Goal: Task Accomplishment & Management: Complete application form

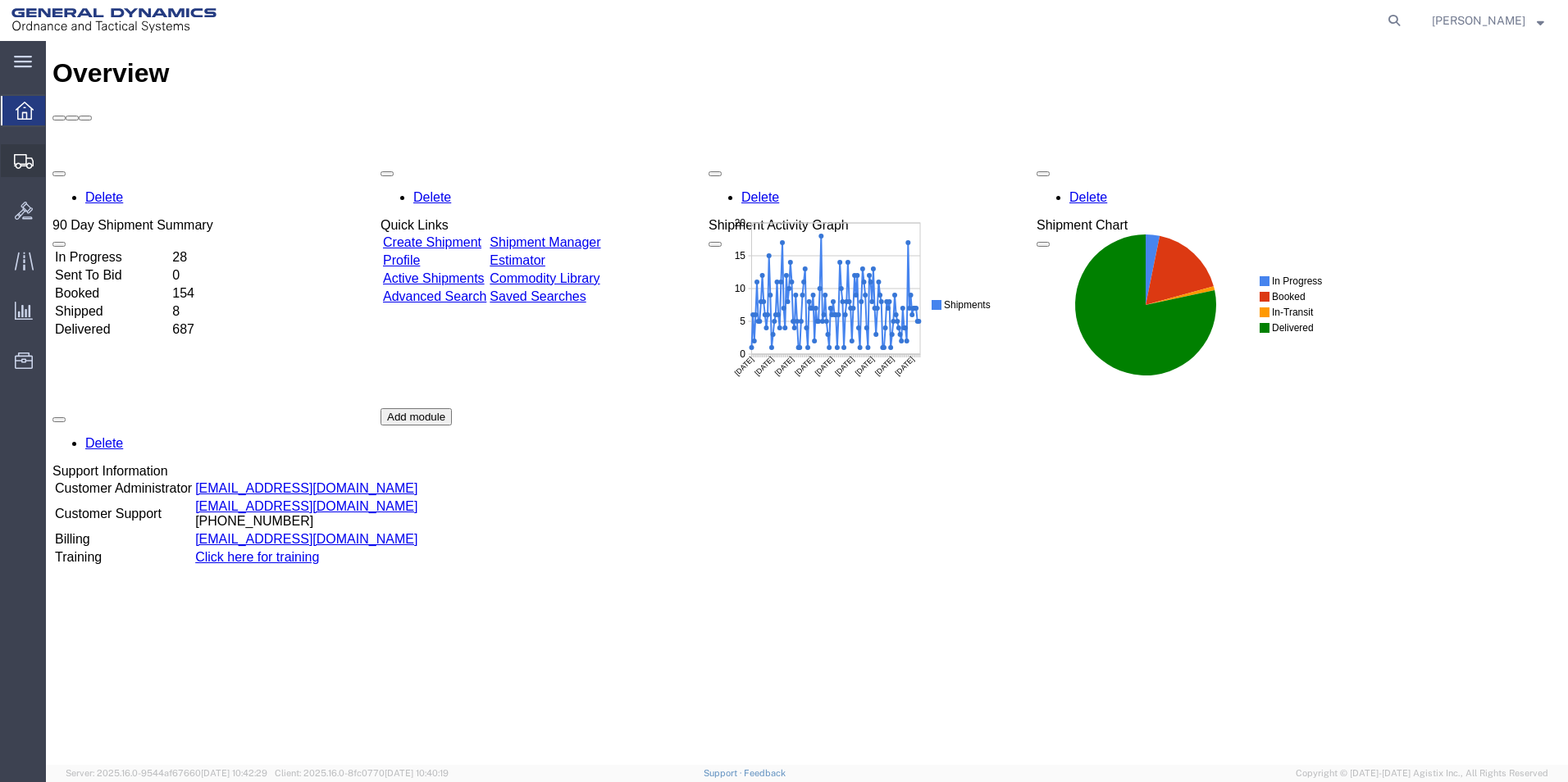
click at [0, 0] on span "Create Shipment" at bounding box center [0, 0] width 0 height 0
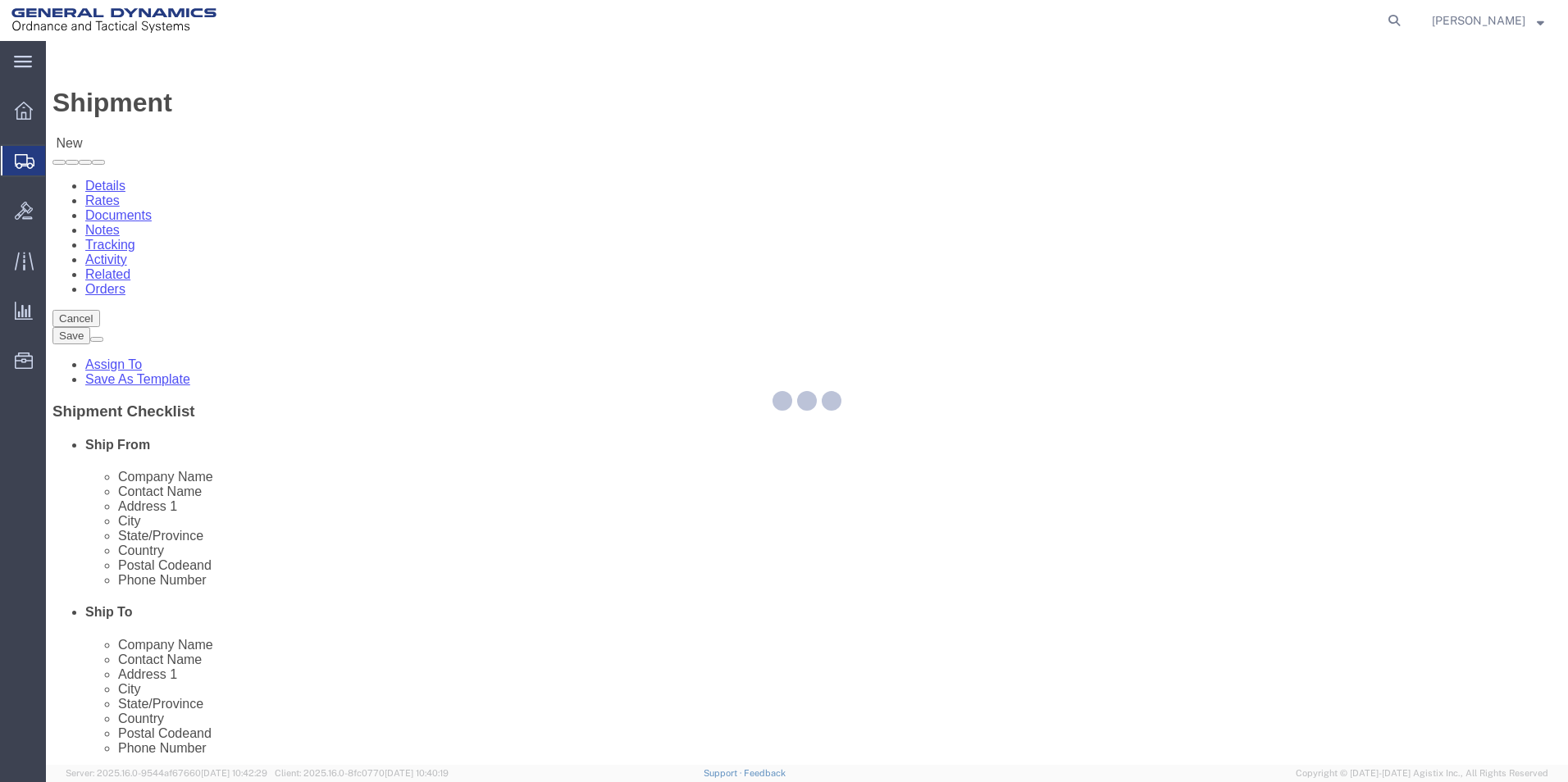
select select
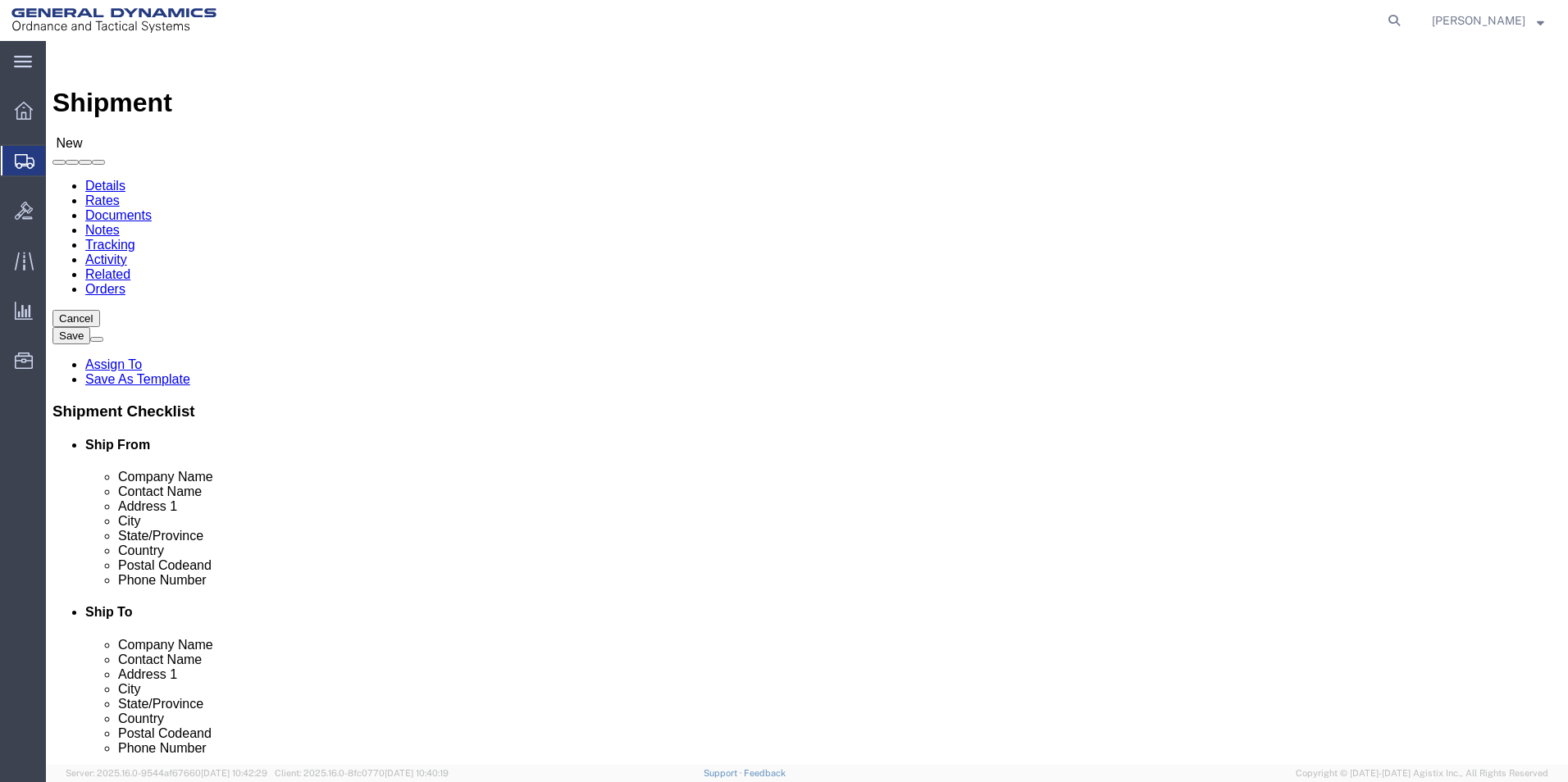
scroll to position [3, 0]
select select "310"
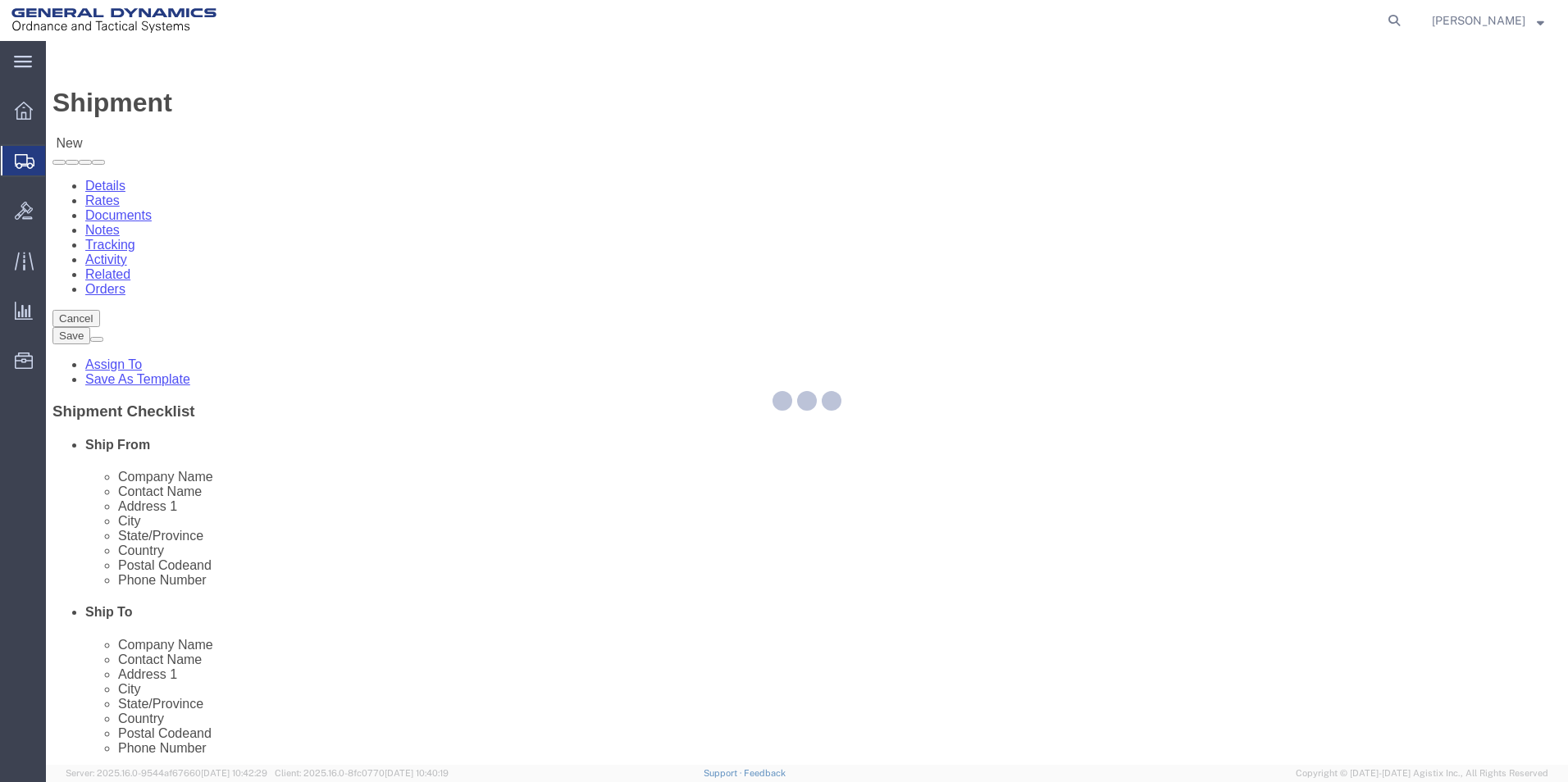
select select "PA"
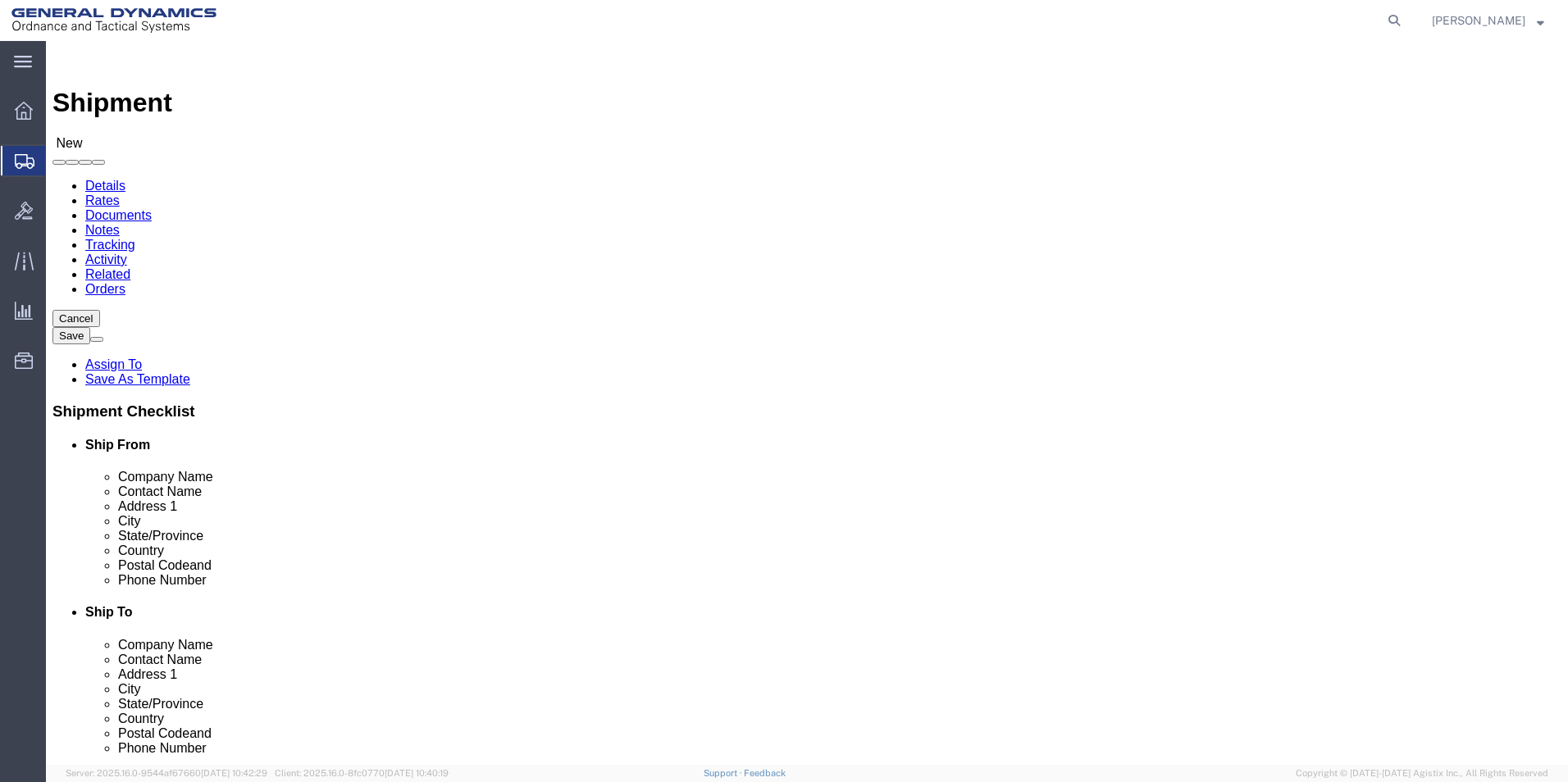
drag, startPoint x: 304, startPoint y: 272, endPoint x: 145, endPoint y: 269, distance: 159.0
click div "Company Alias"
type input "REDLPAHIG0"
click input "text"
type input "b"
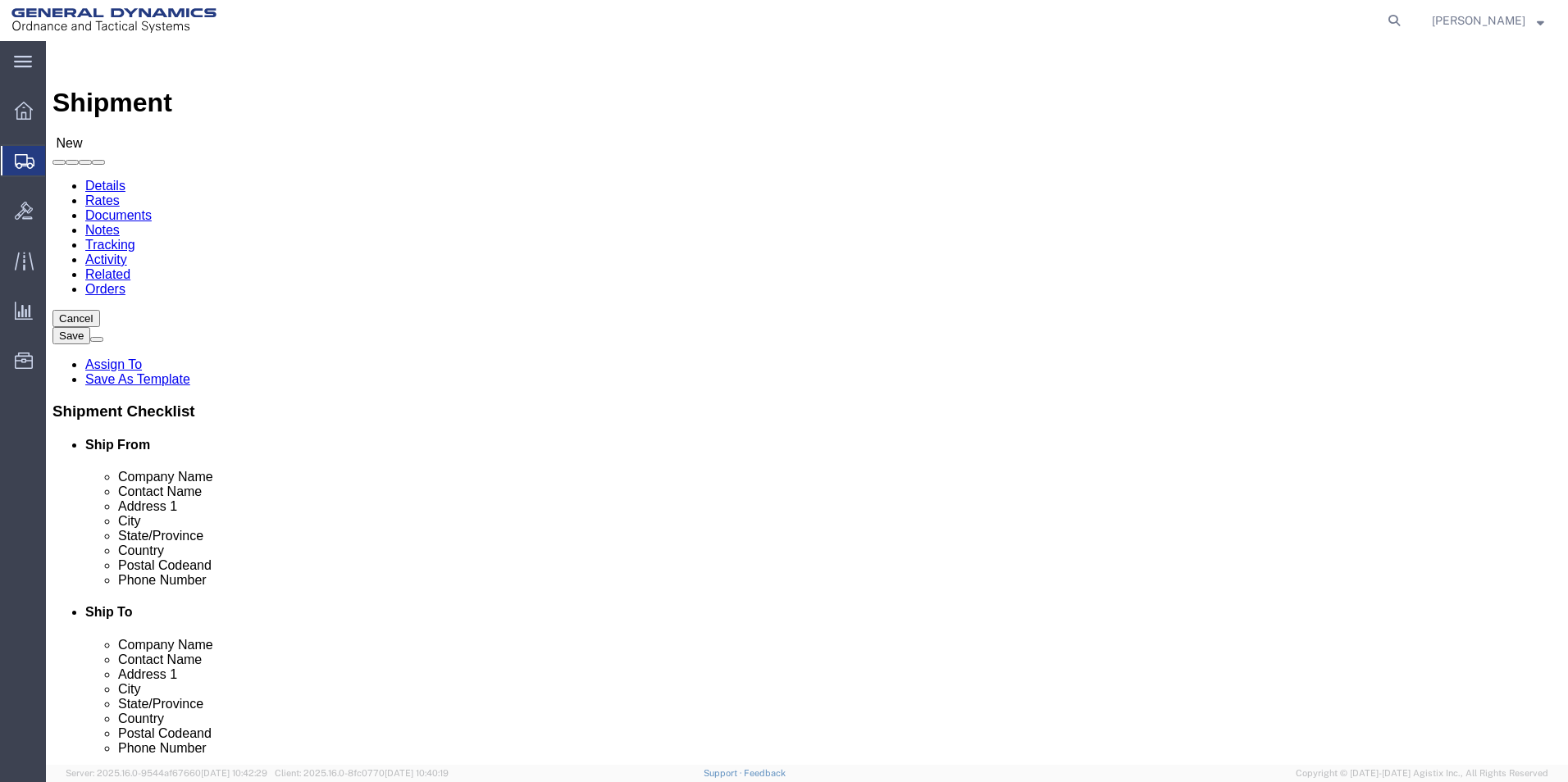
type input "[PERSON_NAME] [PERSON_NAME]"
click label "Address 1"
click input "text"
type input "[EMAIL_ADDRESS][DOMAIN_NAME]"
click input "text"
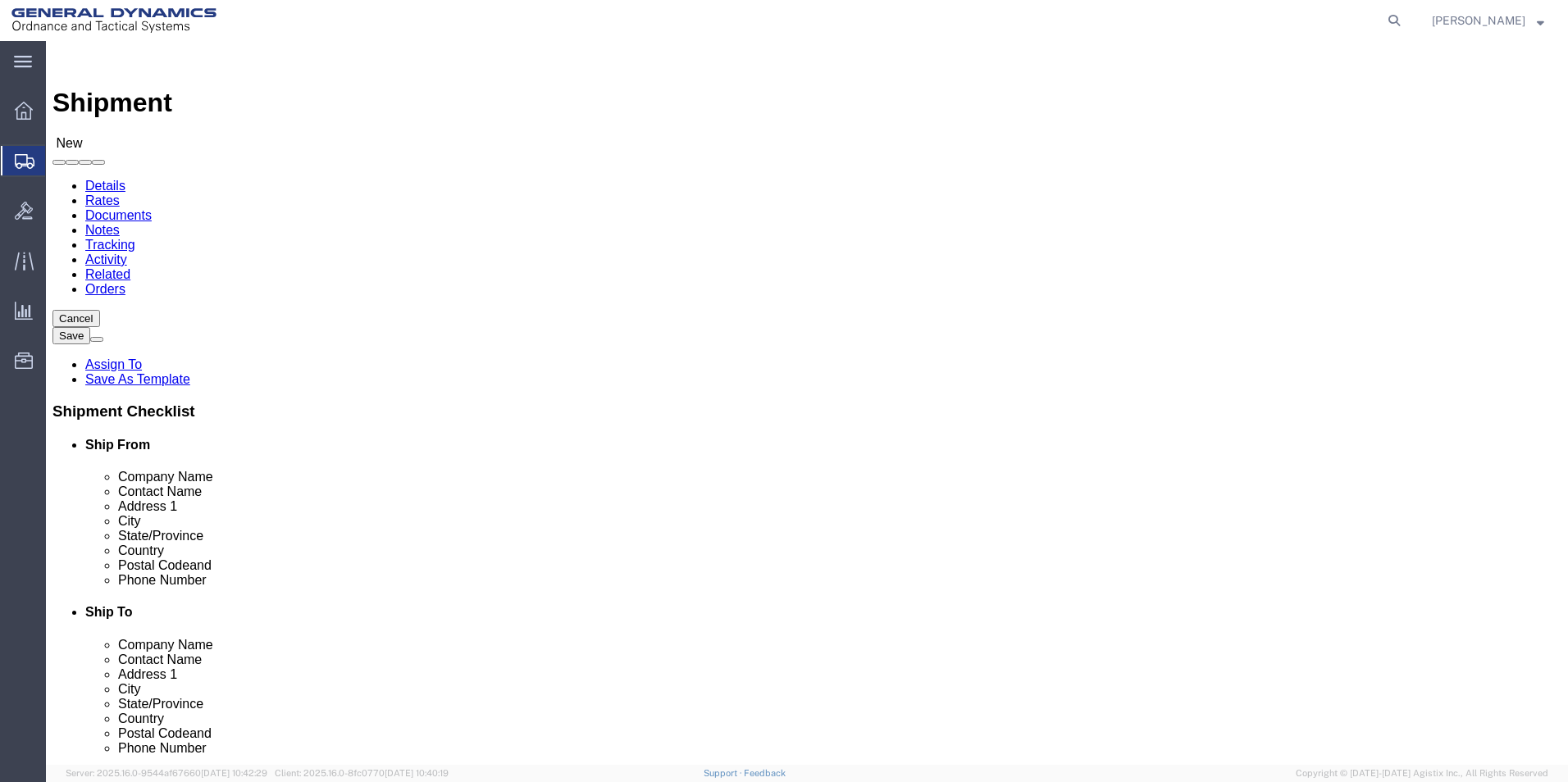
type input "[PERSON_NAME] AER"
click p "- [PERSON_NAME] AEROSTRUCTURES - (Receiver) [STREET_ADDRESS][PERSON_NAME]"
select select "NY"
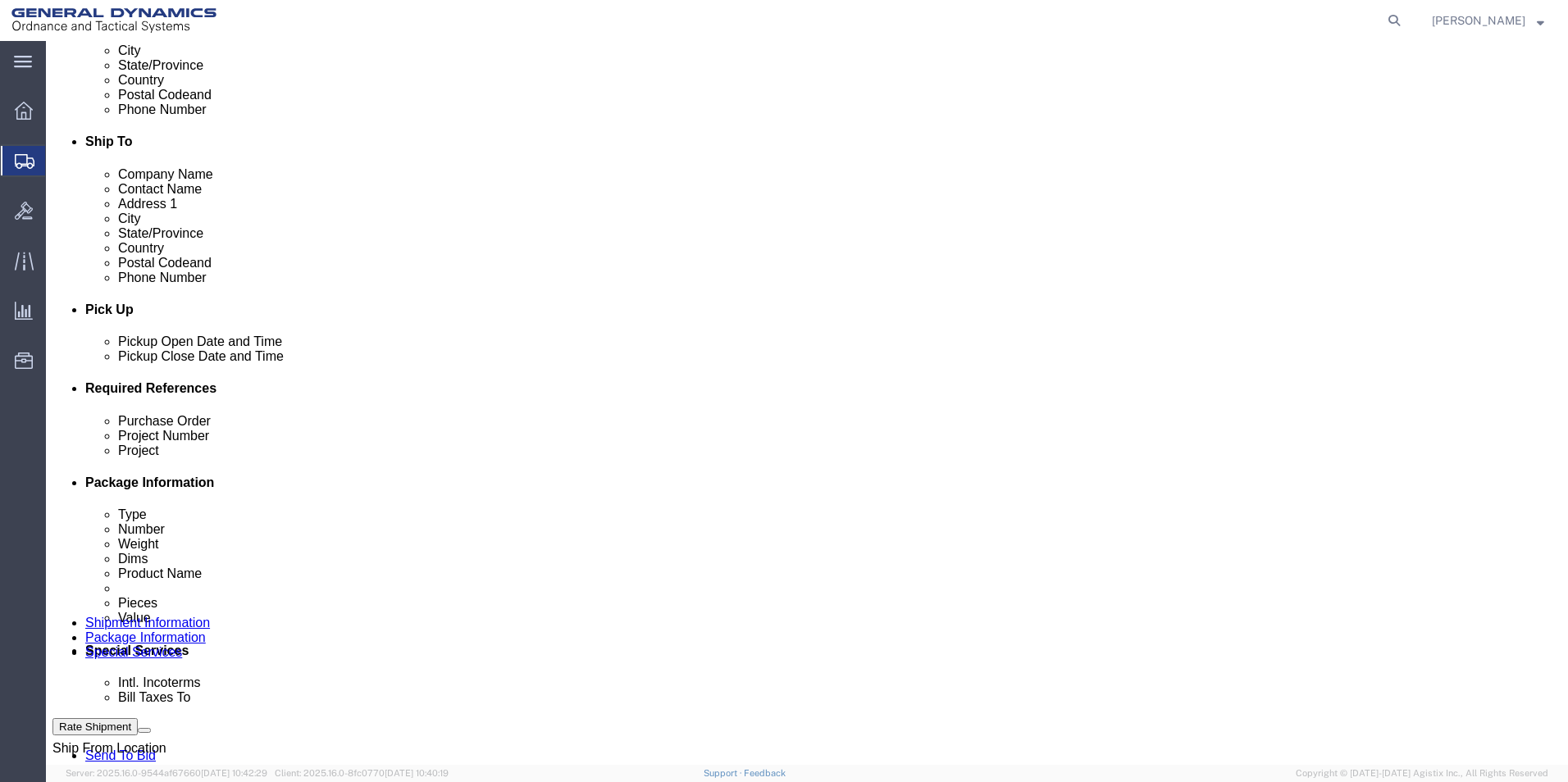
scroll to position [492, 0]
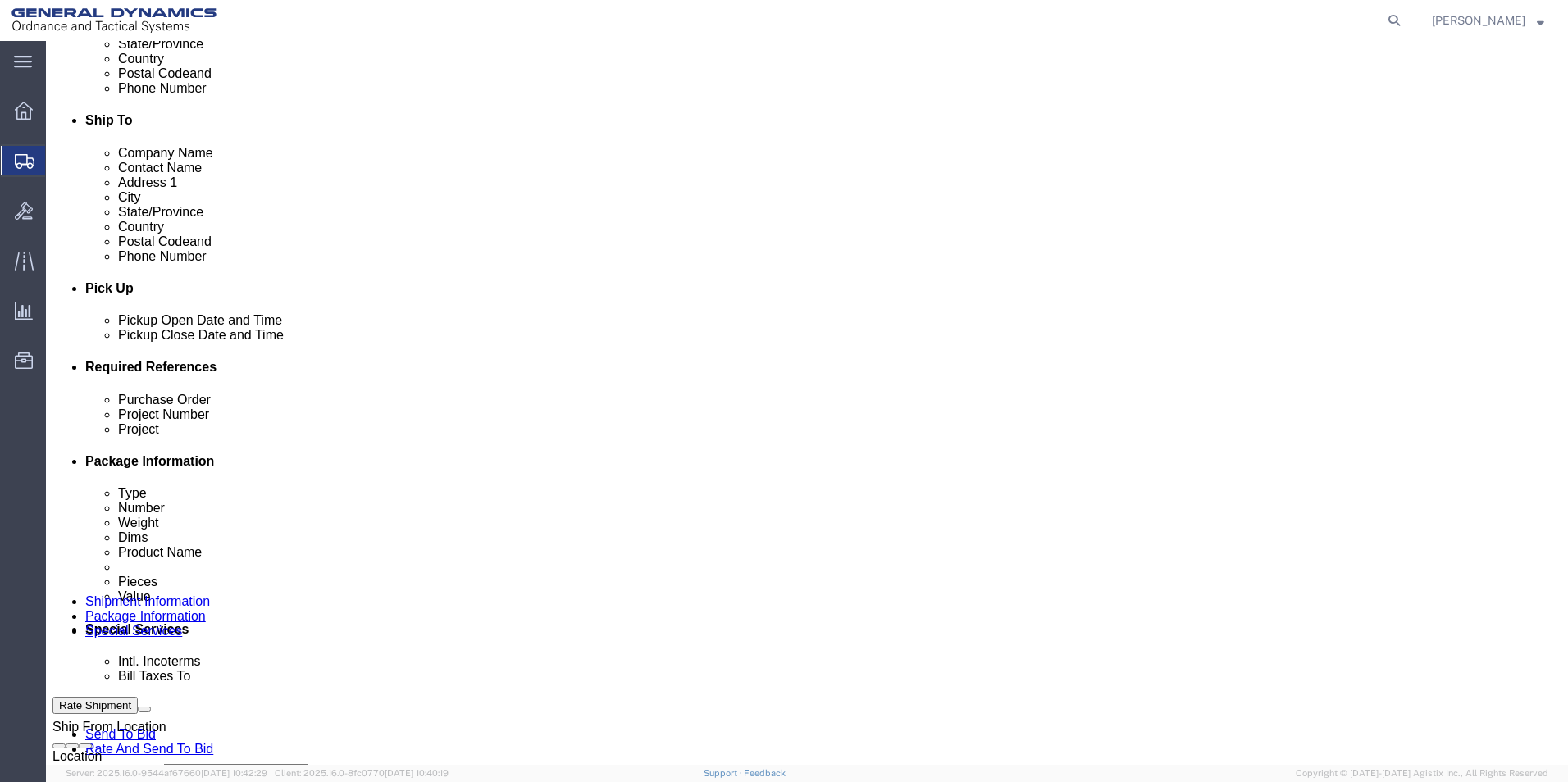
type input "[PERSON_NAME] AEROSTRUCTURES"
click div "[DATE] 11:00 AM"
click input "4:00 AM"
click input "4:30AM"
type input "4:30 PM"
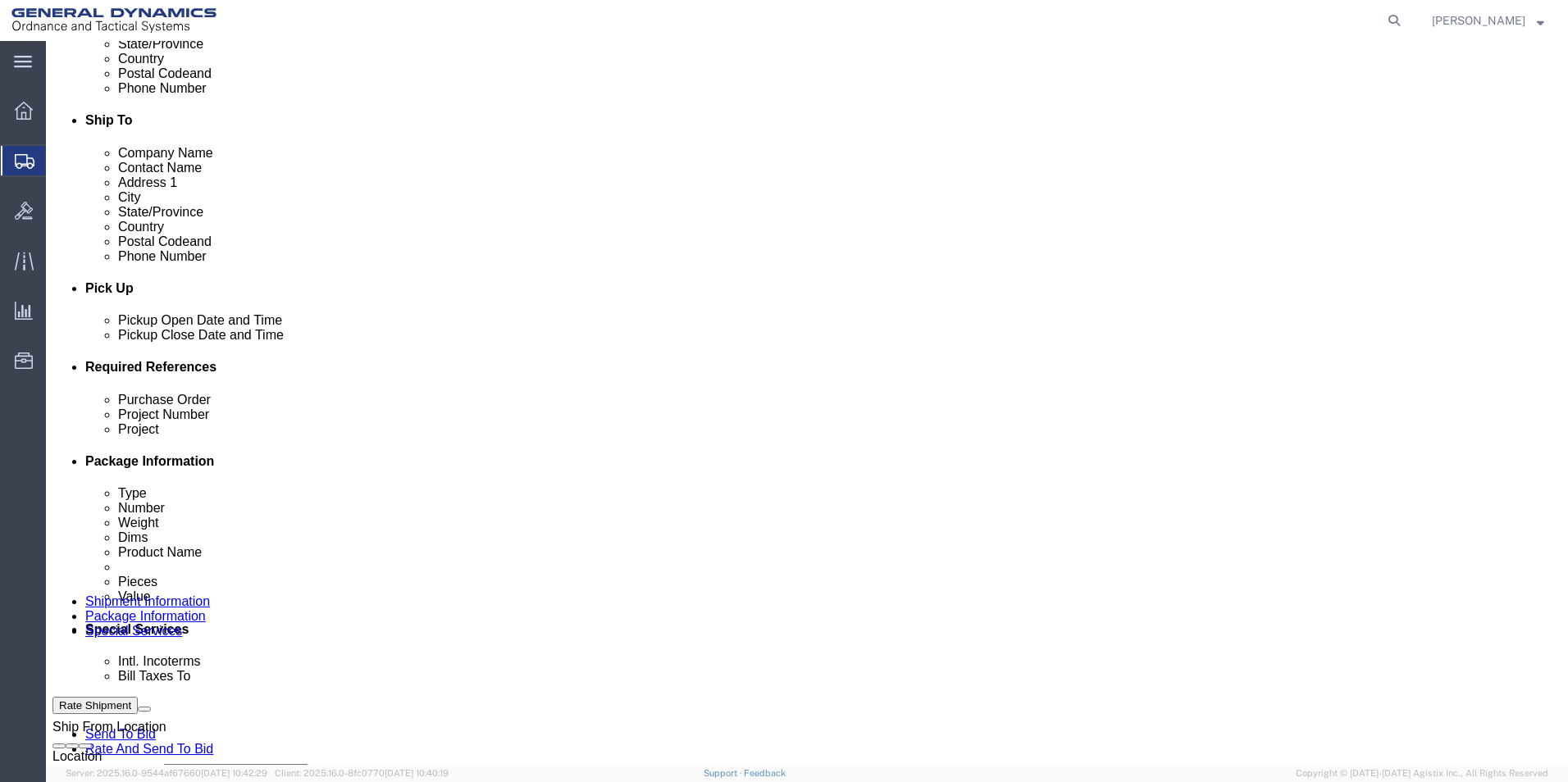
click button "Apply"
click input "text"
type input "63873"
click input "text"
type input "63873"
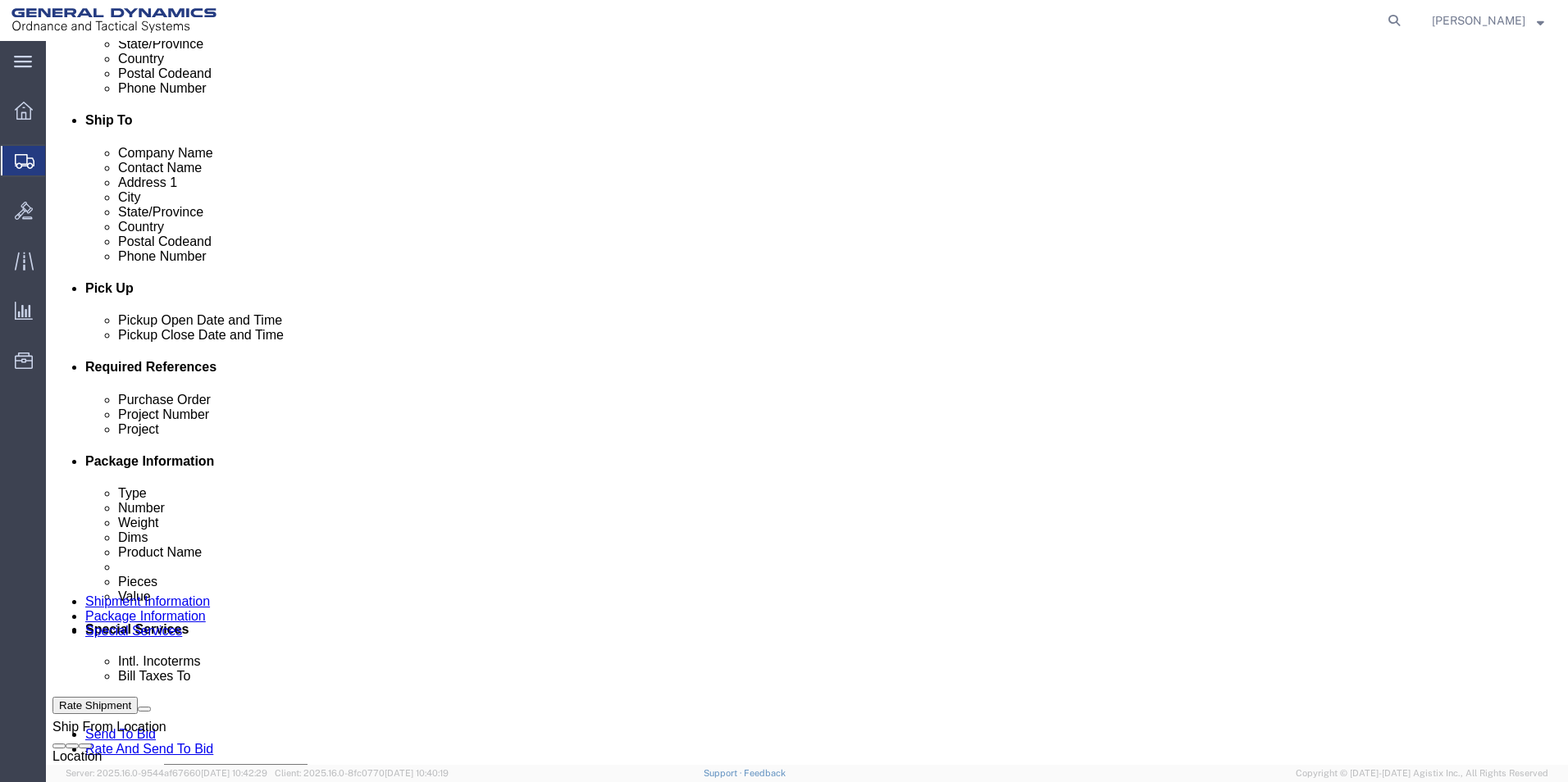
click input "text"
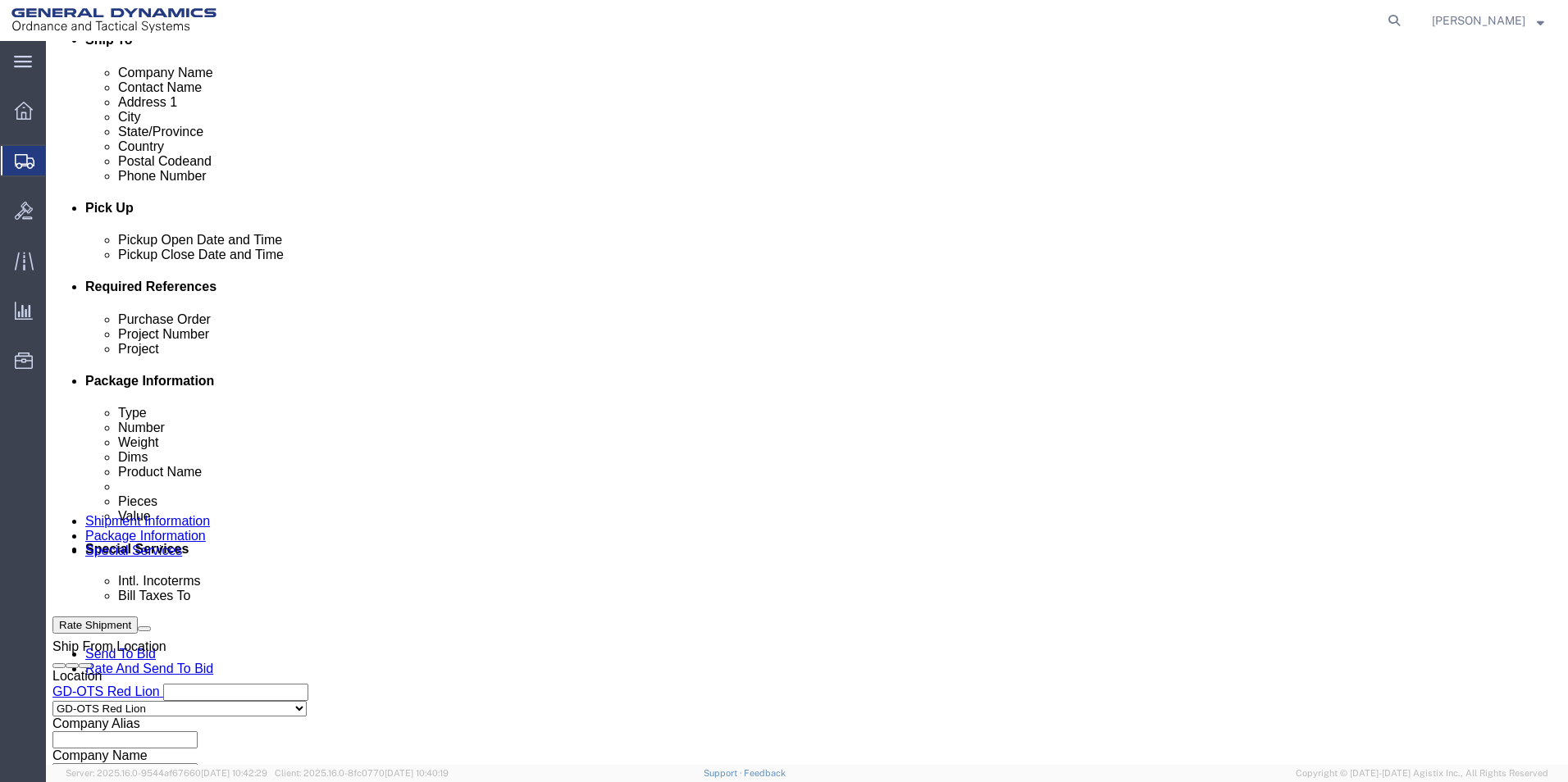
scroll to position [684, 0]
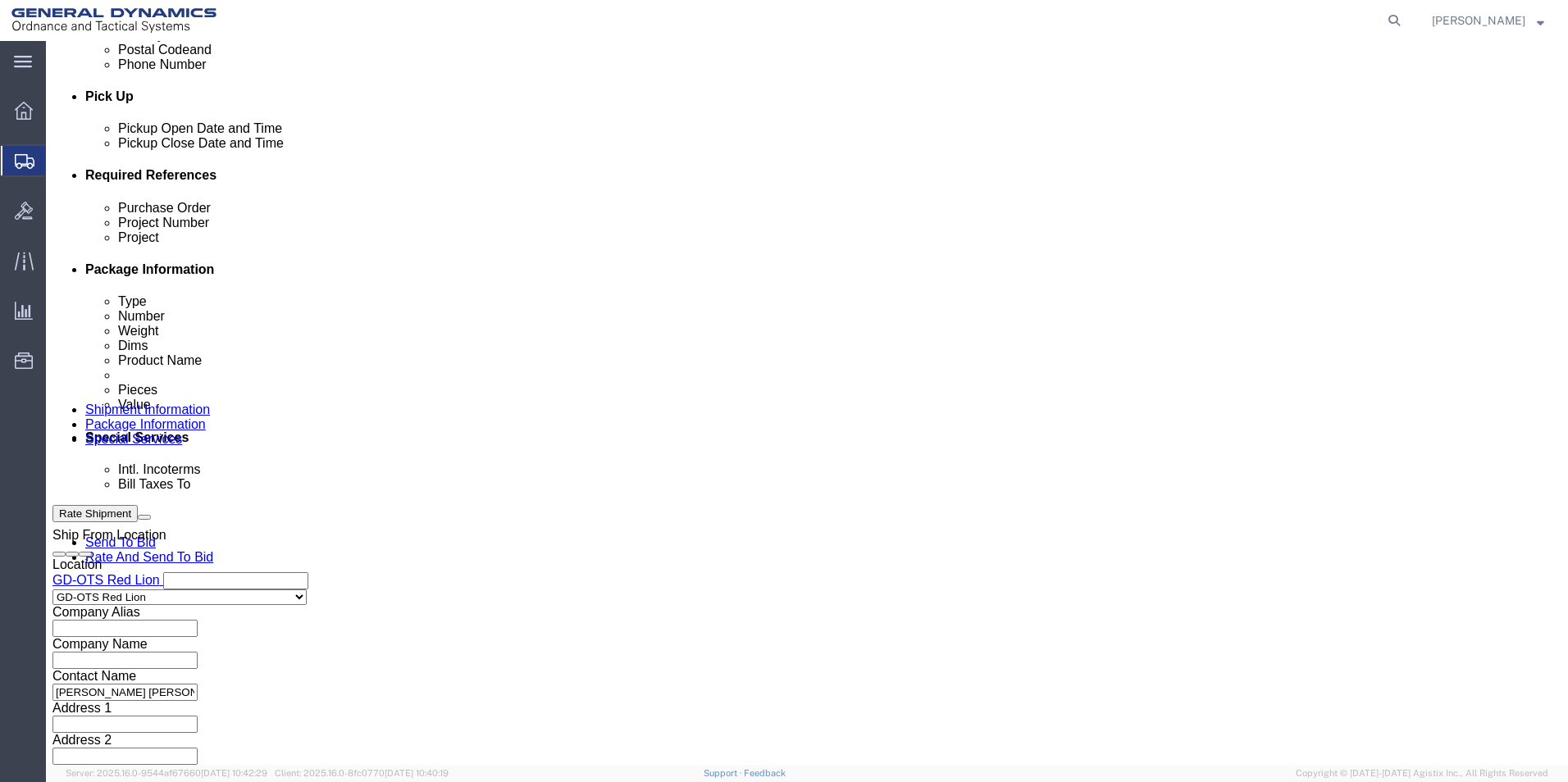
type input "109179"
click button "Continue"
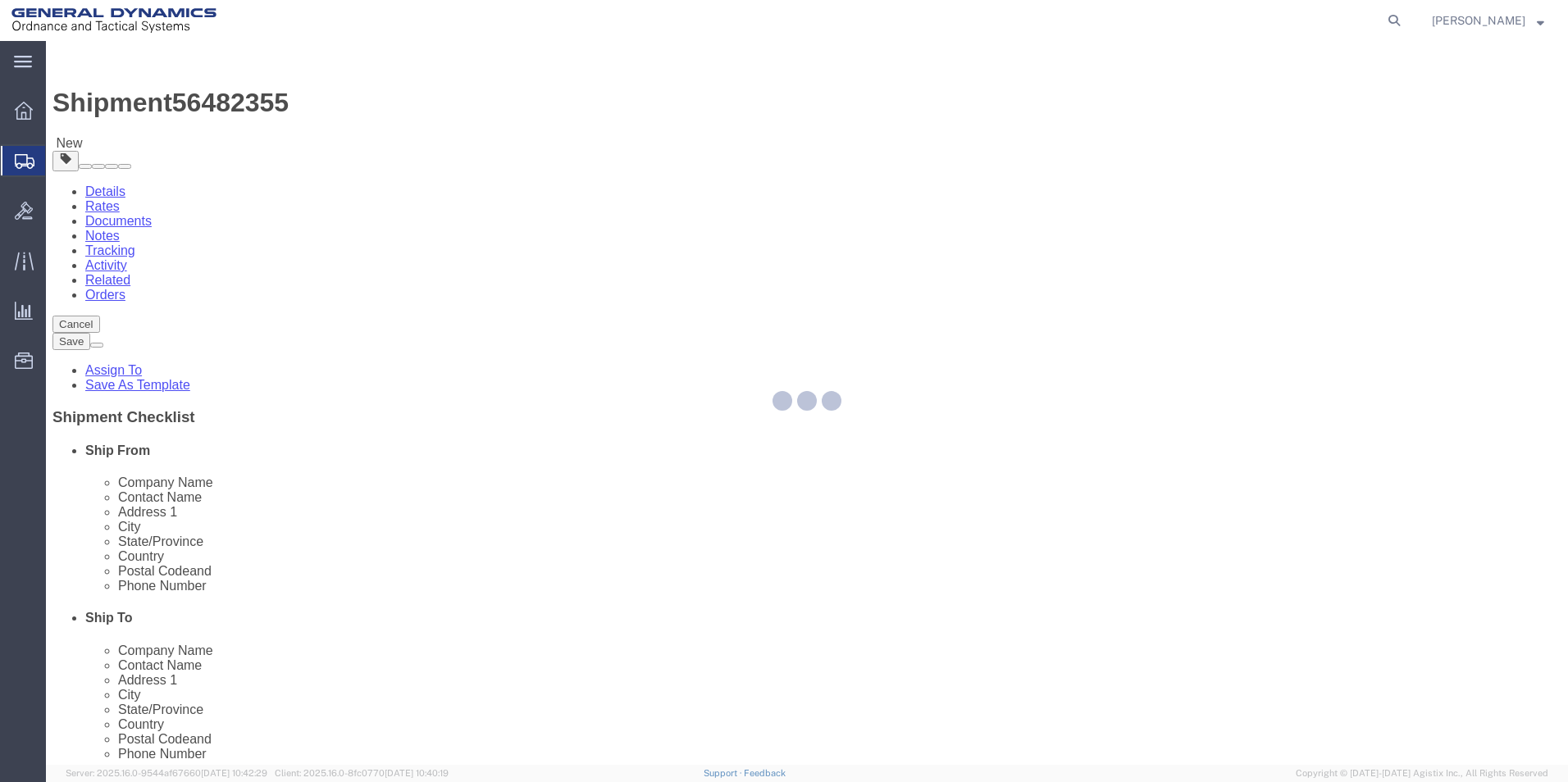
select select "CBOX"
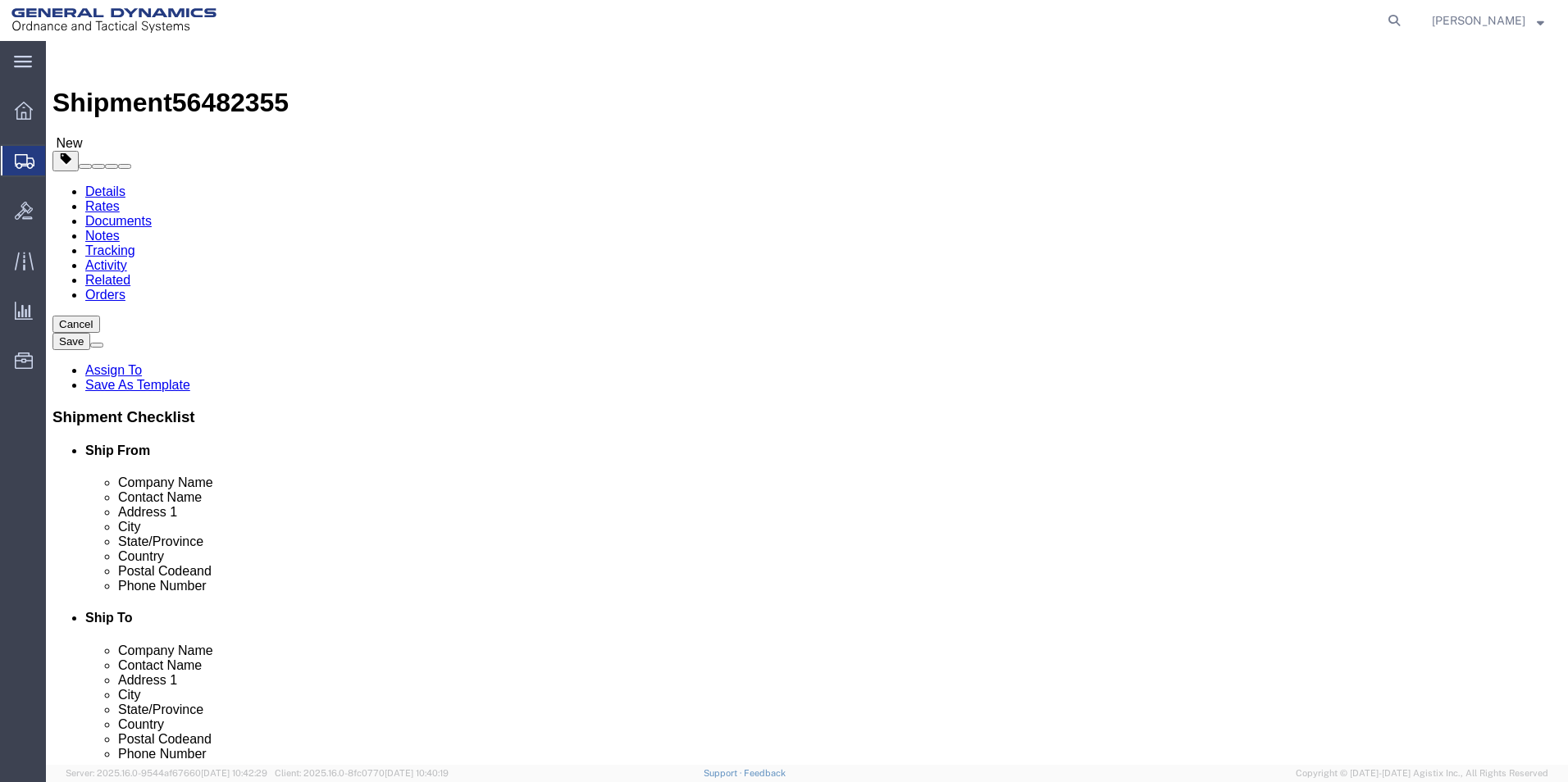
click input "text"
type input "12"
click input "text"
type input "12"
click input "text"
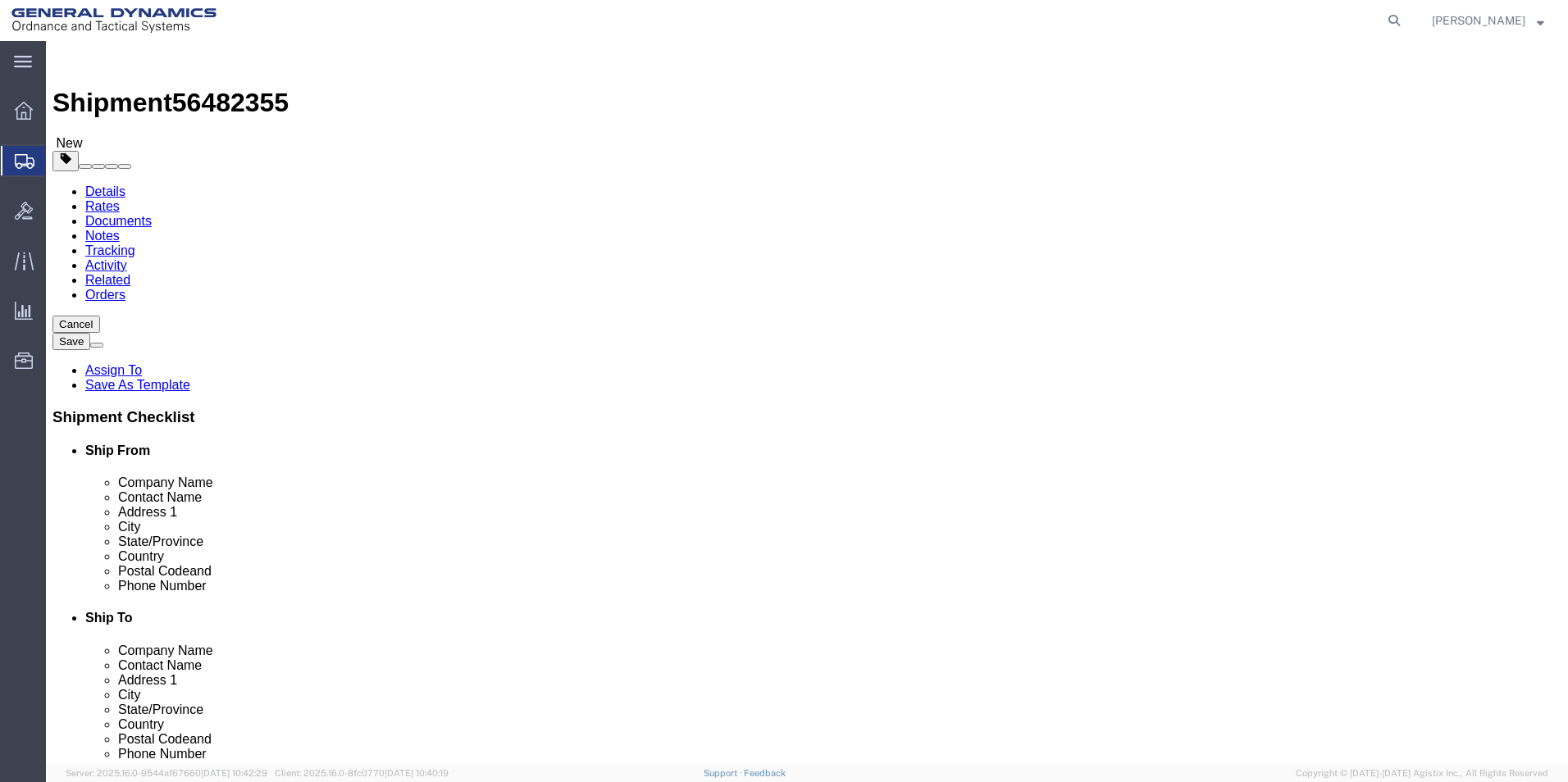
type input "12"
click input "0.00"
type input "15.00"
click div "x Package Type Select Bale(s) Basket(s) Bolt(s) Bottle(s) Buckets Bulk Bundle(s…"
click span
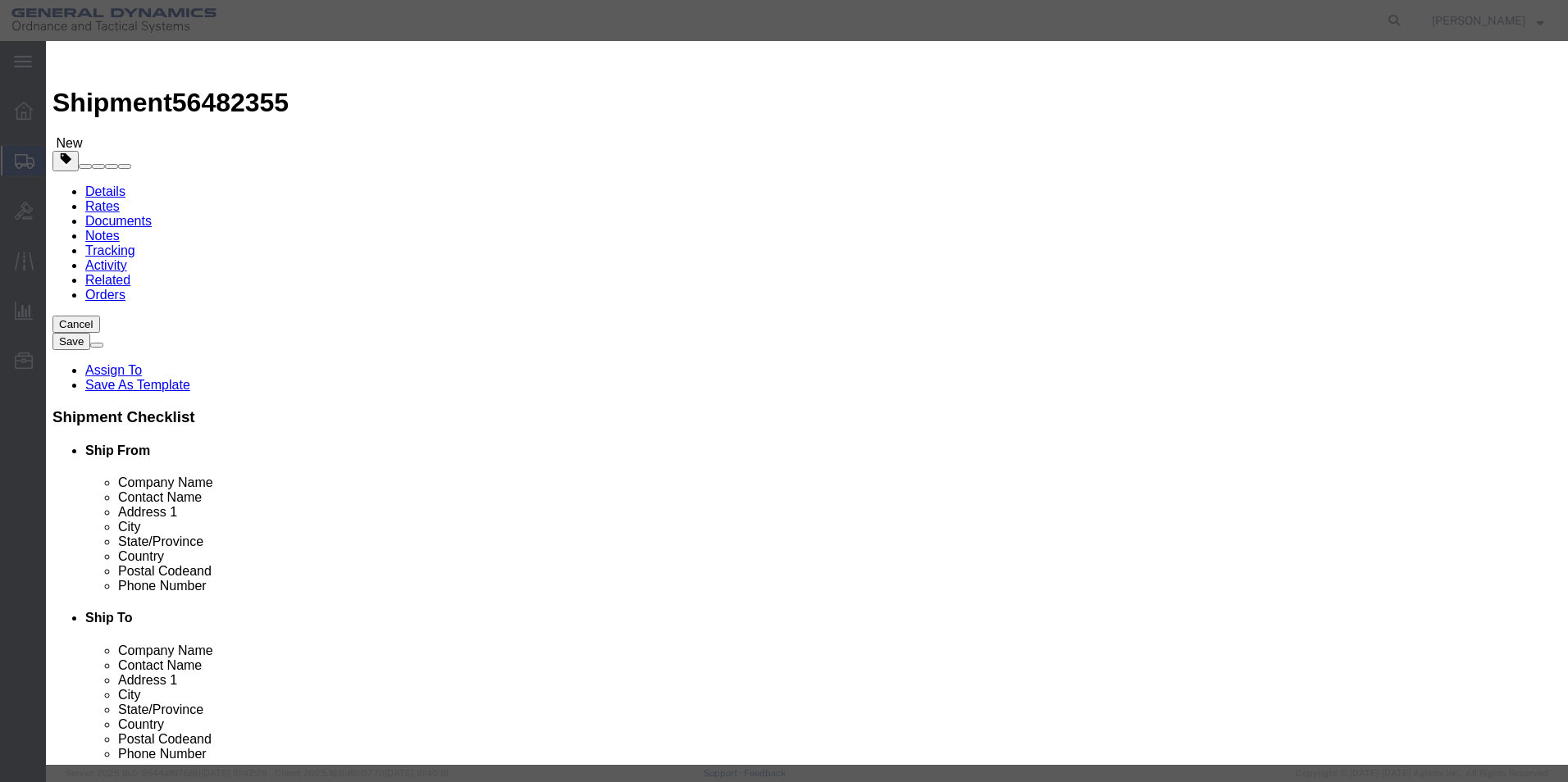
click input "text"
type input "AES EXHAUST DUCT MOUNT FITTING"
type input "100"
drag, startPoint x: 447, startPoint y: 154, endPoint x: 436, endPoint y: 154, distance: 11.0
click input "0"
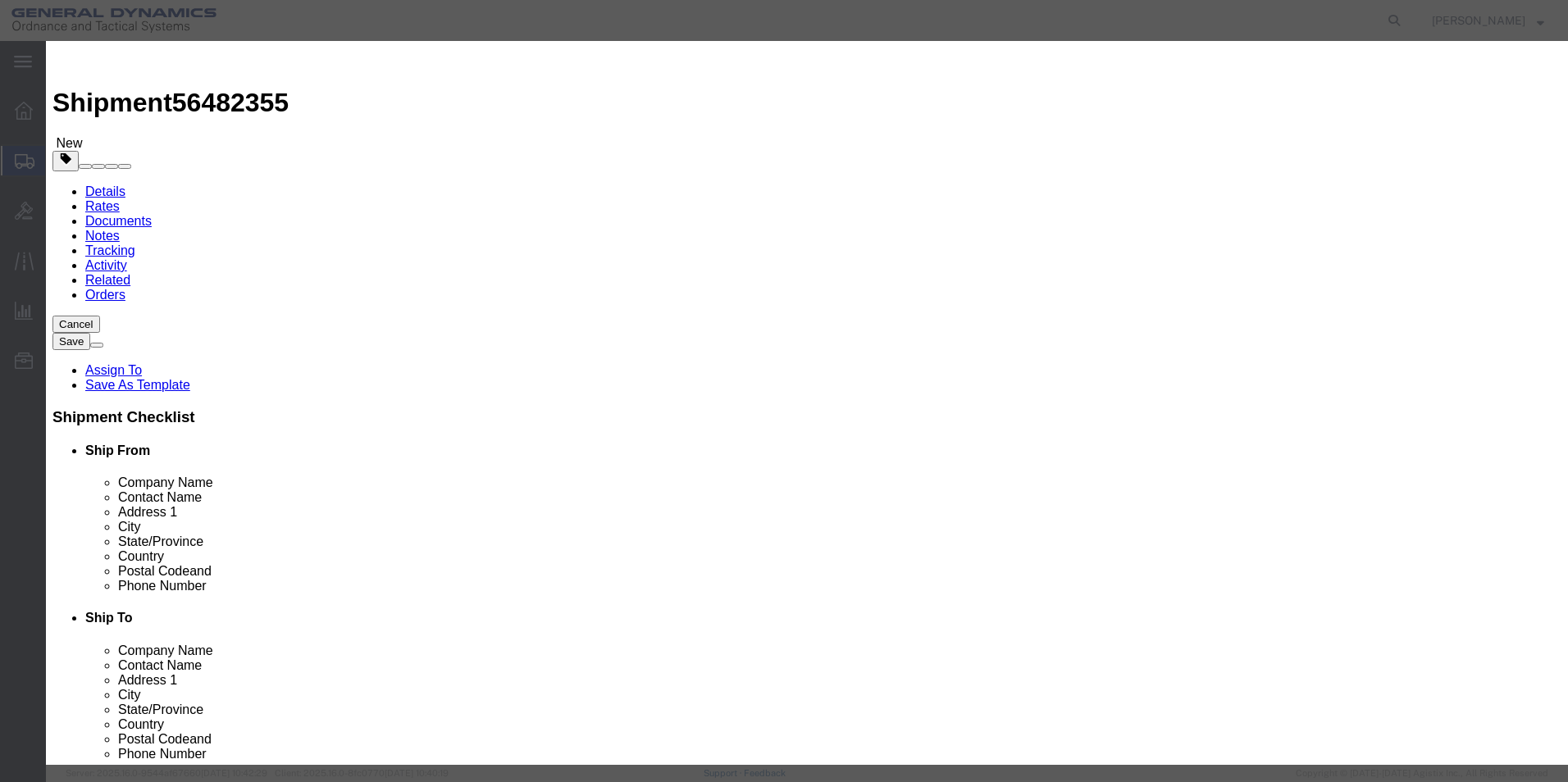
type input "32"
type input "3200"
click h3 "Add content"
click button "Save & Close"
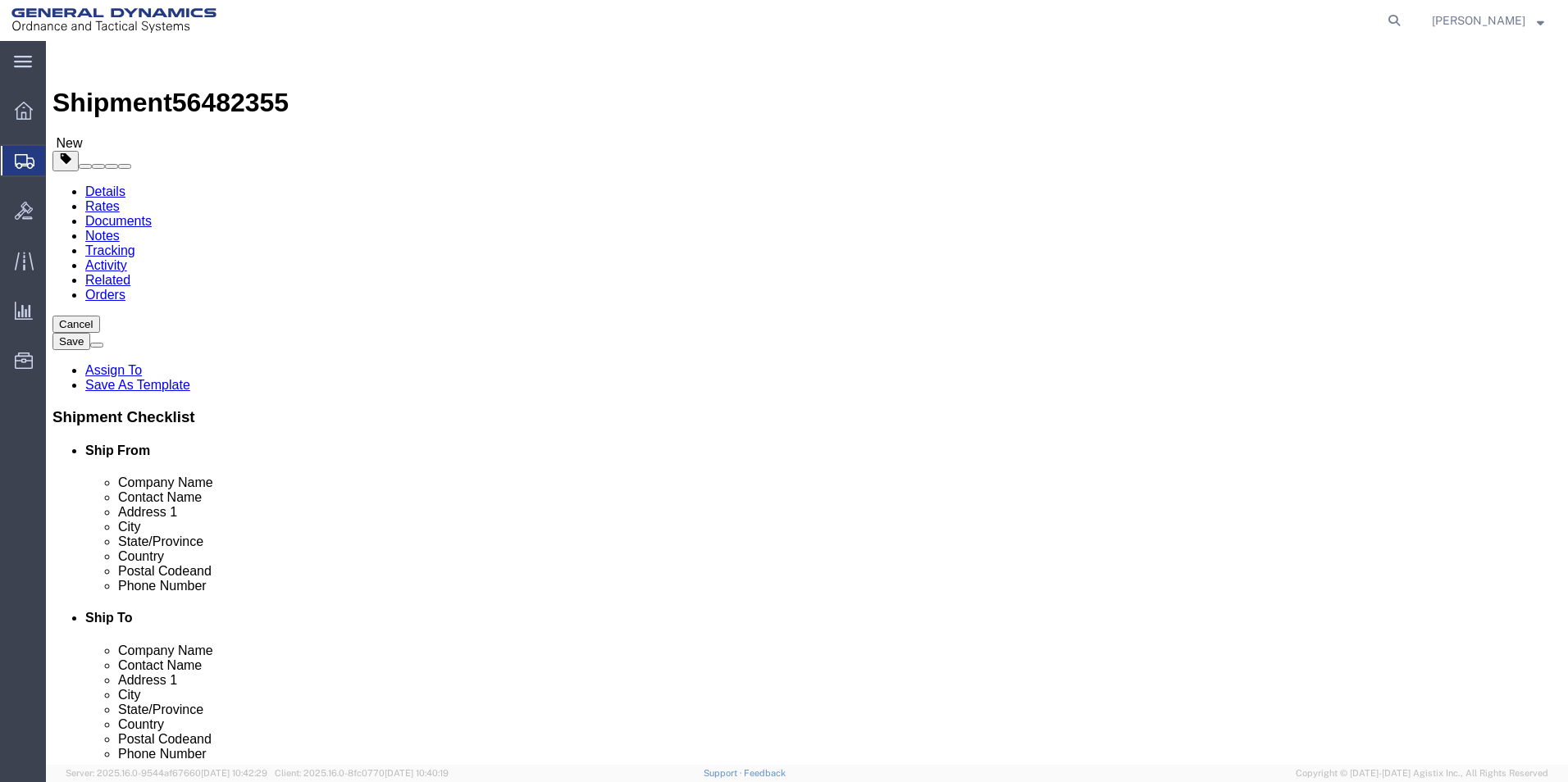
click dd "3200.00 USD"
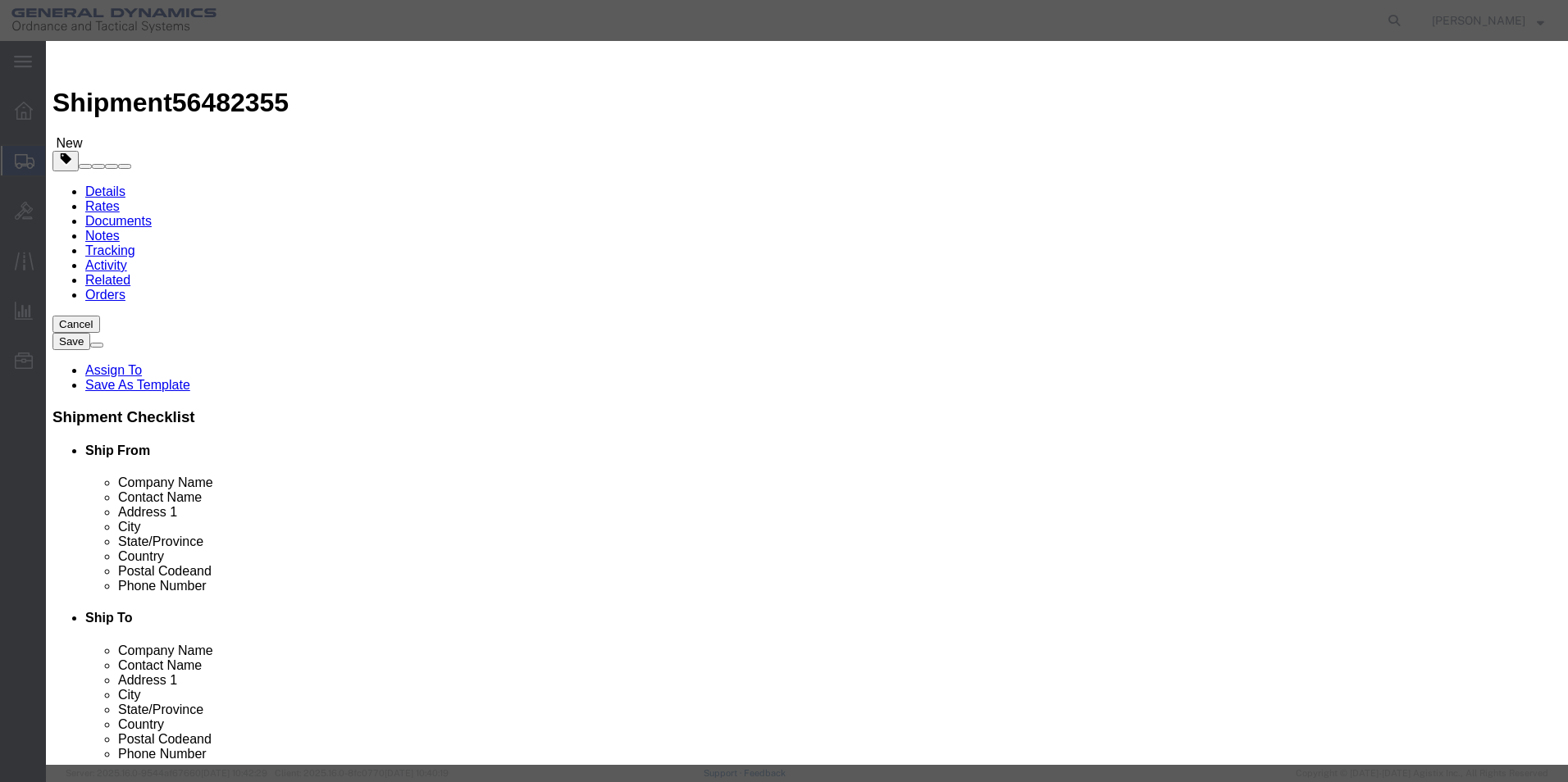
drag, startPoint x: 551, startPoint y: 189, endPoint x: 391, endPoint y: 198, distance: 160.3
click div "Total Value 3200.00 Select ADP AED AFN ALL AMD AOA ARS ATS AUD AWG AZN BAM BBD …"
type input "25"
click button "Save & Close"
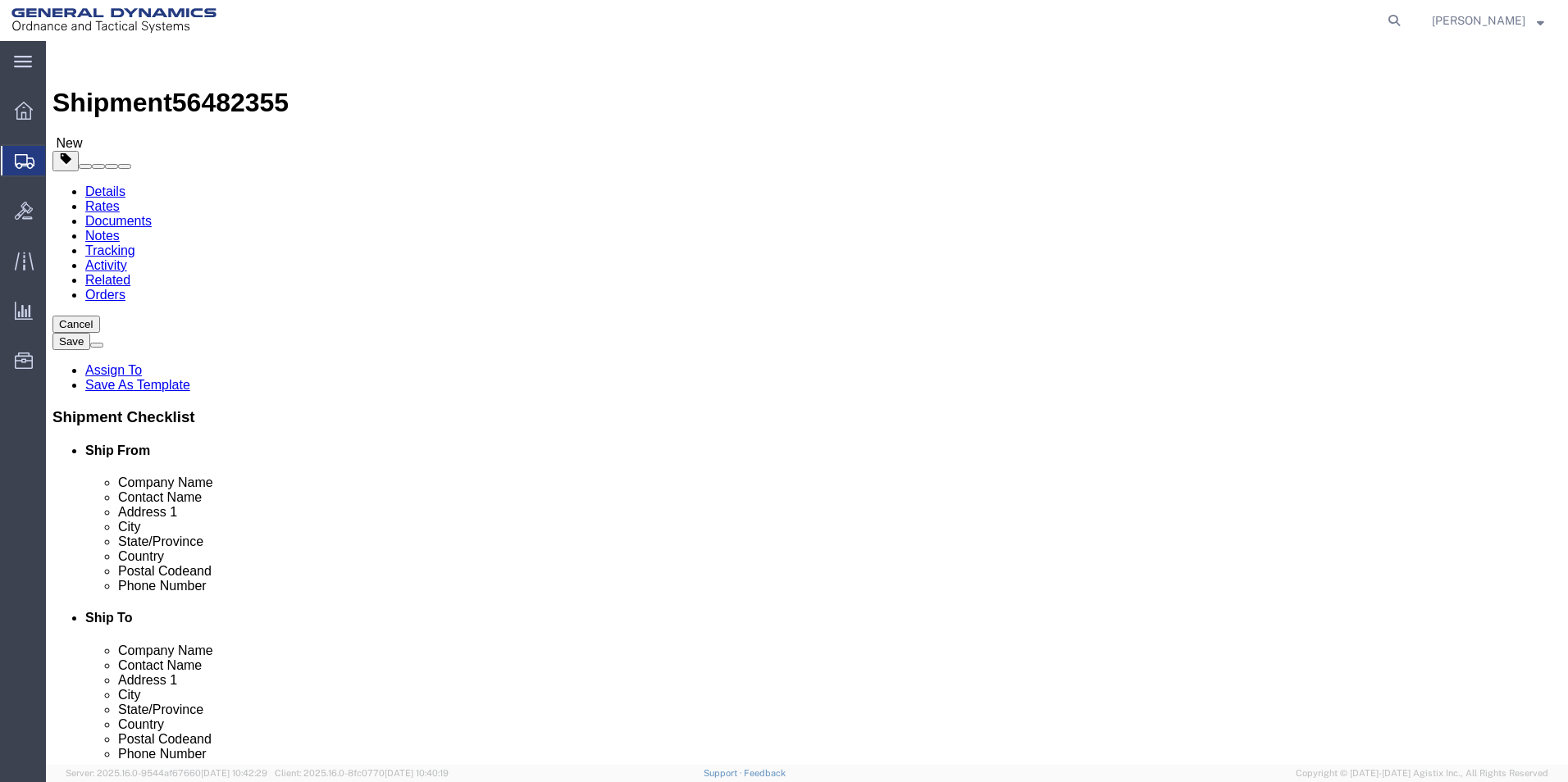
click span "button"
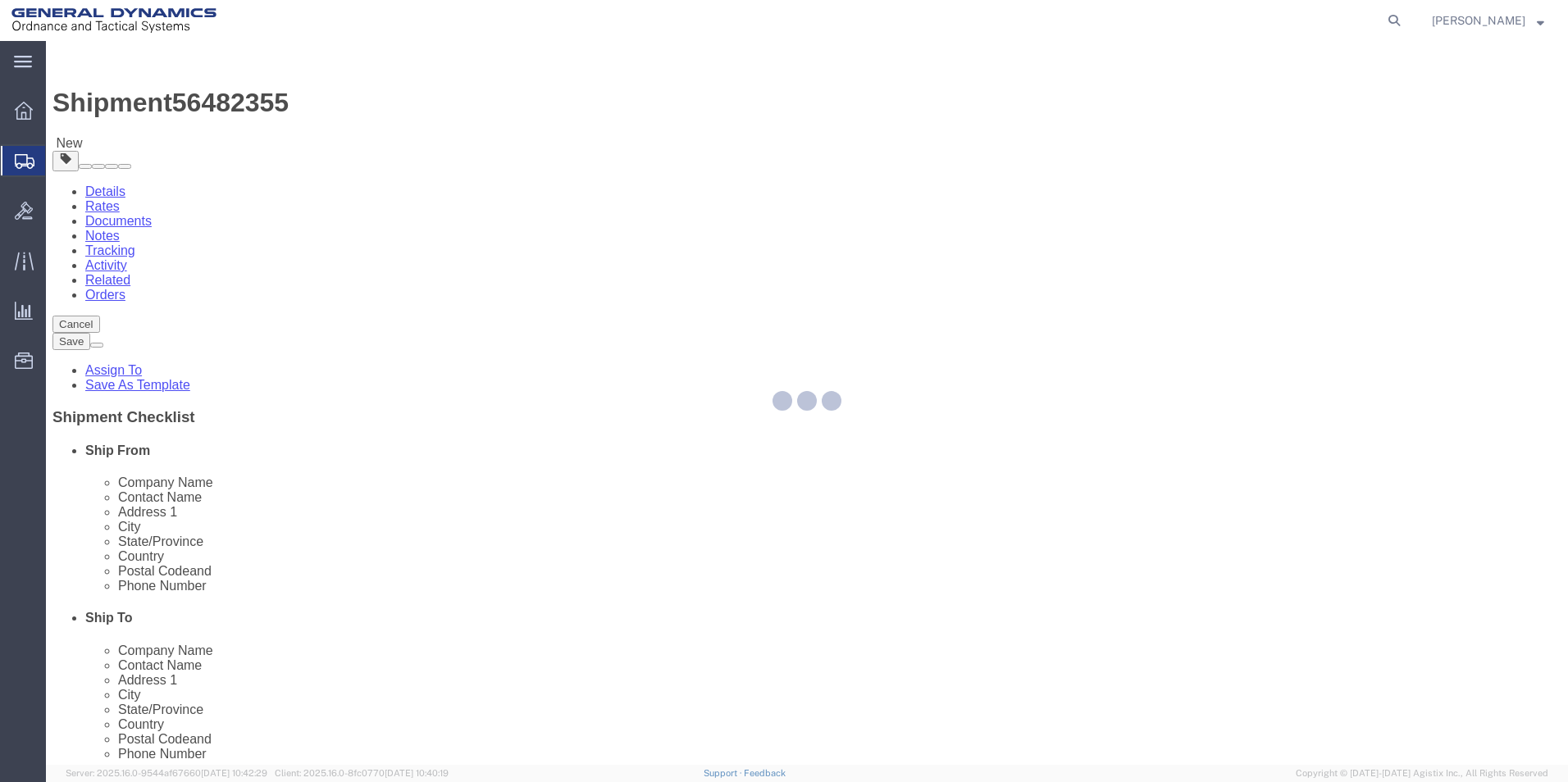
select select "CBOX"
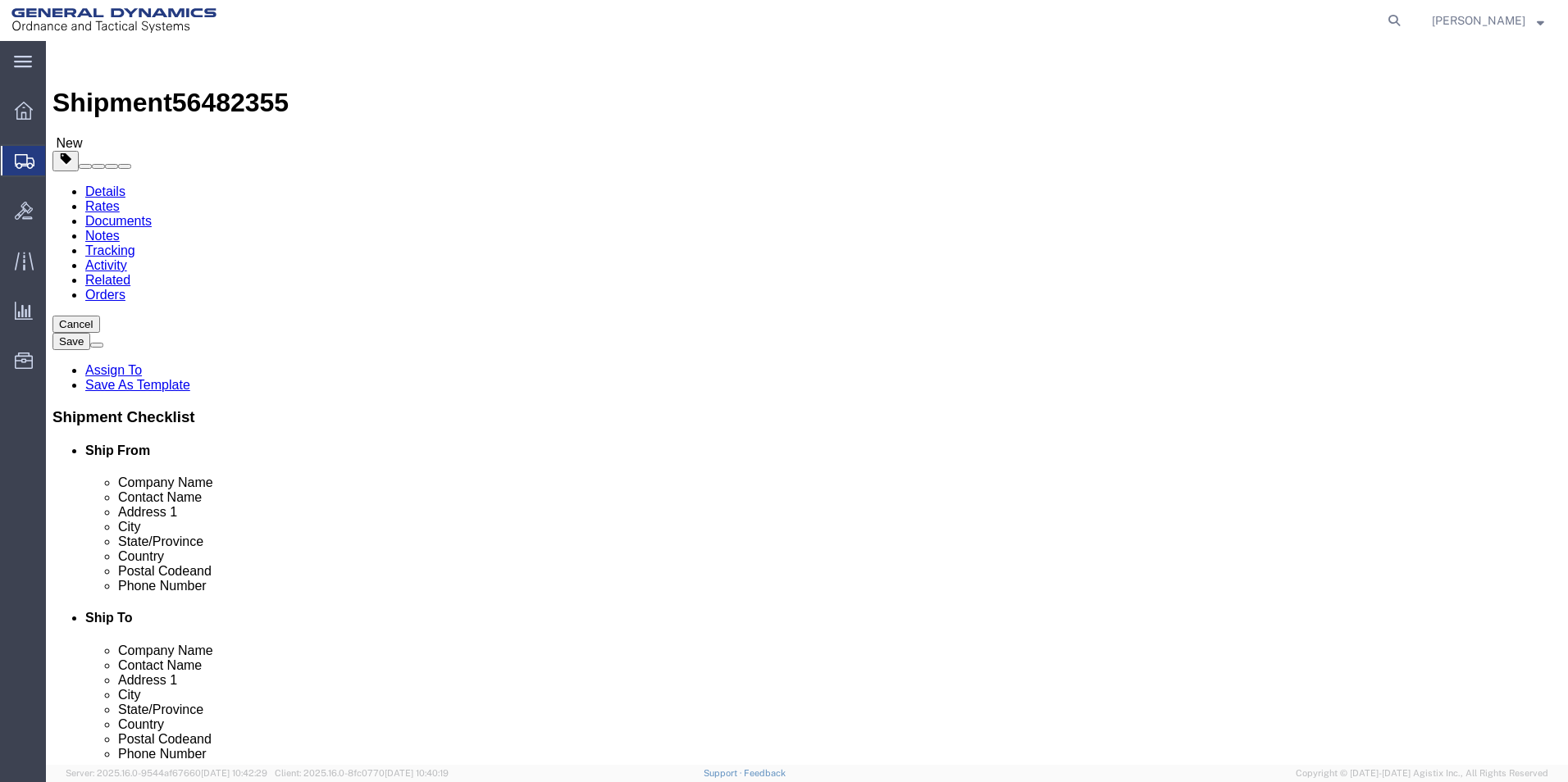
click span "button"
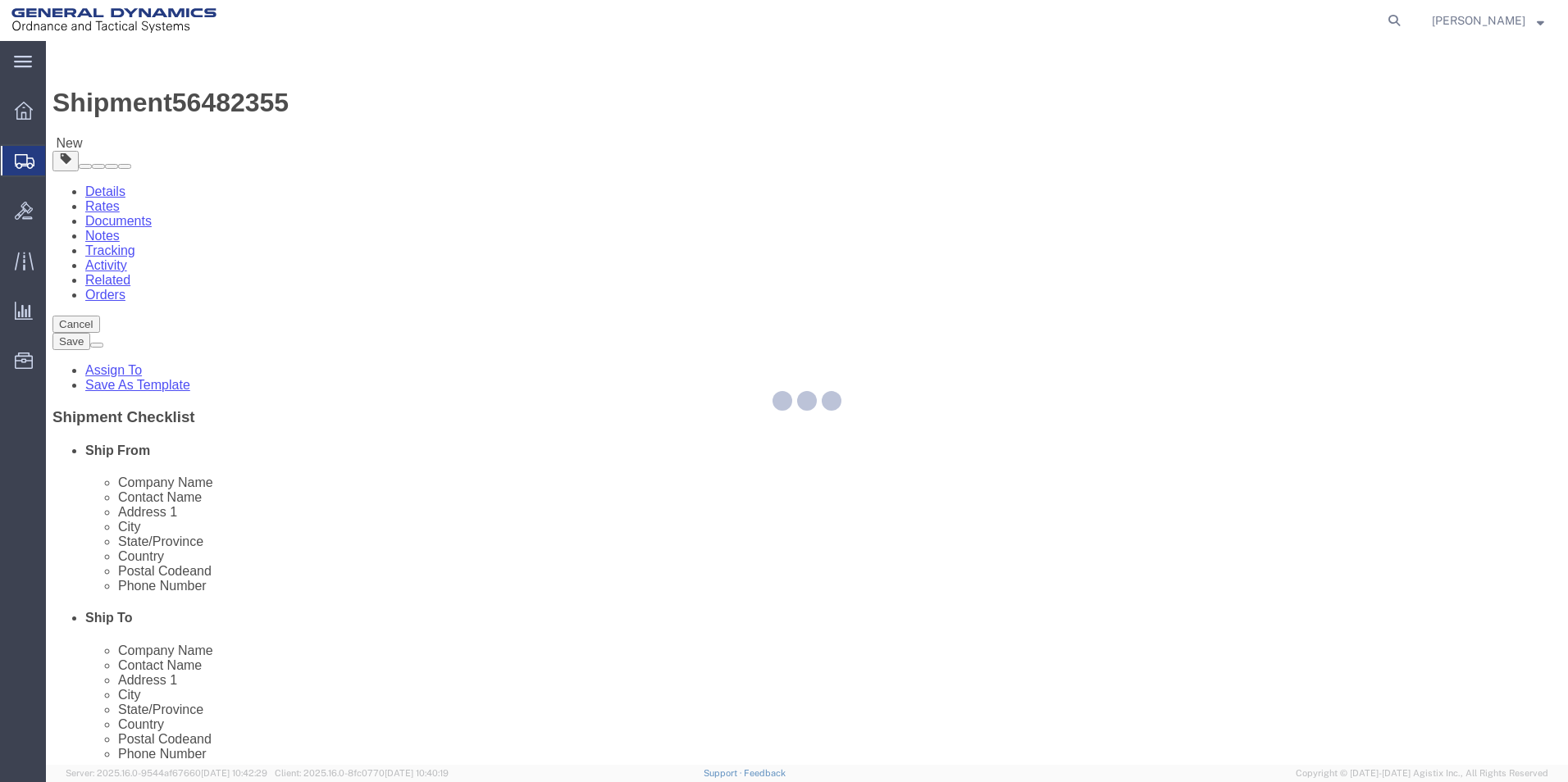
select select "CBOX"
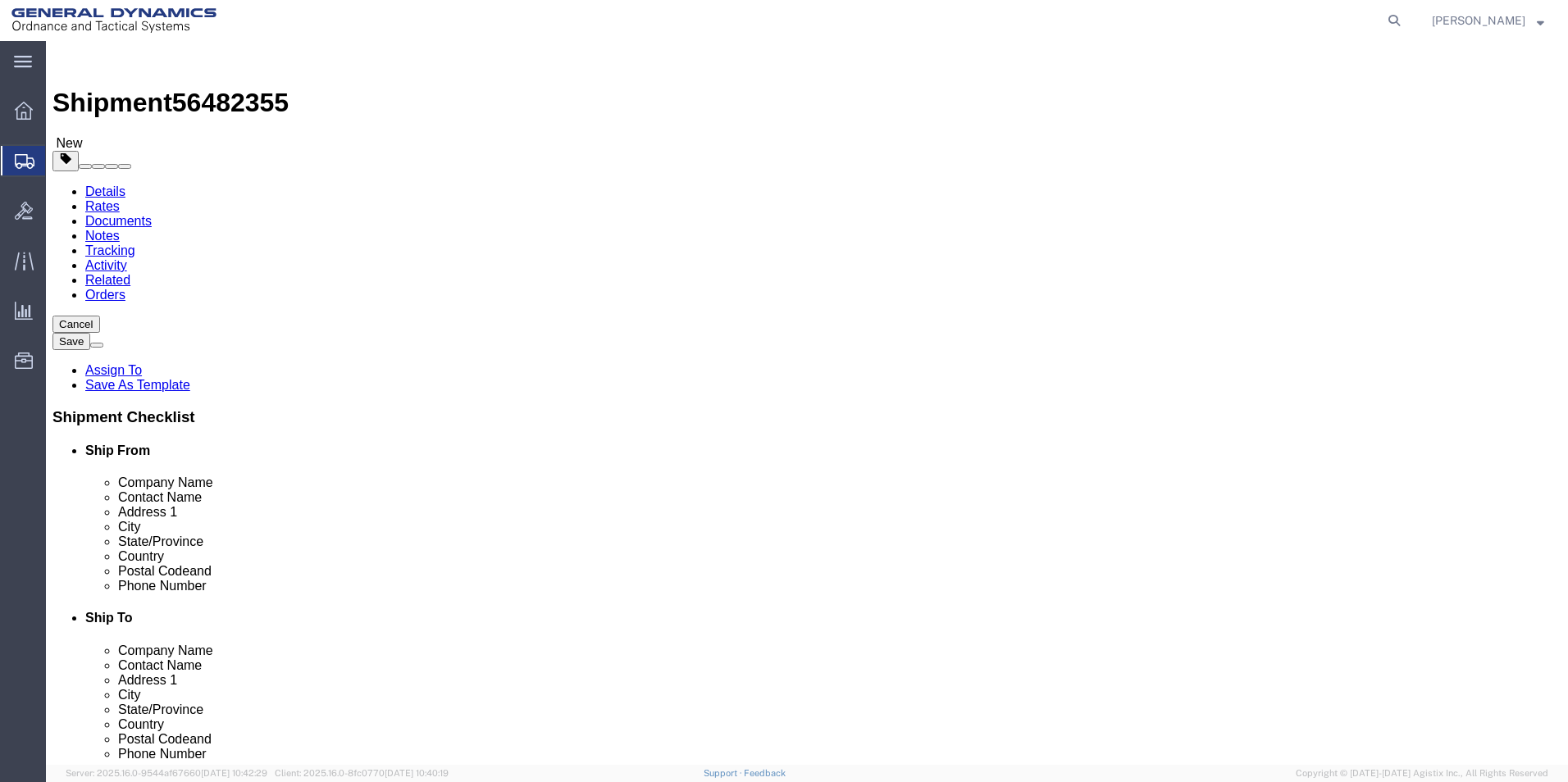
click span "button"
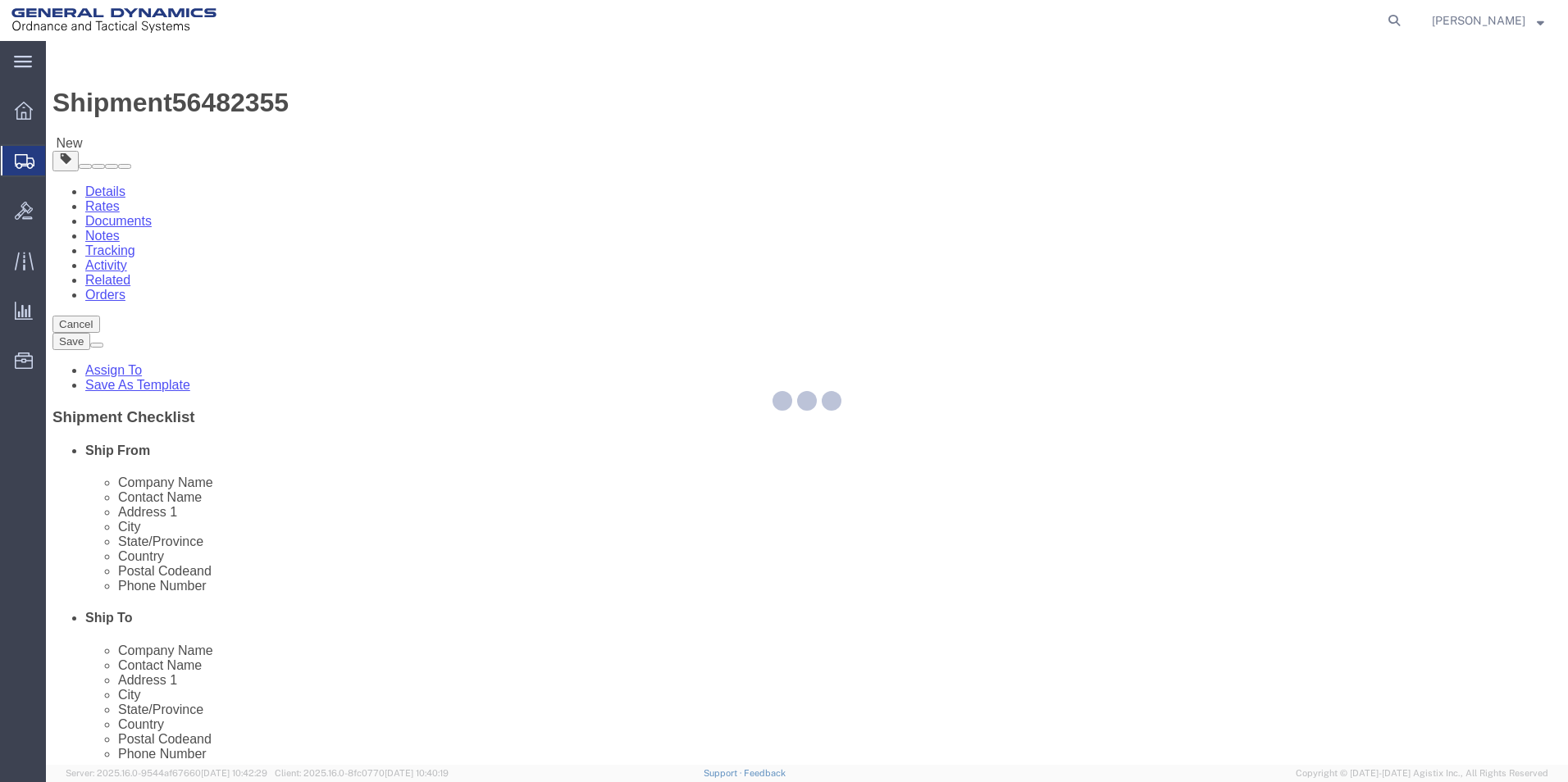
select select "CBOX"
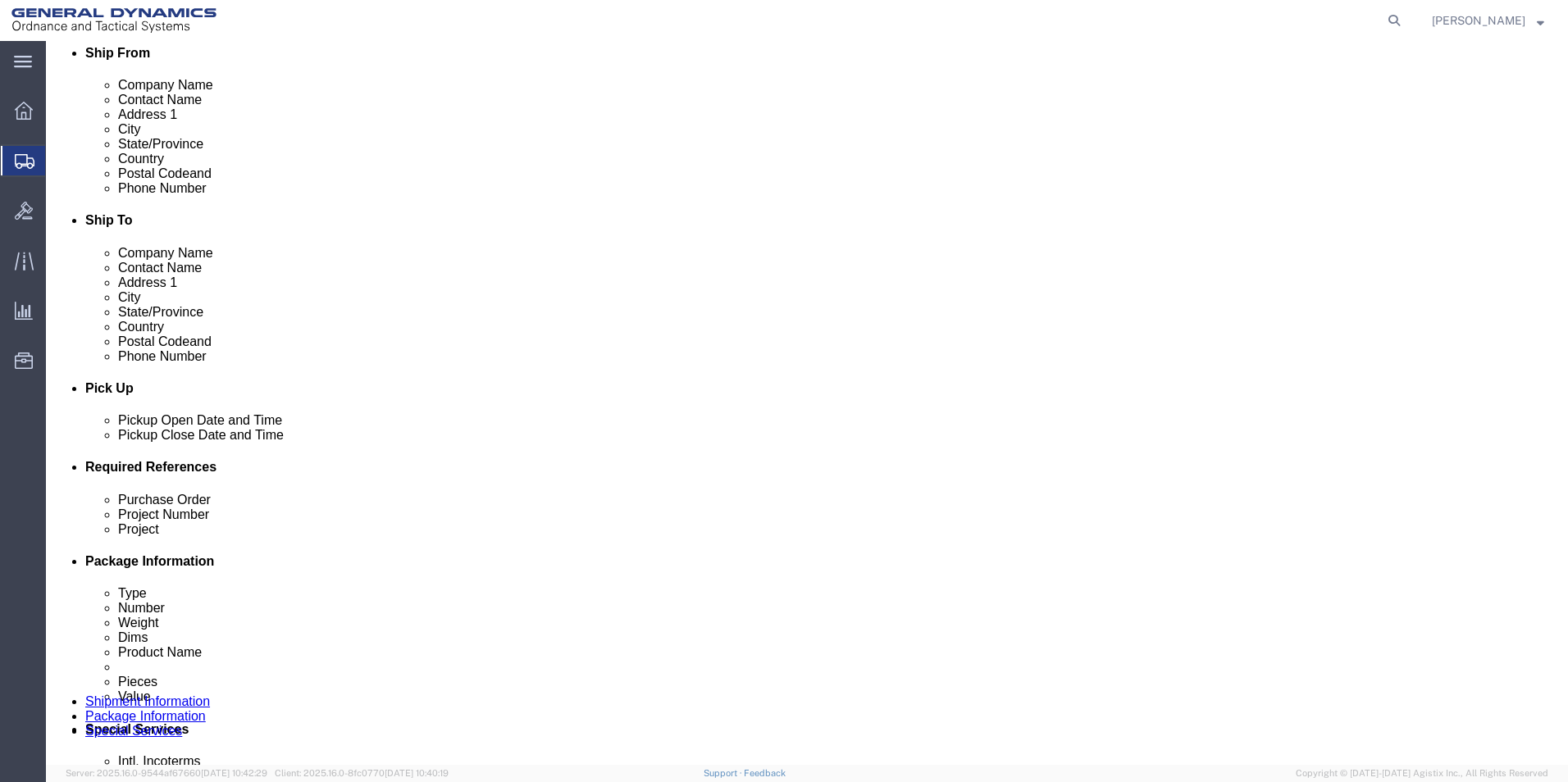
scroll to position [410, 0]
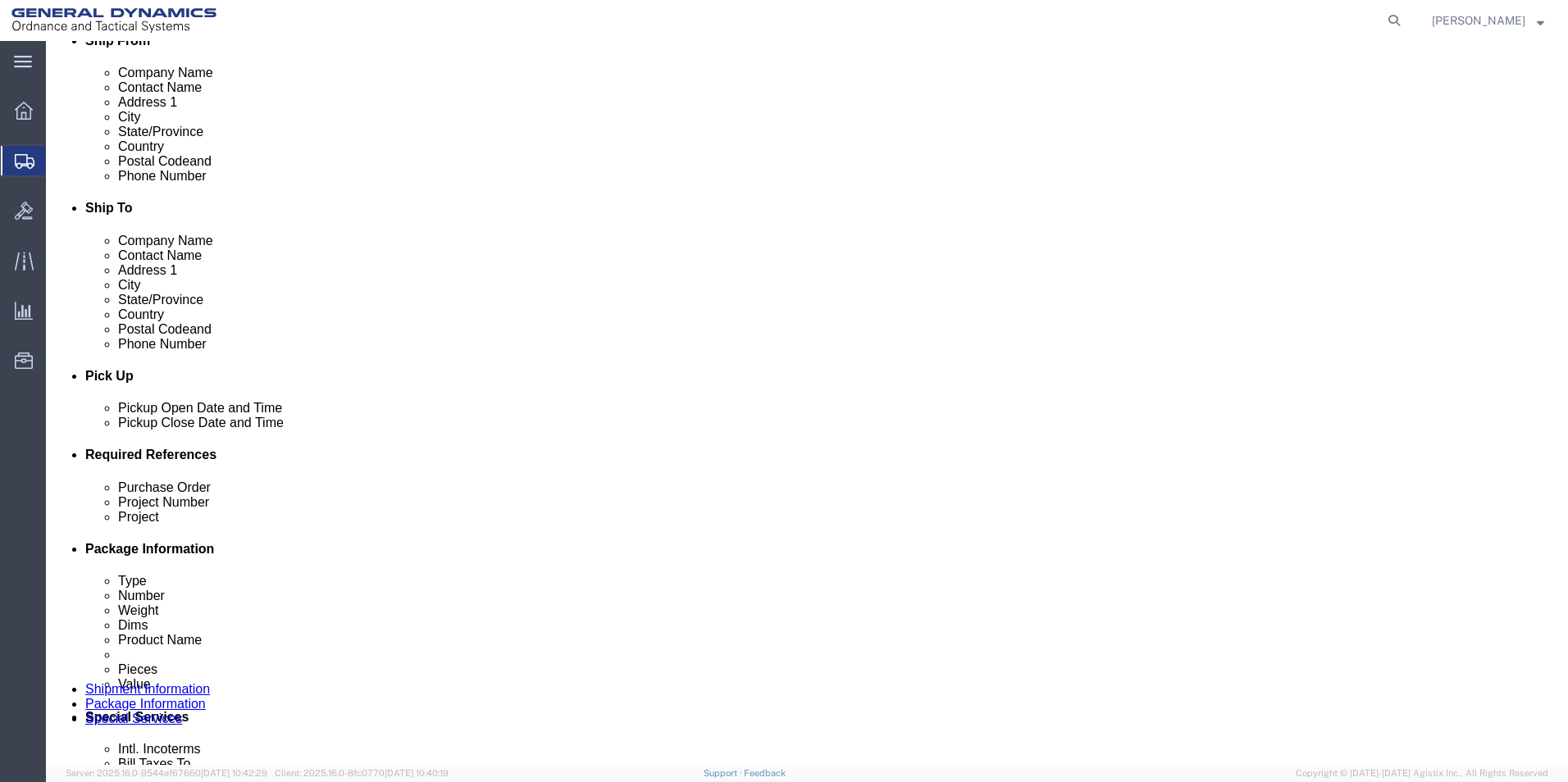
click input "15.00"
type input "4.00"
click dd "32.00 Each"
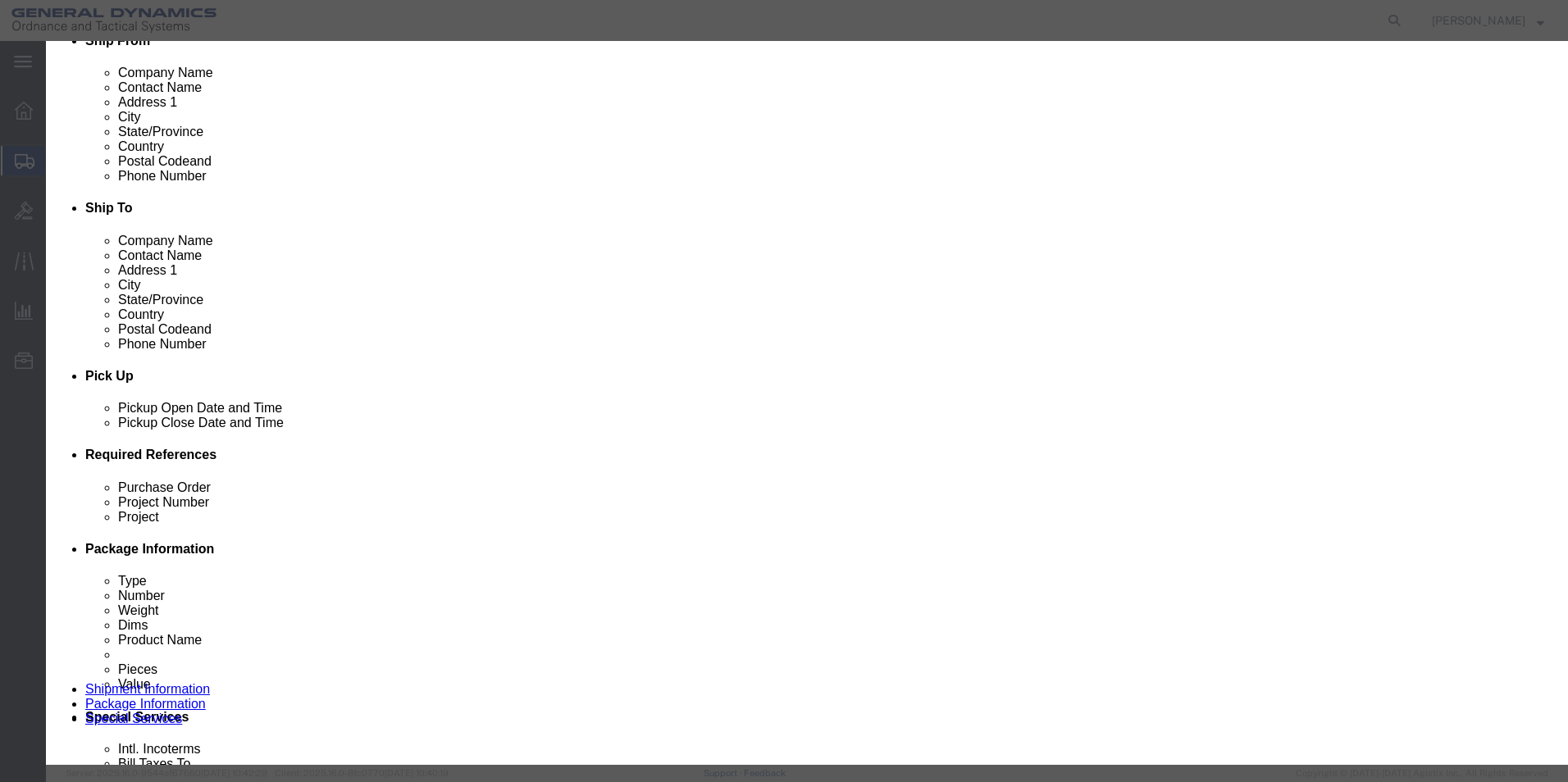
click div "Product Name AES EXHAUST DUCT MOUNT FITTING Pieces 32.00 Select Bag Barrels 100…"
drag, startPoint x: 512, startPoint y: 160, endPoint x: 431, endPoint y: 164, distance: 81.1
click div "Pieces 32.00 Select Bag Barrels 100Board Feet Bottle Box Blister Pack Carats Ca…"
type input "4"
click div "Commodity library"
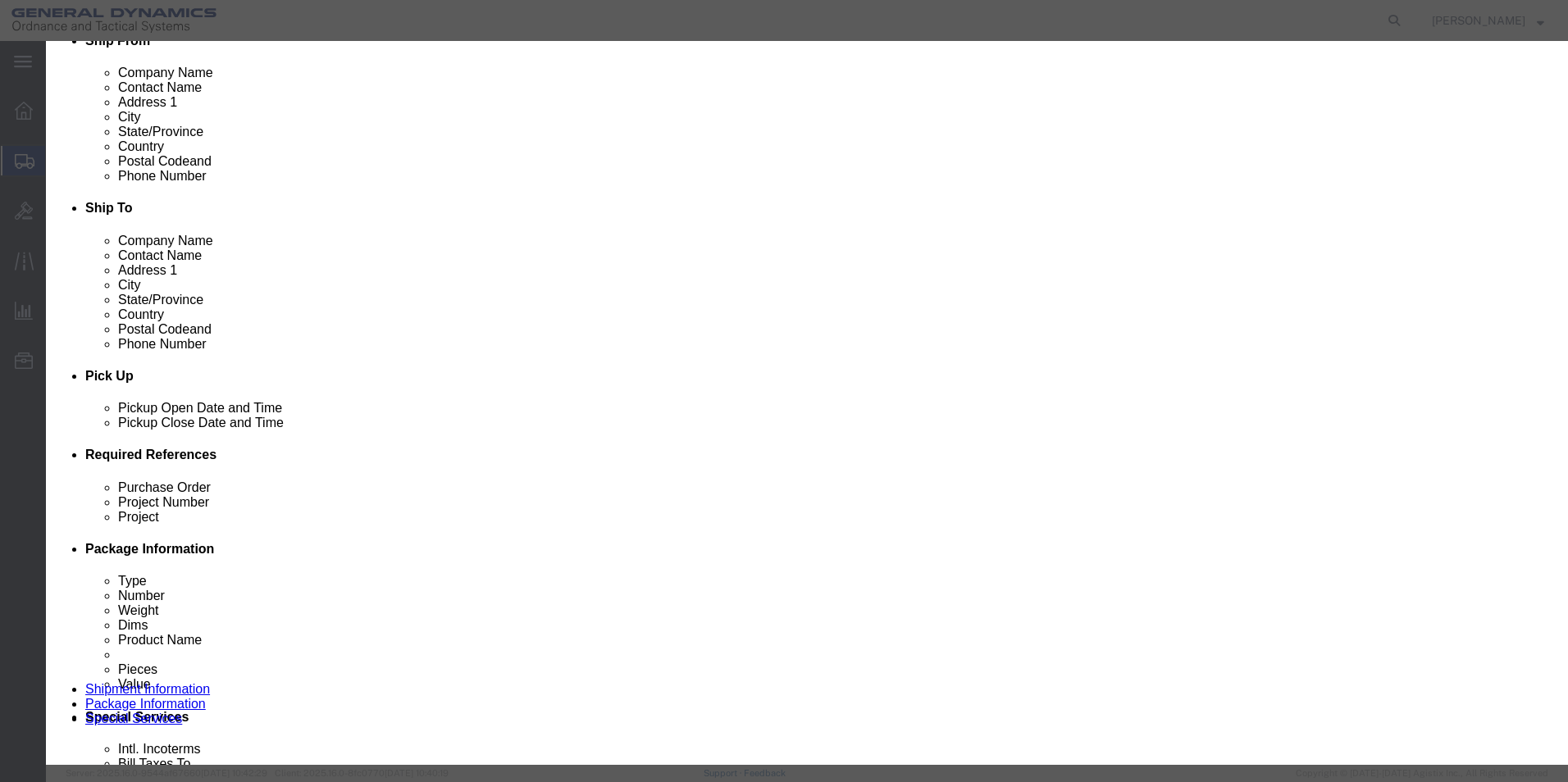
click div "Total Value 3.13 Select ADP AED AFN ALL AMD AOA ARS ATS AUD AWG AZN BAM BBD BDT…"
type input "25"
click button "Save & Close"
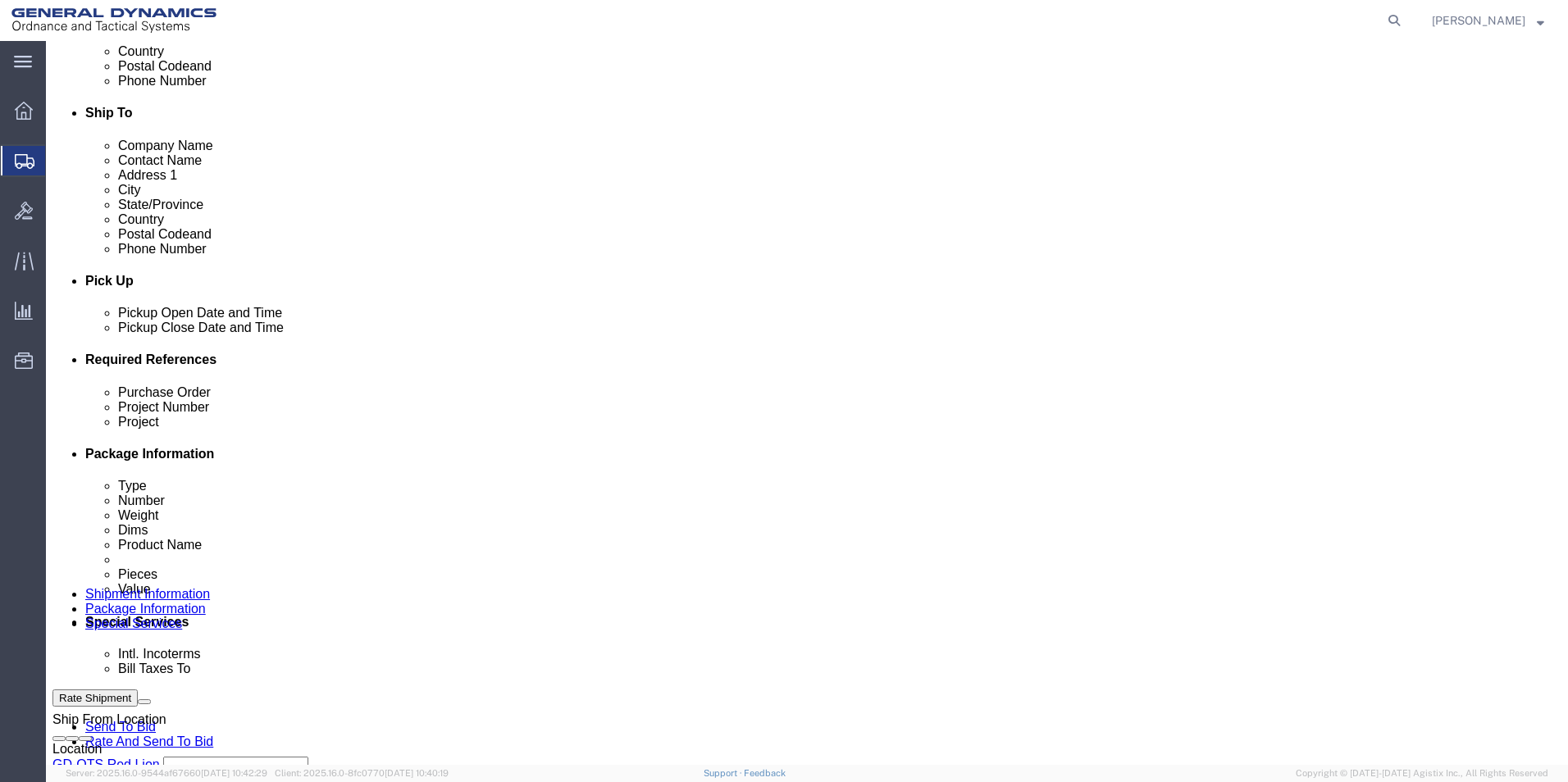
scroll to position [508, 0]
click button "Continue"
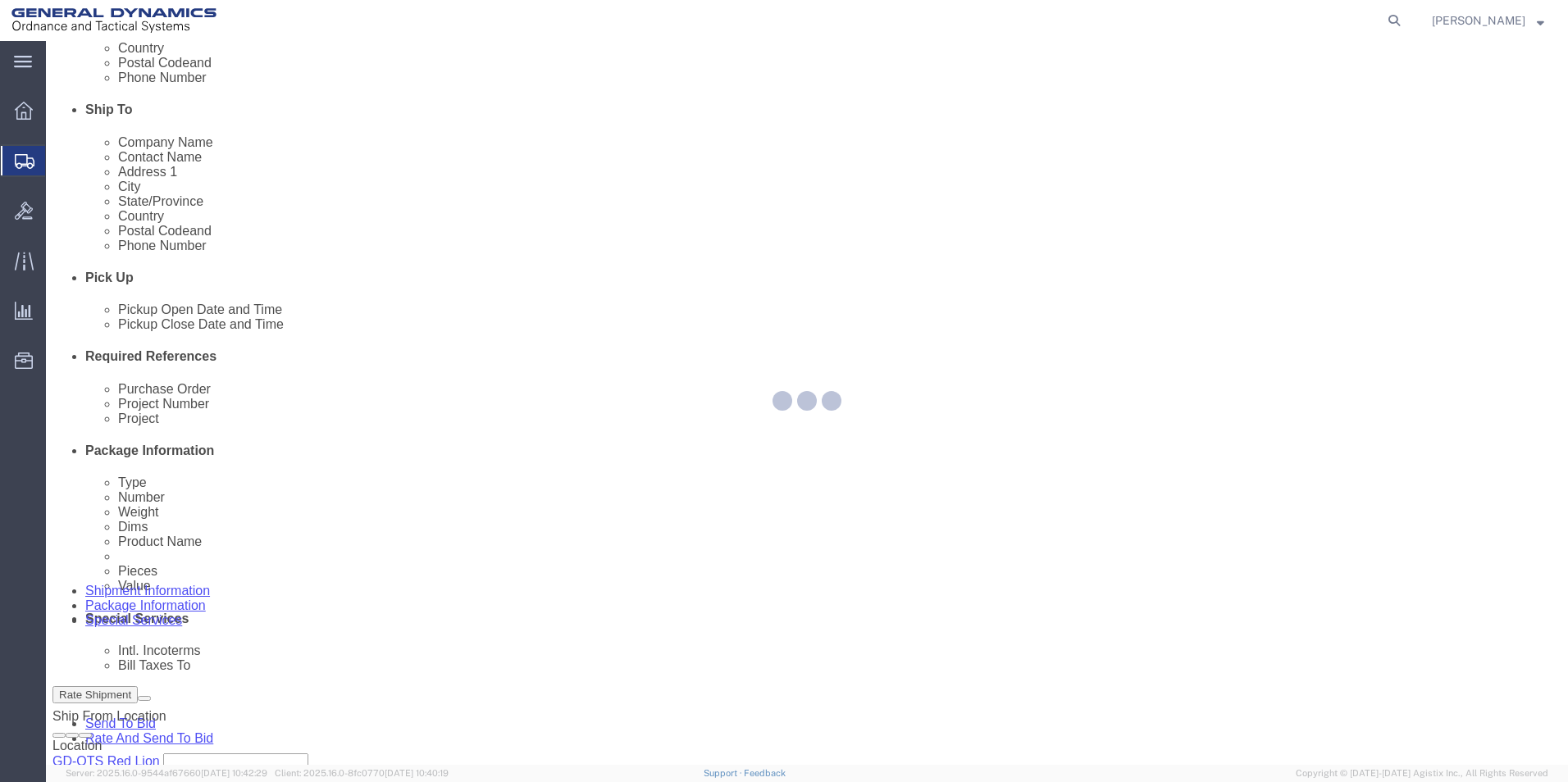
select select
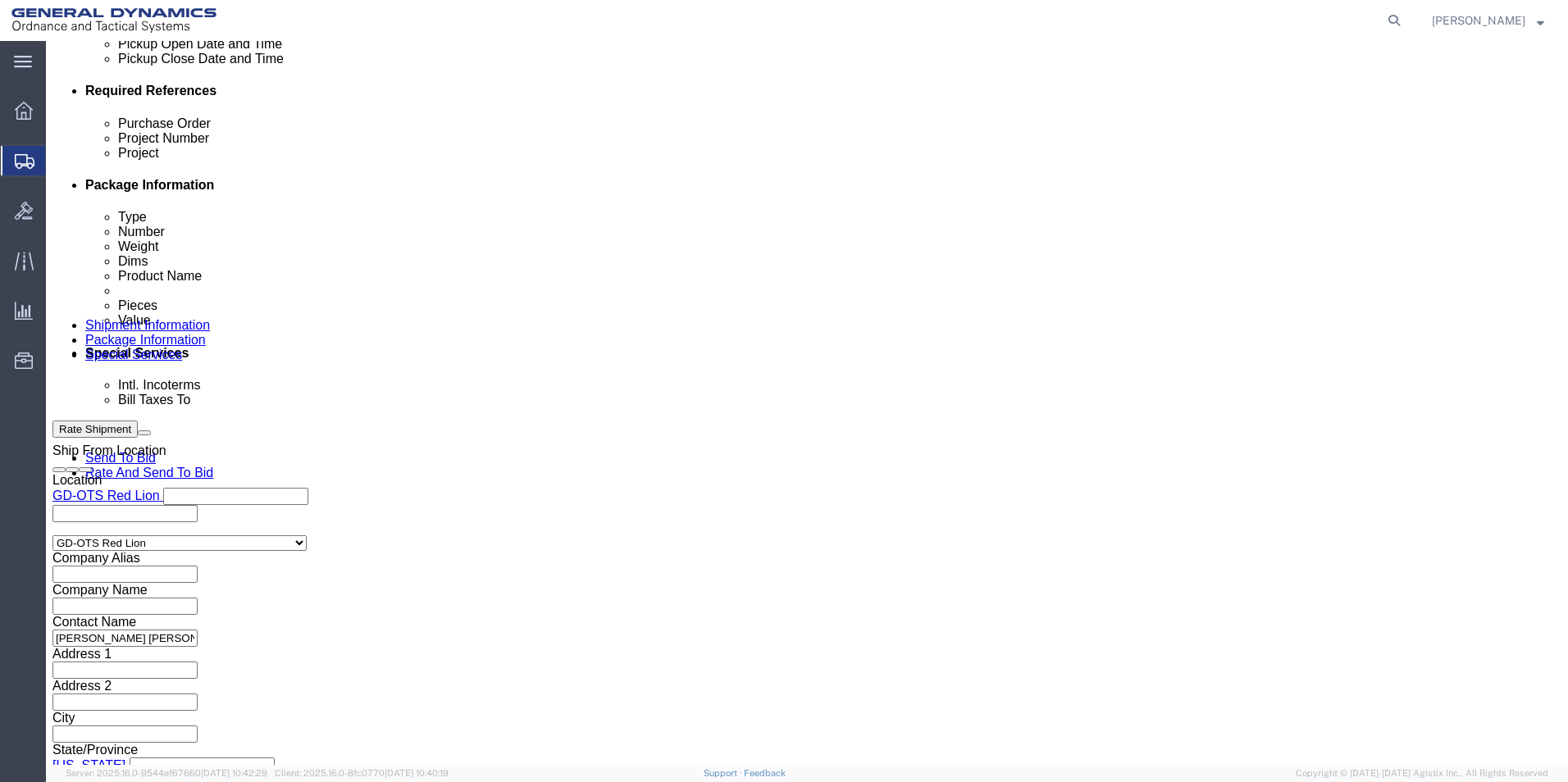
scroll to position [773, 0]
drag, startPoint x: 575, startPoint y: 314, endPoint x: 544, endPoint y: 324, distance: 32.6
click select "Select Recipient Account Sender/Shipper Third Party Account"
select select "RCPN"
click select "Select Recipient Account Sender/Shipper Third Party Account"
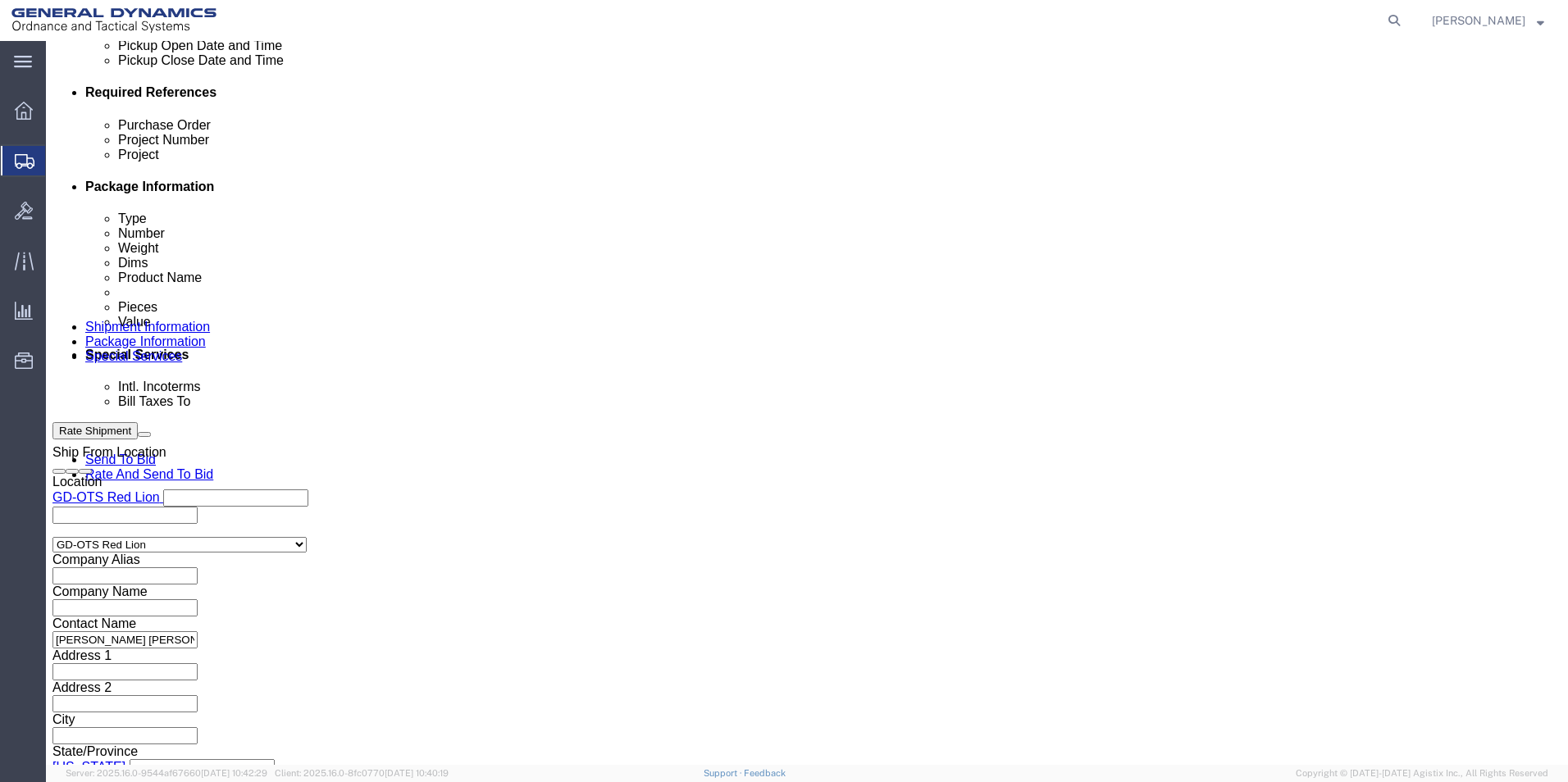
type input "[PERSON_NAME] AEROSTRUCTURES"
type input "[STREET_ADDRESS][PERSON_NAME]"
select select "US"
select select "NY"
type input "518-7314773"
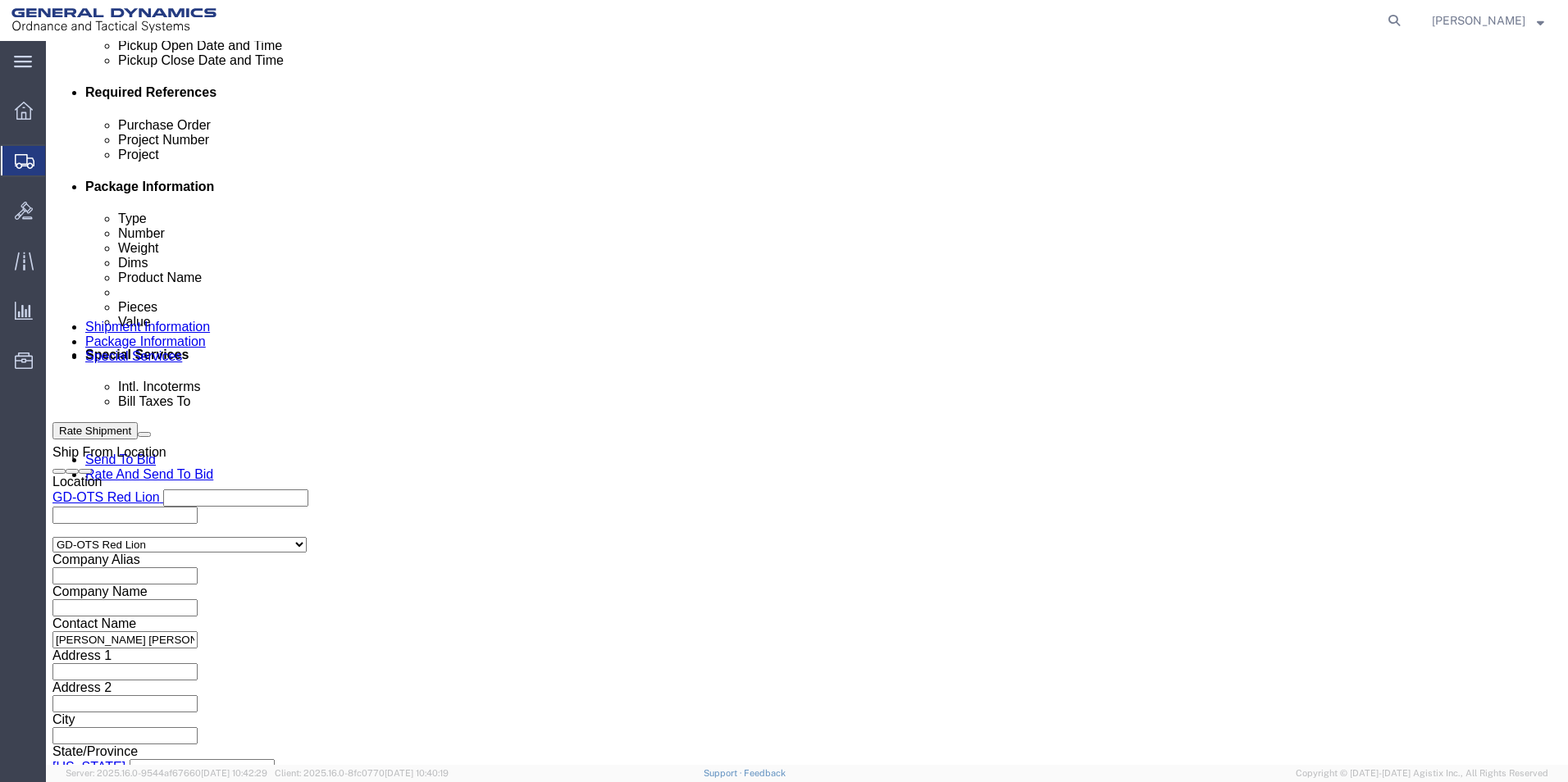
type input "Receiver"
type input "COXACKIE"
type input "12051"
click select "Select DHL FedEx Express UPS"
select select "UPS"
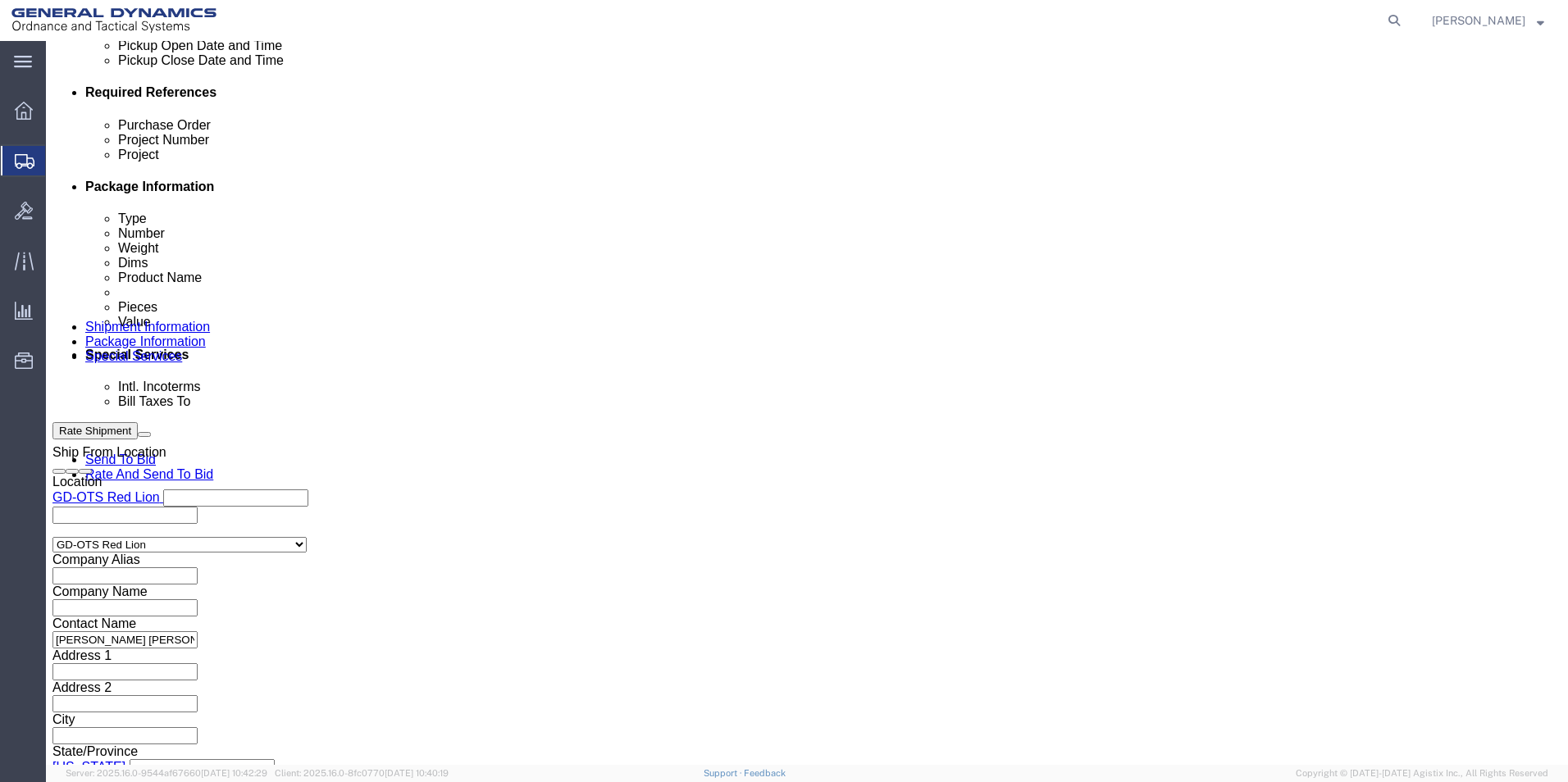
click select "Select DHL FedEx Express UPS"
click input "text"
type input "12051"
click input "text"
type input "127537"
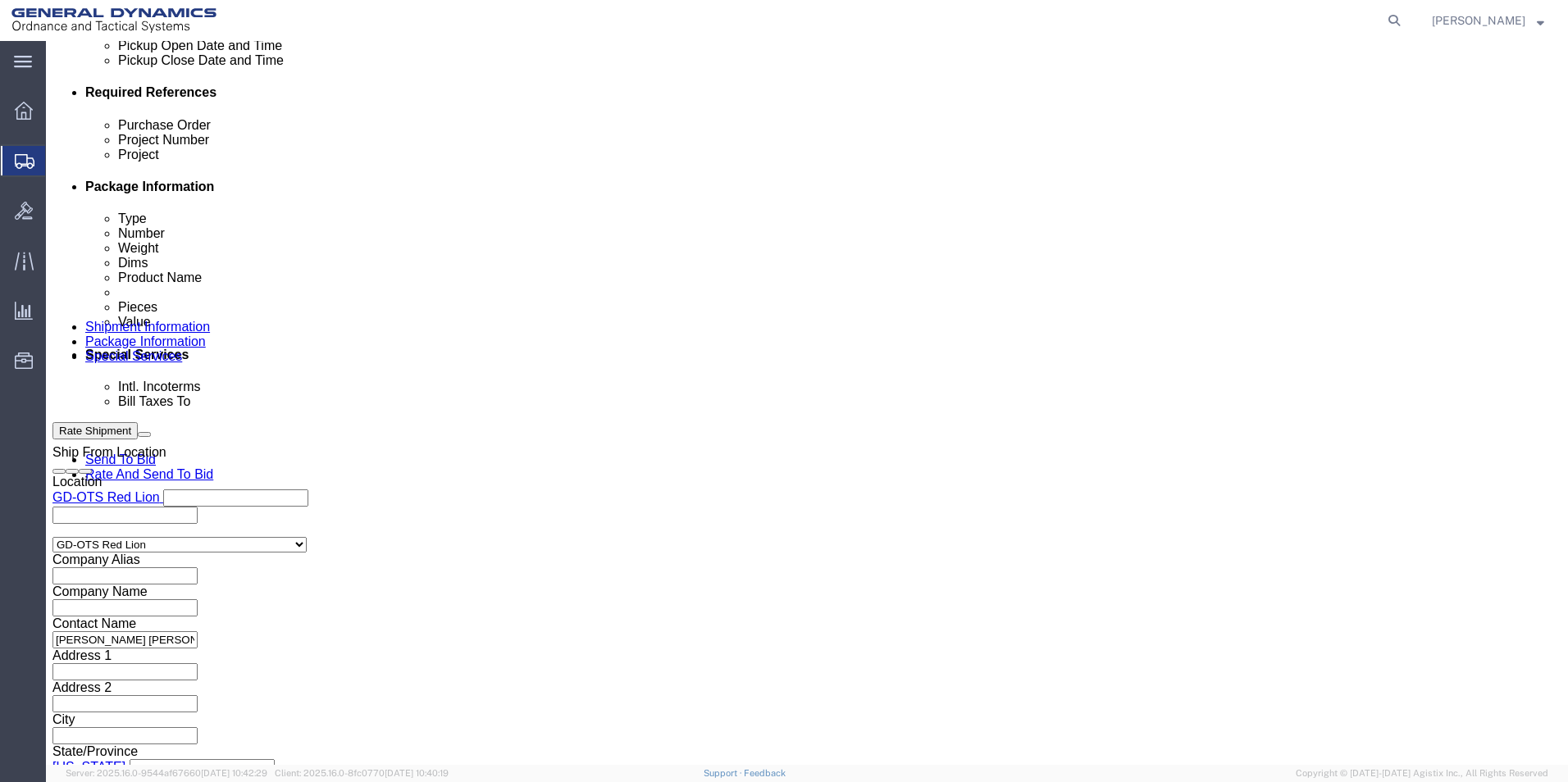
click div "Billing Location Select Select My Profile Location GD-OTS [GEOGRAPHIC_DATA] (Co…"
click select "Select [GEOGRAPHIC_DATA] [GEOGRAPHIC_DATA] [GEOGRAPHIC_DATA] [GEOGRAPHIC_DATA] …"
select select "US"
click select "Select [GEOGRAPHIC_DATA] [GEOGRAPHIC_DATA] [GEOGRAPHIC_DATA] [GEOGRAPHIC_DATA] …"
click div "Billing Location Select Select My Profile Location GD-OTS [GEOGRAPHIC_DATA] (Co…"
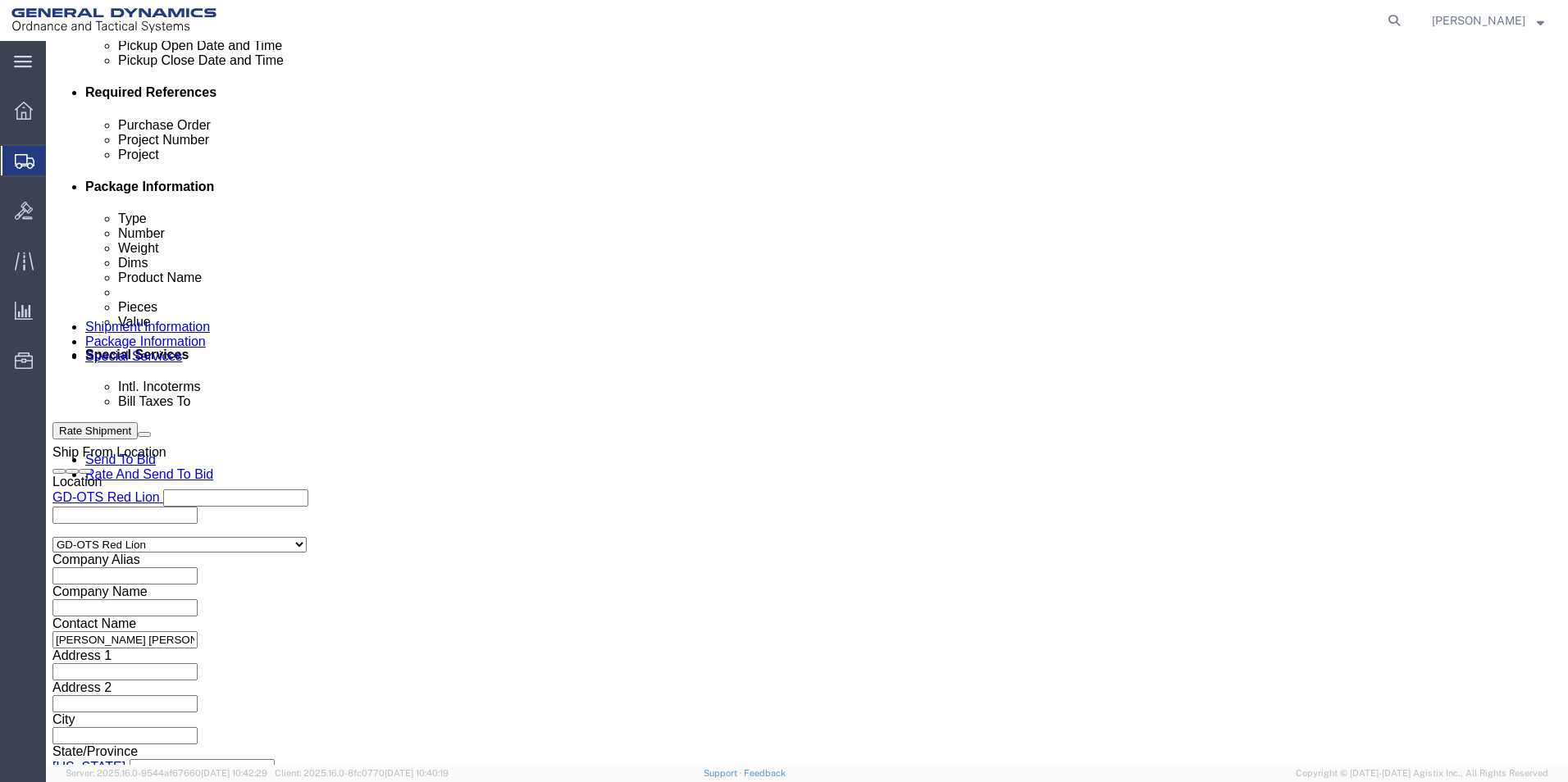
click button "Rate Shipment"
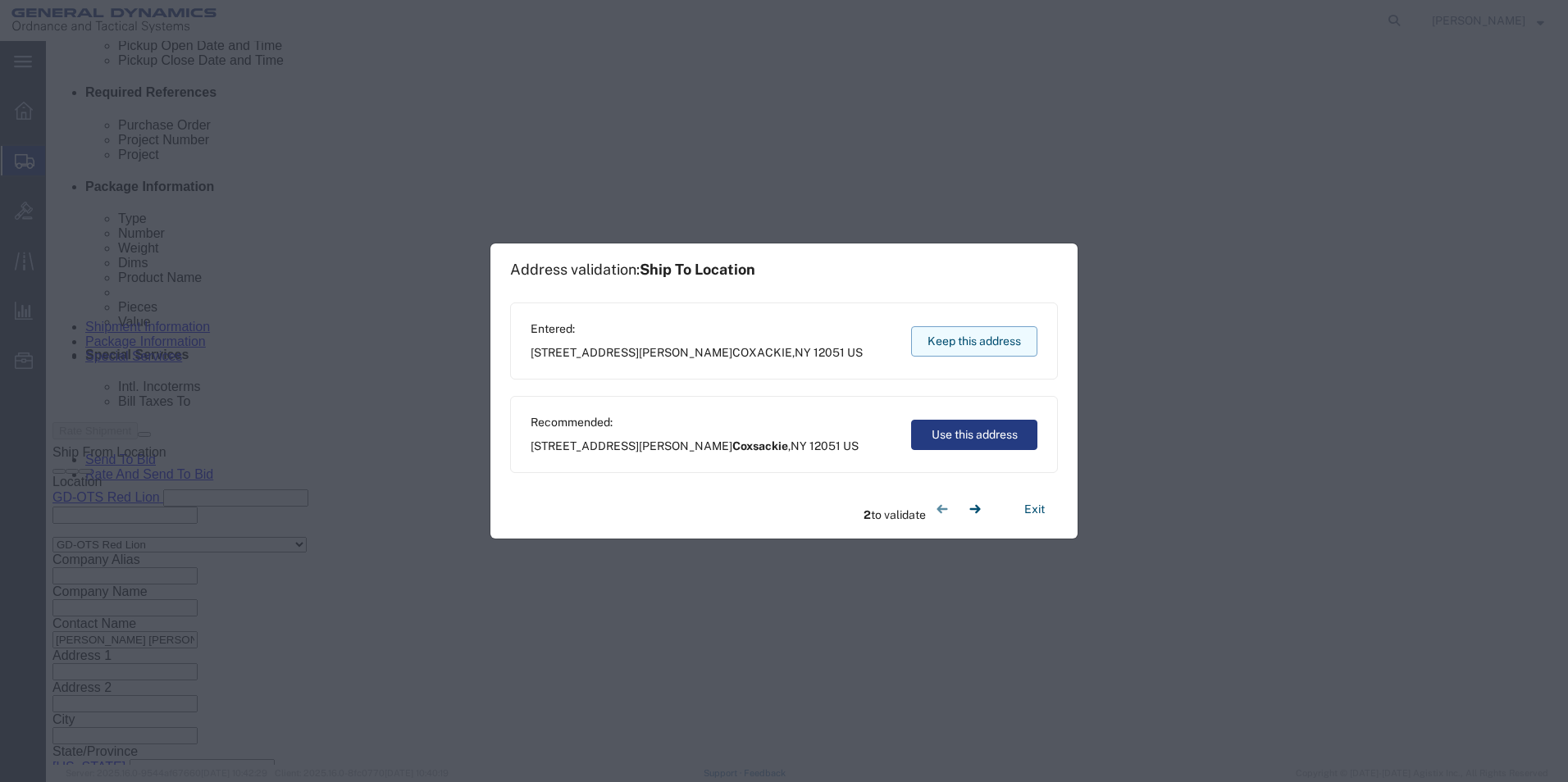
click at [966, 342] on button "Keep this address" at bounding box center [974, 342] width 126 height 31
click at [949, 332] on button "Keep this address" at bounding box center [974, 342] width 126 height 31
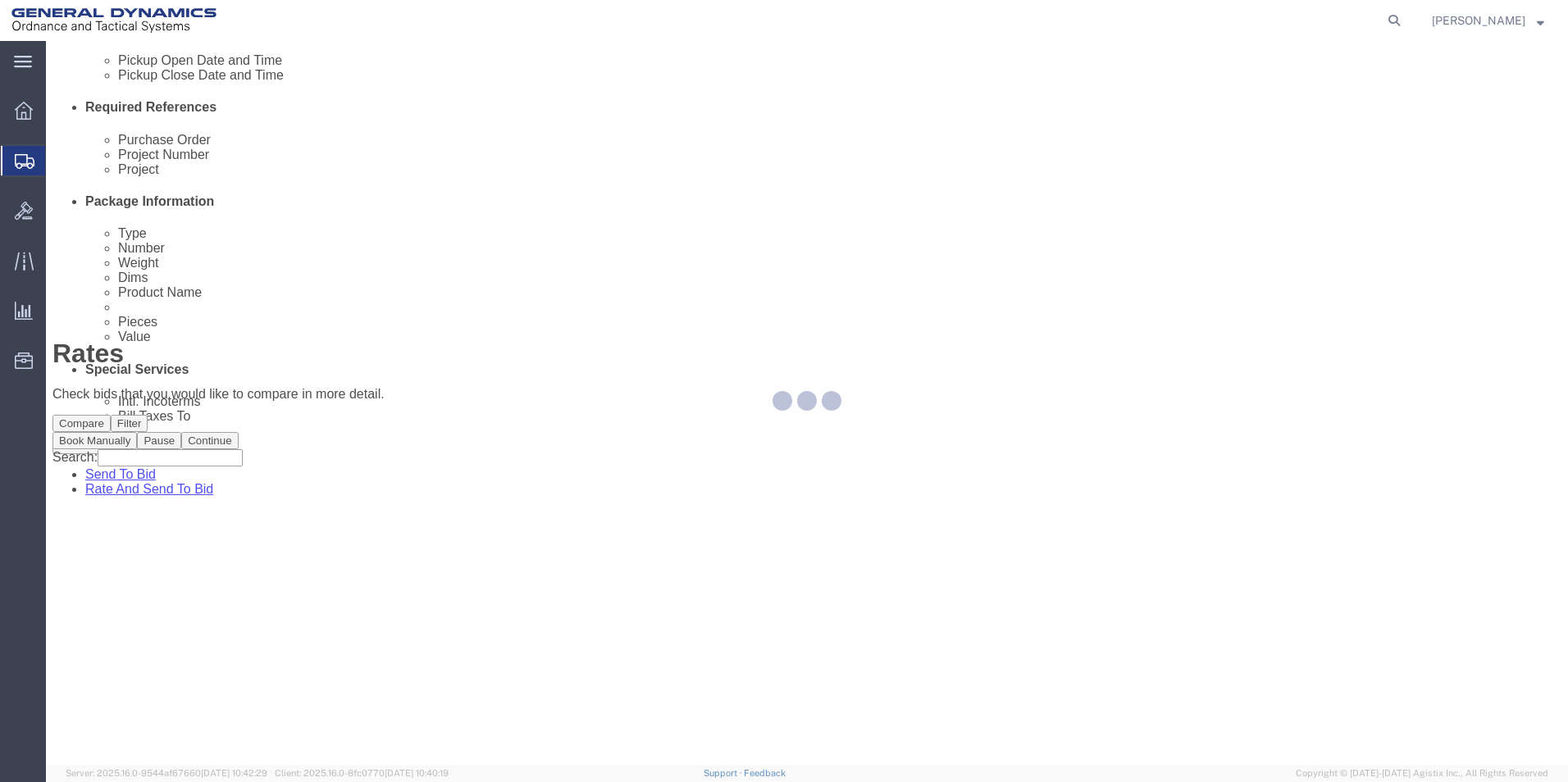
scroll to position [0, 0]
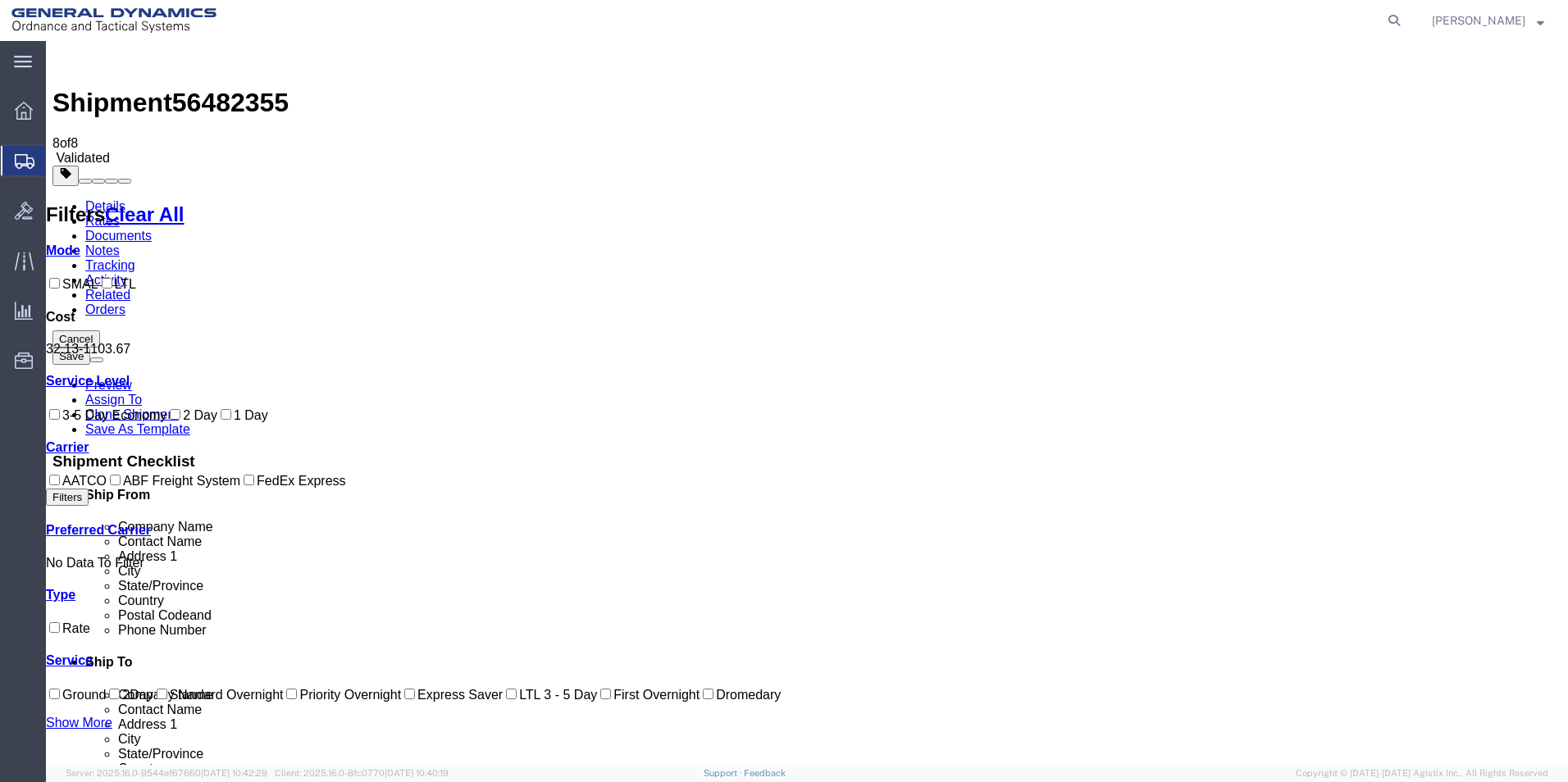
click at [95, 200] on link "Details" at bounding box center [105, 206] width 40 height 14
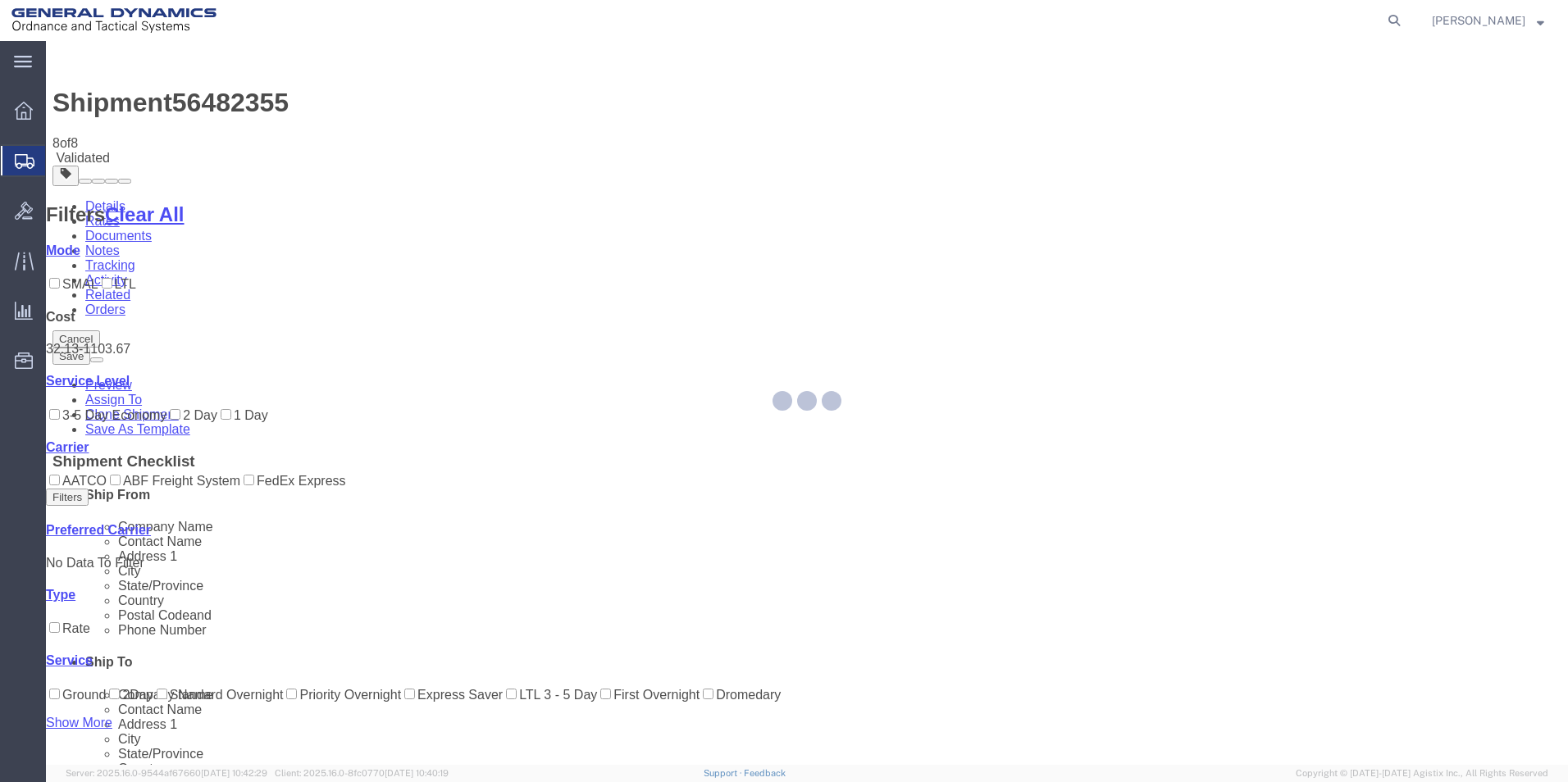
select select "310"
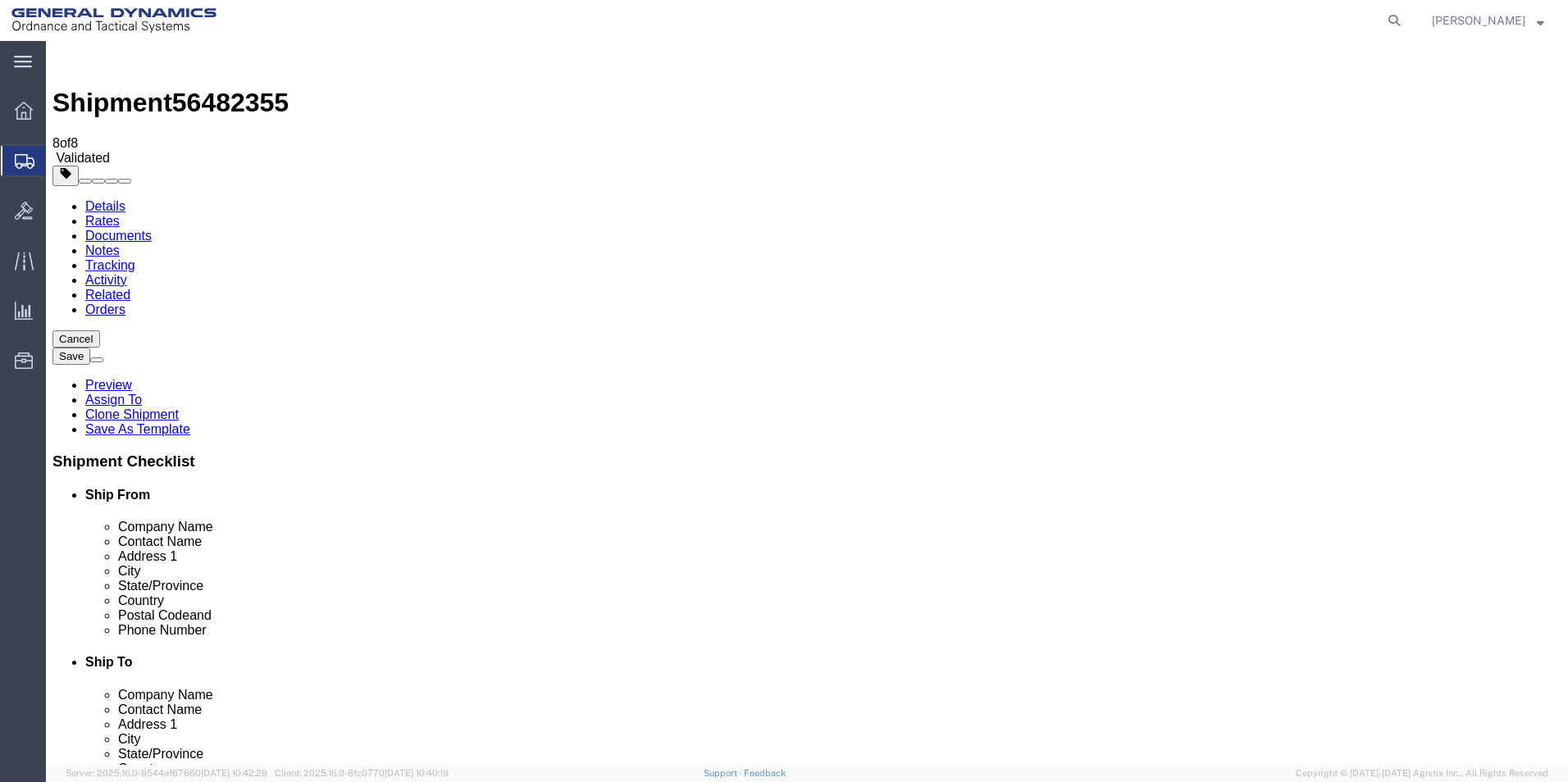
click input "General Dynamics - OTS"
drag, startPoint x: 219, startPoint y: 240, endPoint x: 492, endPoint y: 634, distance: 479.3
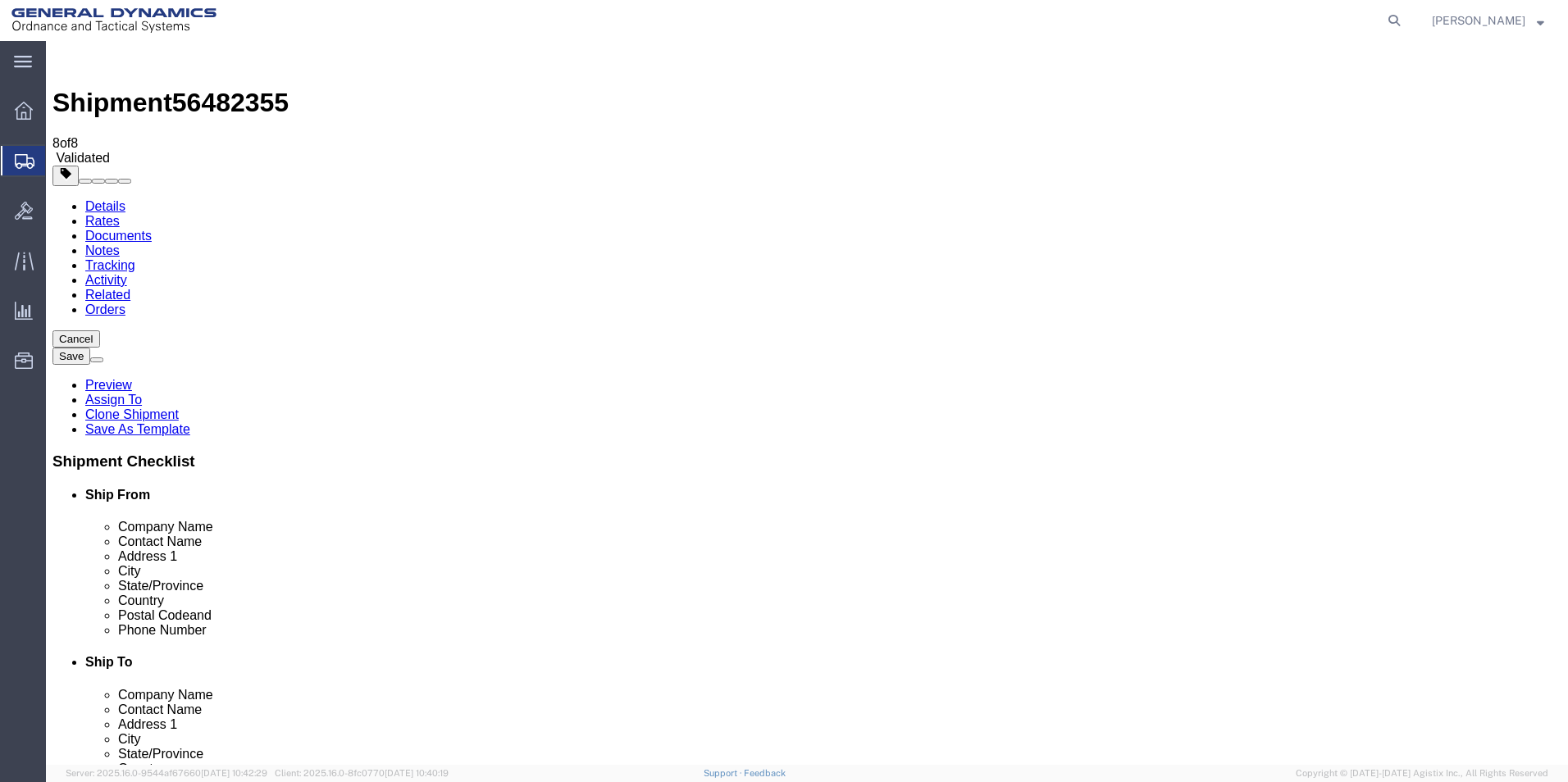
click div "Location GD-OTS Red Lion Select My Profile Location GD-OTS [GEOGRAPHIC_DATA] (C…"
drag, startPoint x: 347, startPoint y: 333, endPoint x: 38, endPoint y: 331, distance: 309.0
click div "Contact Name [PERSON_NAME] [PERSON_NAME]"
drag, startPoint x: 376, startPoint y: 371, endPoint x: 95, endPoint y: 372, distance: 281.0
click div "Address 1 [STREET_ADDRESS]"
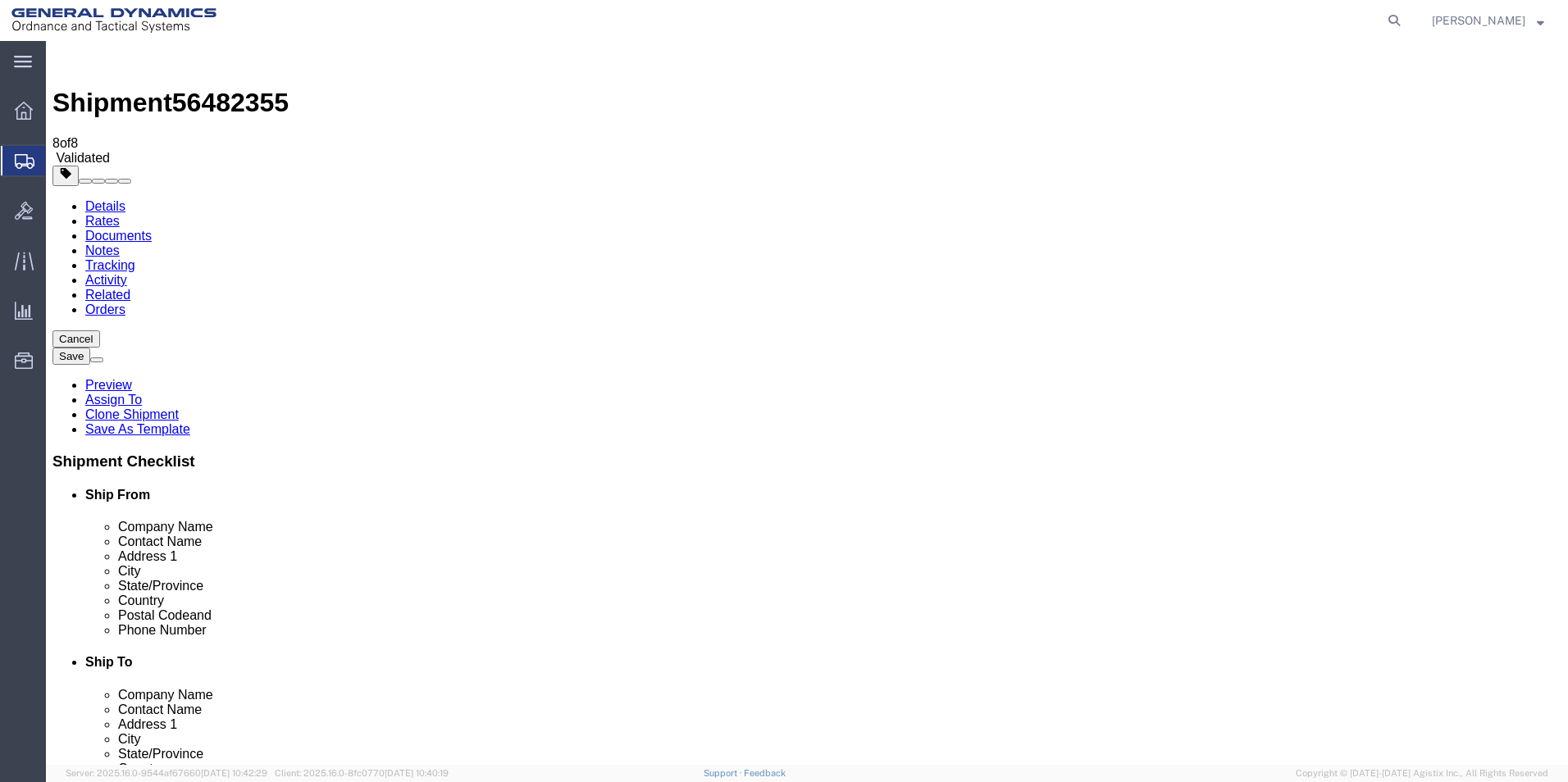
select select
drag, startPoint x: 280, startPoint y: 434, endPoint x: 77, endPoint y: 406, distance: 204.9
click div "City Red Lion"
drag, startPoint x: 379, startPoint y: 307, endPoint x: 39, endPoint y: 308, distance: 340.0
click div "Company Name General Dynamics - OTS"
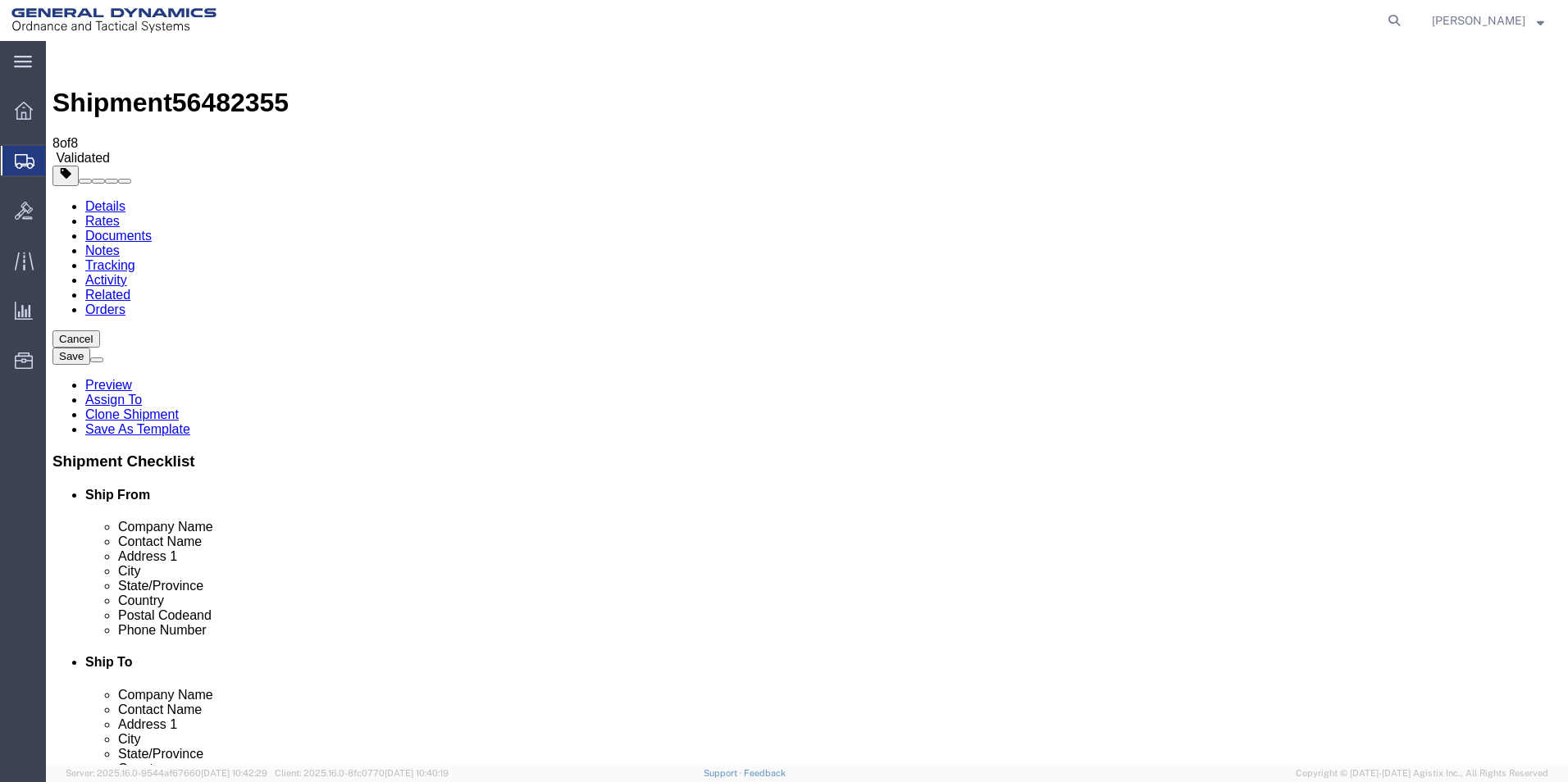
scroll to position [244, 0]
select select "310"
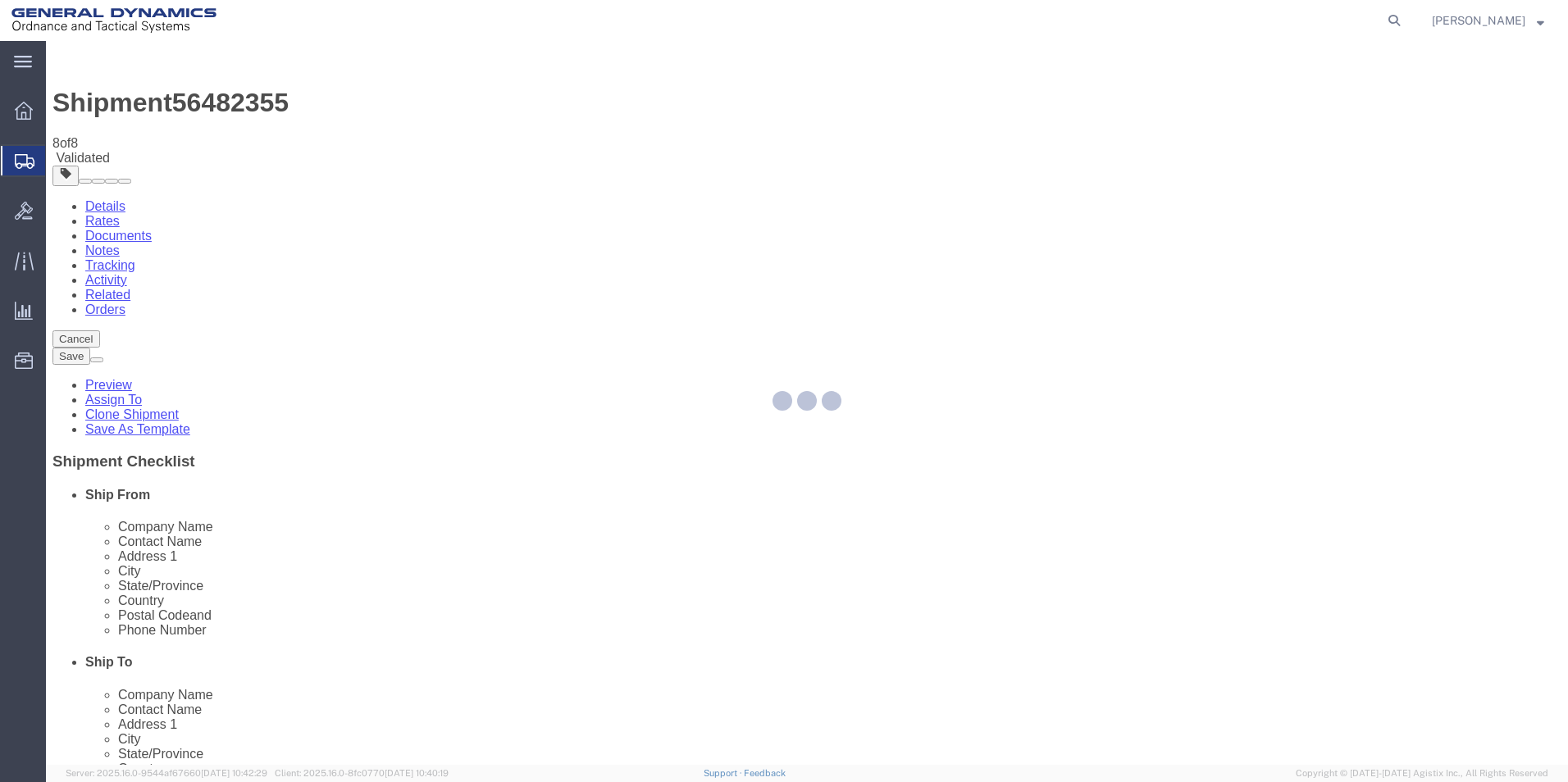
type input "REDLPAHIG0"
type input "General Dynamics - OTS"
type input "[STREET_ADDRESS]"
type input "Red Lion"
checkbox input "false"
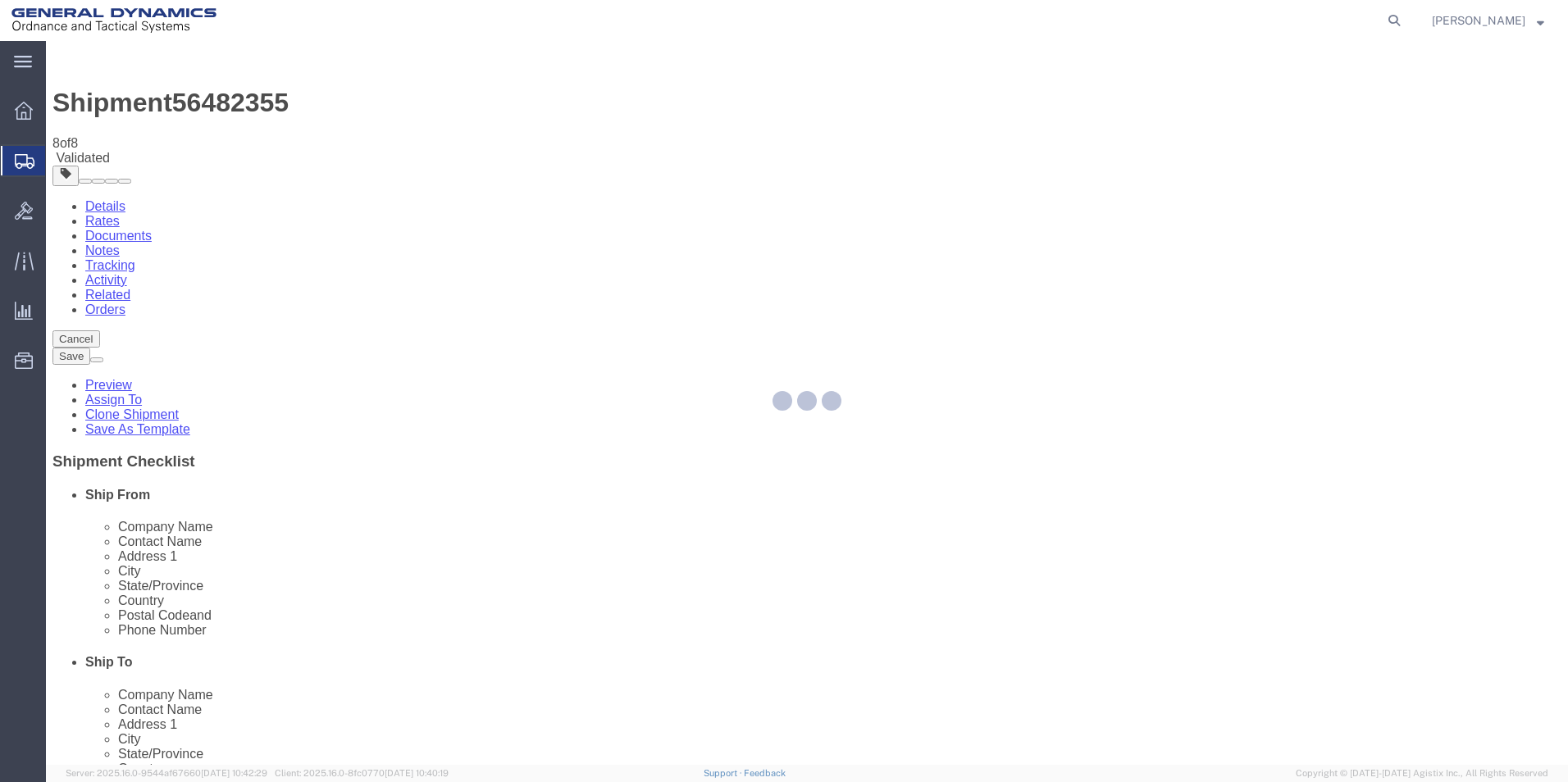
select select "PA"
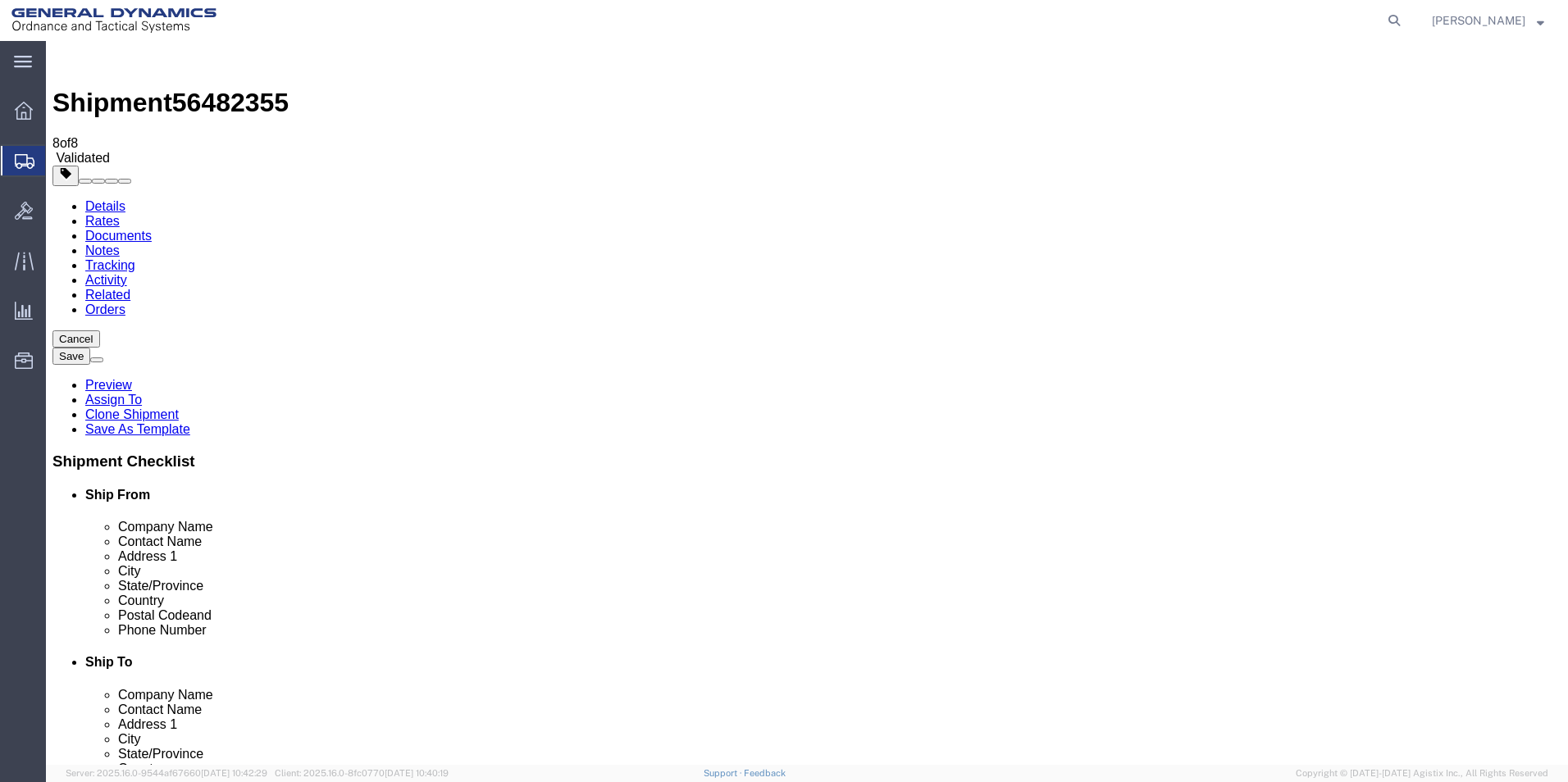
click input "text"
type input "[PERSON_NAME] [PERSON_NAME]"
click input "text"
type input "[EMAIL_ADDRESS][DOMAIN_NAME]"
checkbox input "true"
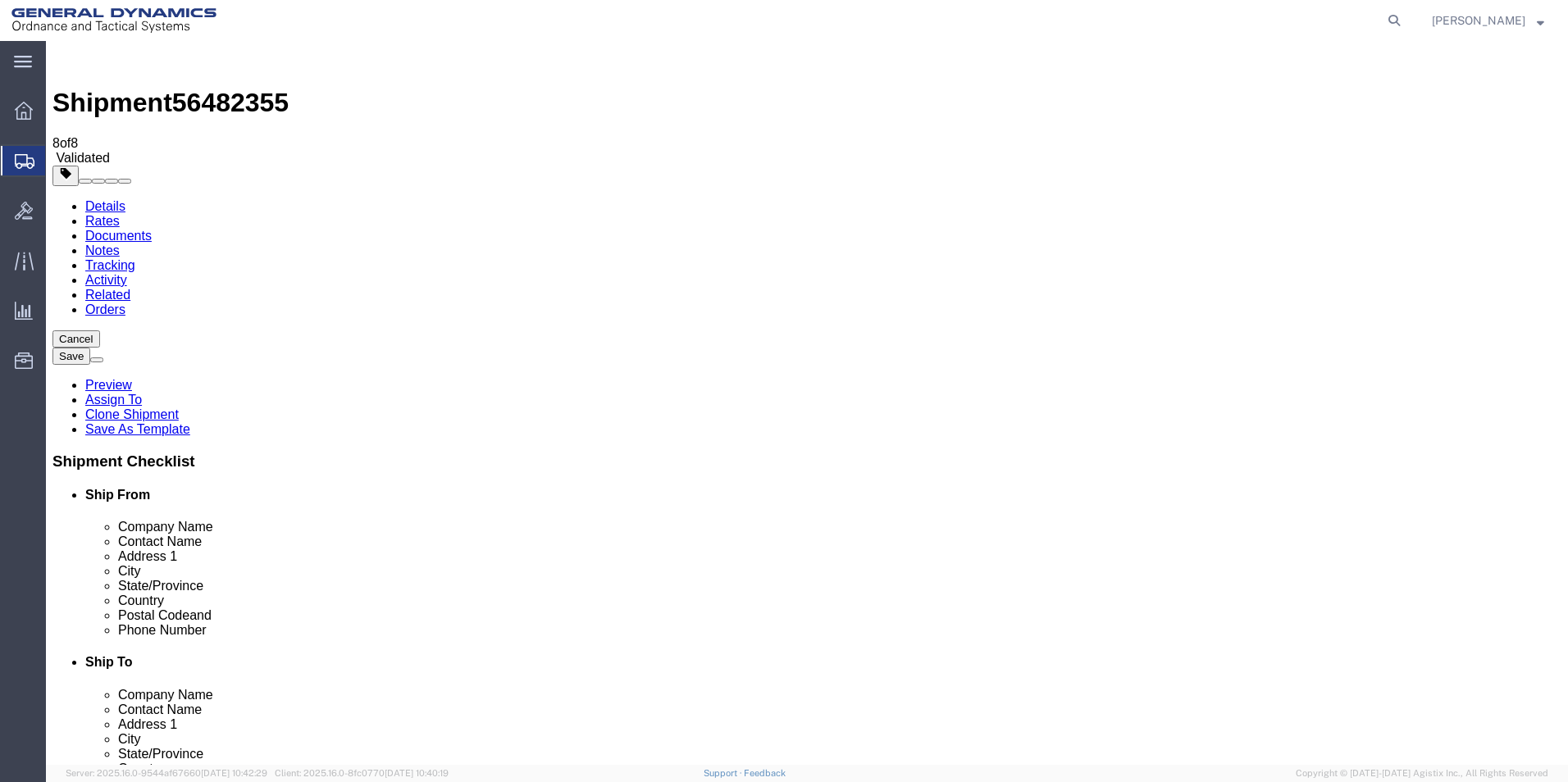
click button "Rate Shipment"
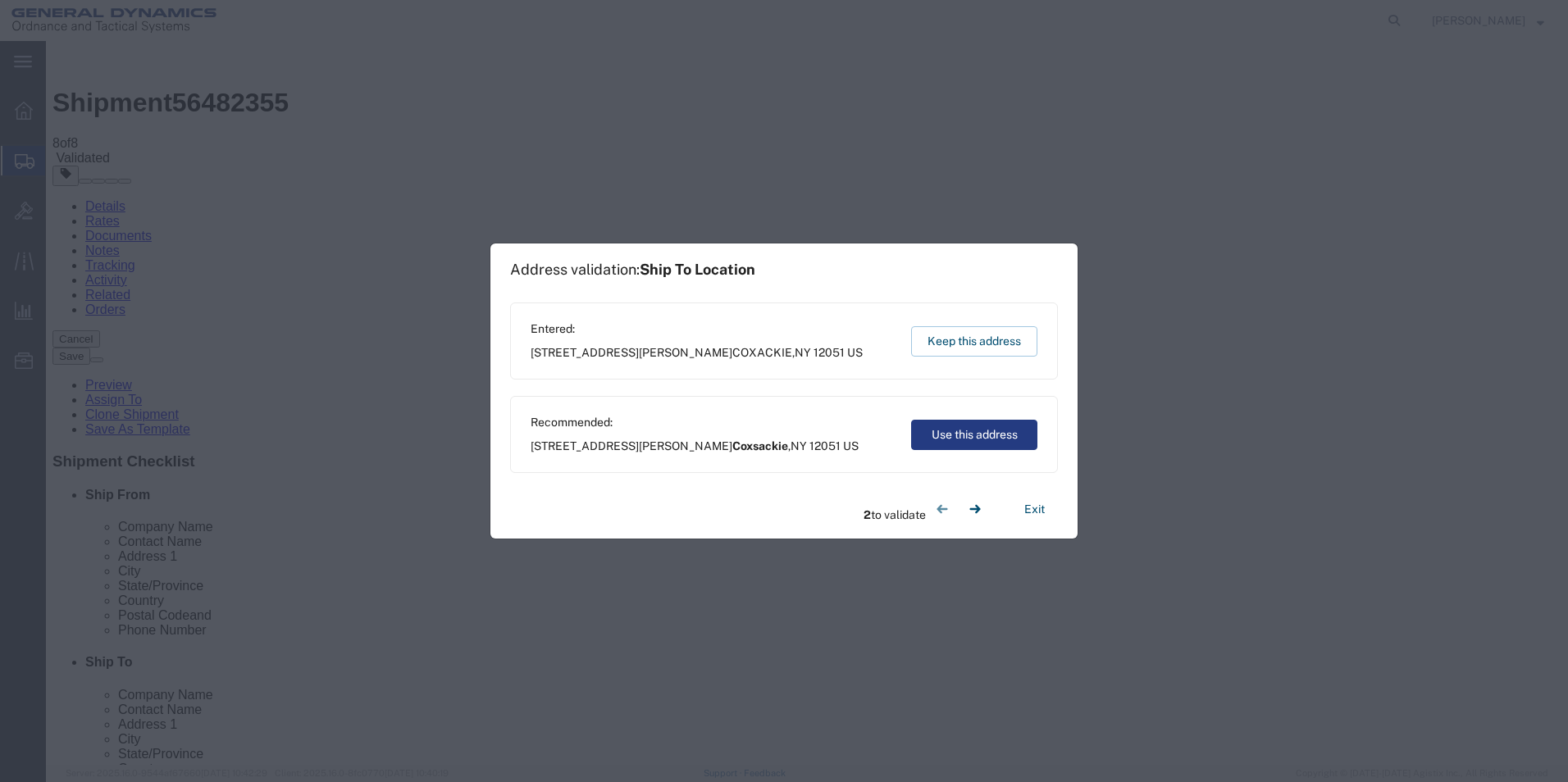
click at [651, 363] on div "Entered: [STREET_ADDRESS][PERSON_NAME] Keep this address" at bounding box center [784, 341] width 547 height 77
click at [957, 438] on button "Use this address" at bounding box center [974, 435] width 126 height 31
click at [1036, 506] on button "Exit" at bounding box center [1034, 510] width 47 height 29
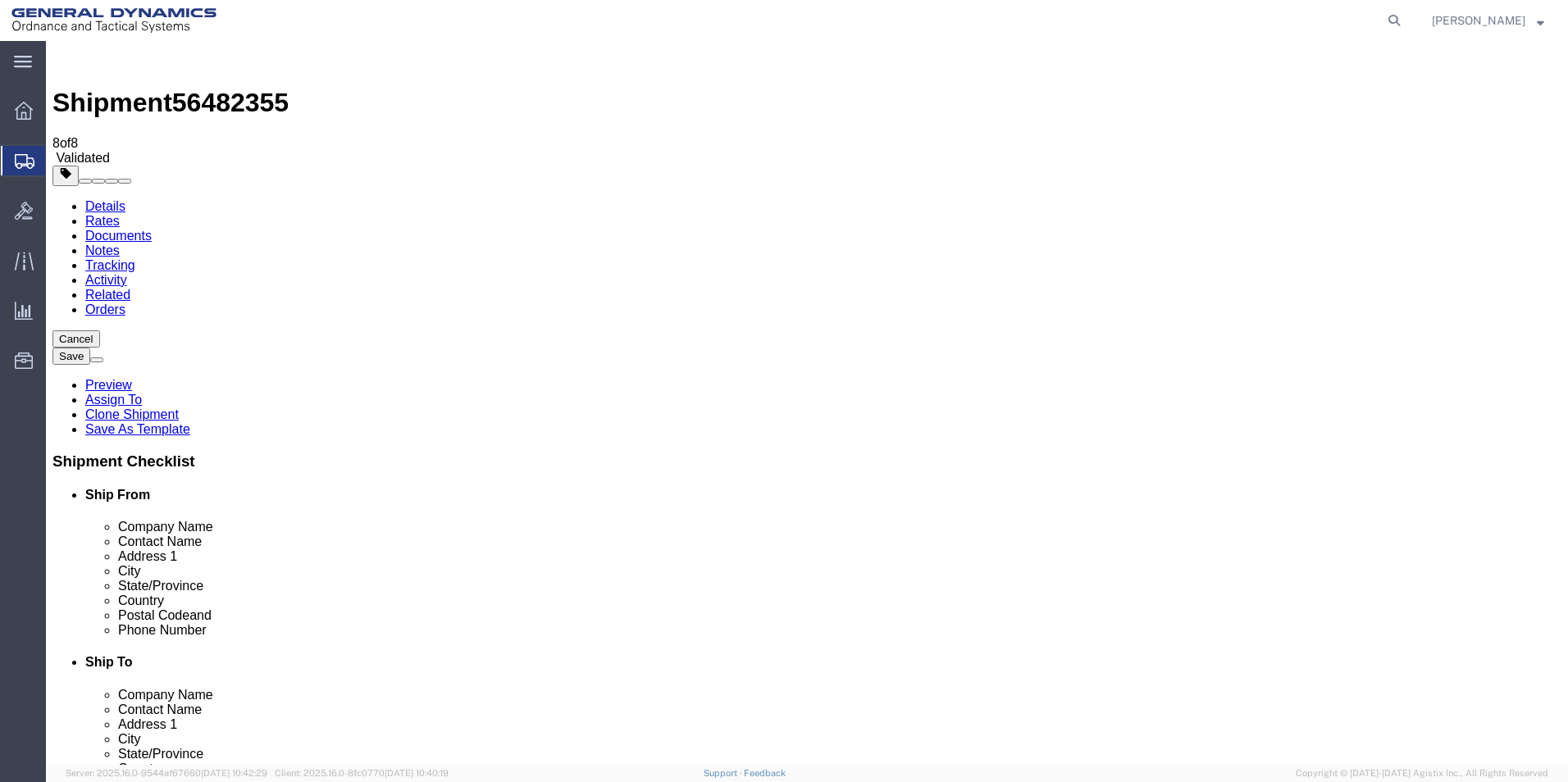
click button "Rate Shipment"
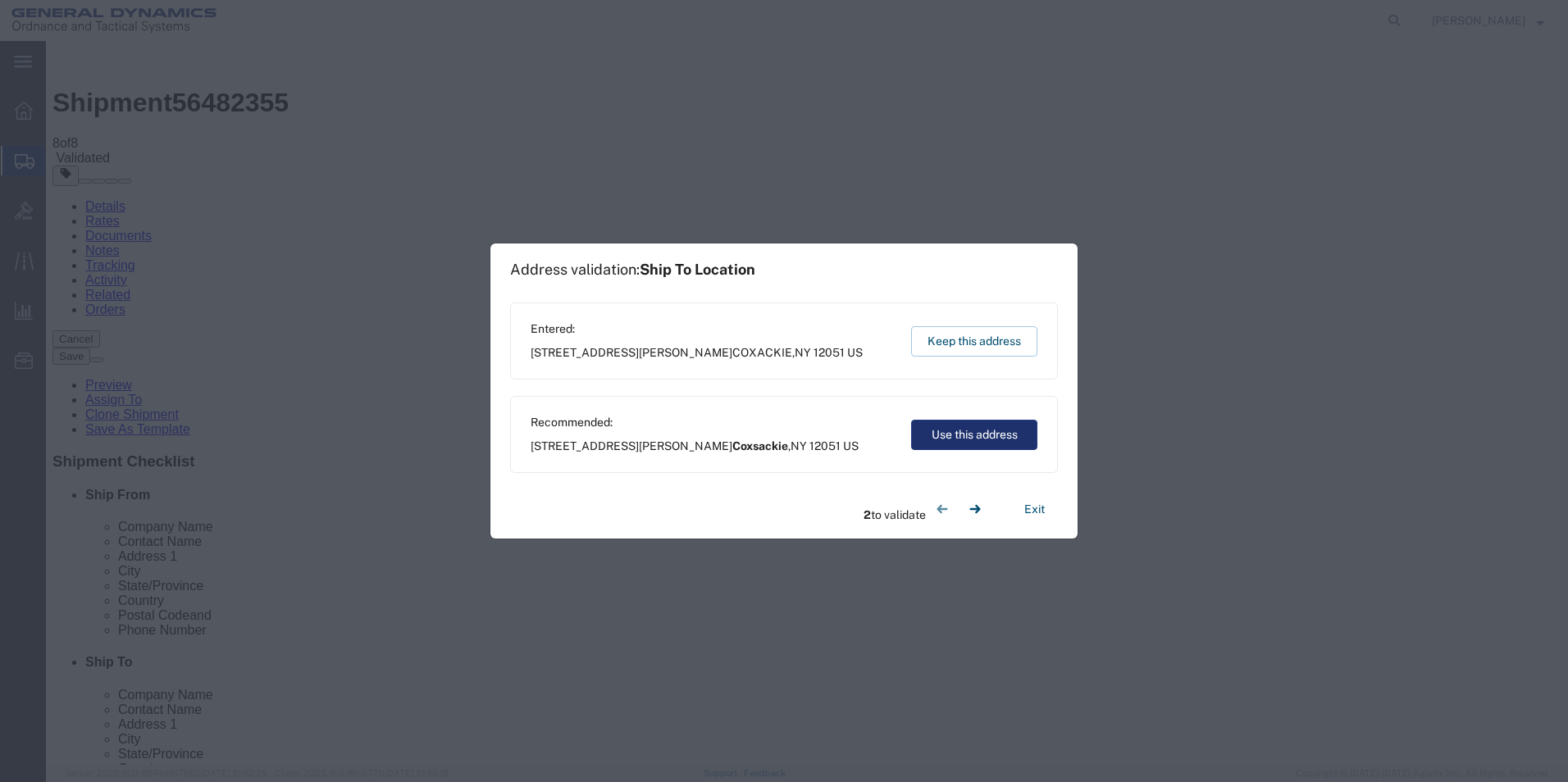
click at [981, 441] on button "Use this address" at bounding box center [974, 435] width 126 height 31
type input "Coxsackie"
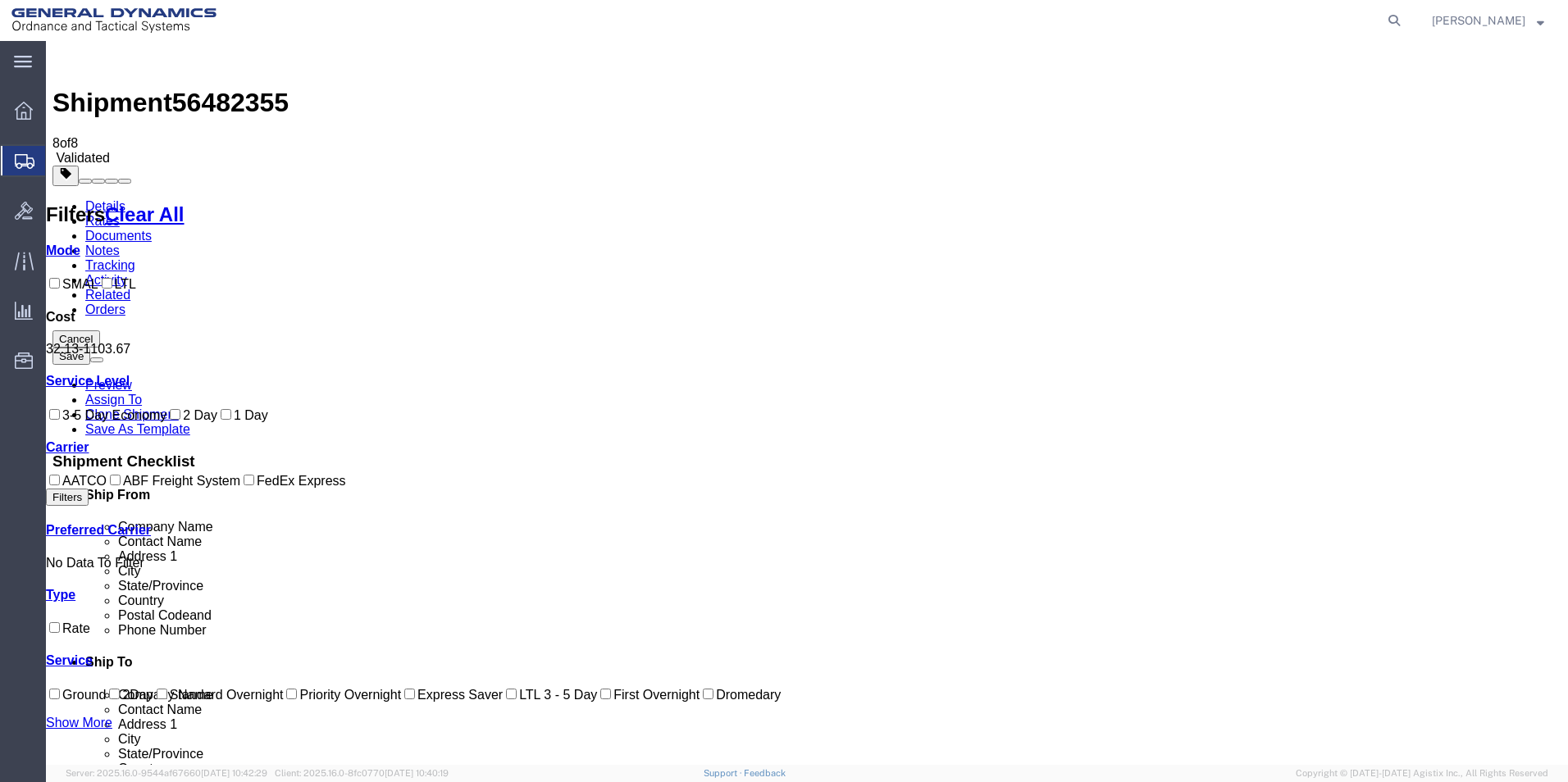
click at [102, 200] on link "Details" at bounding box center [105, 206] width 40 height 14
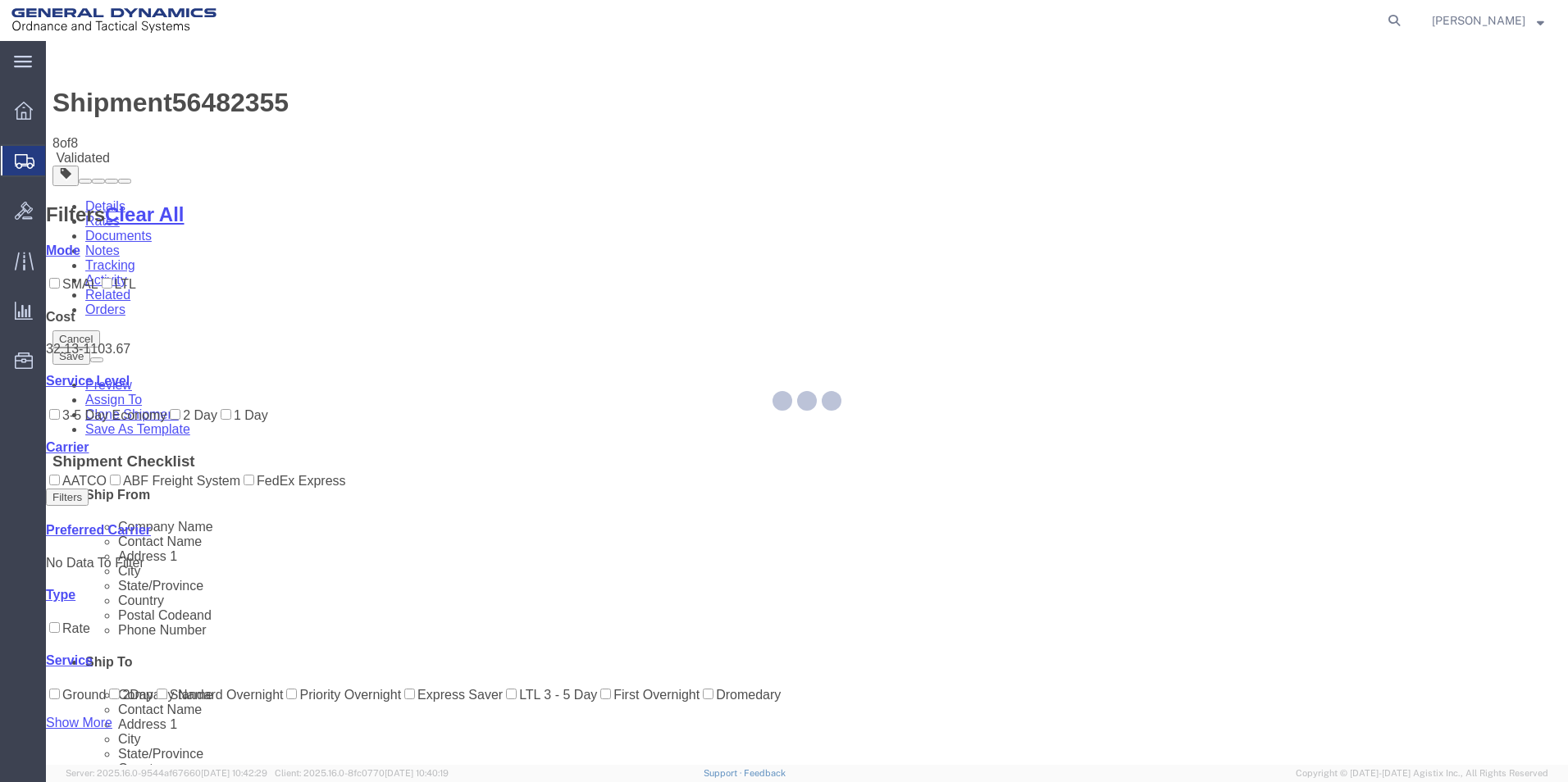
select select "310"
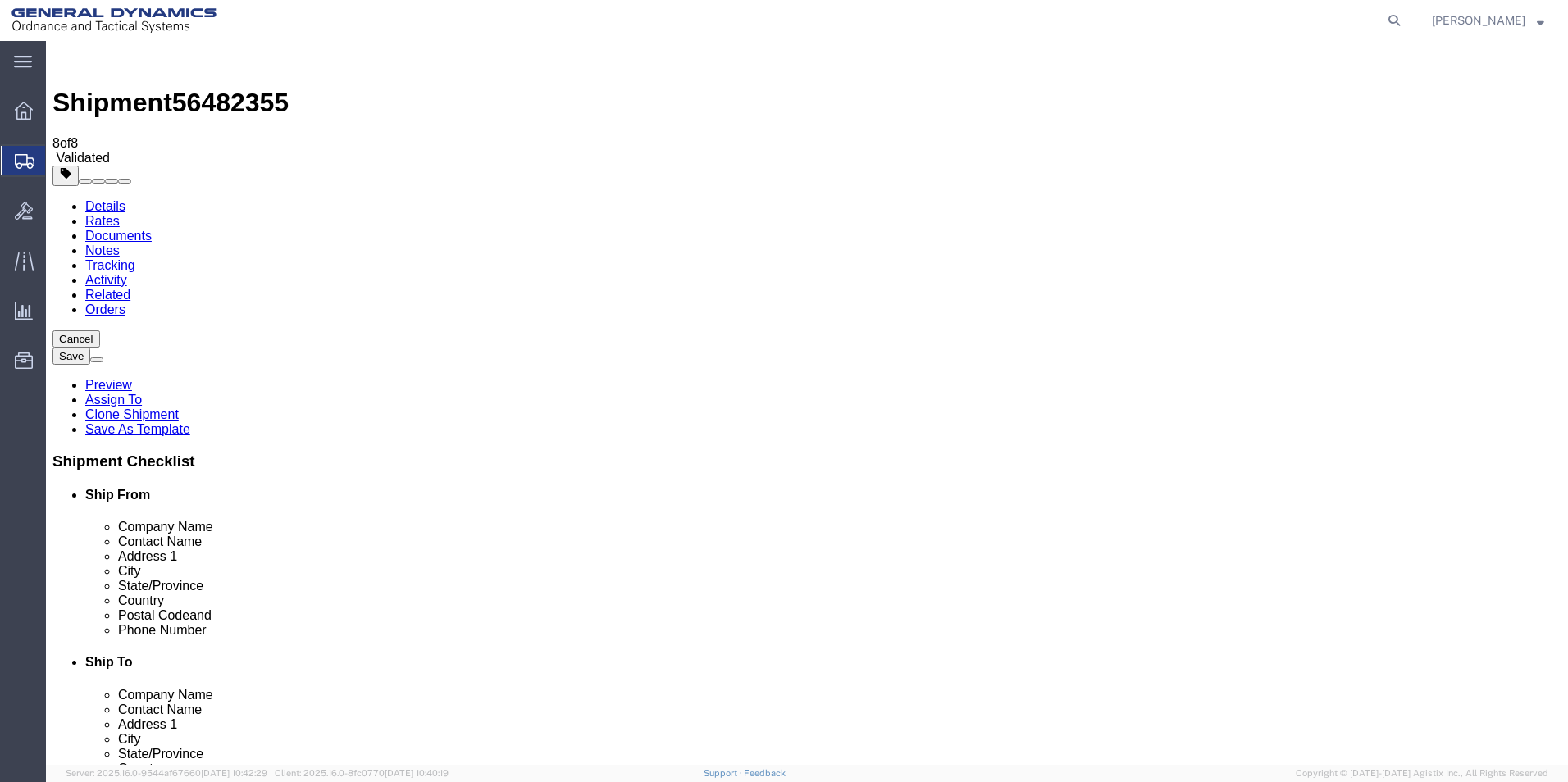
click input "text"
drag, startPoint x: 298, startPoint y: 271, endPoint x: 170, endPoint y: 281, distance: 128.4
click div "Company Alias REDLPAHIG0"
click input "text"
paste input "REDLPAHIG0"
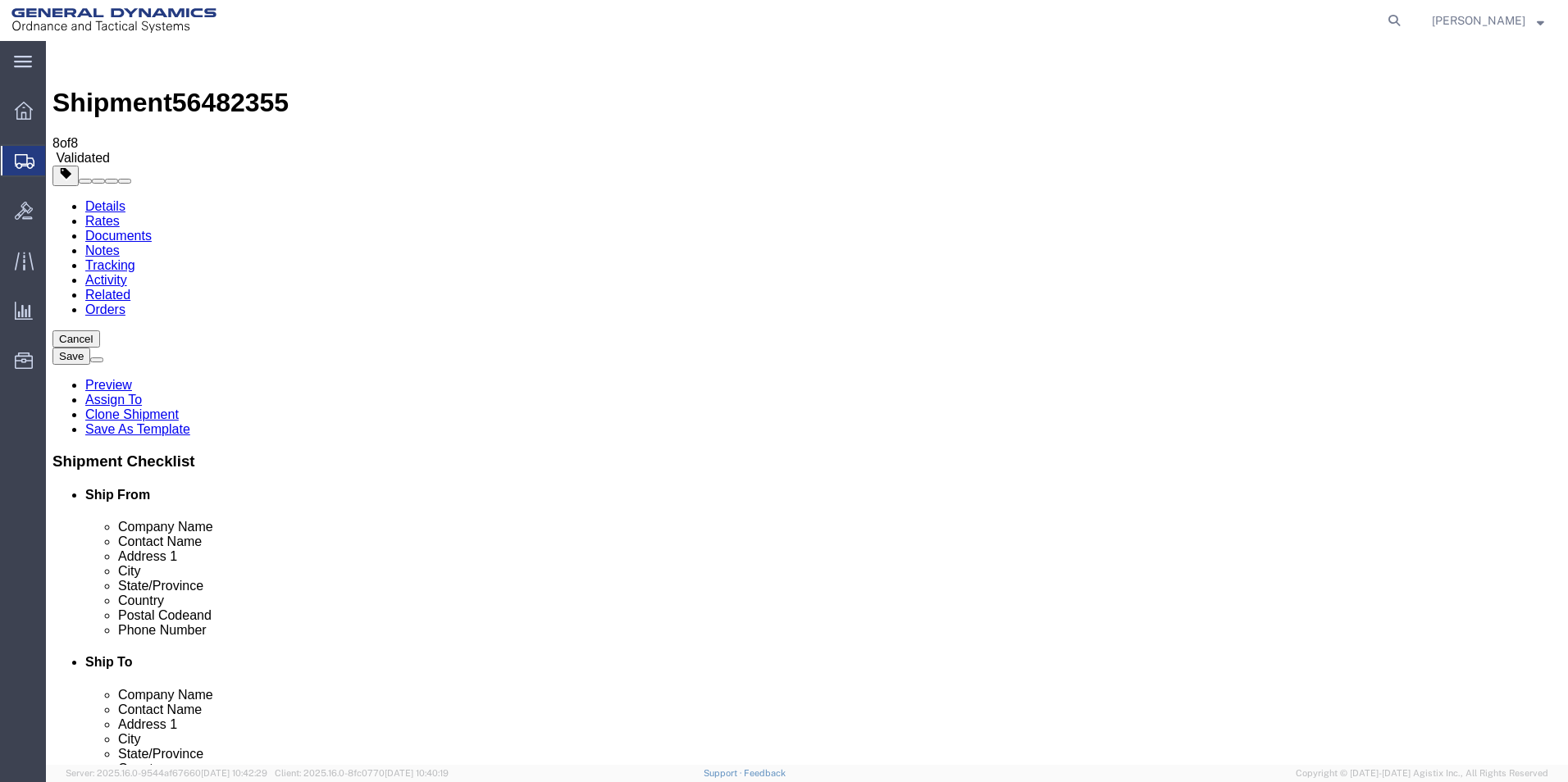
type input "REDLPAHIG0"
click button "Rate Shipment"
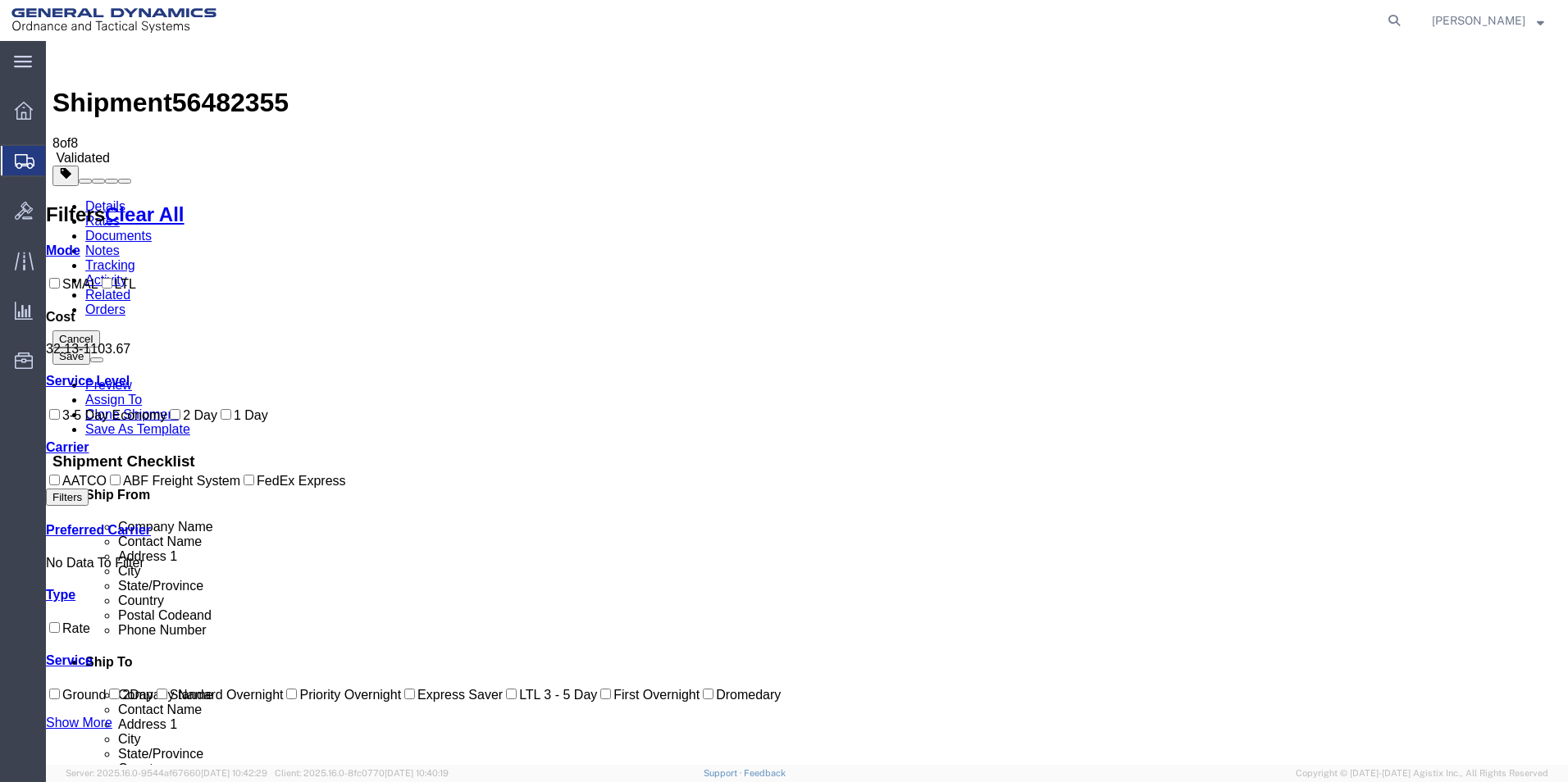
click at [66, 62] on img at bounding box center [62, 57] width 20 height 20
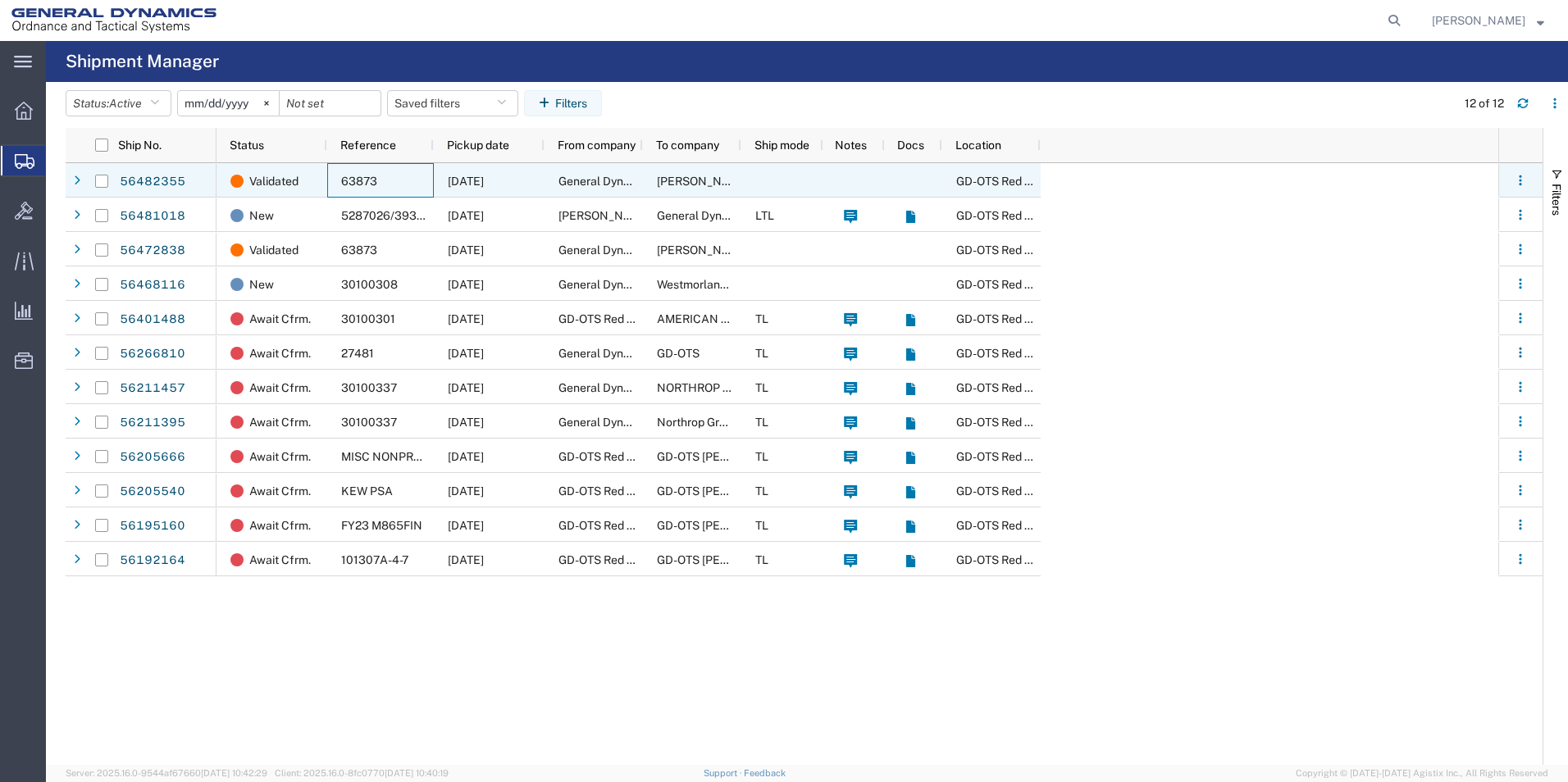
click at [374, 184] on span "63873" at bounding box center [359, 181] width 36 height 13
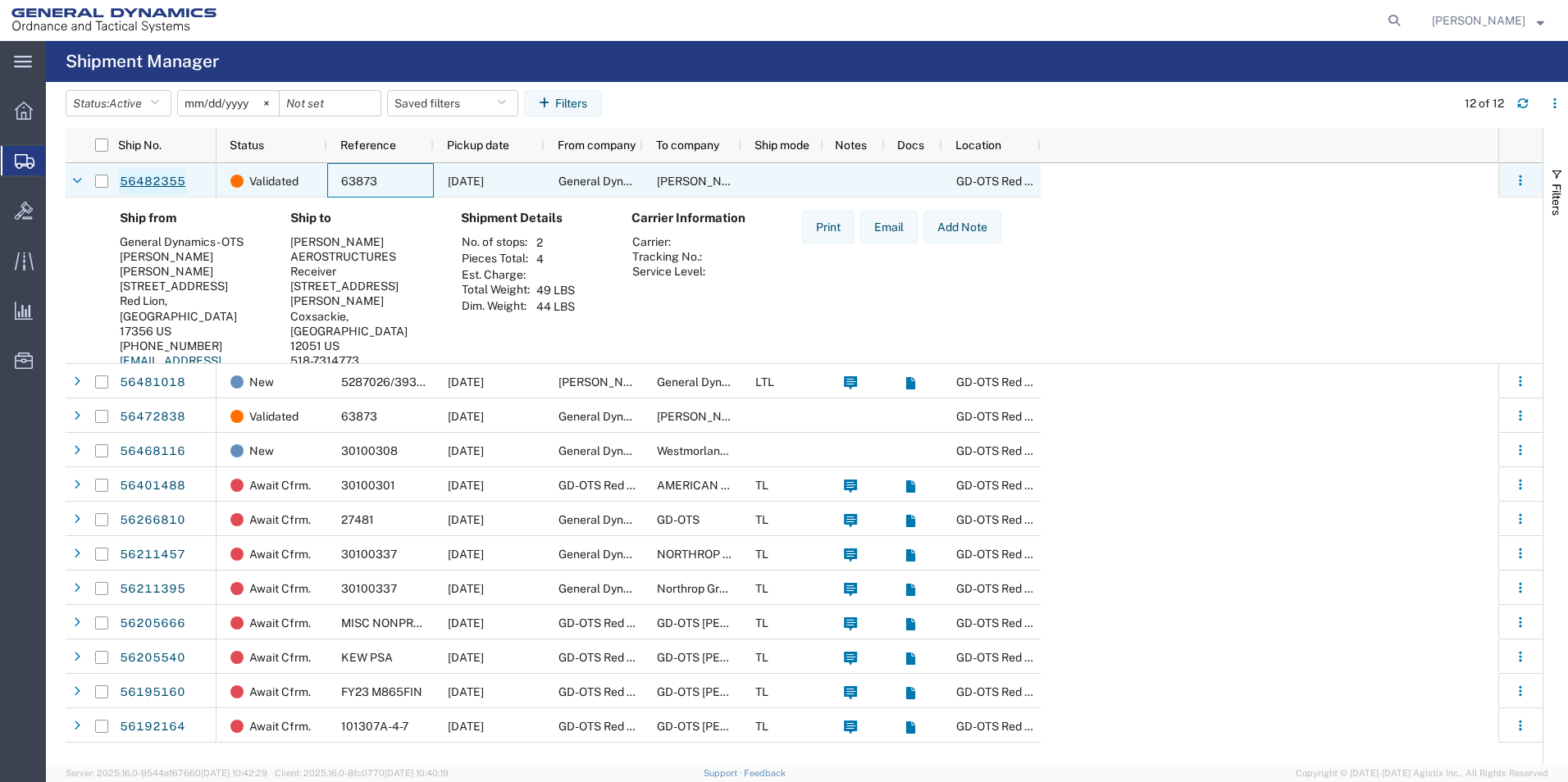
click at [137, 180] on link "56482355" at bounding box center [152, 182] width 67 height 26
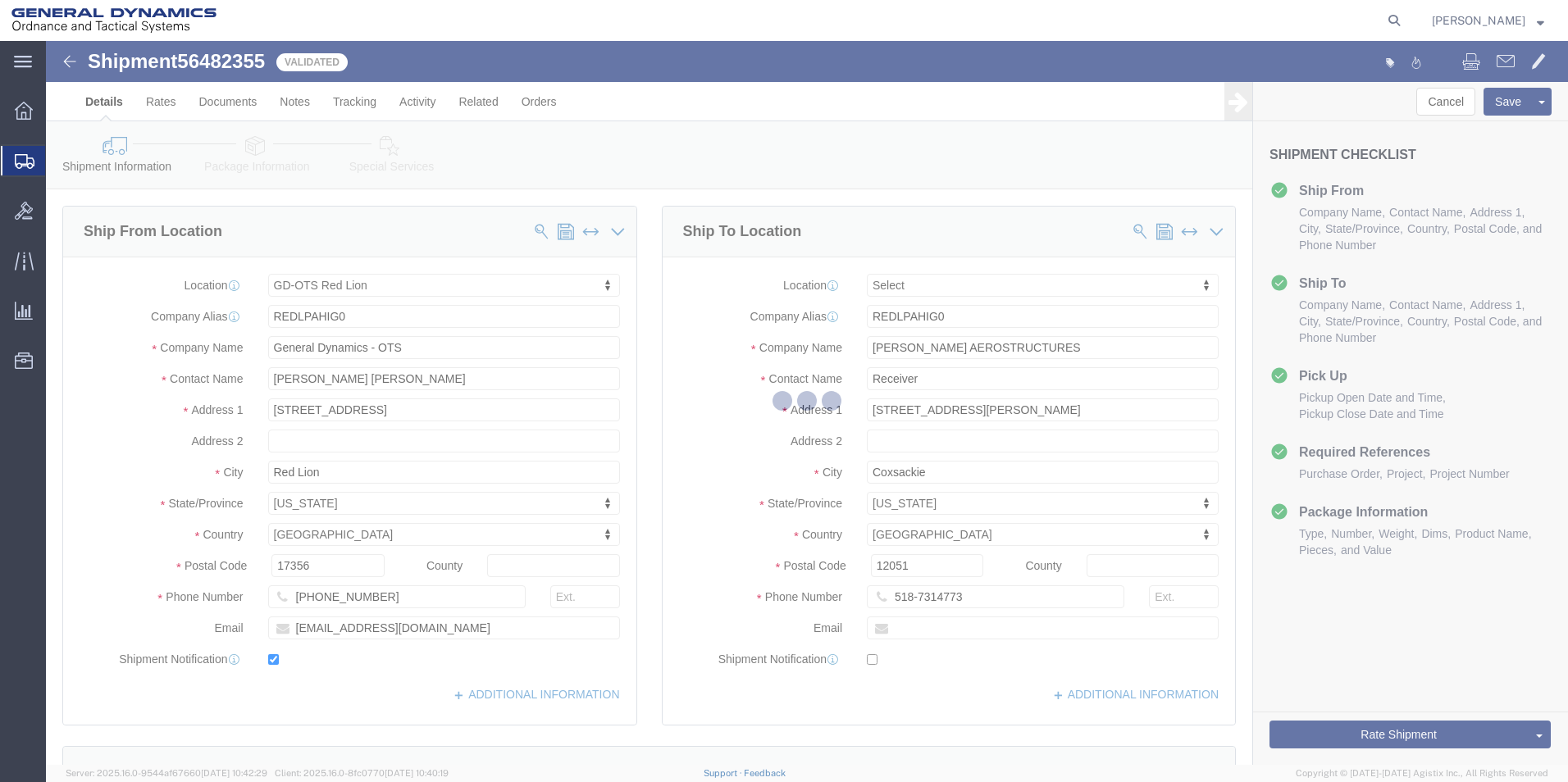
select select "310"
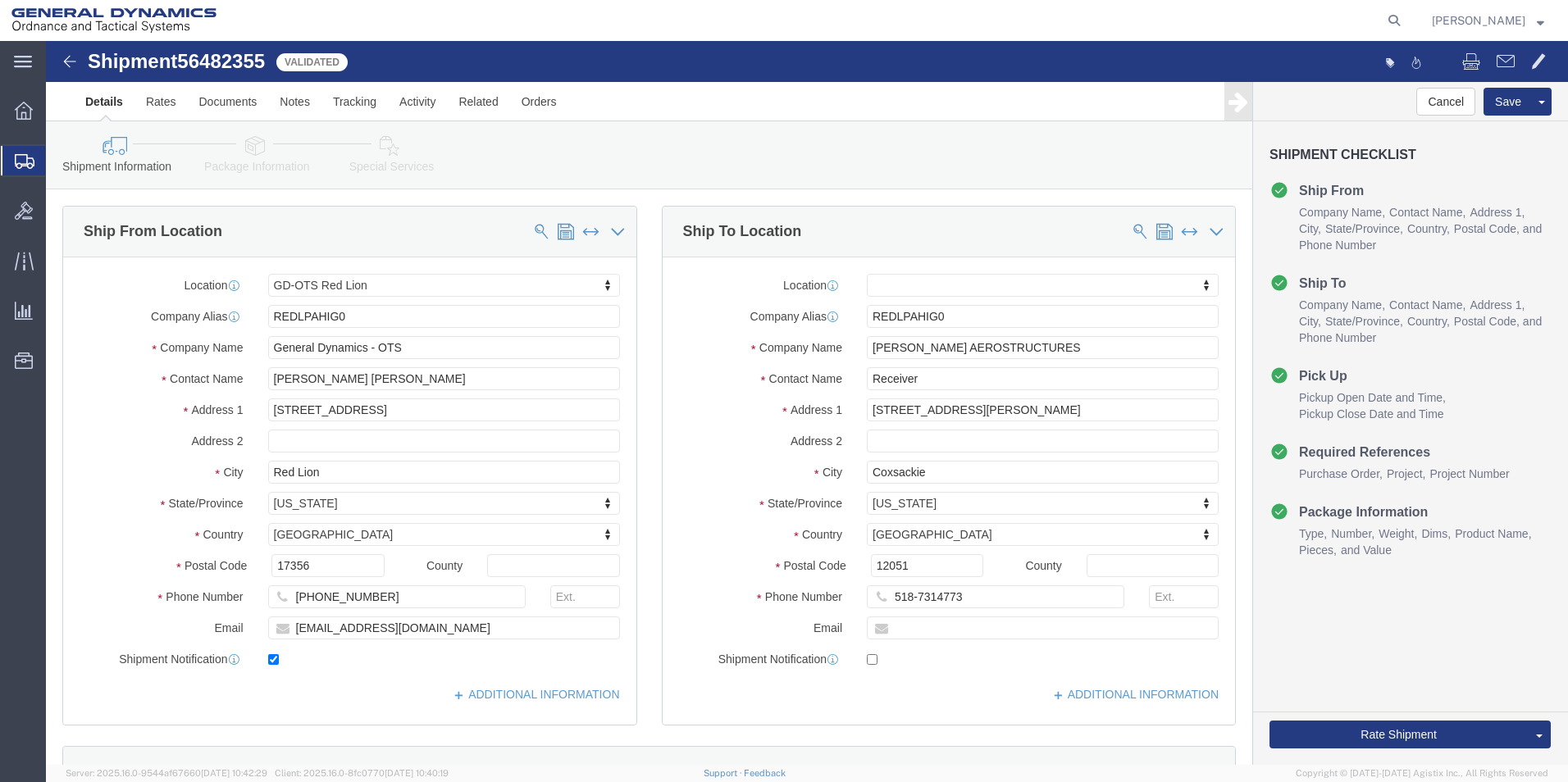
click icon
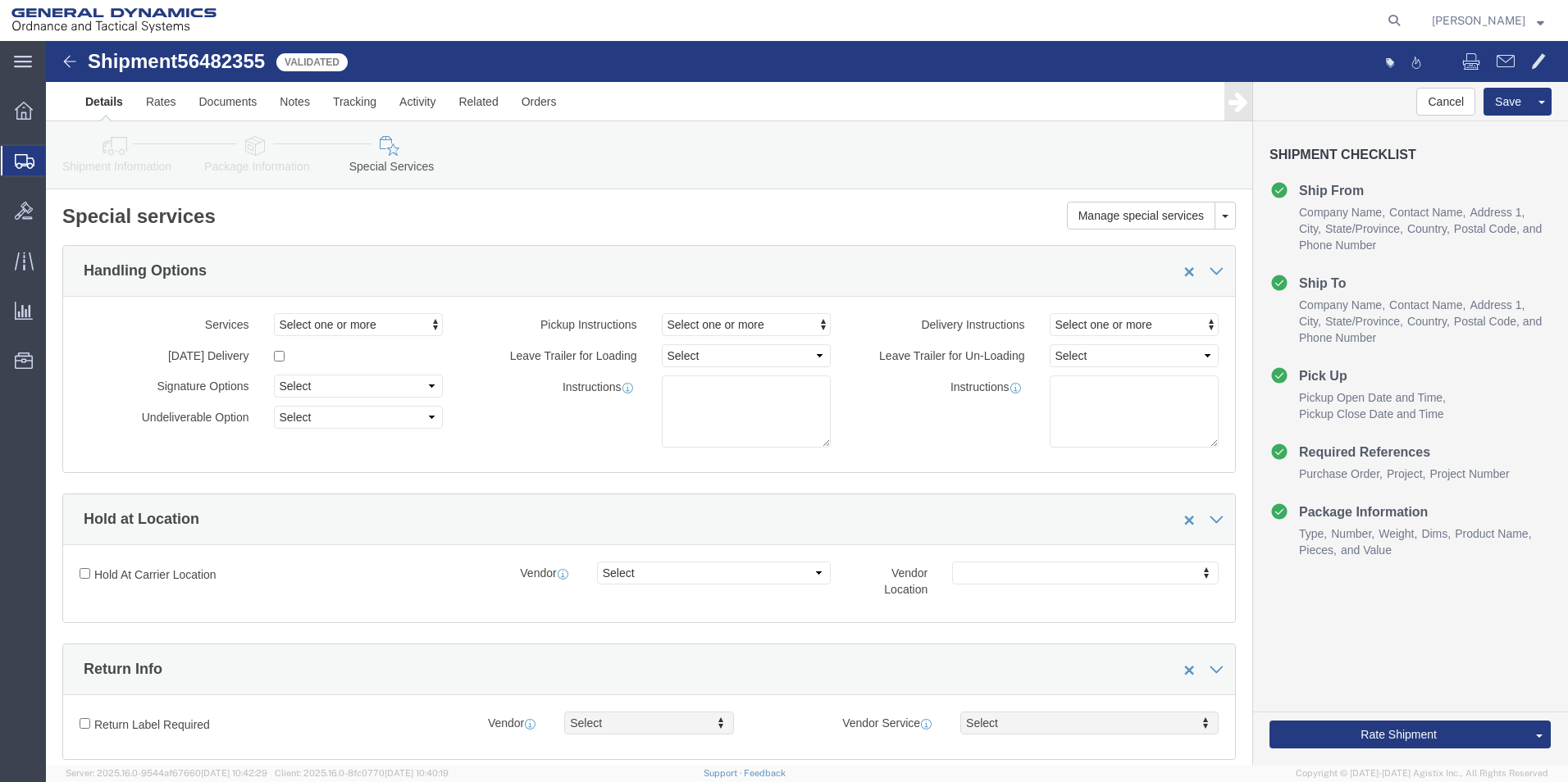
click div "Shipment Information Package Information Special Services"
click icon
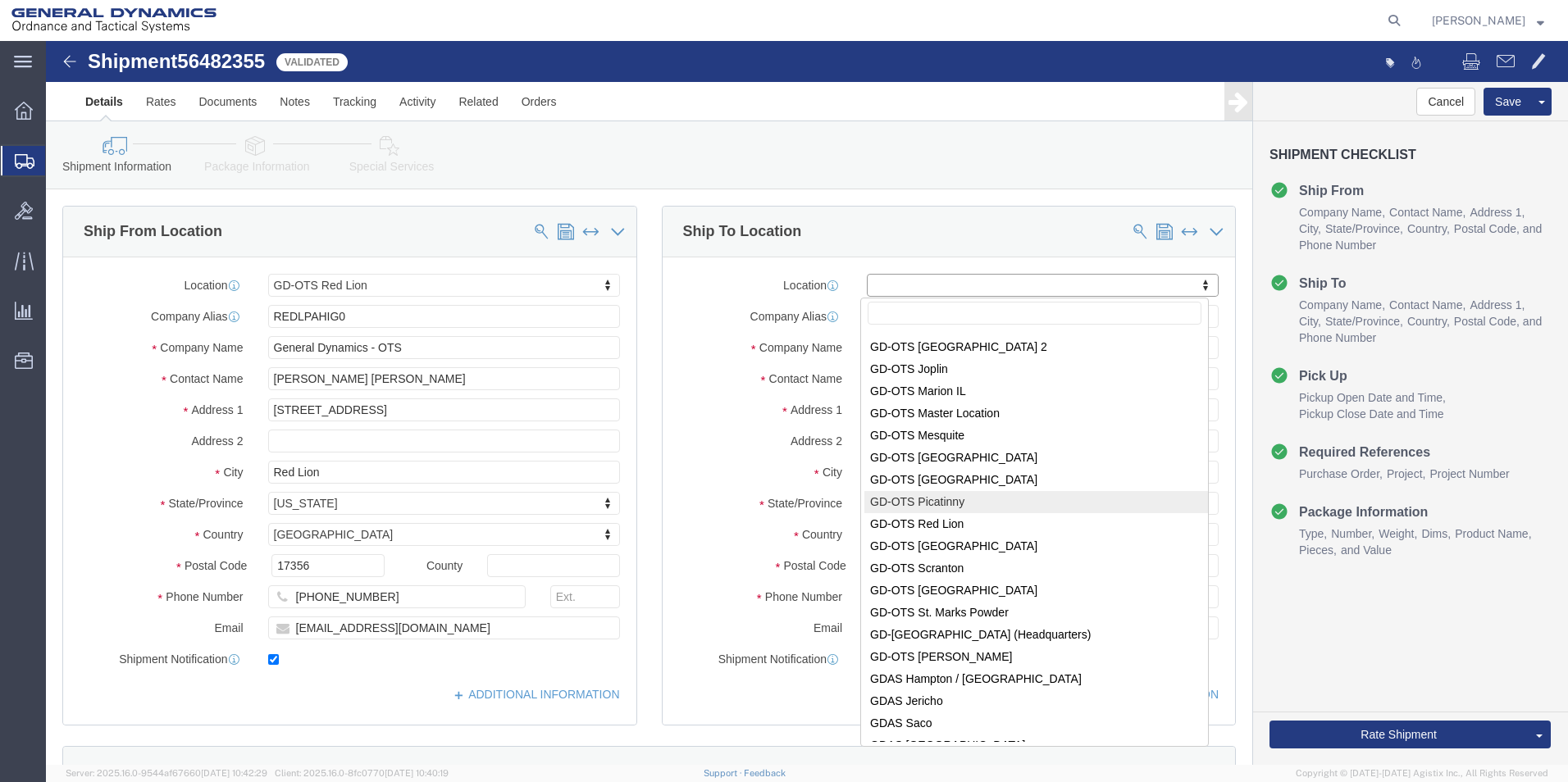
scroll to position [246, 0]
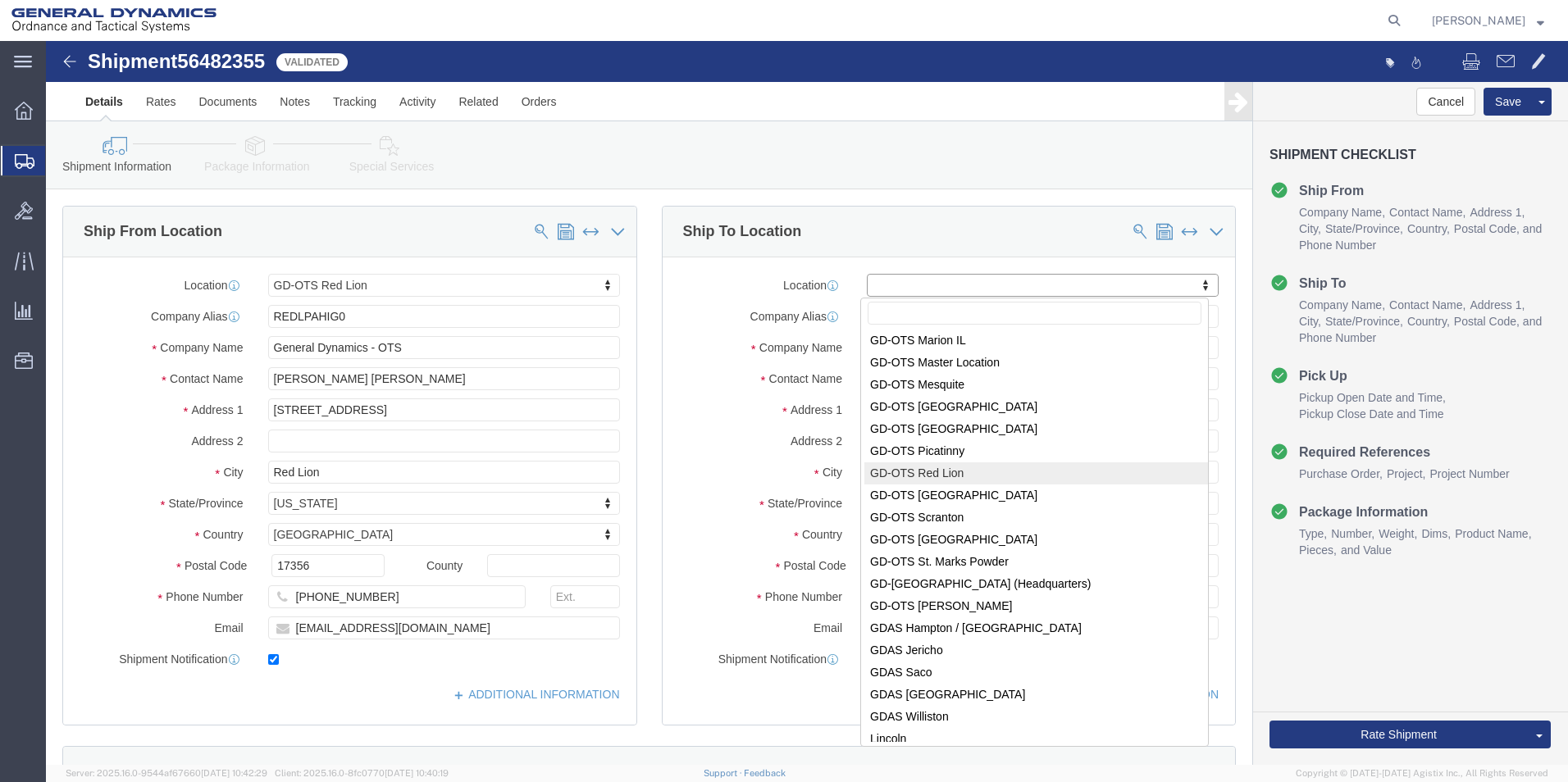
select select "310"
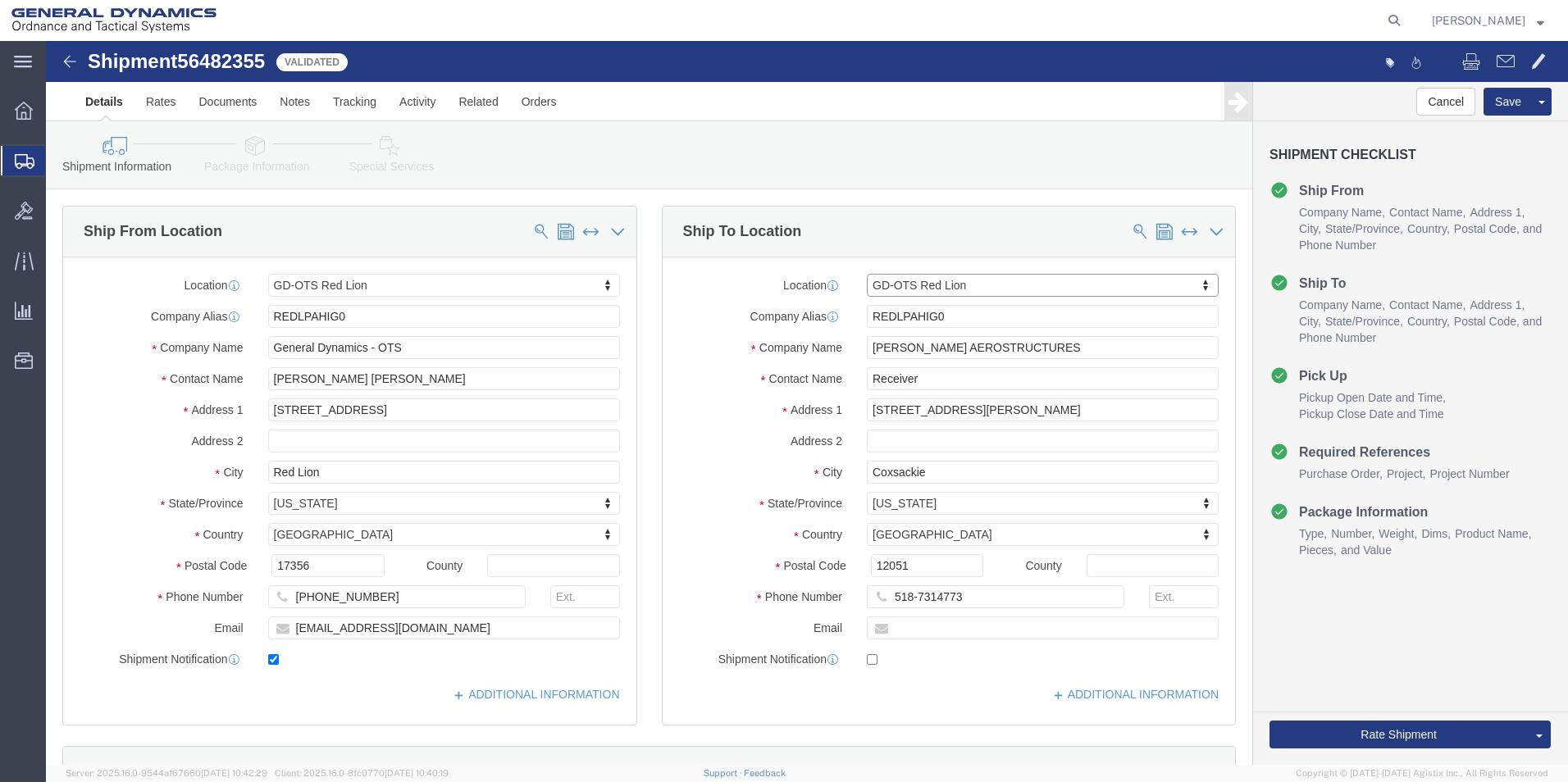
select select "PA"
drag, startPoint x: 954, startPoint y: 310, endPoint x: 830, endPoint y: 293, distance: 125.2
click div "Location GD-OTS Red Lion My Profile Location [GEOGRAPHIC_DATA]-OTS [GEOGRAPHIC_…"
drag, startPoint x: 958, startPoint y: 311, endPoint x: 785, endPoint y: 302, distance: 173.2
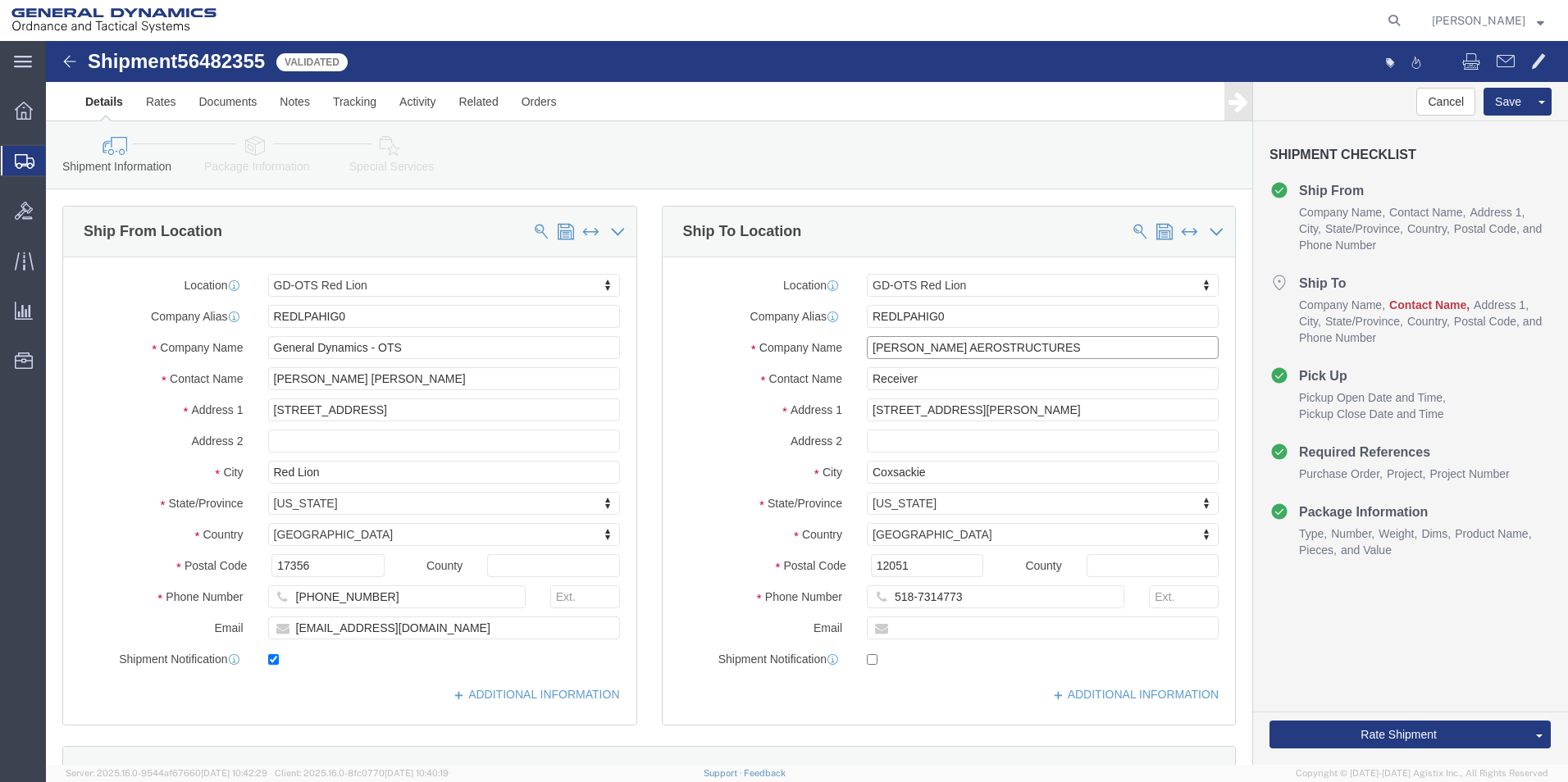
click div "Company Name [PERSON_NAME] AEROSTRUCTURES"
type input "[STREET_ADDRESS][PERSON_NAME]"
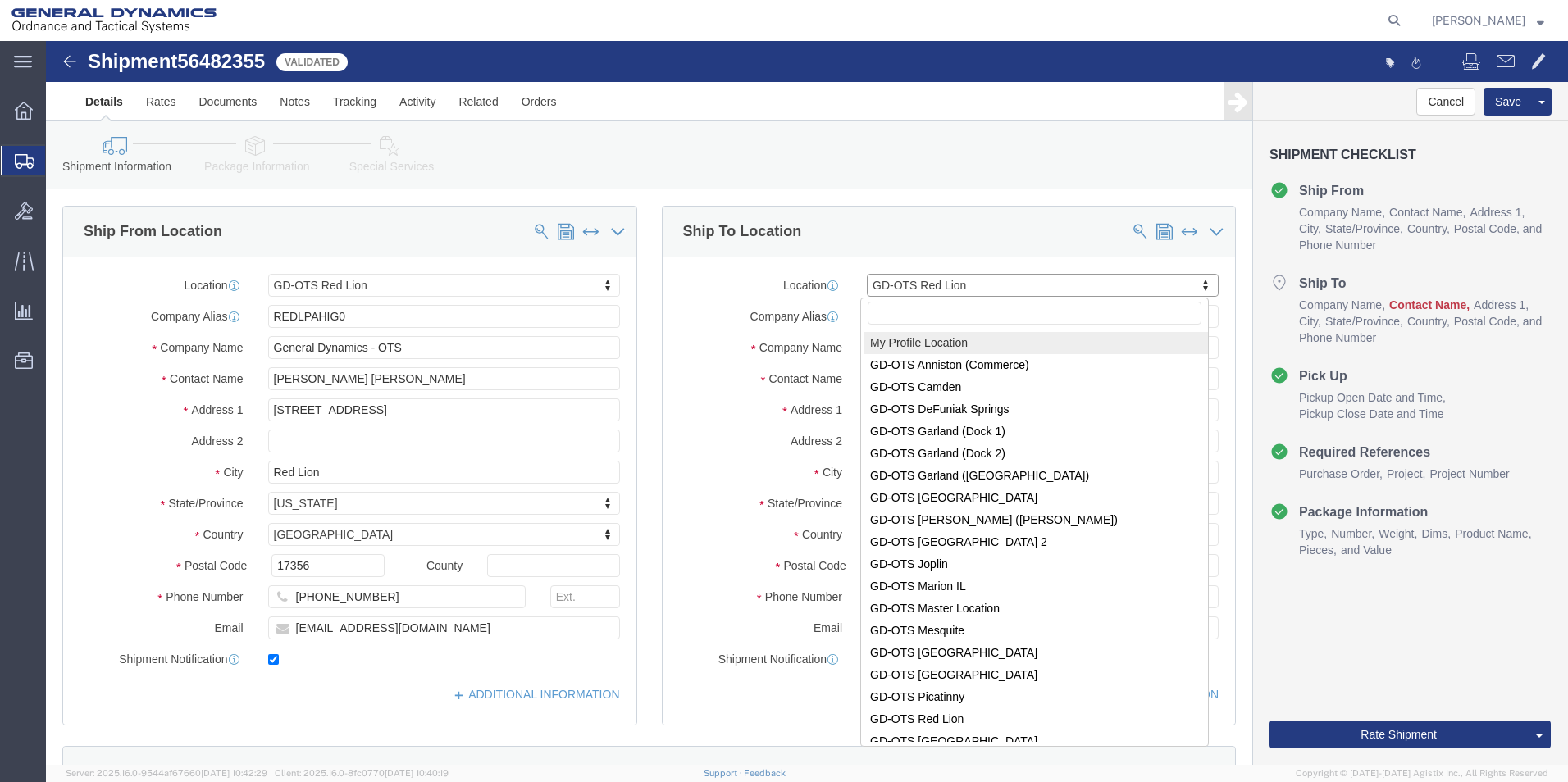
select select "MYPROFILE"
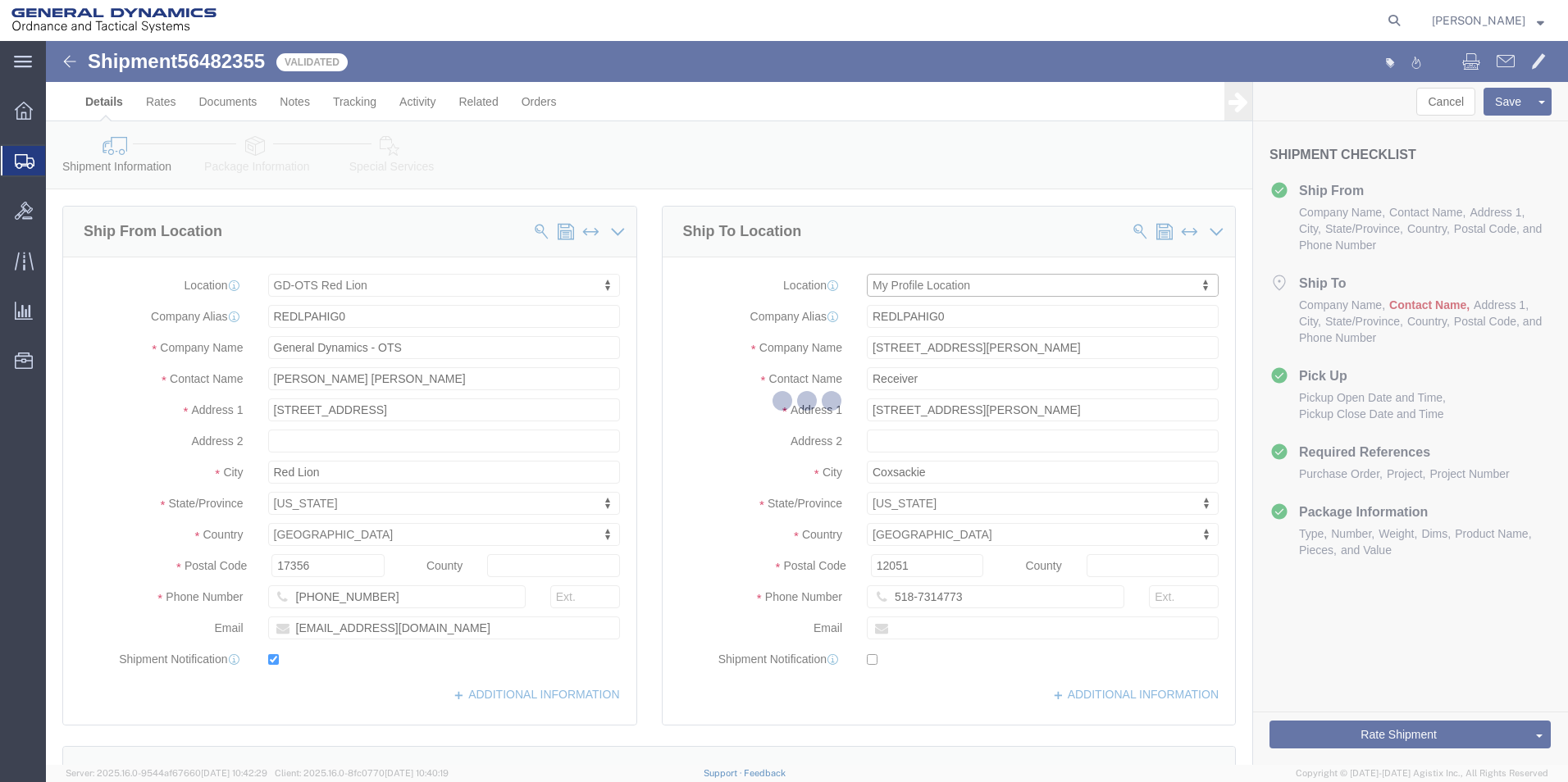
select select "PA"
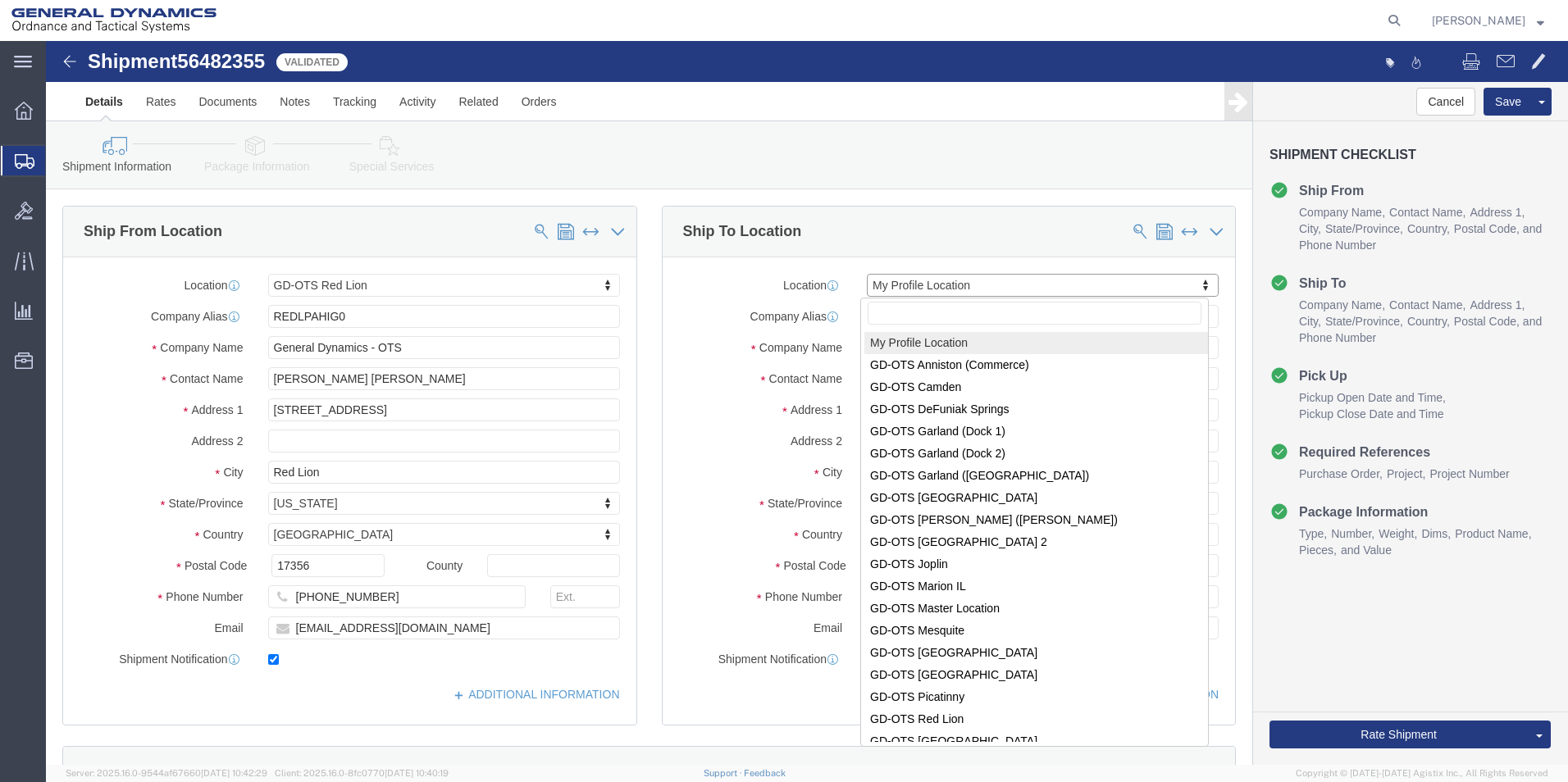
click input "text"
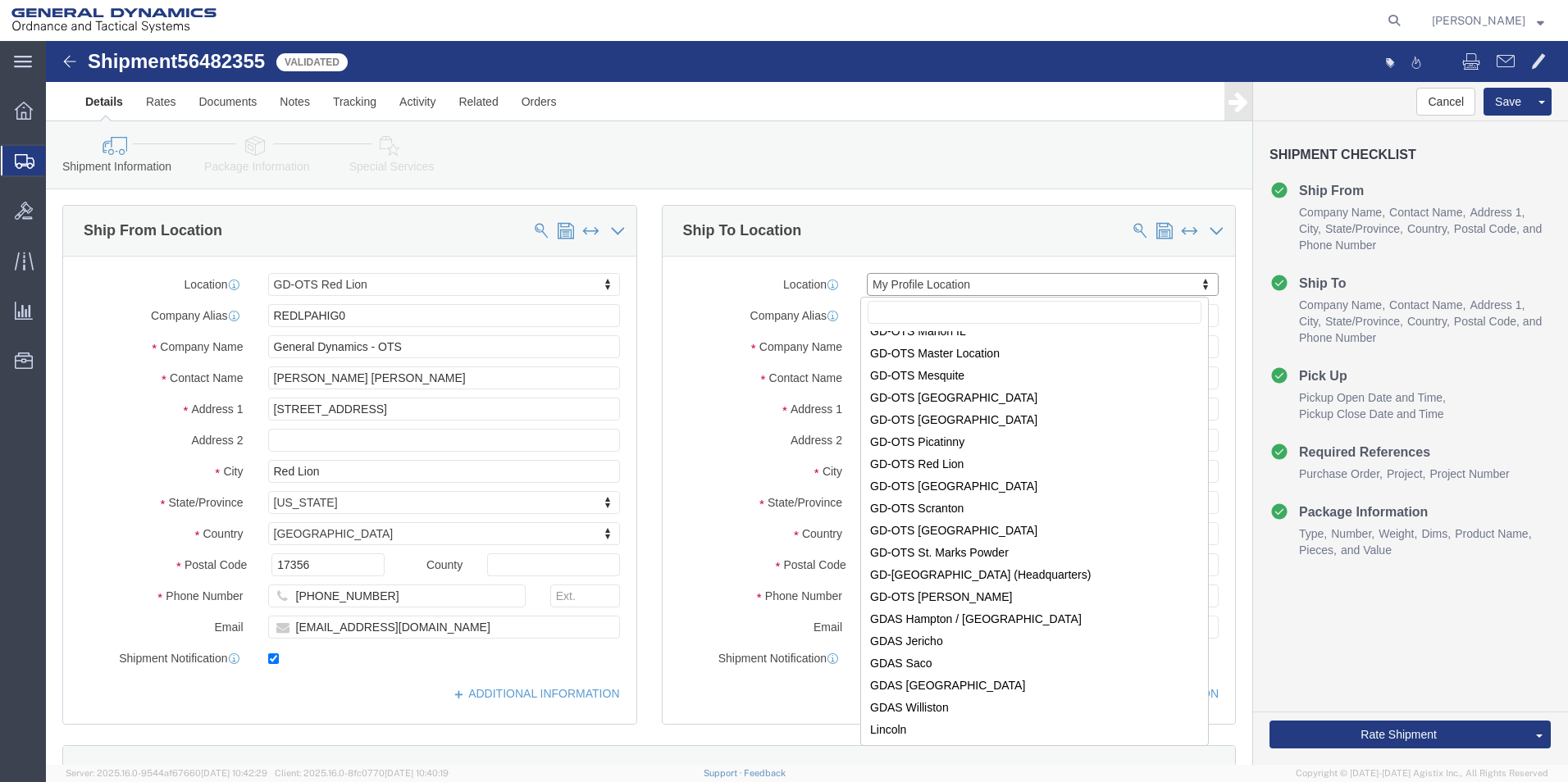
scroll to position [0, 0]
select select "313"
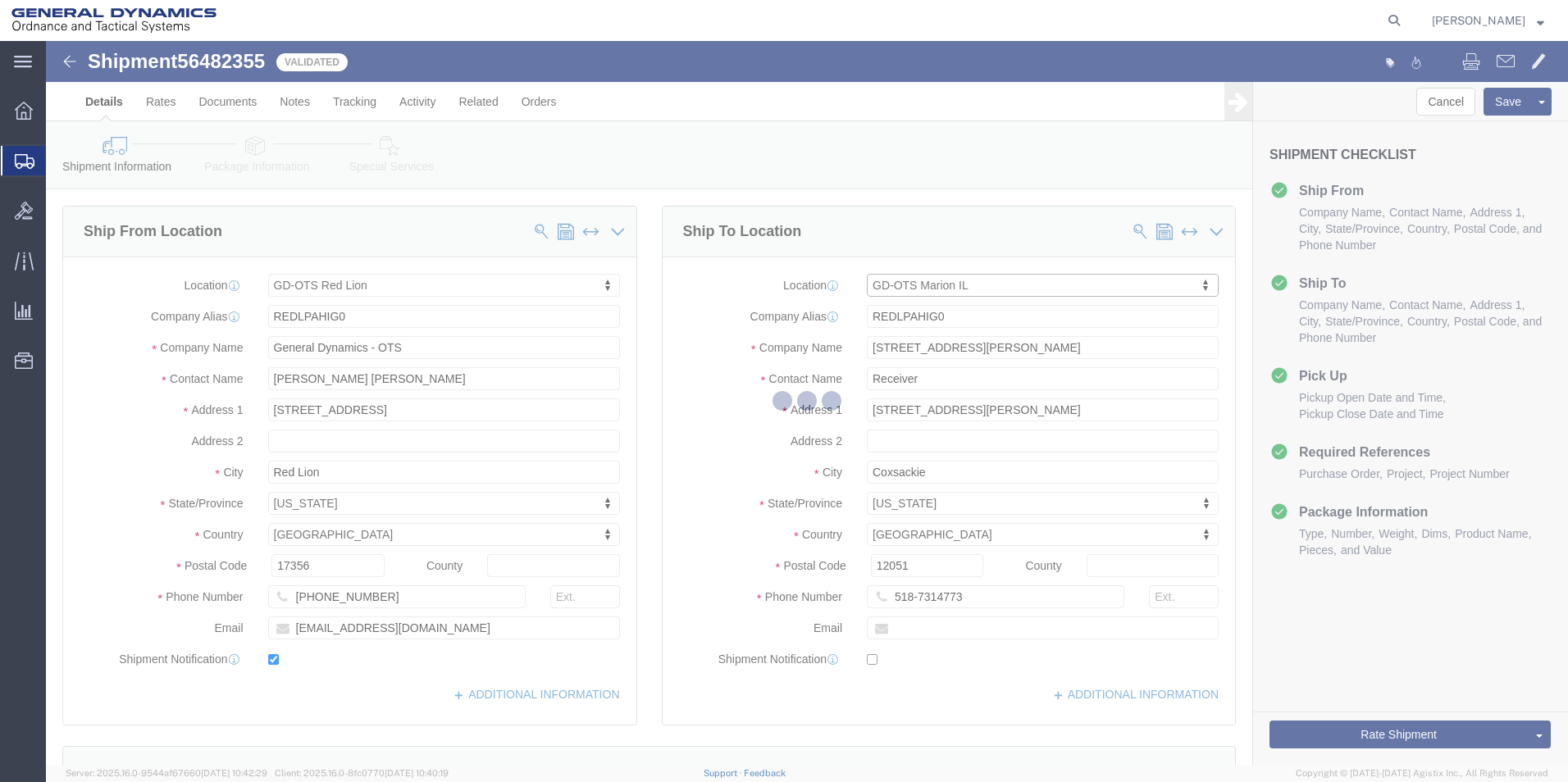
select select "IL"
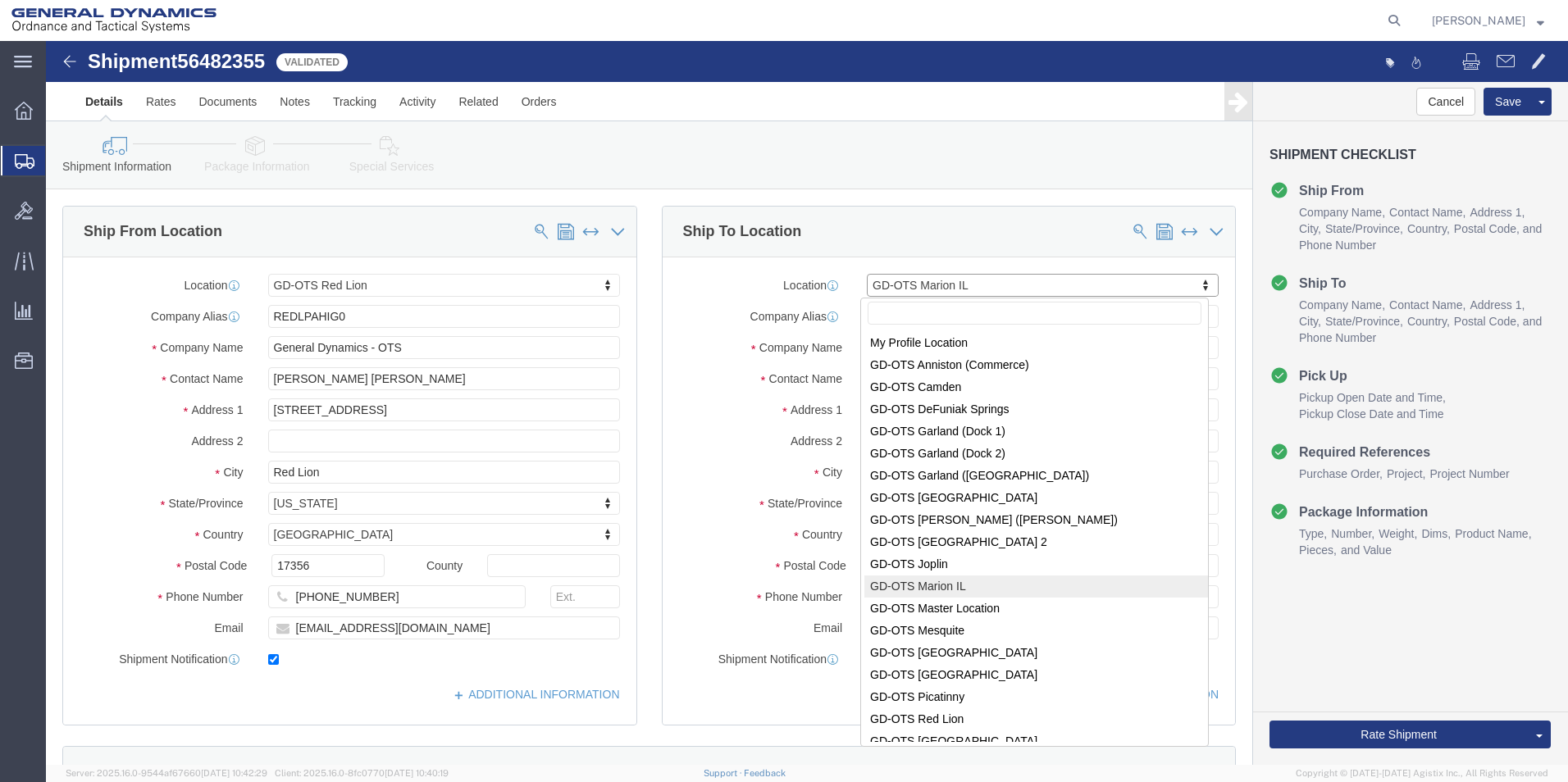
click input "text"
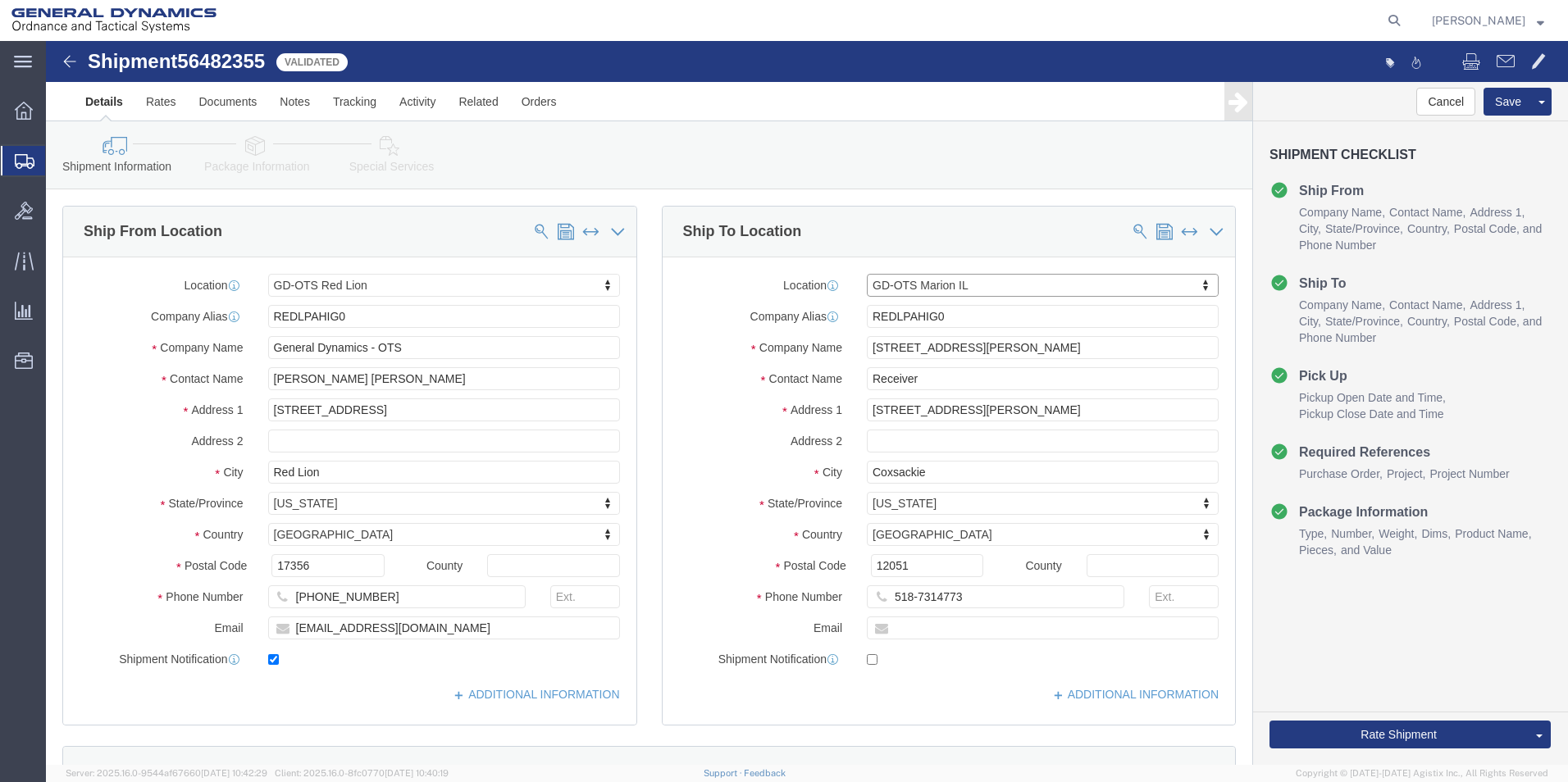
drag, startPoint x: 928, startPoint y: 248, endPoint x: 522, endPoint y: 247, distance: 406.0
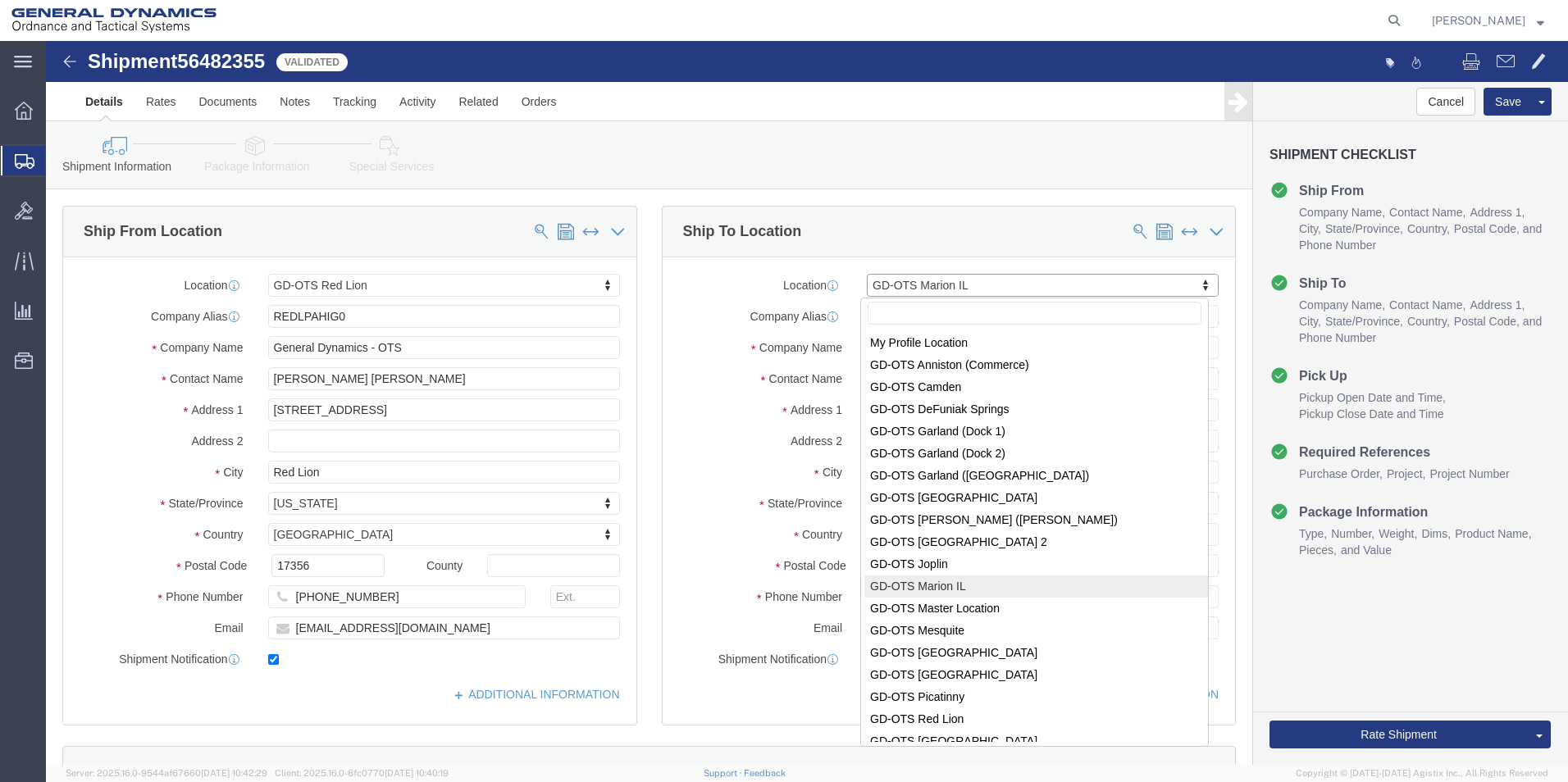
drag, startPoint x: 914, startPoint y: 246, endPoint x: 613, endPoint y: 231, distance: 301.4
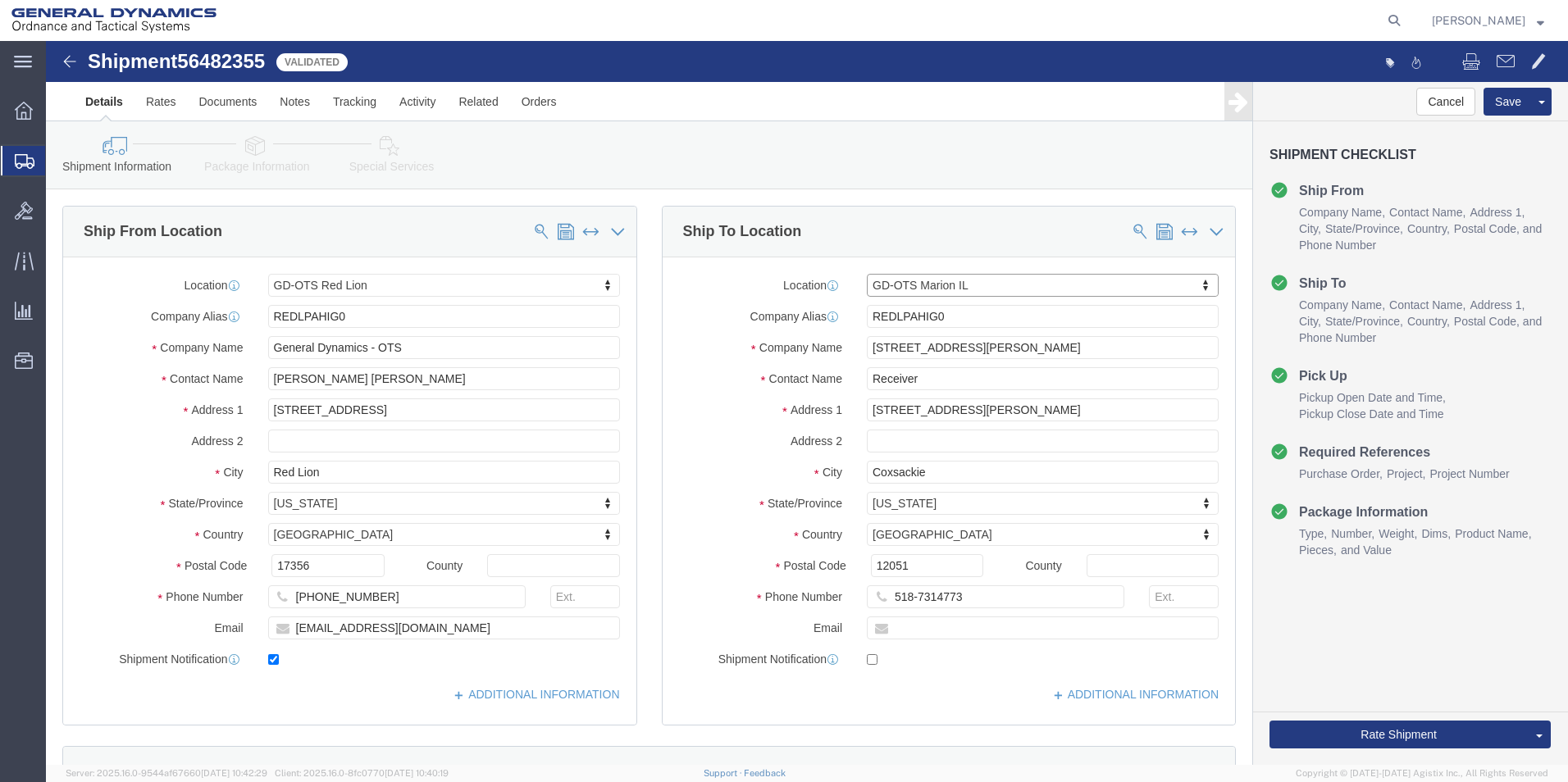
click label "Address 1"
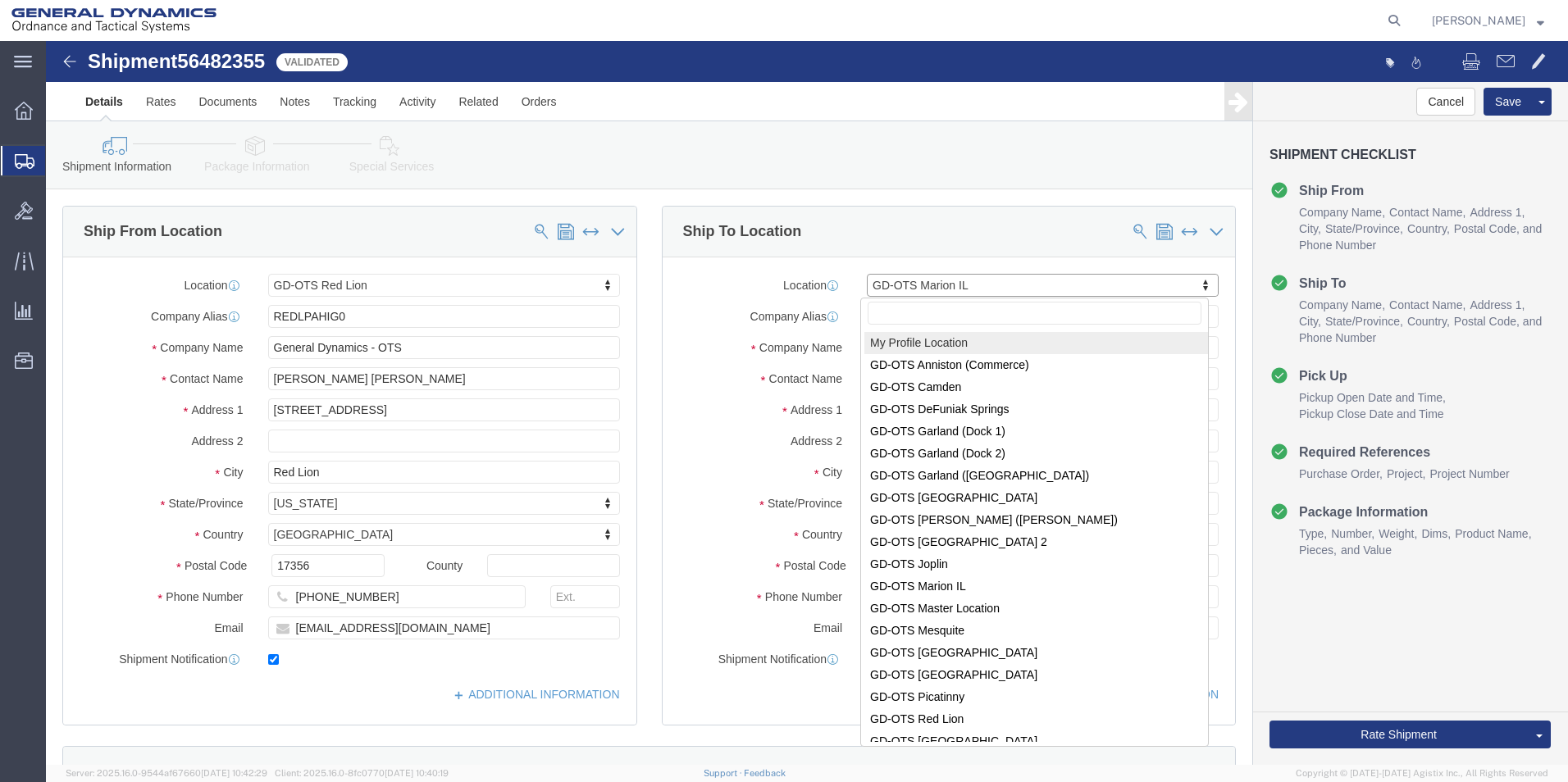
select select "MYPROFILE"
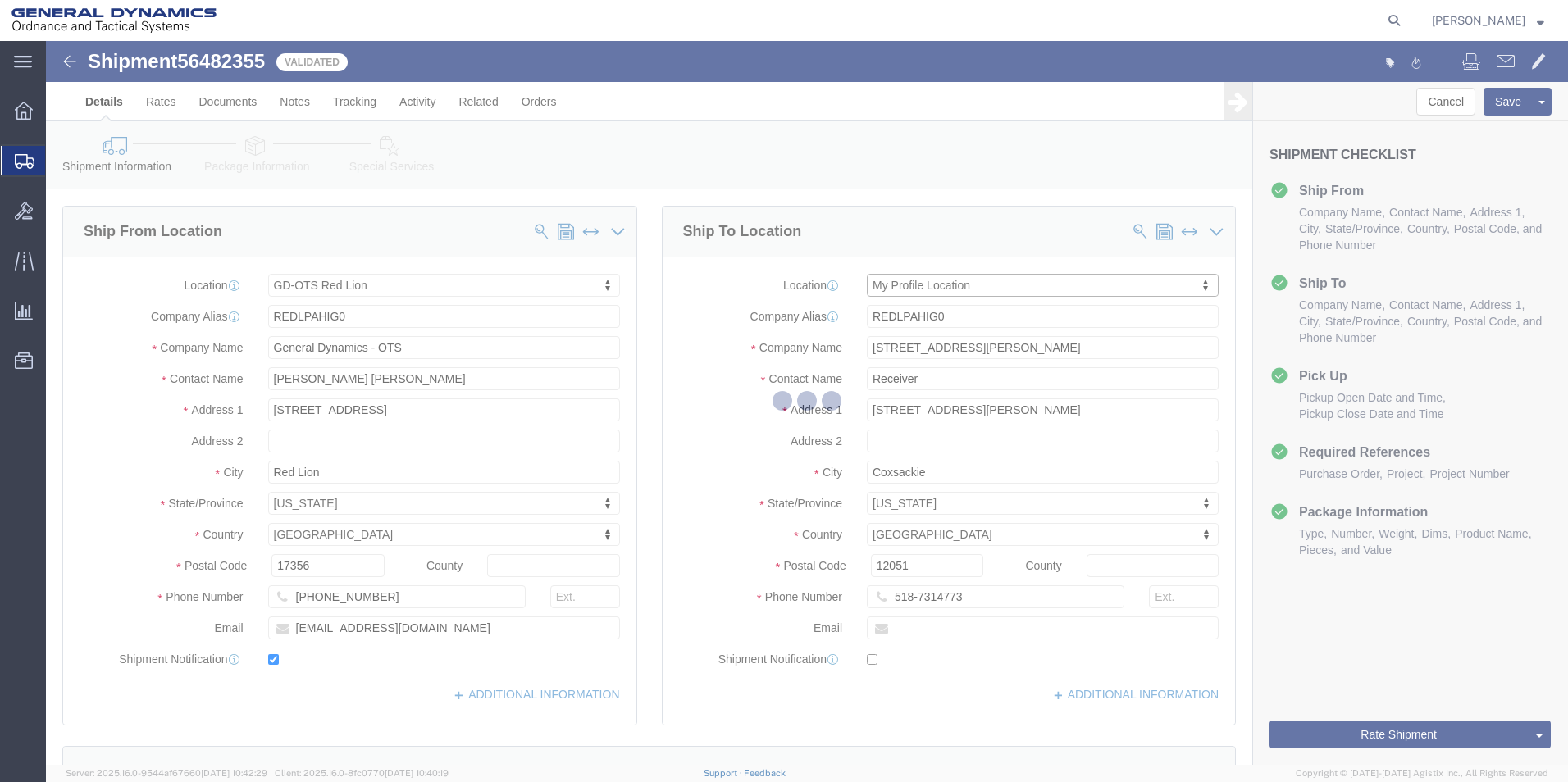
select select "PA"
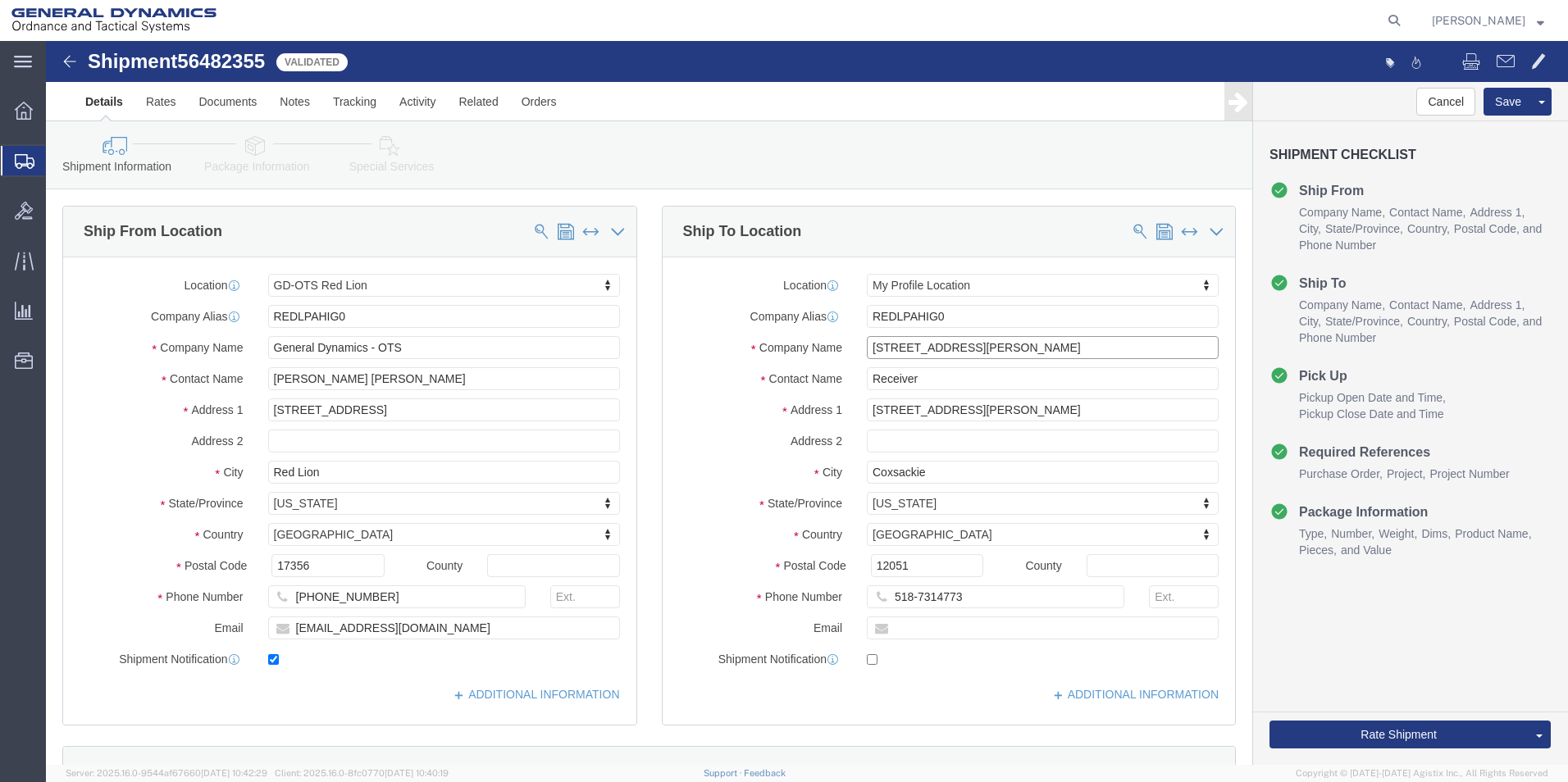
drag, startPoint x: 978, startPoint y: 307, endPoint x: 768, endPoint y: 342, distance: 212.9
click div "Location My Profile Location My Profile Location GD-OTS [GEOGRAPHIC_DATA] (Comm…"
type input "General Dynamics - OTS"
drag, startPoint x: 913, startPoint y: 341, endPoint x: 589, endPoint y: 354, distance: 324.3
click div "Ship From Location Location GD-OTS Red Lion My Profile Location GD-OTS [GEOGRAP…"
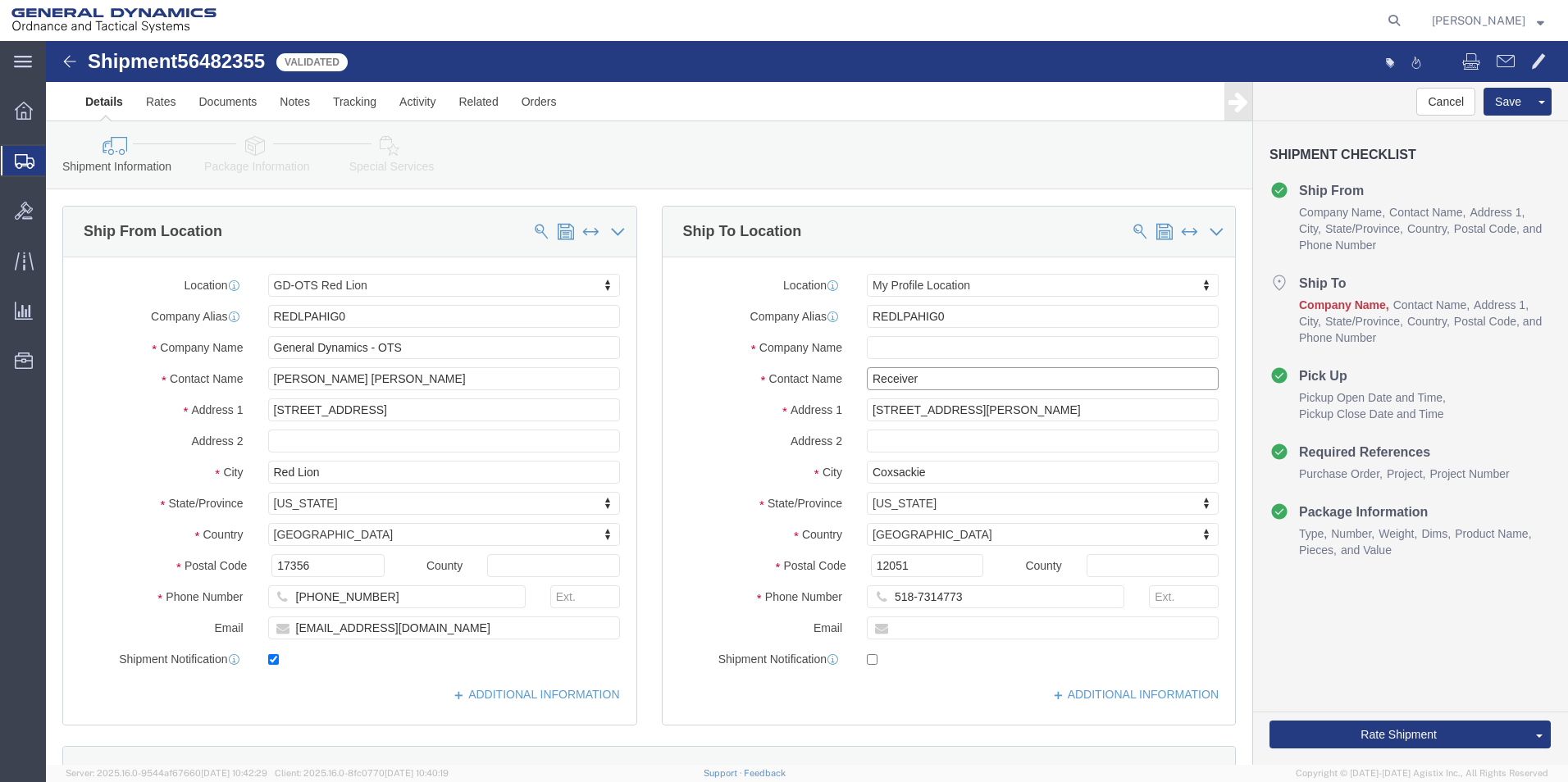
type input "[PERSON_NAME]"
drag, startPoint x: 952, startPoint y: 372, endPoint x: 319, endPoint y: 403, distance: 633.8
click div "Ship From Location Location GD-OTS Red Lion My Profile Location GD-OTS [GEOGRAP…"
type input "[STREET_ADDRESS]"
select select
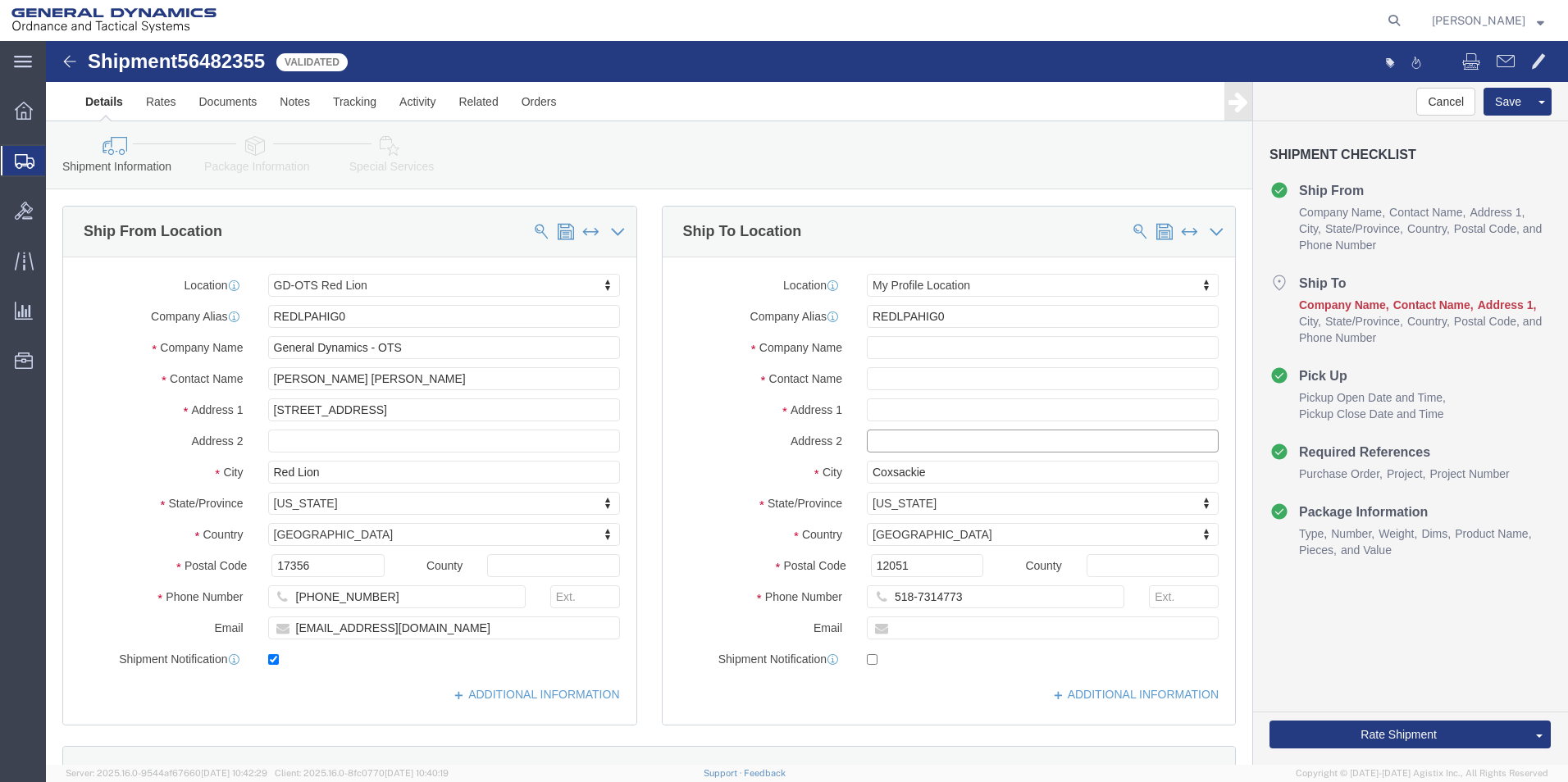
drag, startPoint x: 862, startPoint y: 396, endPoint x: 634, endPoint y: 395, distance: 228.0
click div "Address 2"
type input "P.O. Box 127"
click input "REDLPAHIG0"
drag, startPoint x: 800, startPoint y: 268, endPoint x: 768, endPoint y: 262, distance: 32.6
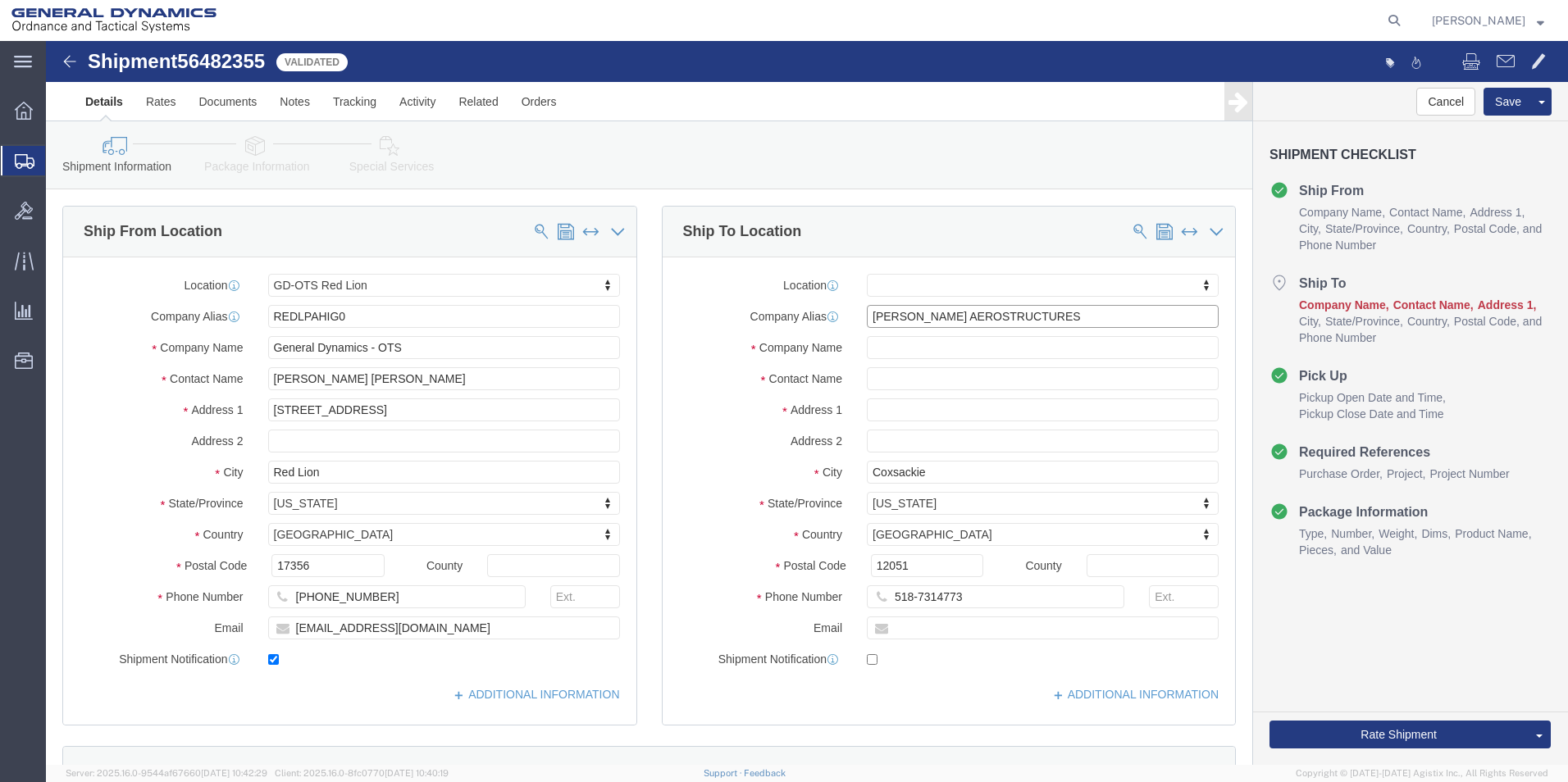
click div "Location My Profile Location GD-OTS [GEOGRAPHIC_DATA] (Commerce) GD-OTS [GEOGRA…"
type input "[PERSON_NAME] AEROSTRUCTURES"
click input "text"
paste input "[PERSON_NAME] AEROSTRUCTURES"
type input "[PERSON_NAME] AEROSTRUCTURES"
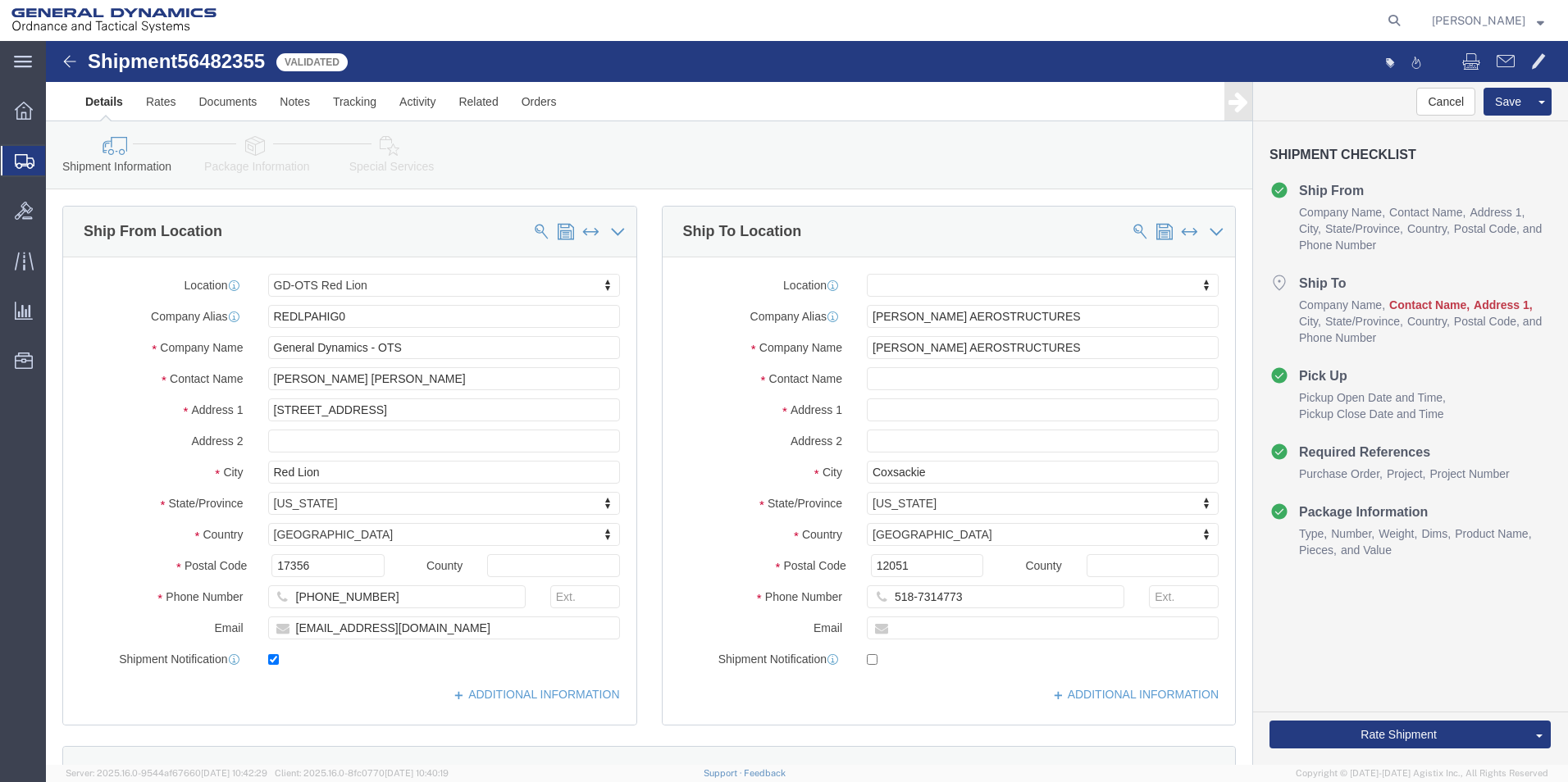
drag, startPoint x: 918, startPoint y: 281, endPoint x: 889, endPoint y: 278, distance: 29.2
click div
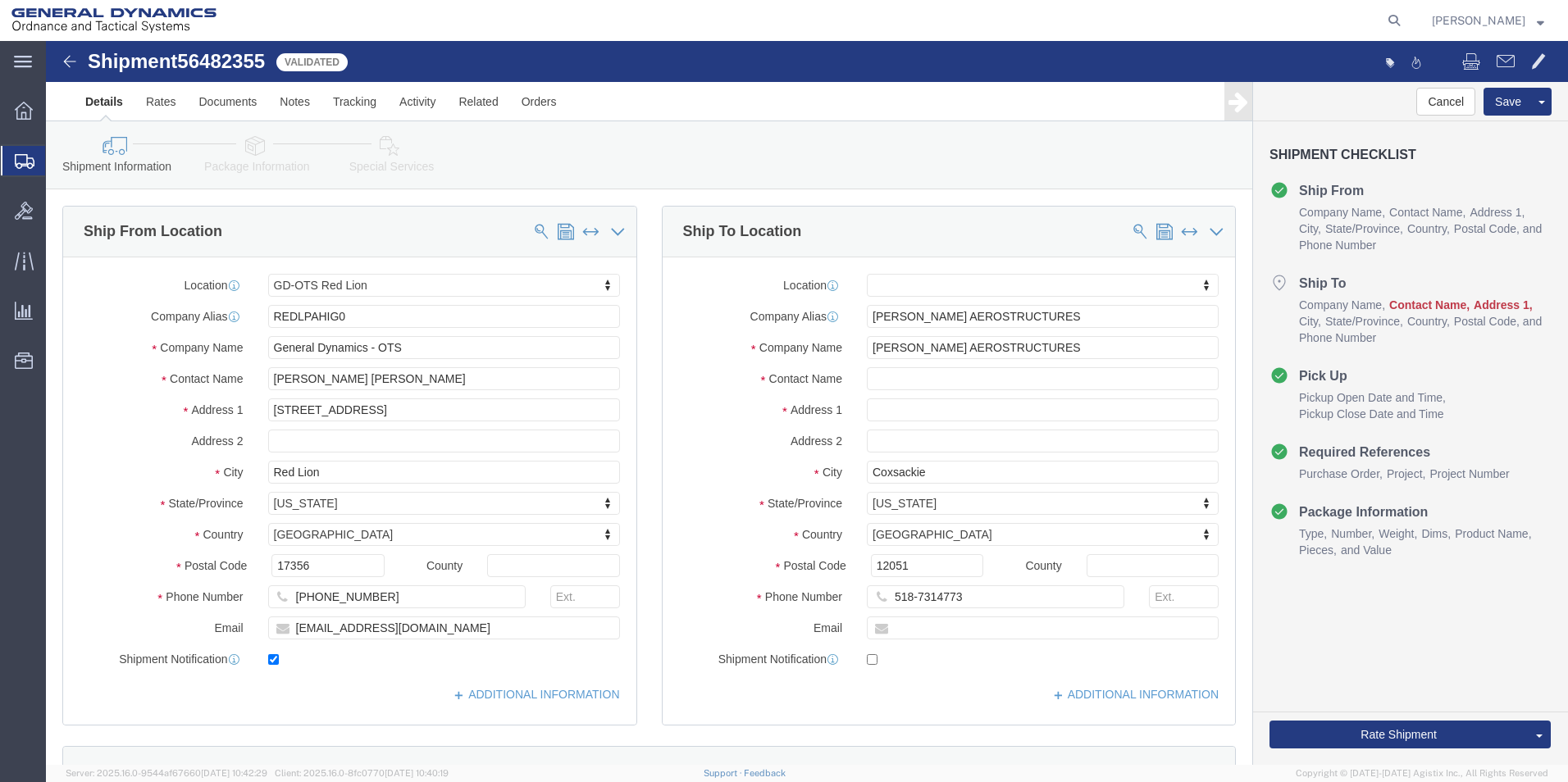
click div
click input "text"
drag, startPoint x: 917, startPoint y: 276, endPoint x: 738, endPoint y: 294, distance: 179.9
click div "Location My Profile Location GD-OTS [GEOGRAPHIC_DATA] (Commerce) GD-OTS [GEOGRA…"
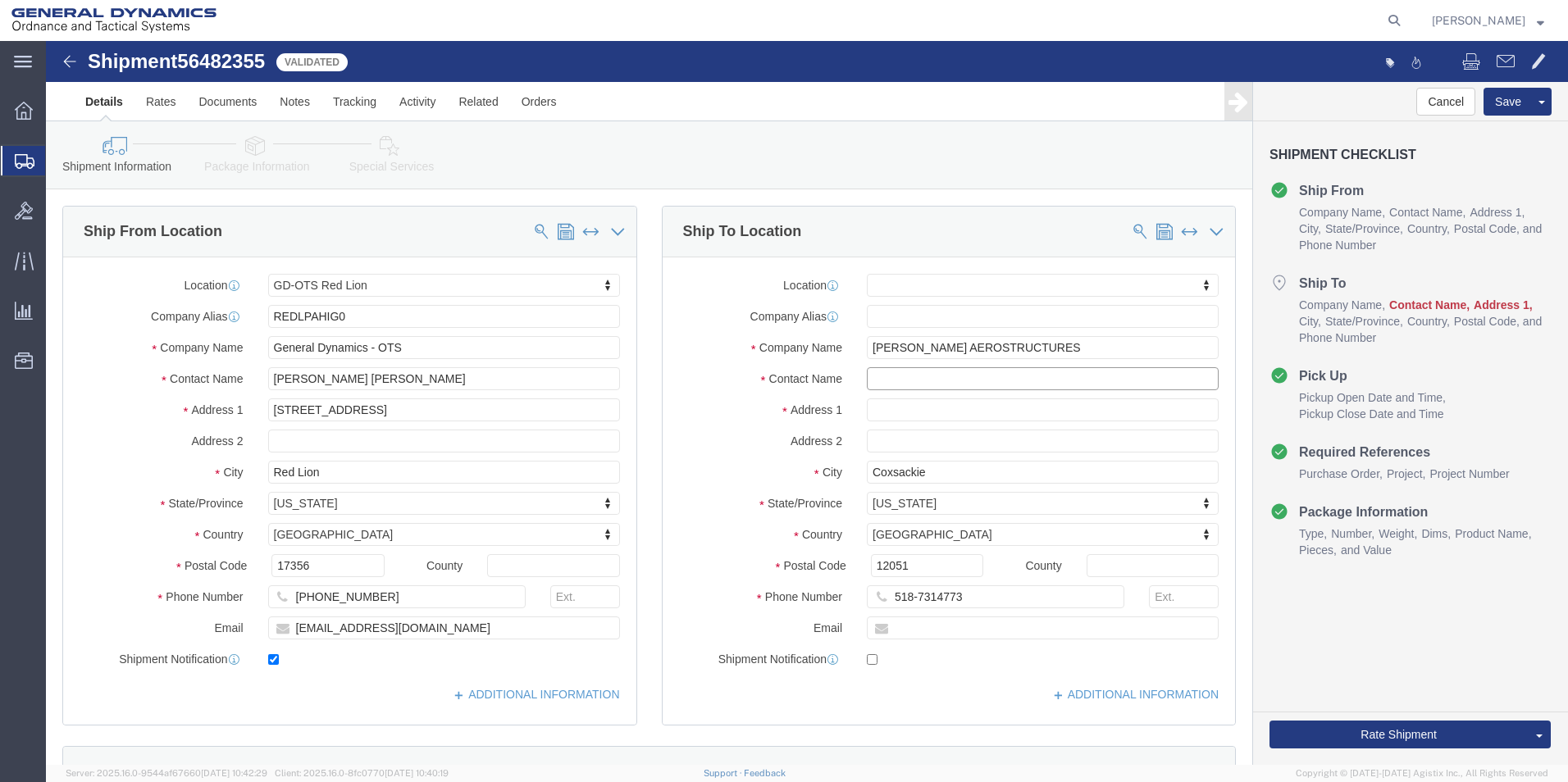
click input "text"
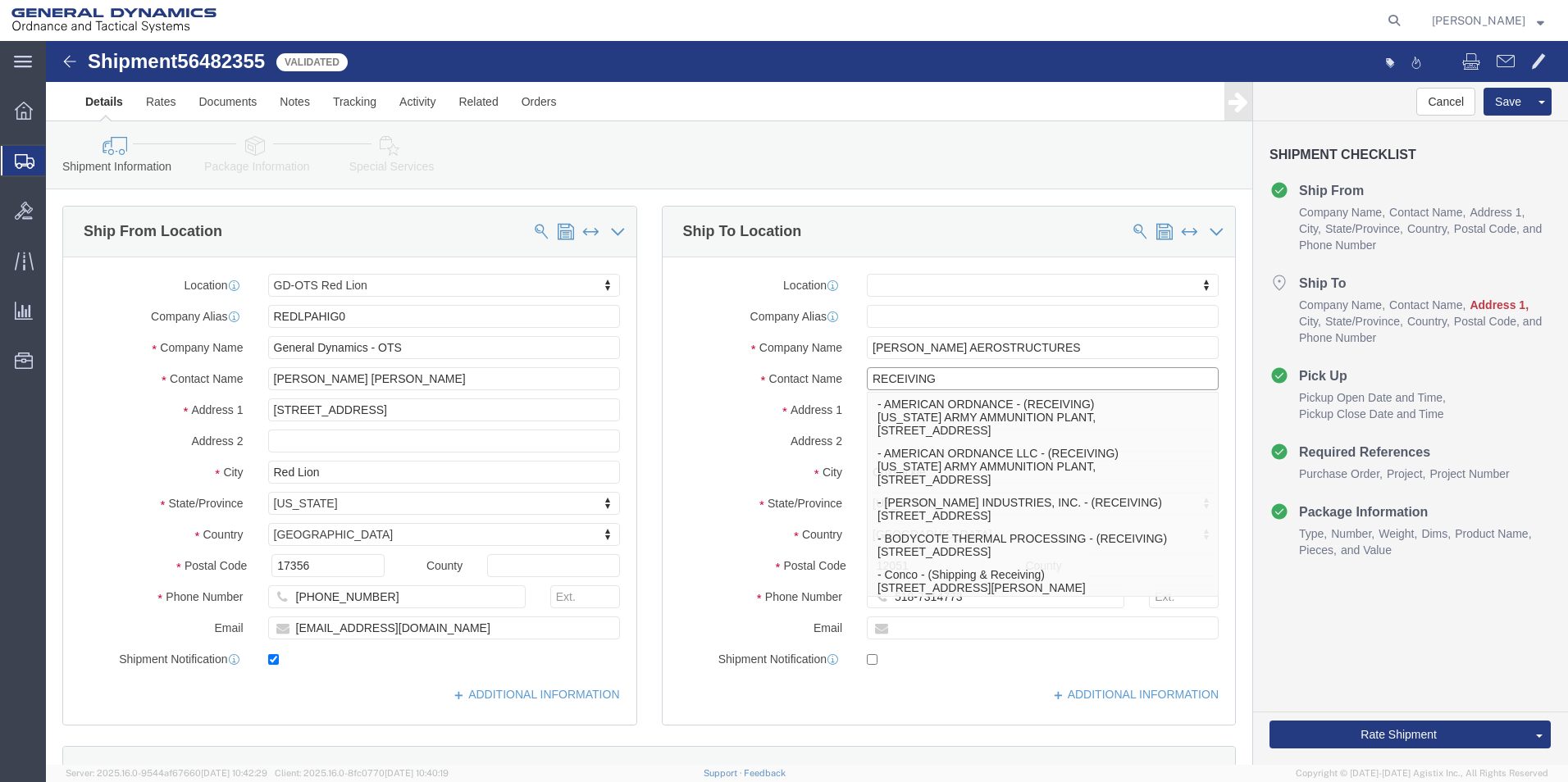
type input "RECEIVING"
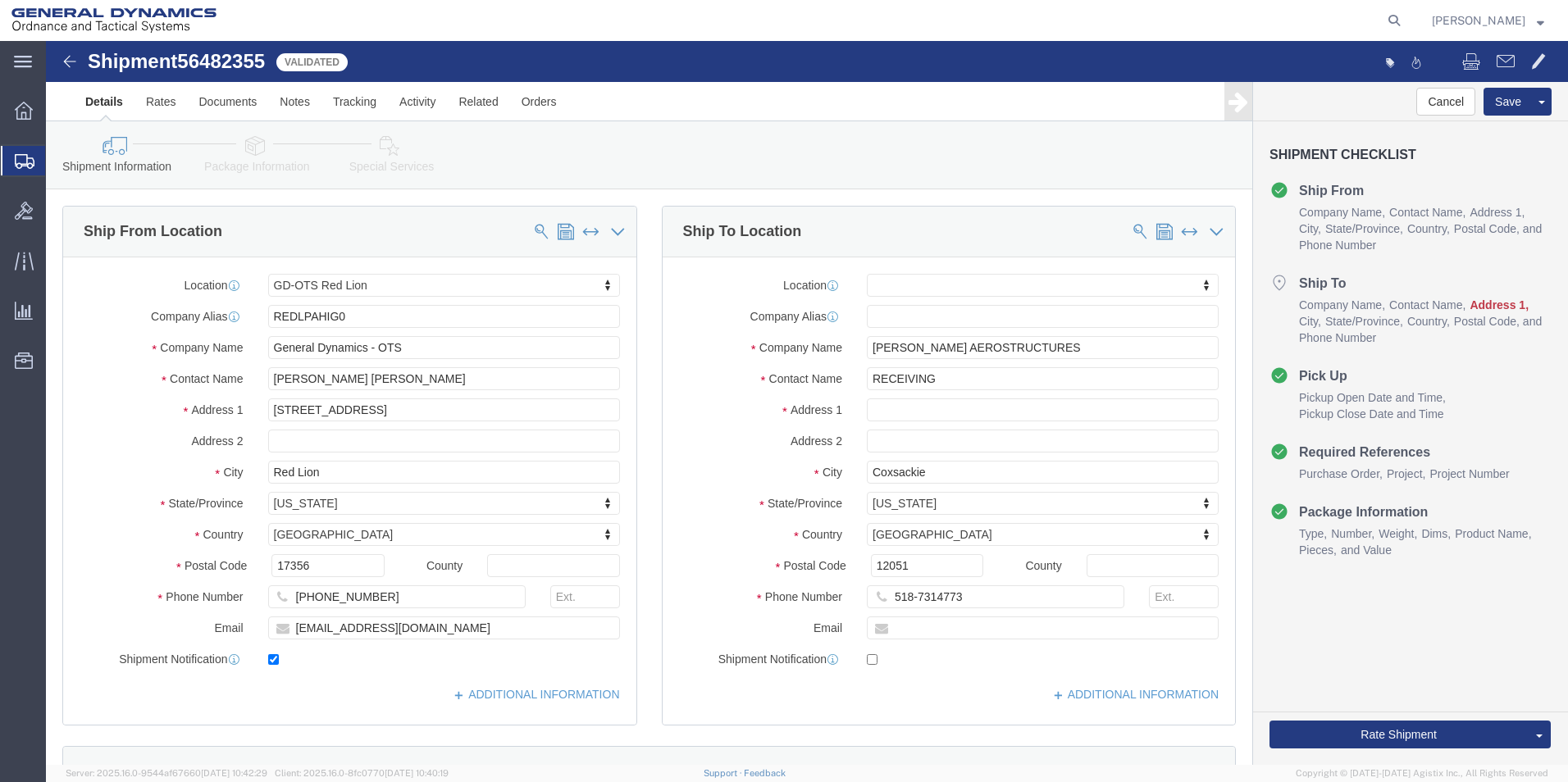
click div "Location My Profile Location GD-OTS [GEOGRAPHIC_DATA] (Commerce) GD-OTS [GEOGRA…"
click input "text"
type input "[STREET_ADDRESS][PERSON_NAME]"
drag, startPoint x: 894, startPoint y: 432, endPoint x: 700, endPoint y: 425, distance: 194.1
click div "City [GEOGRAPHIC_DATA]"
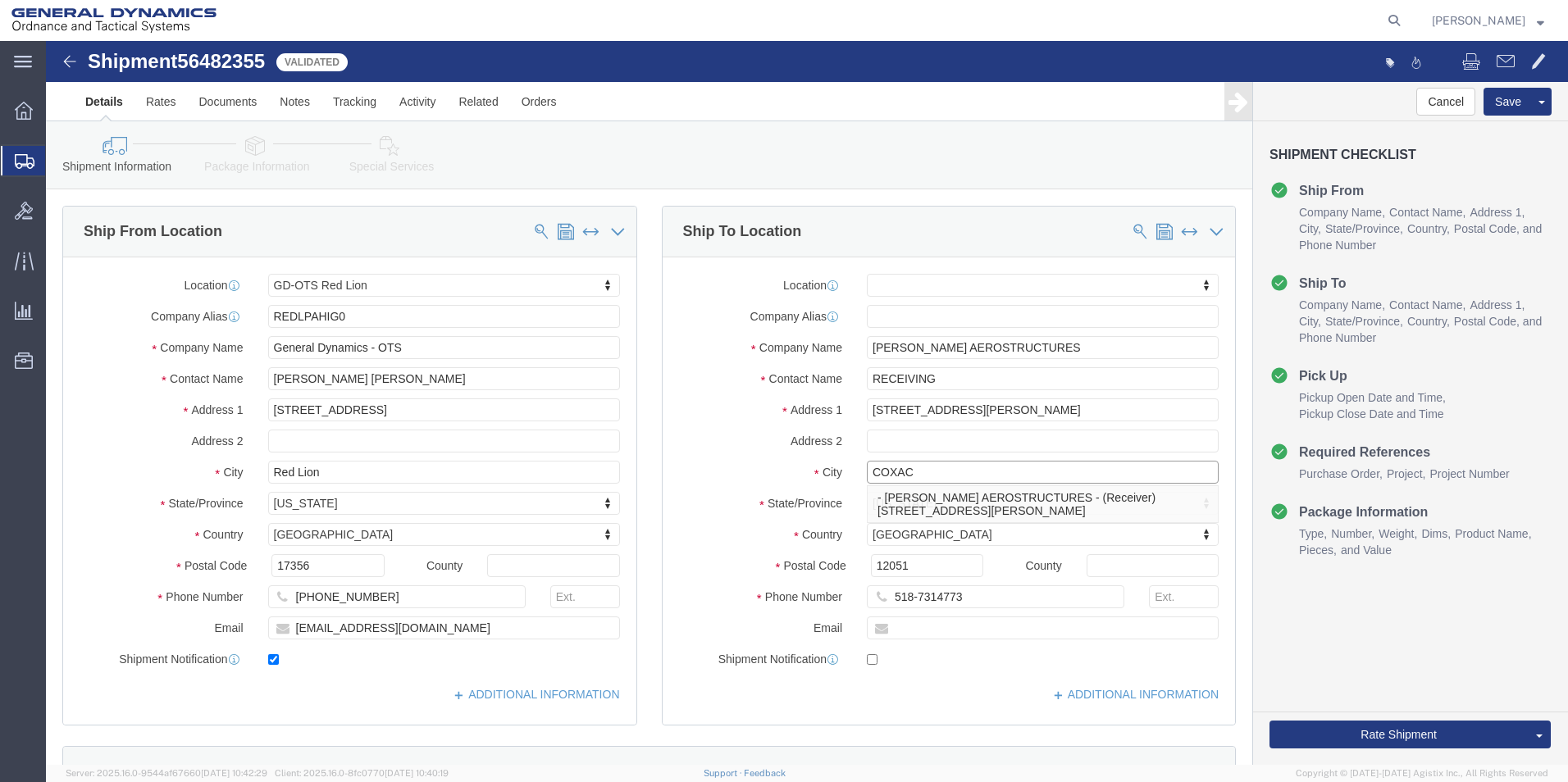
type input "COXACK"
click p "- [PERSON_NAME] AEROSTRUCTURES - (Receiver) [STREET_ADDRESS][PERSON_NAME]"
select select "NY"
click input "COXACK"
type input "COXSACKIE"
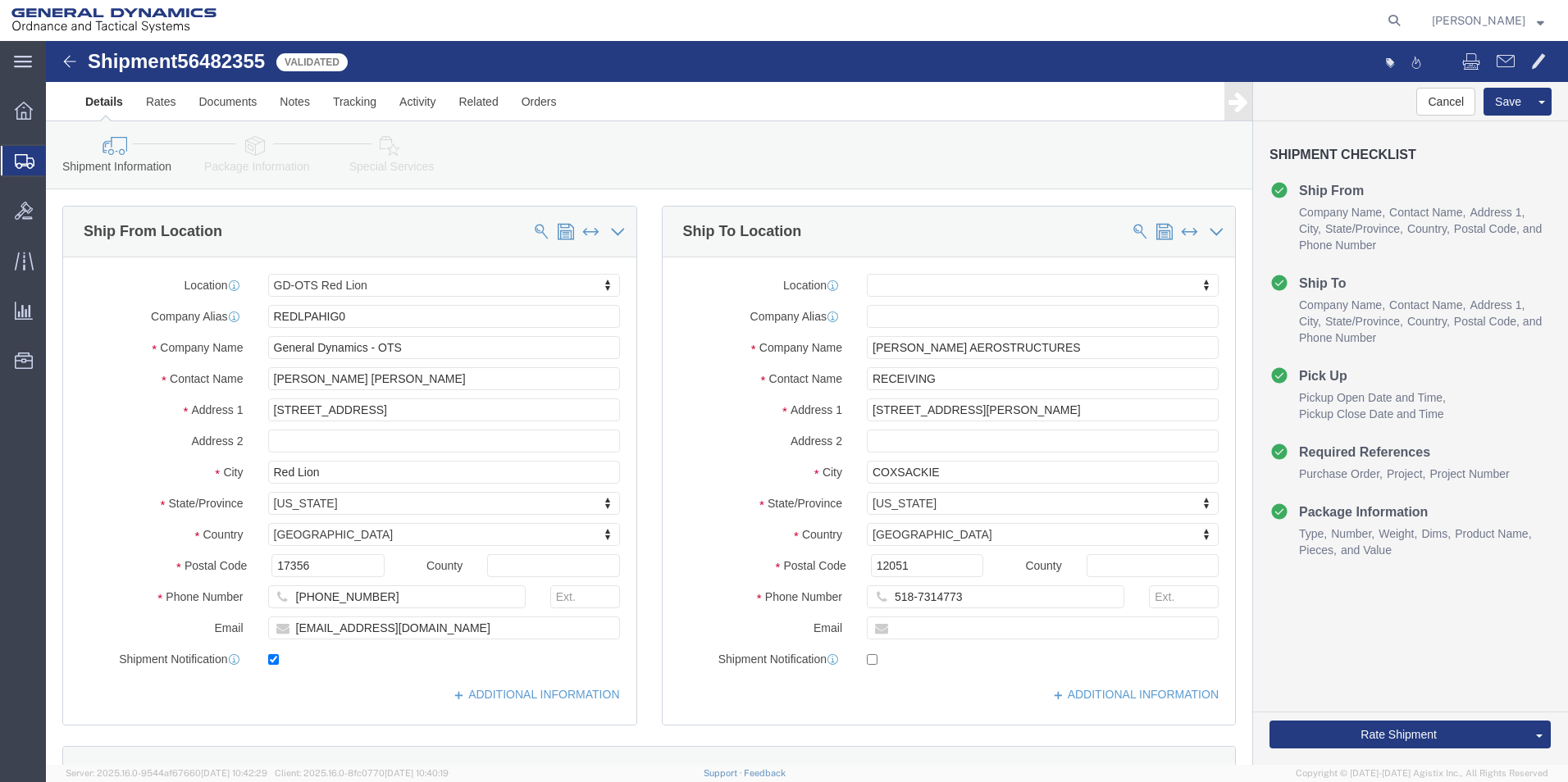
click label "City"
click button "Rate Shipment"
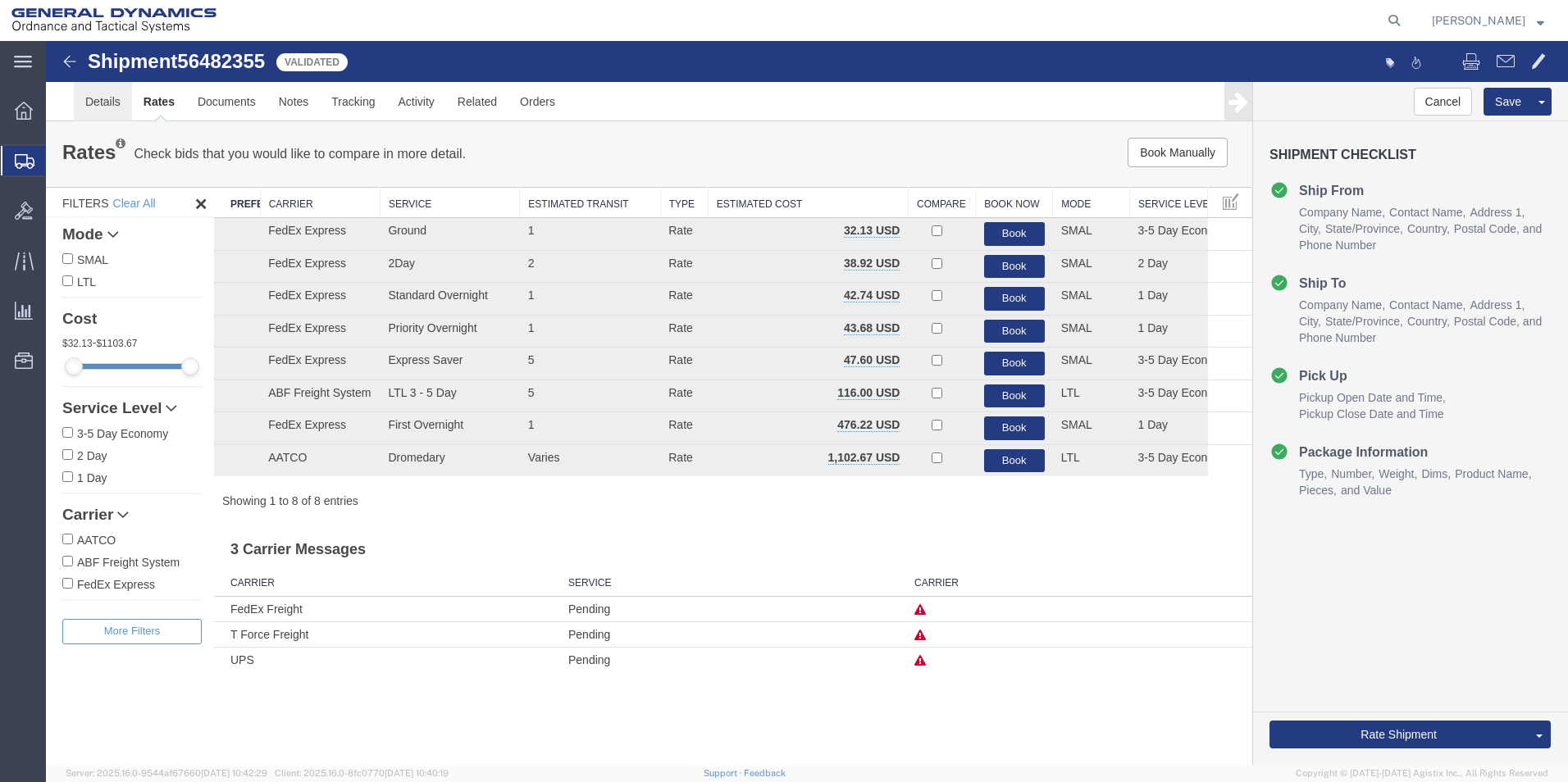
click at [98, 108] on link "Details" at bounding box center [103, 101] width 58 height 39
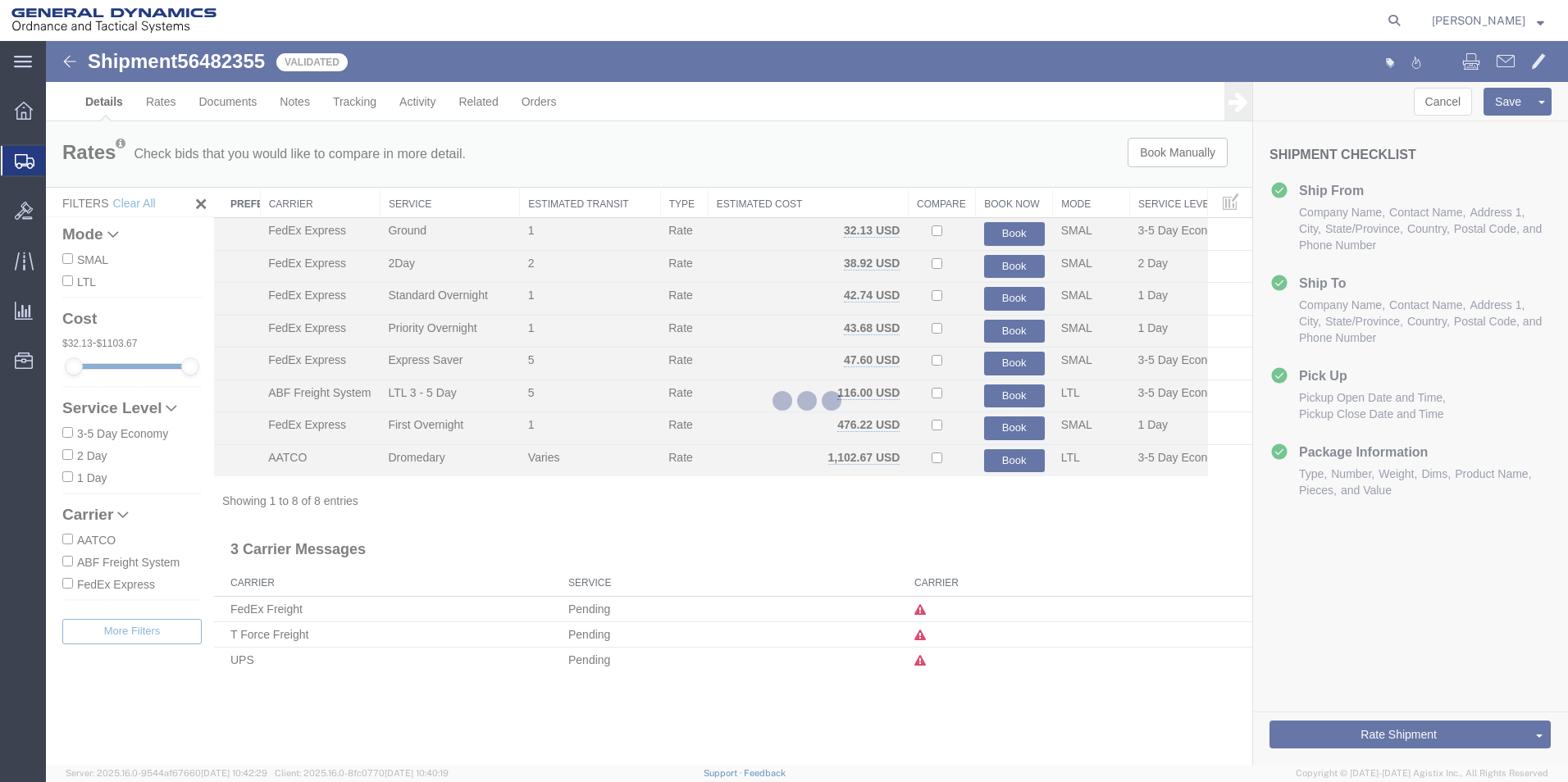
select select "310"
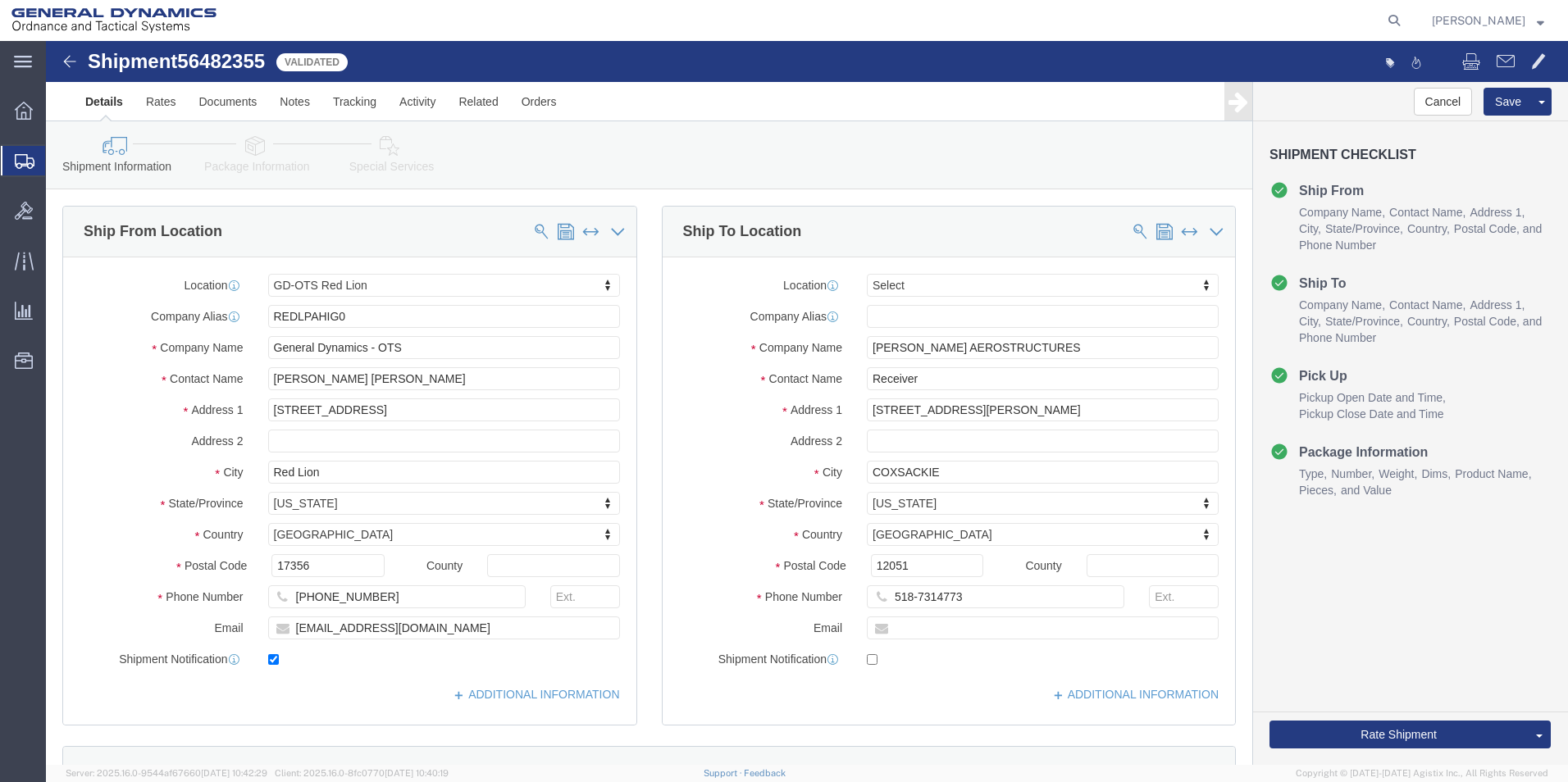
click link "Special Services"
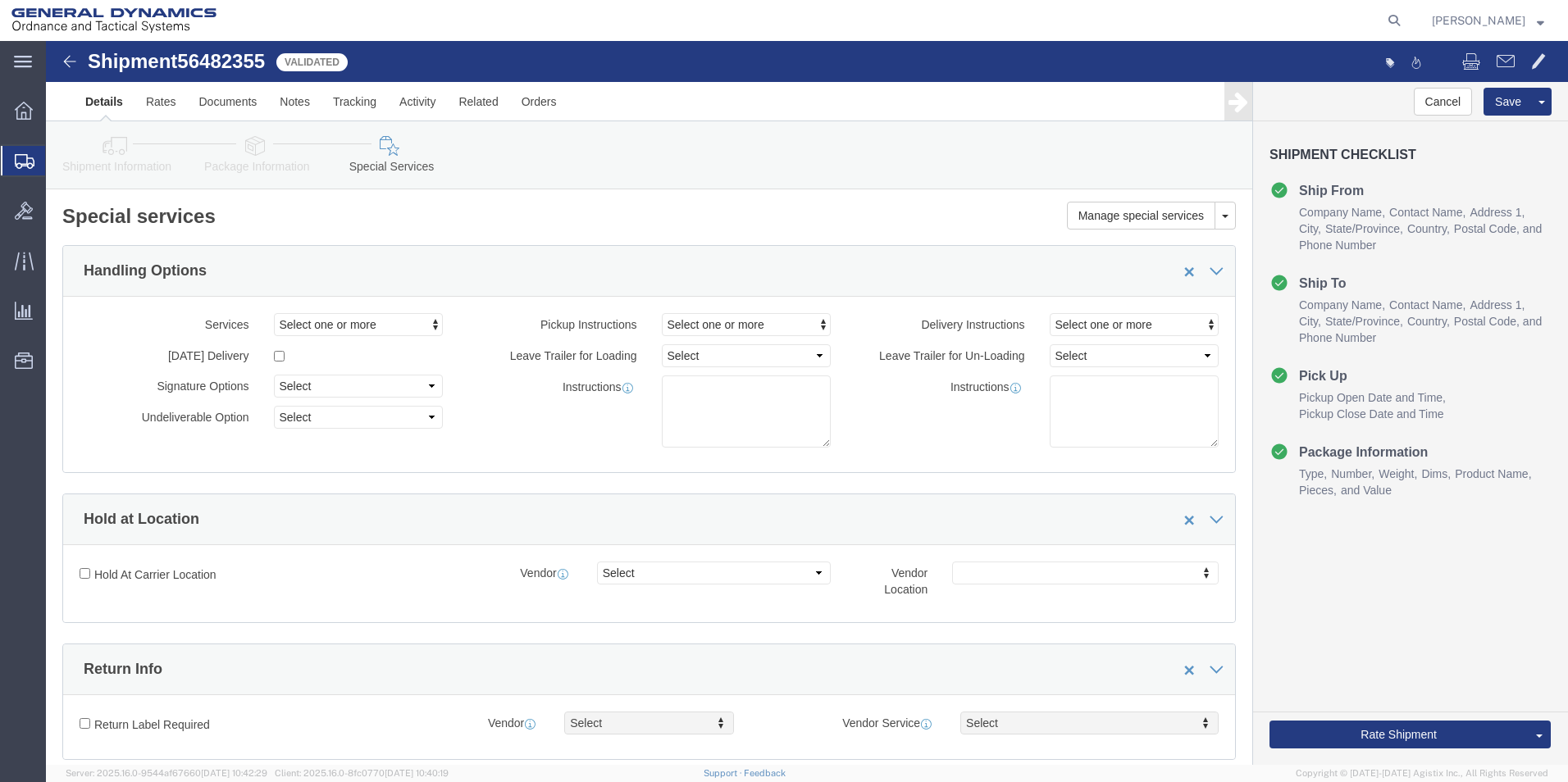
click link "Shipment Information"
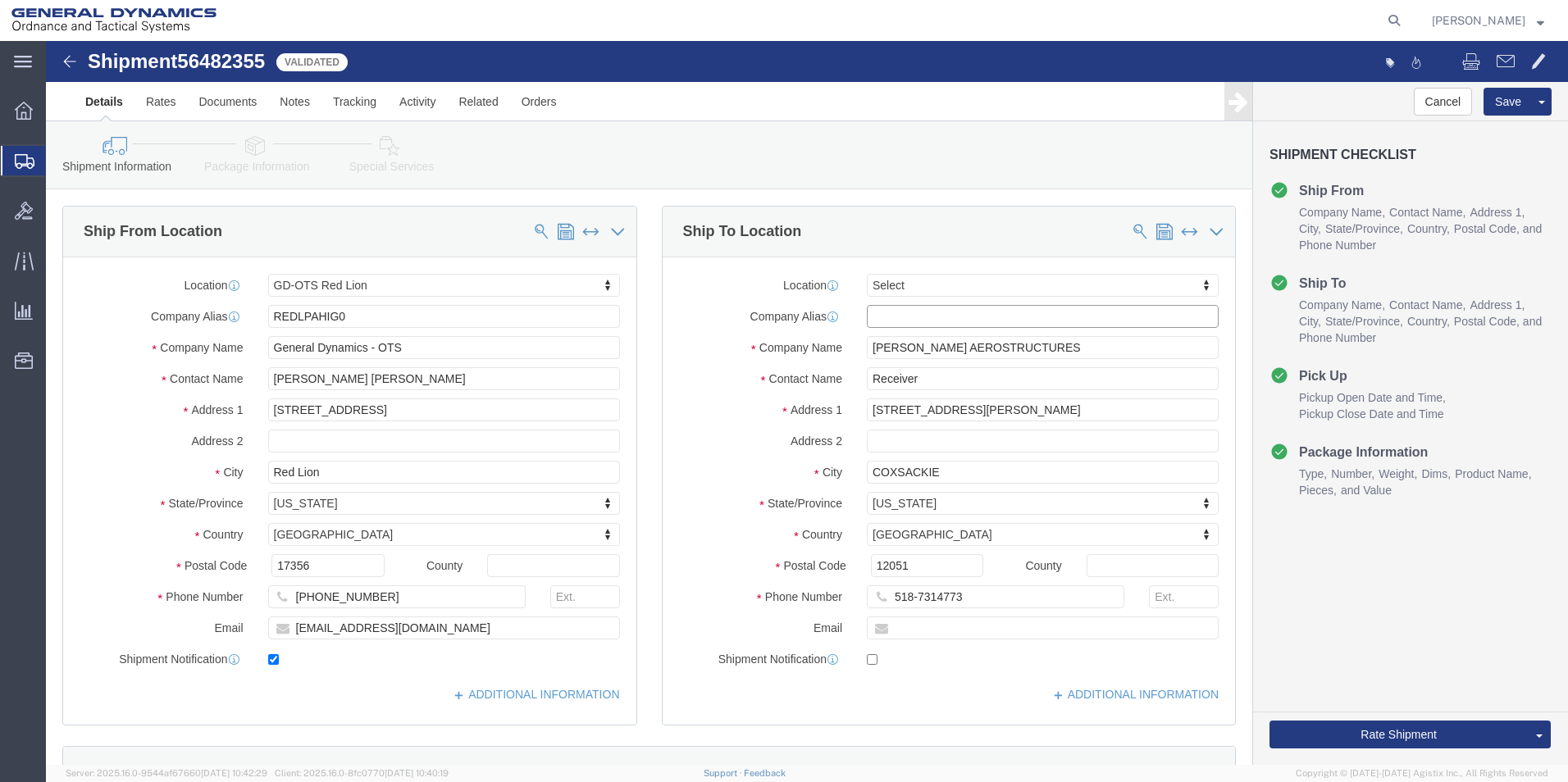
click input "text"
type input "REDLPAHIGO"
click button "Rate Shipment"
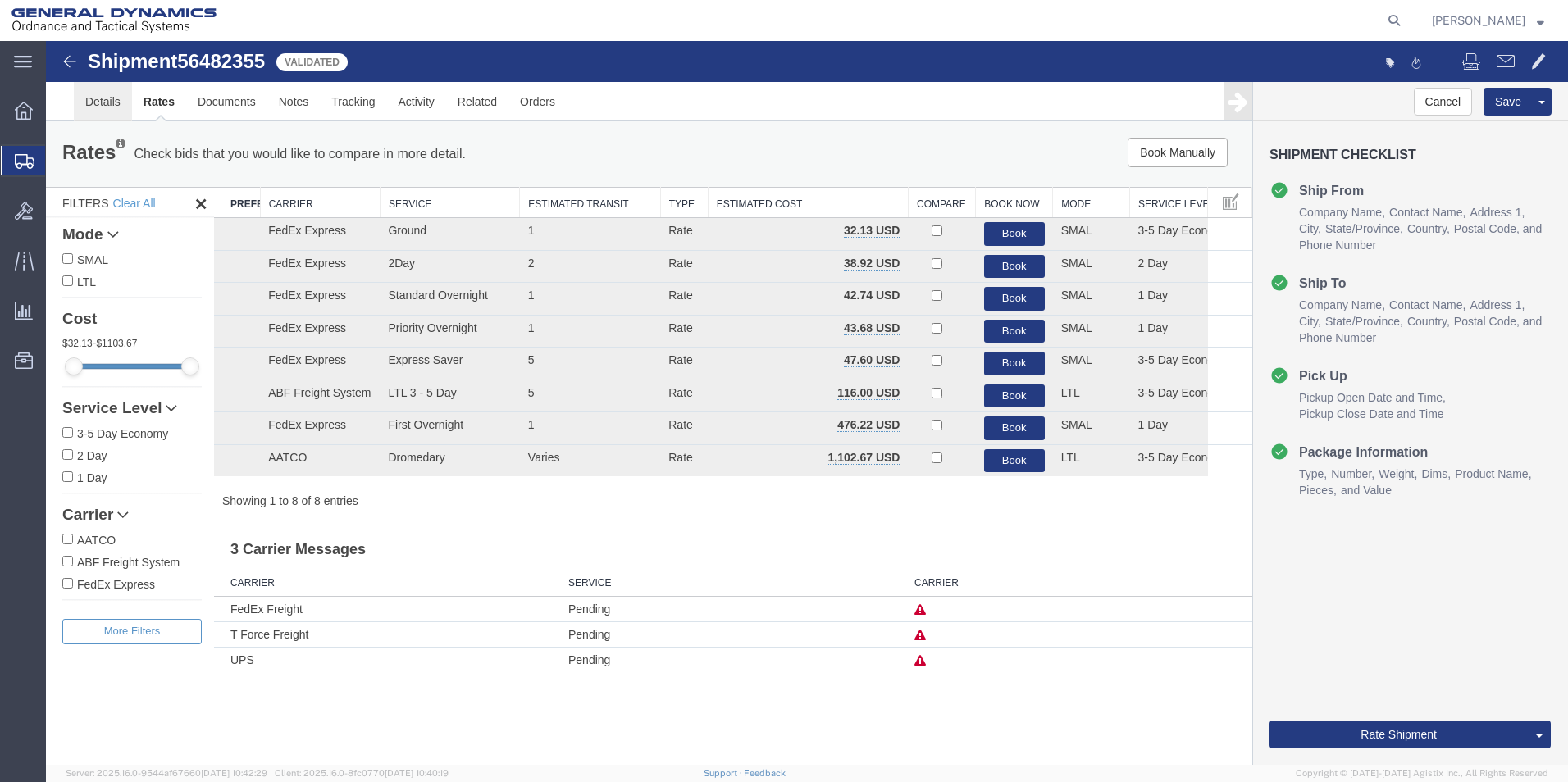
click at [88, 101] on link "Details" at bounding box center [103, 101] width 58 height 39
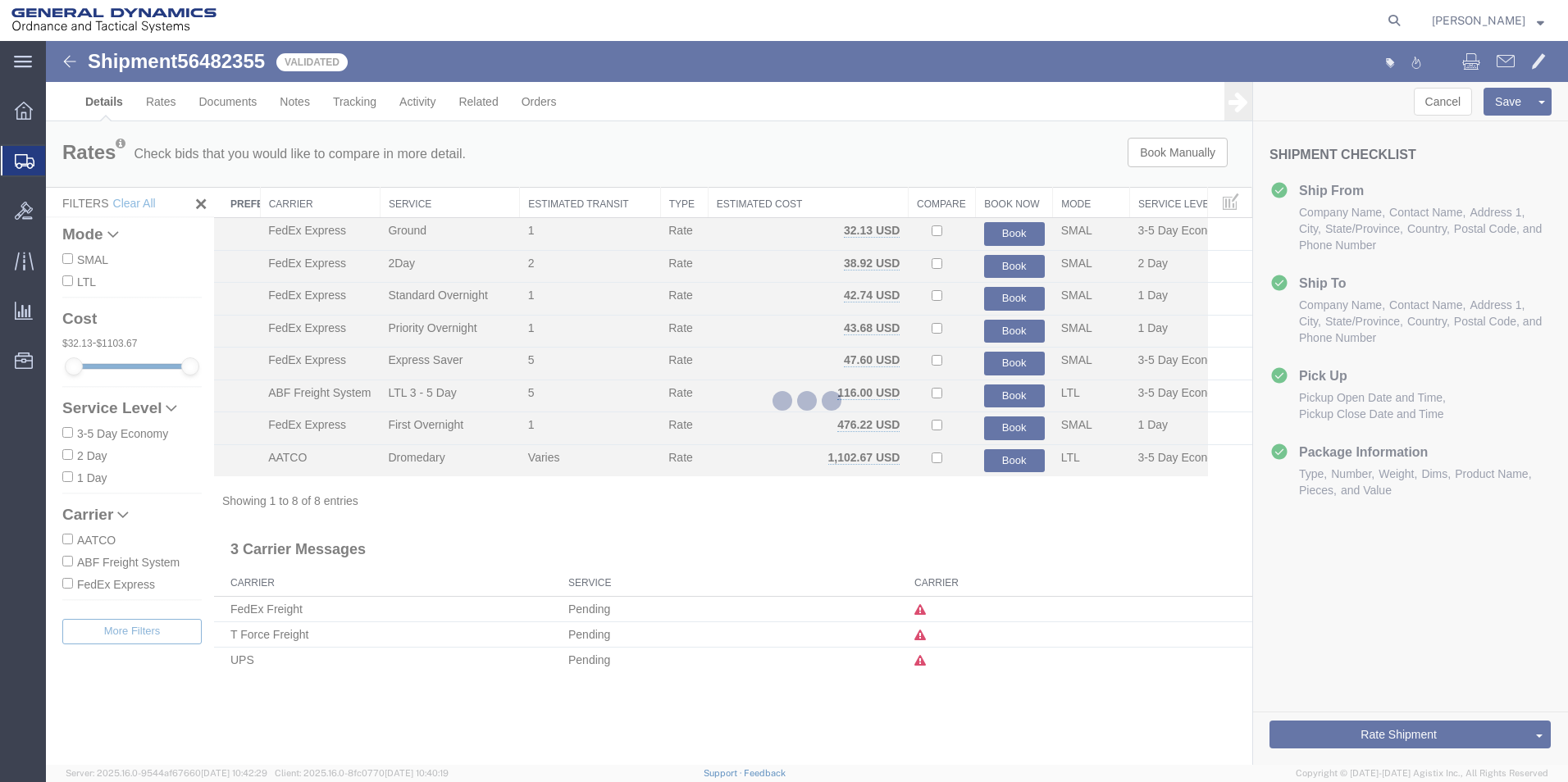
select select "310"
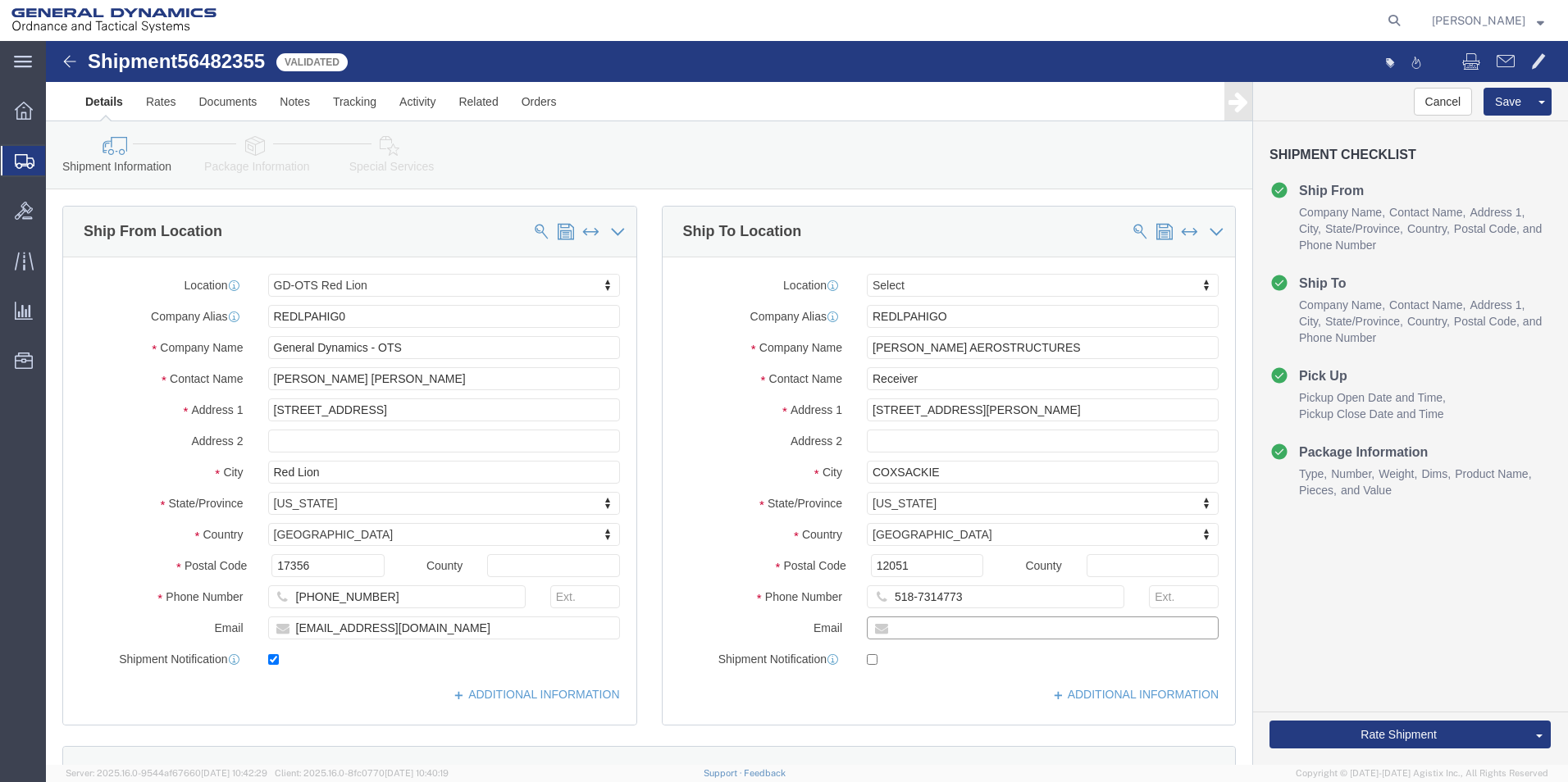
click input "text"
type input "[EMAIL_ADDRESS][DOMAIN_NAME]"
checkbox input "true"
drag, startPoint x: 1031, startPoint y: 594, endPoint x: 686, endPoint y: 613, distance: 345.5
click div "Location Select Select My Profile Location GD-OTS [GEOGRAPHIC_DATA] (Commerce) …"
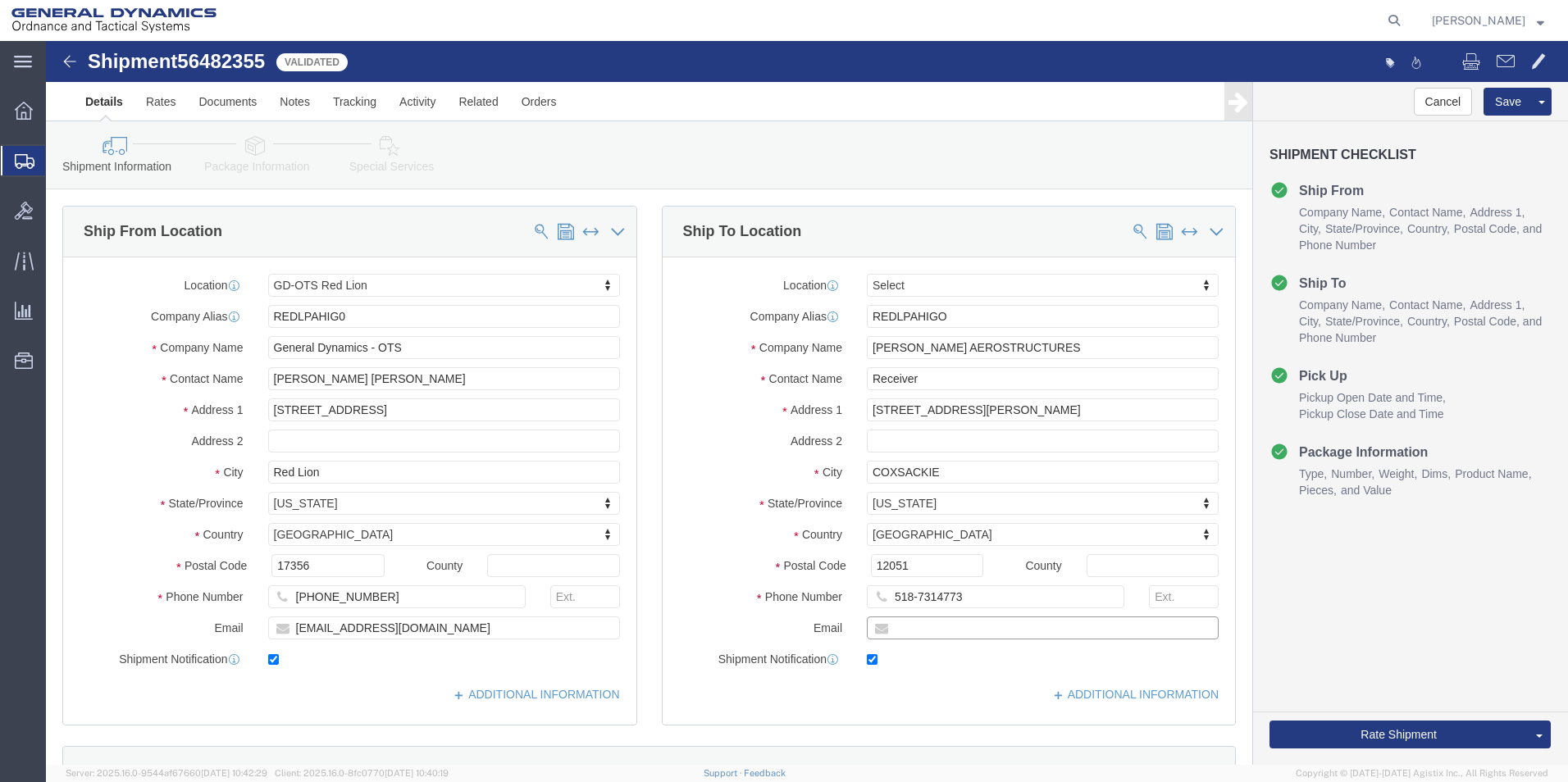
click input "text"
type input "[PERSON_NAME][EMAIL_ADDRESS][PERSON_NAME][DOMAIN_NAME]"
click button "Rate Shipment"
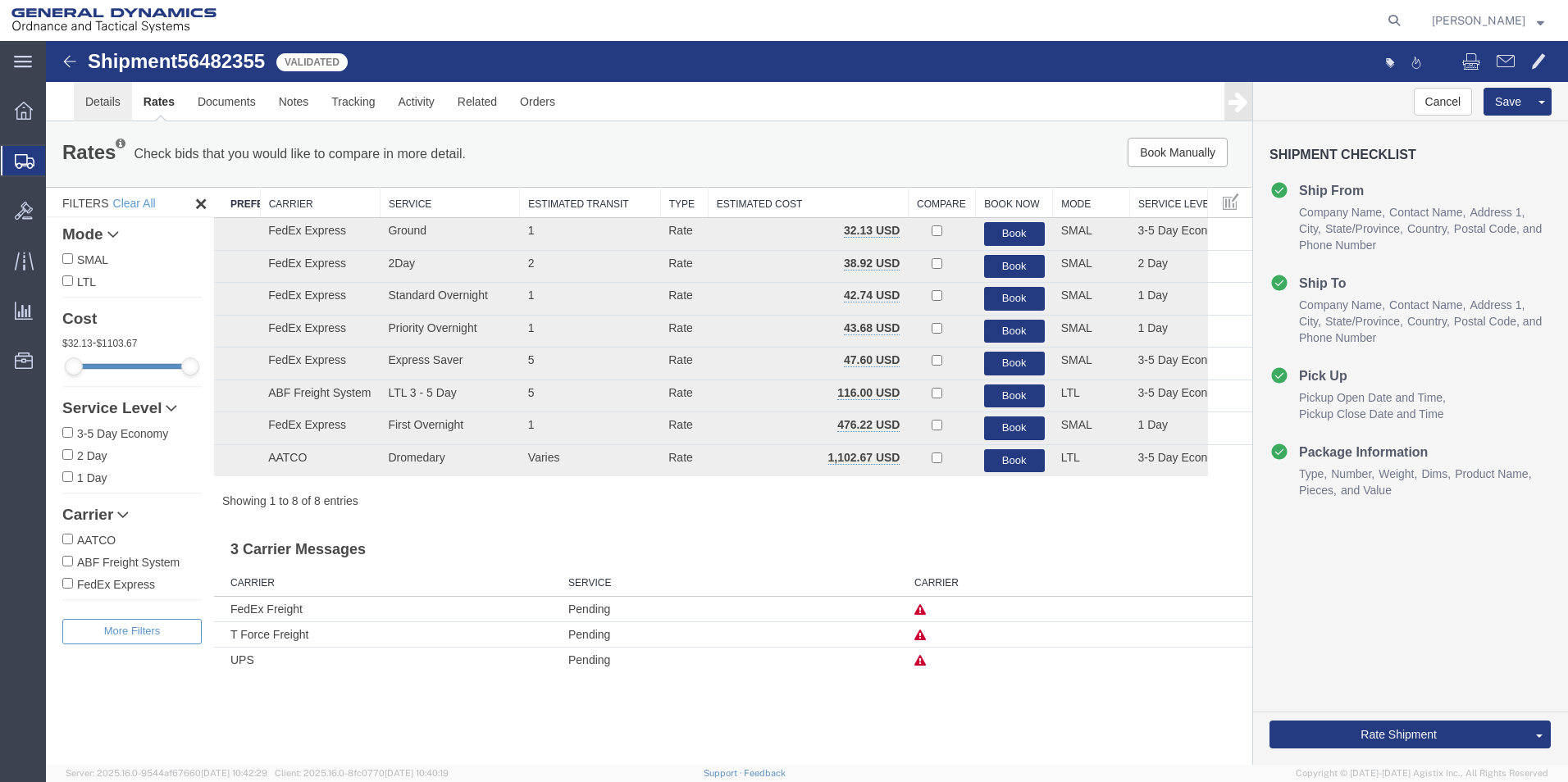
click at [98, 102] on link "Details" at bounding box center [103, 101] width 58 height 39
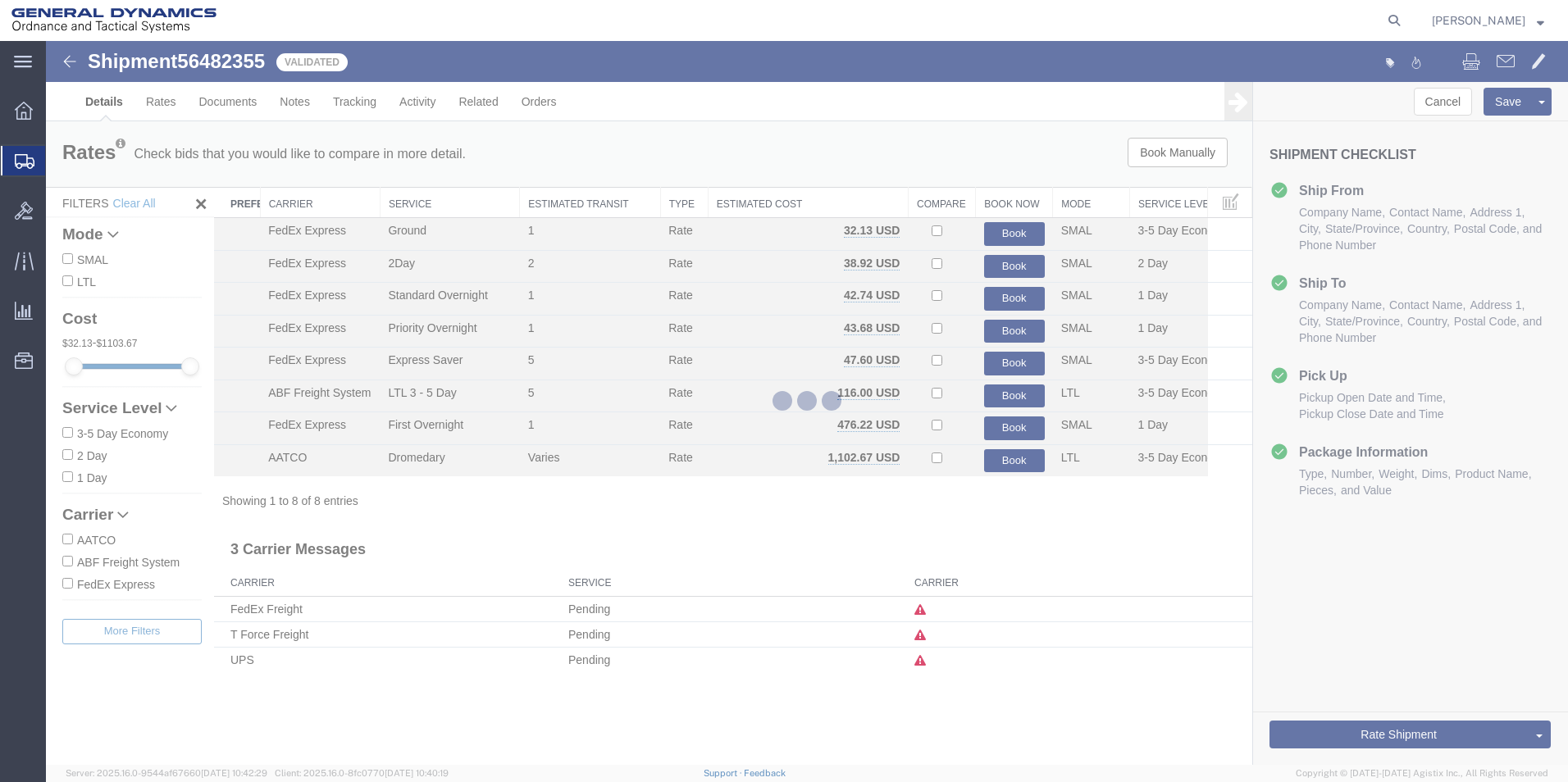
select select "310"
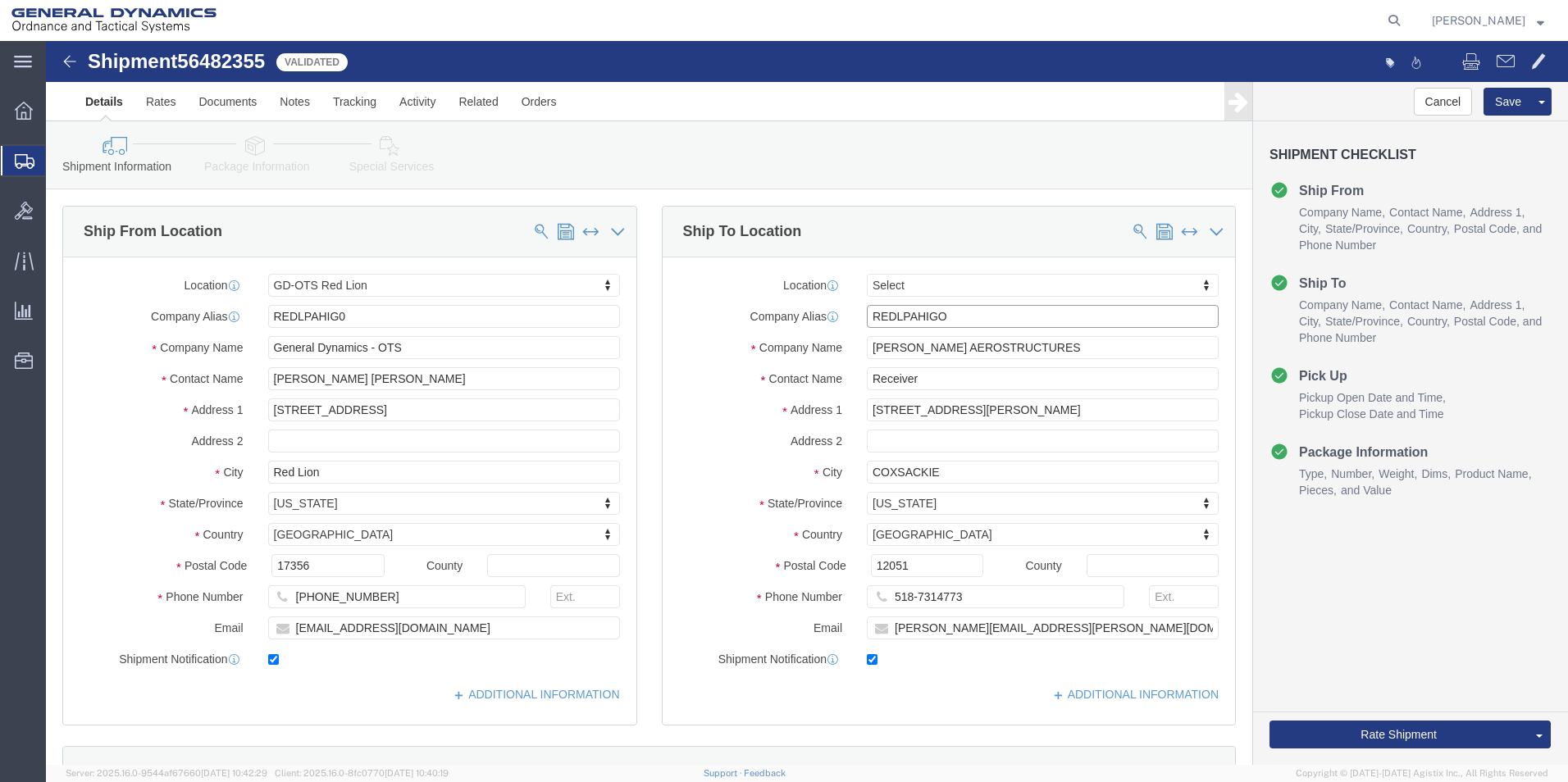
drag, startPoint x: 882, startPoint y: 274, endPoint x: 718, endPoint y: 273, distance: 164.0
click div "Company Alias [GEOGRAPHIC_DATA]"
click input "[PERSON_NAME][EMAIL_ADDRESS][PERSON_NAME][DOMAIN_NAME]"
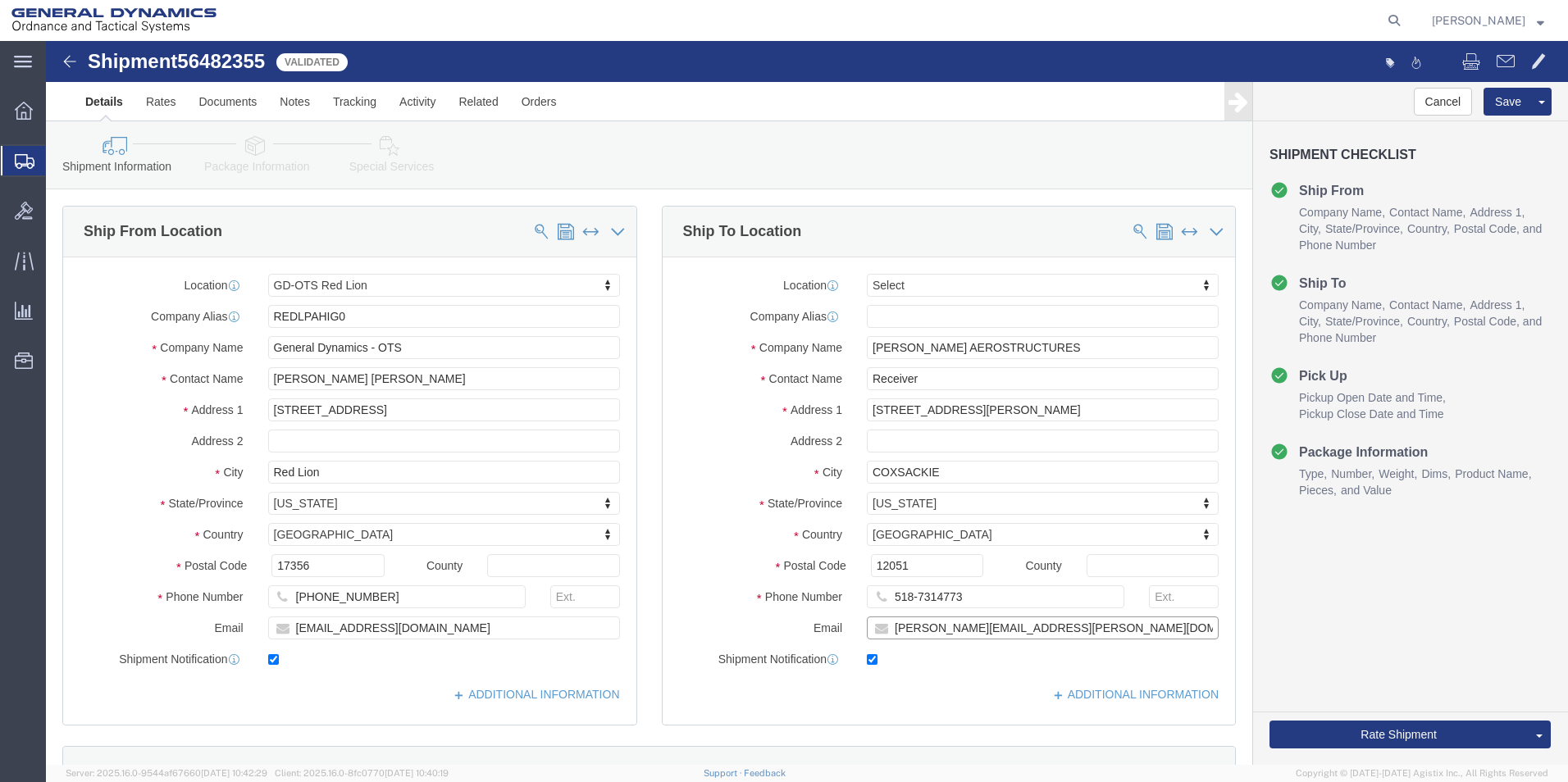
click input "[PERSON_NAME][EMAIL_ADDRESS][PERSON_NAME][DOMAIN_NAME]"
type input "b"
checkbox input "false"
click button "Rate Shipment"
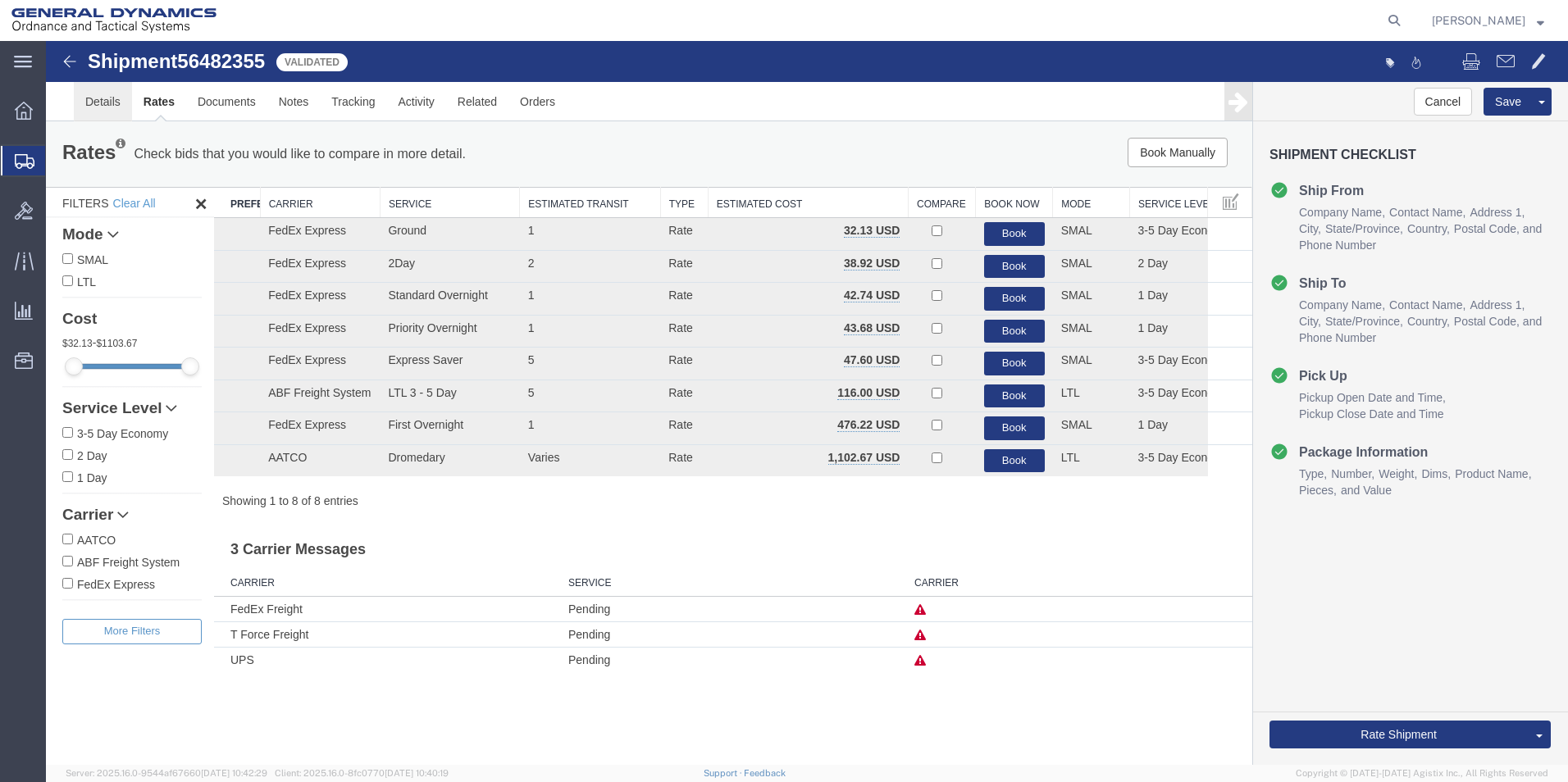
click at [107, 105] on link "Details" at bounding box center [103, 101] width 58 height 39
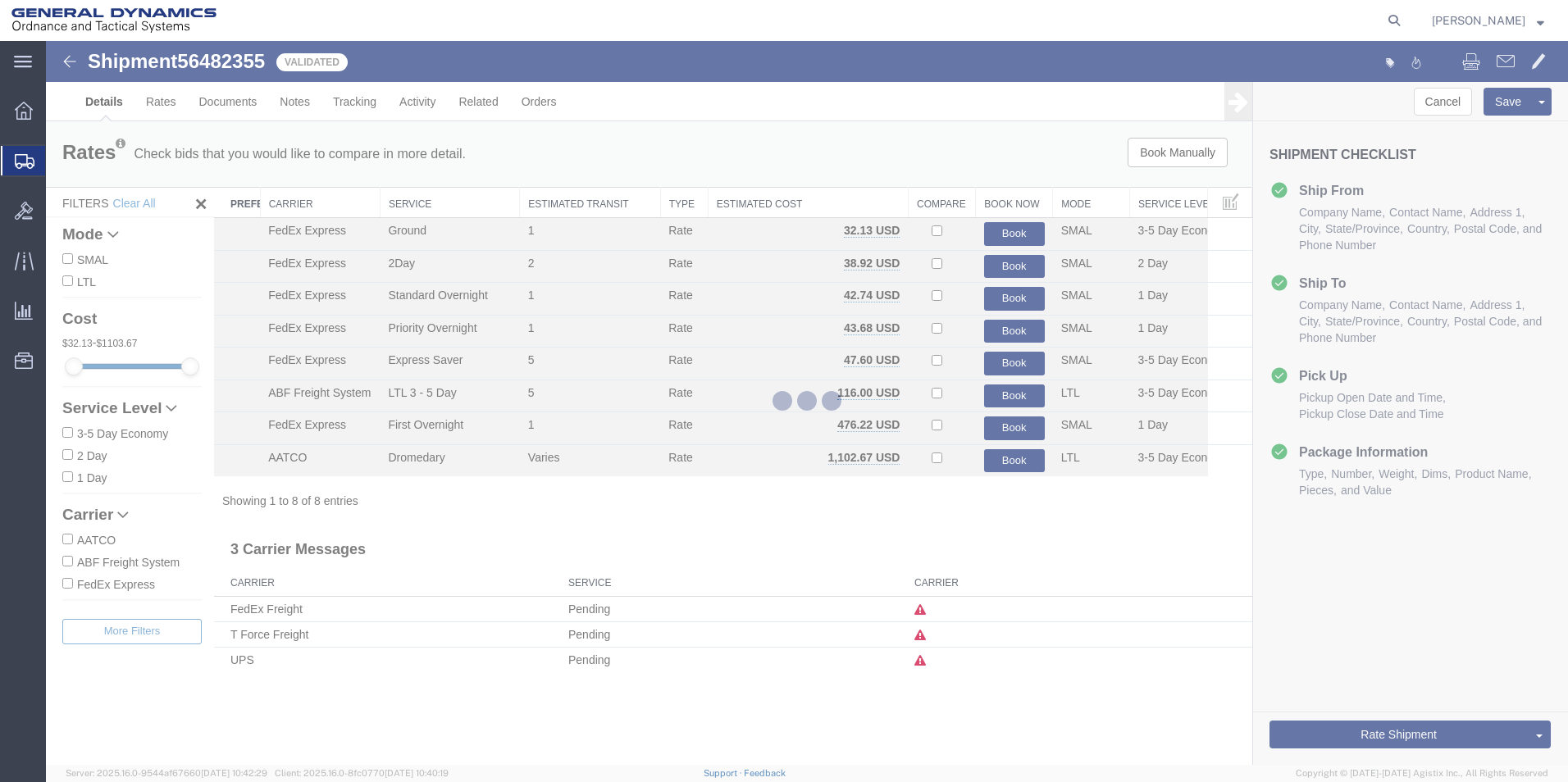
select select "310"
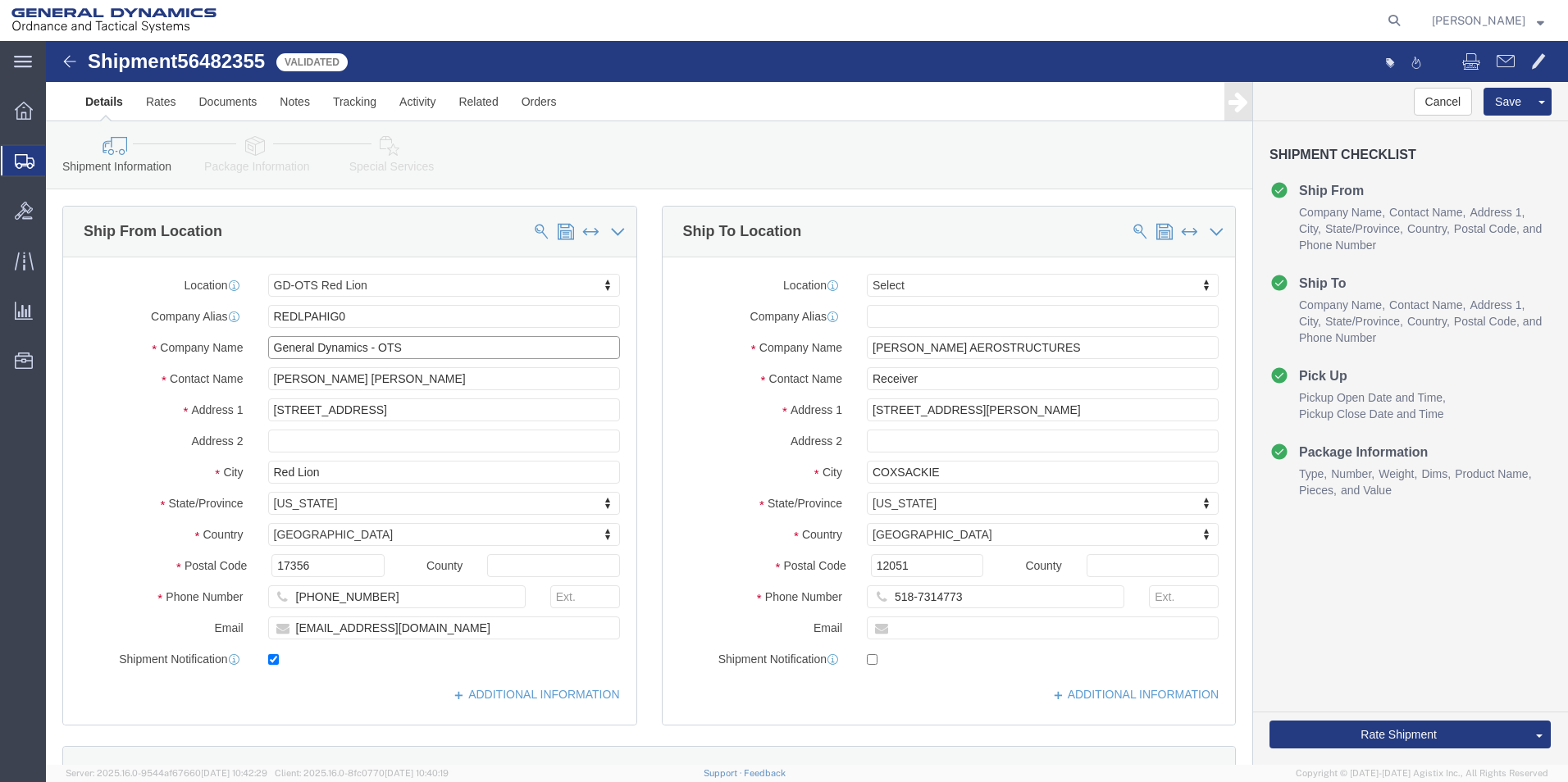
drag, startPoint x: 379, startPoint y: 304, endPoint x: 200, endPoint y: 309, distance: 179.1
click div "Company Name General Dynamics - OTS"
click button "Rate Shipment"
click input "text"
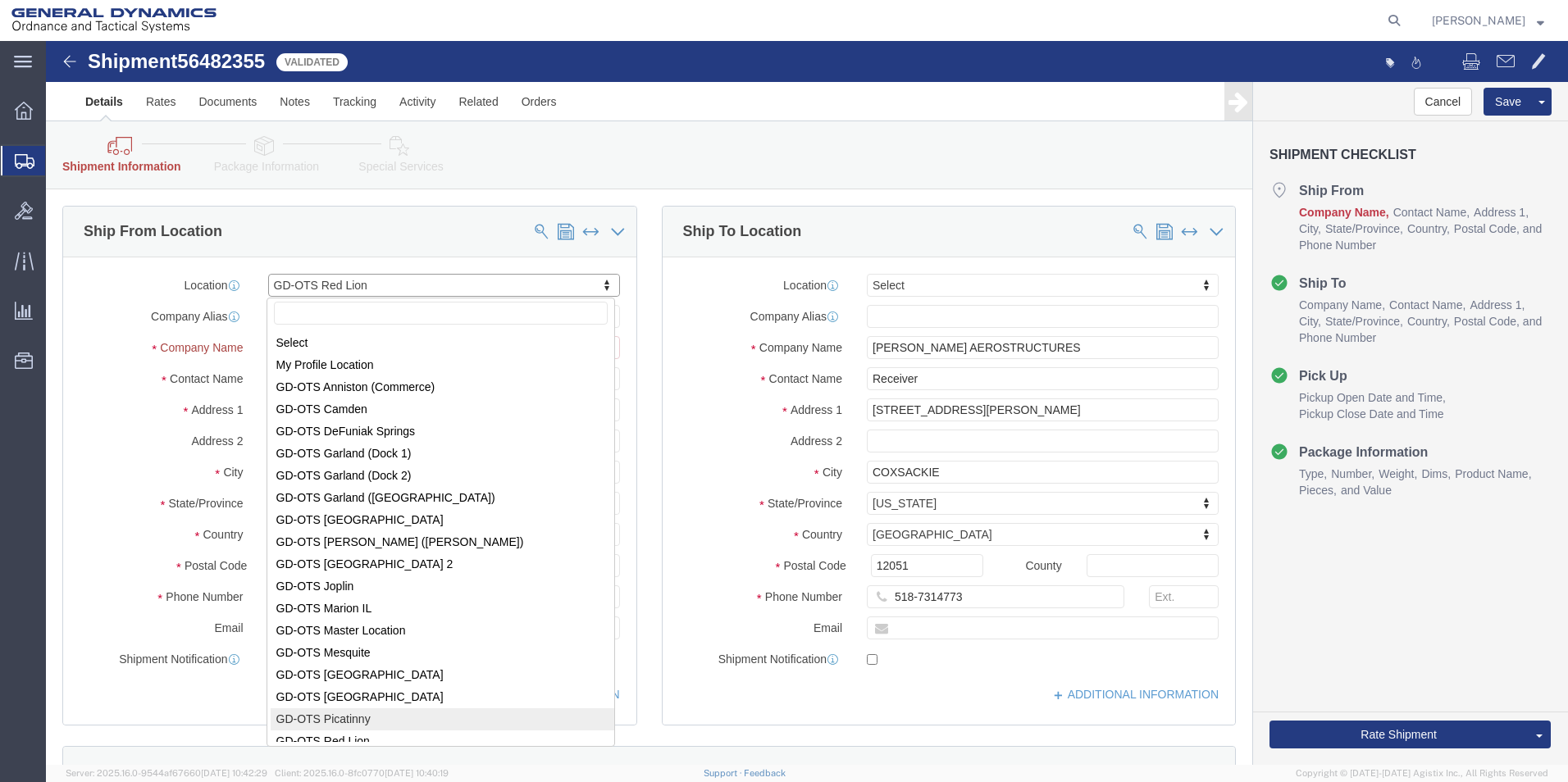
scroll to position [3, 0]
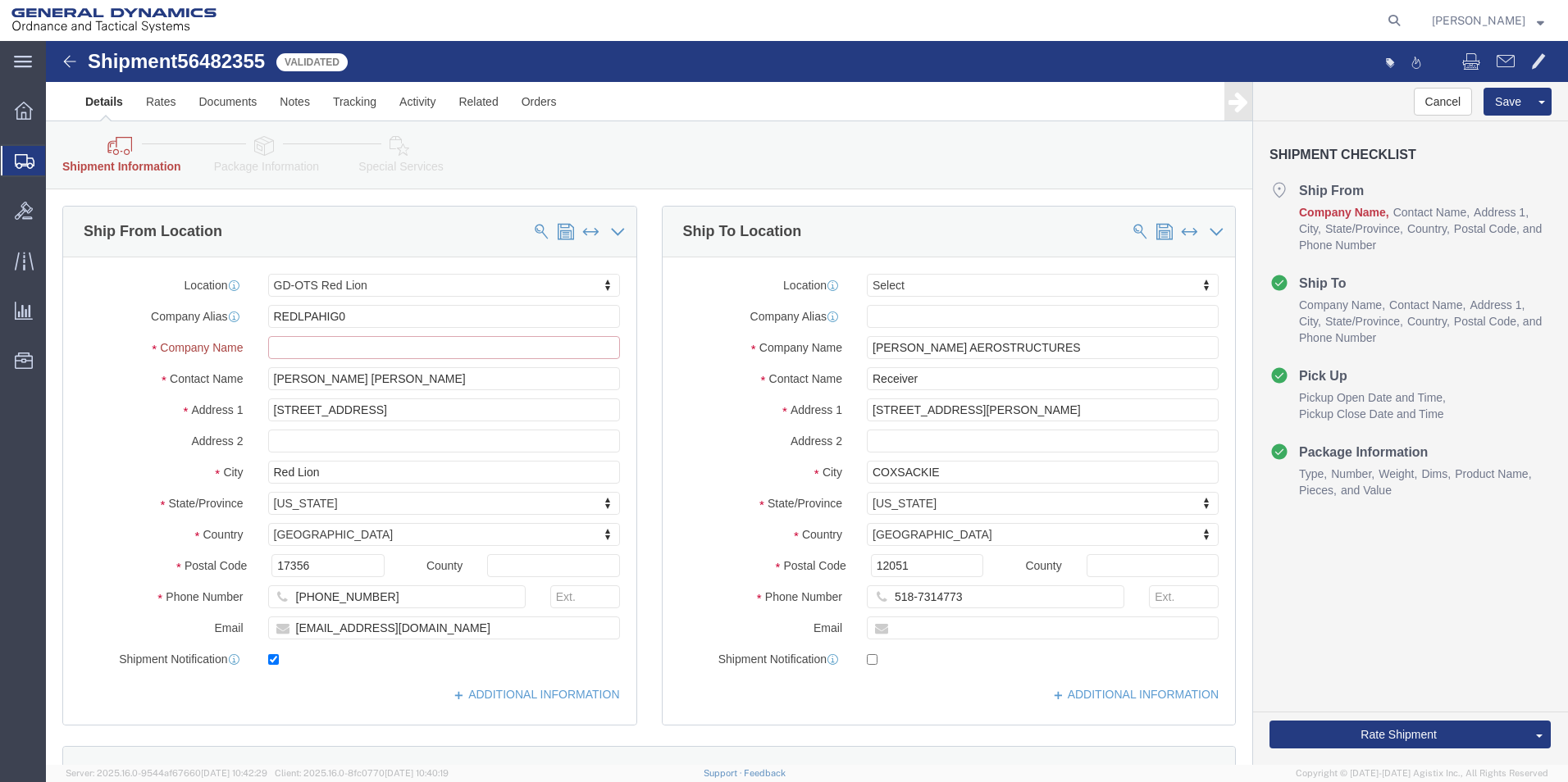
click input "text"
click div "Location Select Select My Profile Location GD-OTS [GEOGRAPHIC_DATA] (Commerce) …"
click div "Ship To Location Location Select Select My Profile Location GD-OTS [GEOGRAPHIC_…"
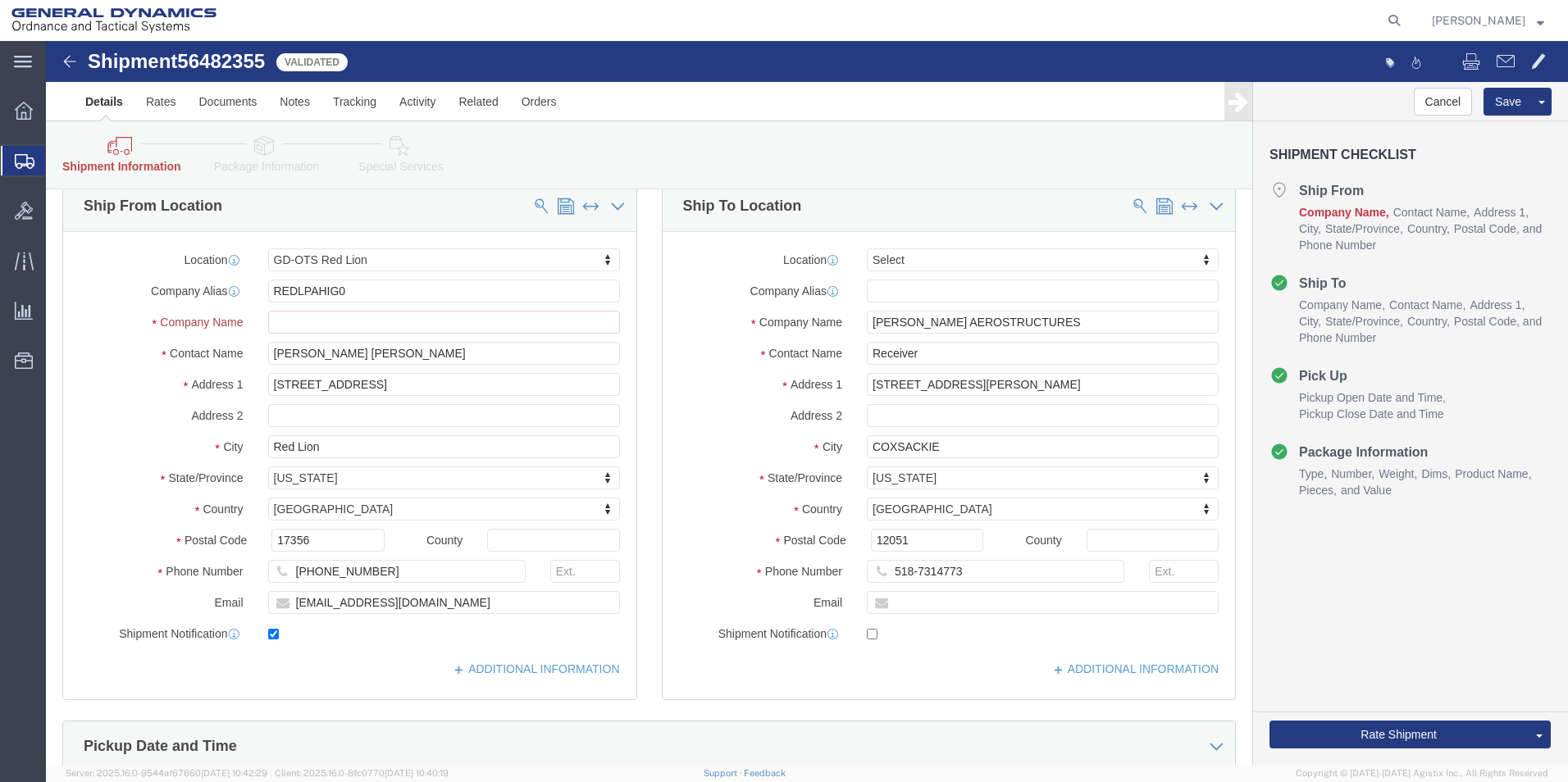
scroll to position [0, 0]
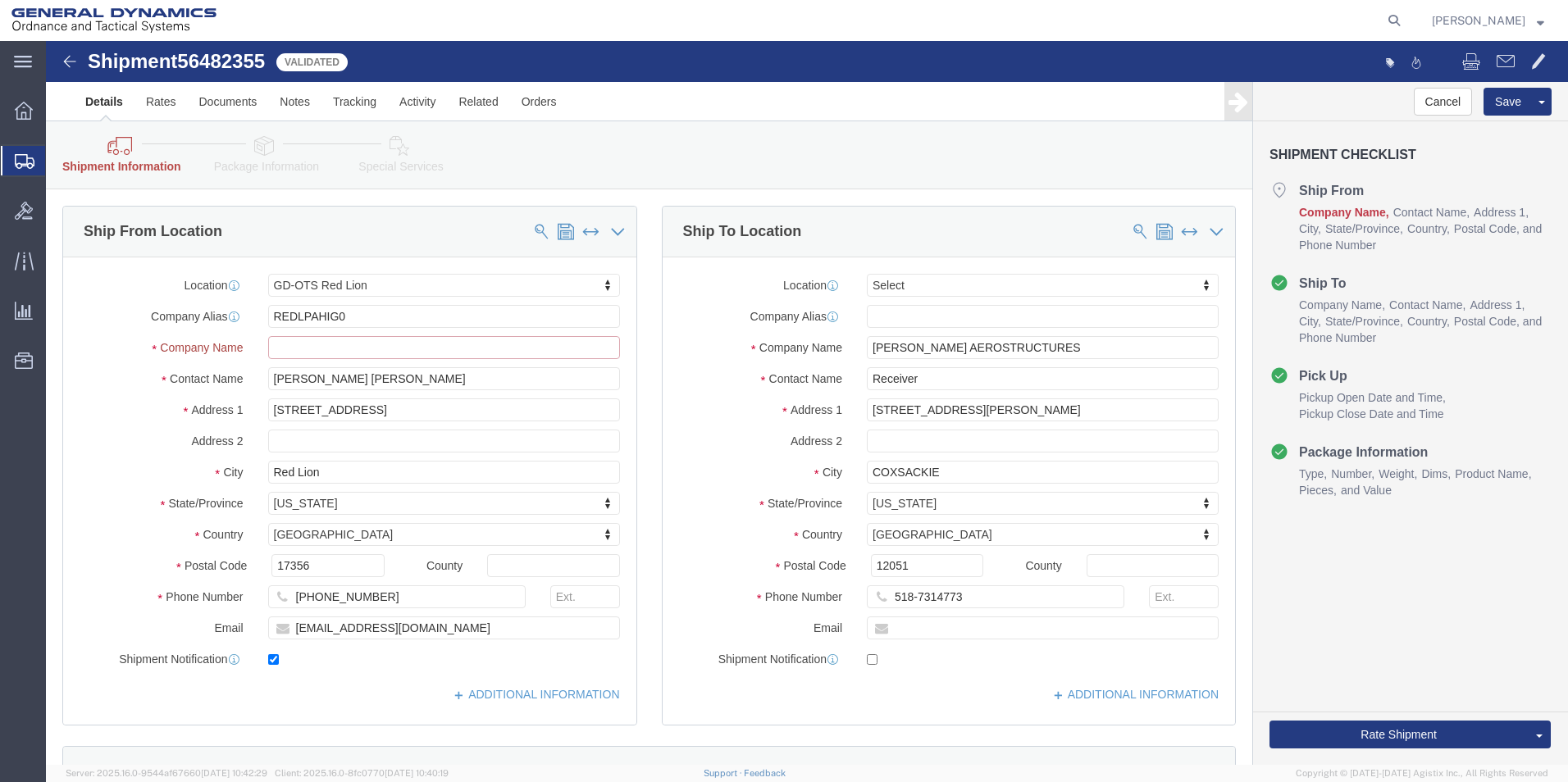
click input "text"
drag, startPoint x: 151, startPoint y: 279, endPoint x: 139, endPoint y: 277, distance: 12.2
click div "Company Alias REDLPAHIG0"
drag, startPoint x: 396, startPoint y: 334, endPoint x: 16, endPoint y: 348, distance: 380.3
click div "Ship From Location Location GD-OTS Red Lion Select My Profile Location GD-OTS […"
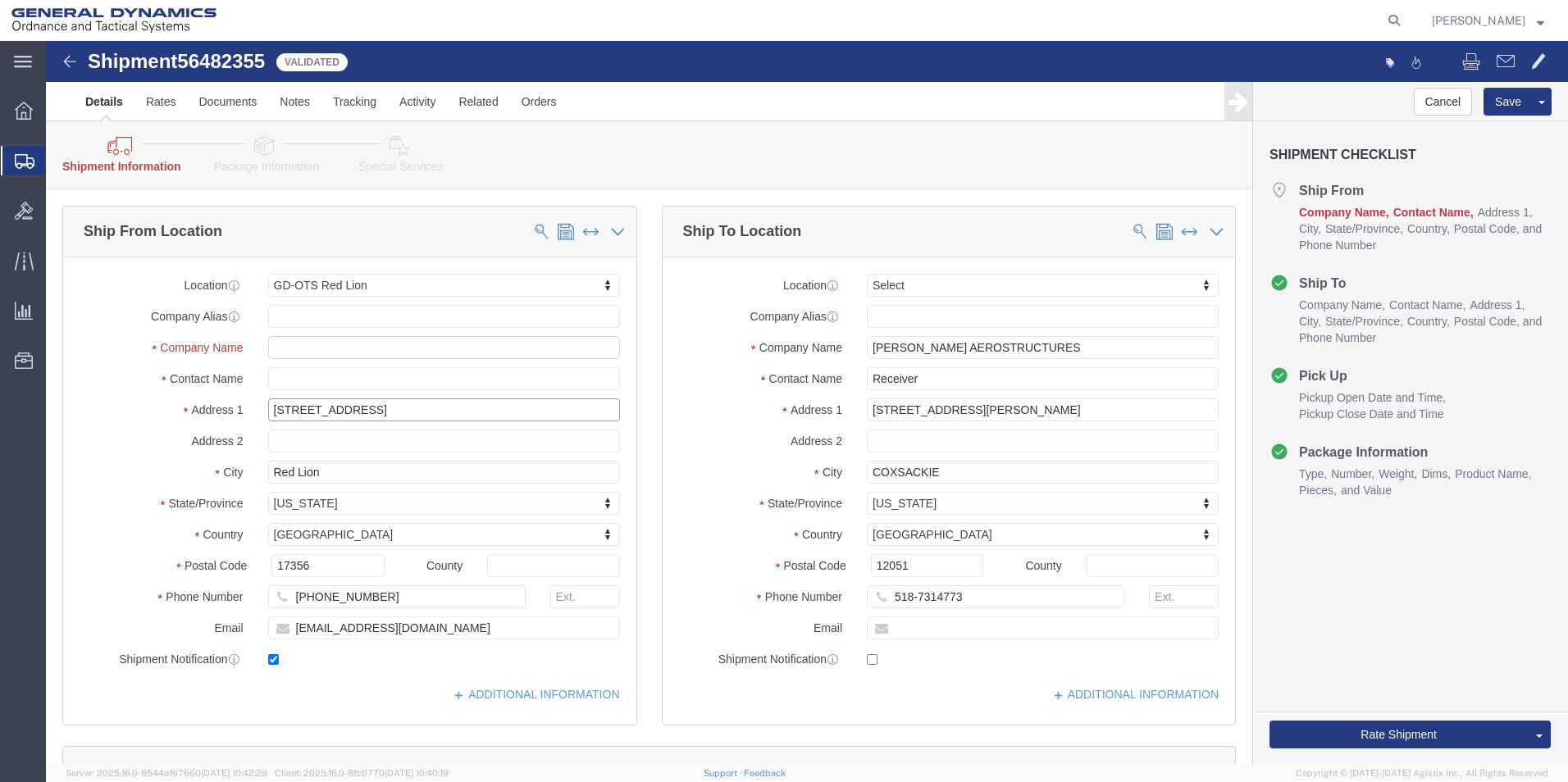
drag, startPoint x: 119, startPoint y: 345, endPoint x: -49, endPoint y: 362, distance: 168.9
click html "Shipment 56482355 8 of 8 Validated Details Rates Documents Notes Tracking Activ…"
select select
click html "Shipment 56482355 8 of 8 Validated Details Rates Documents Notes Tracking Activ…"
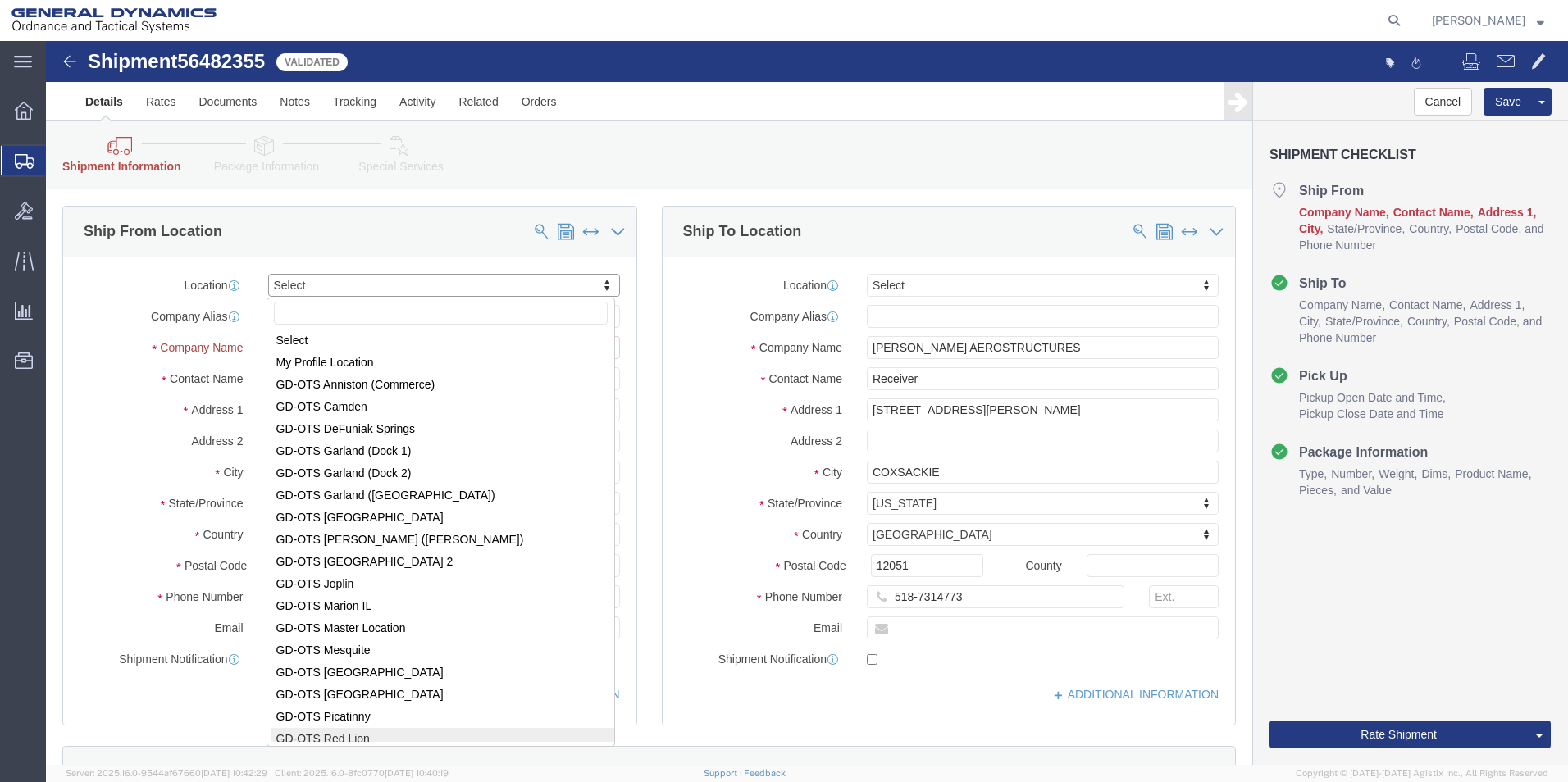
scroll to position [3, 0]
select select "310"
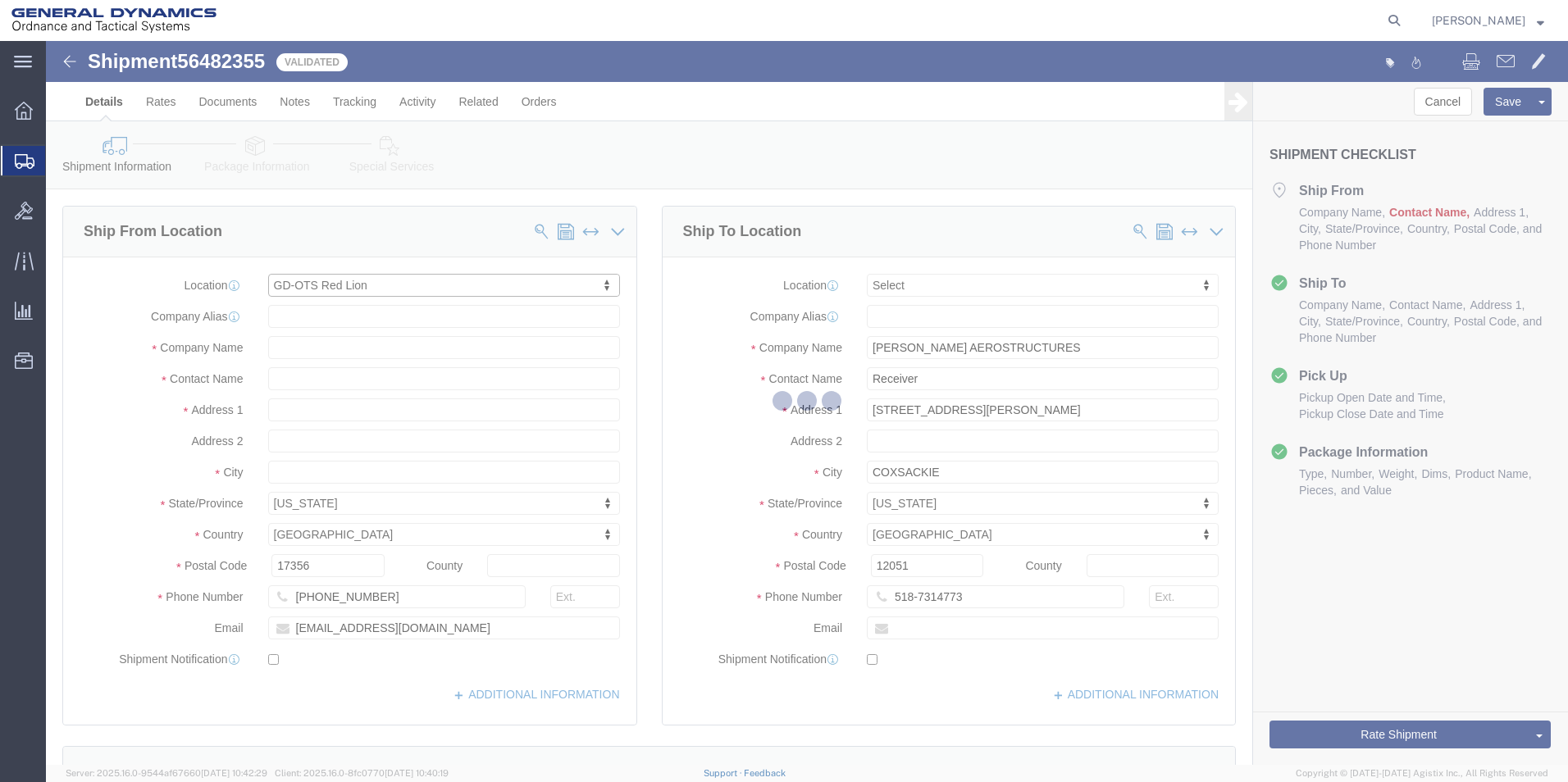
type input "REDLPAHIG0"
type input "General Dynamics - OTS"
type input "[STREET_ADDRESS]"
type input "Red Lion"
select select "PA"
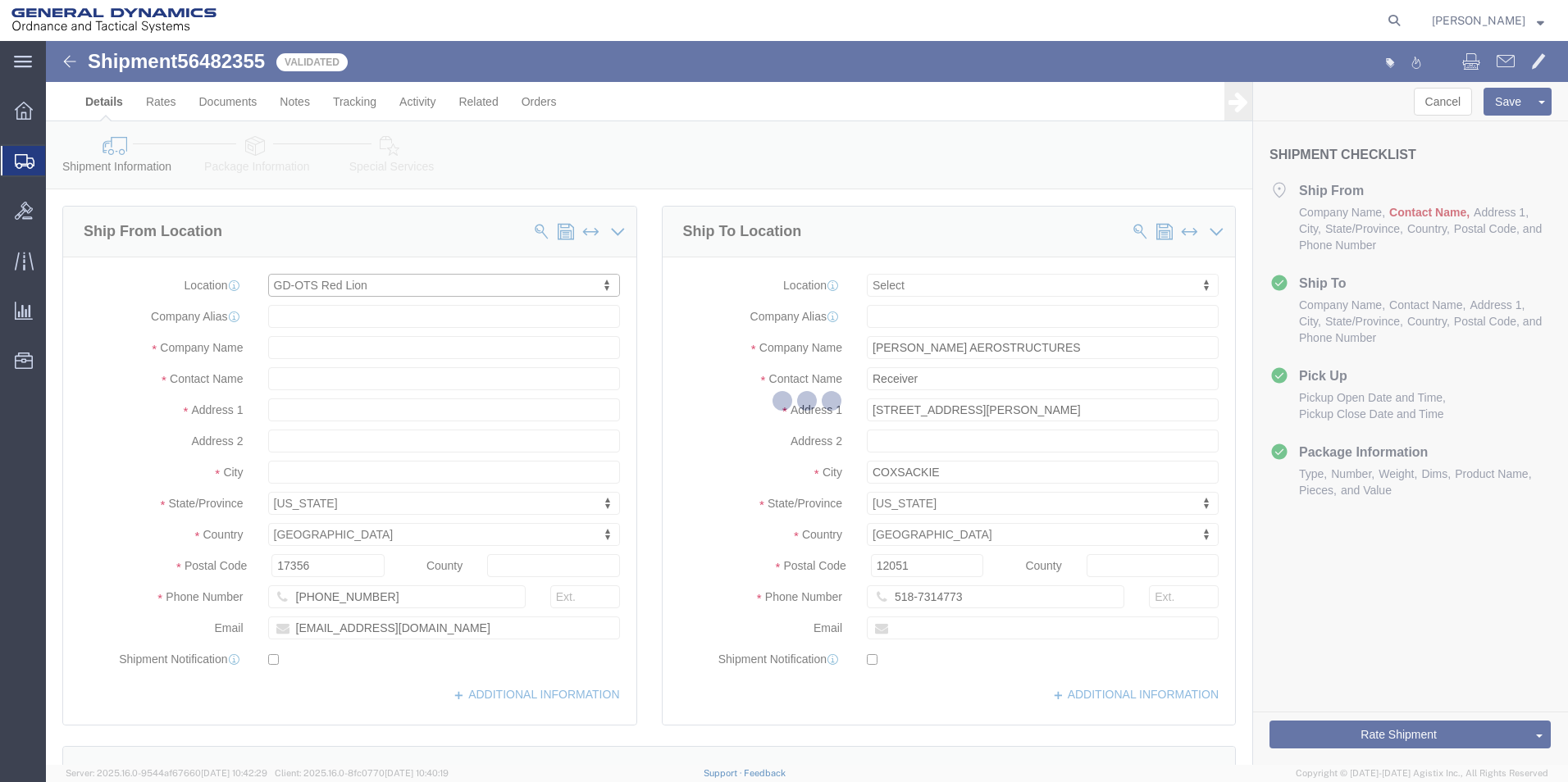
checkbox input "false"
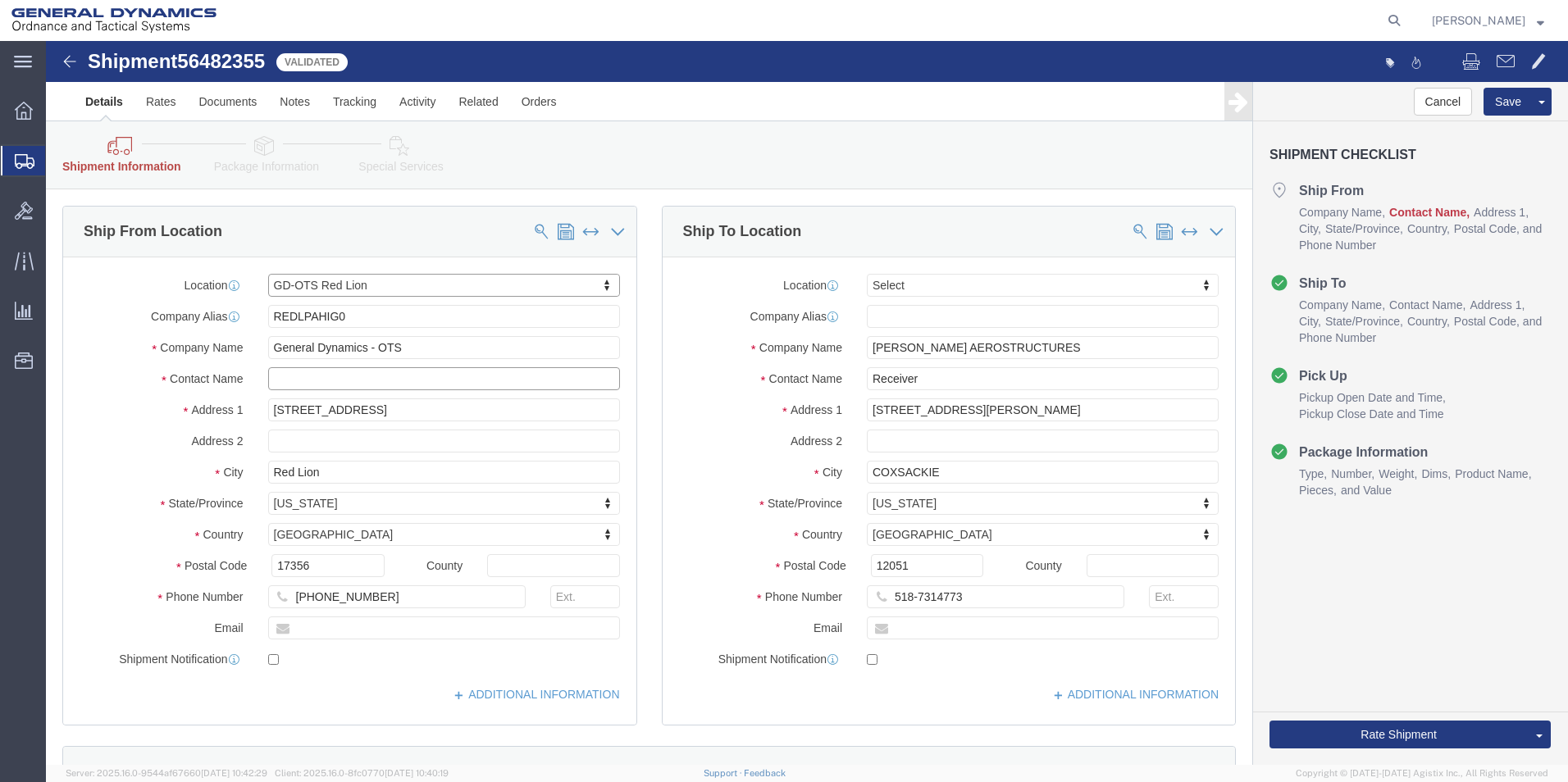
click input "text"
drag, startPoint x: 185, startPoint y: 288, endPoint x: 128, endPoint y: 293, distance: 57.2
click div "Location GD-OTS Red Lion Select My Profile Location GD-OTS [GEOGRAPHIC_DATA] (C…"
click input "text"
type input "[PERSON_NAME] [PERSON_NAME]"
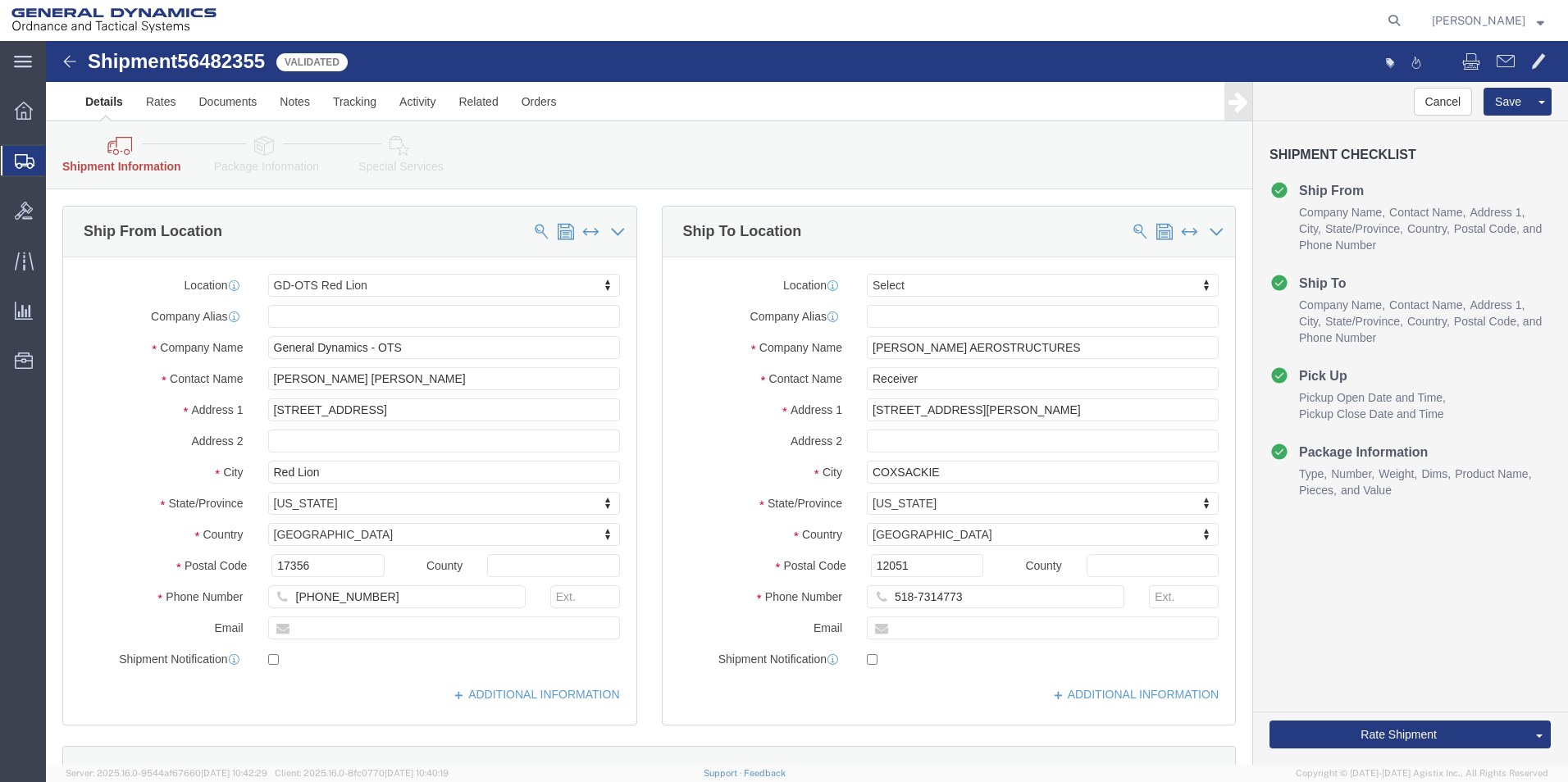
click label "Contact Name"
click input "text"
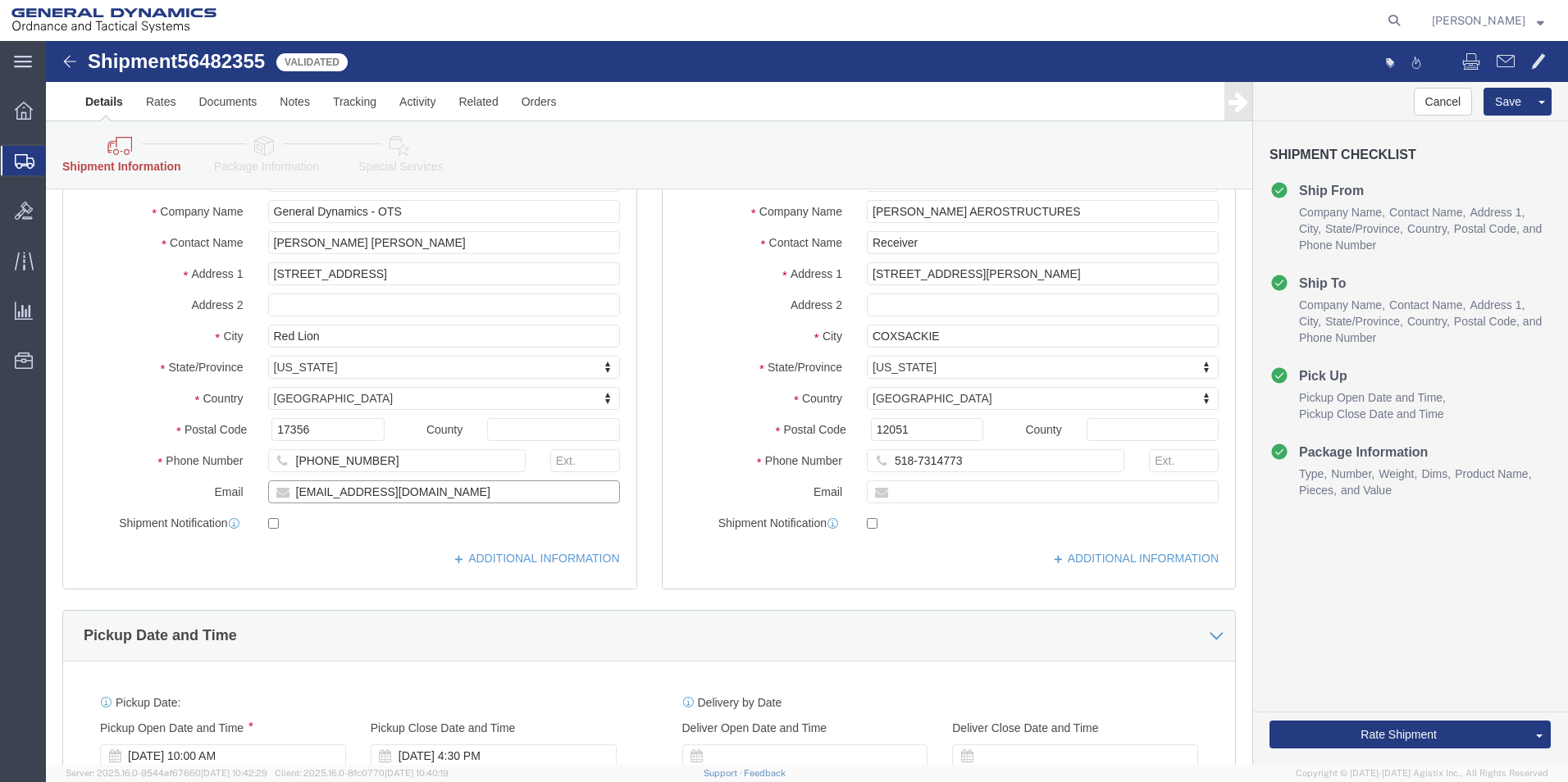
scroll to position [0, 0]
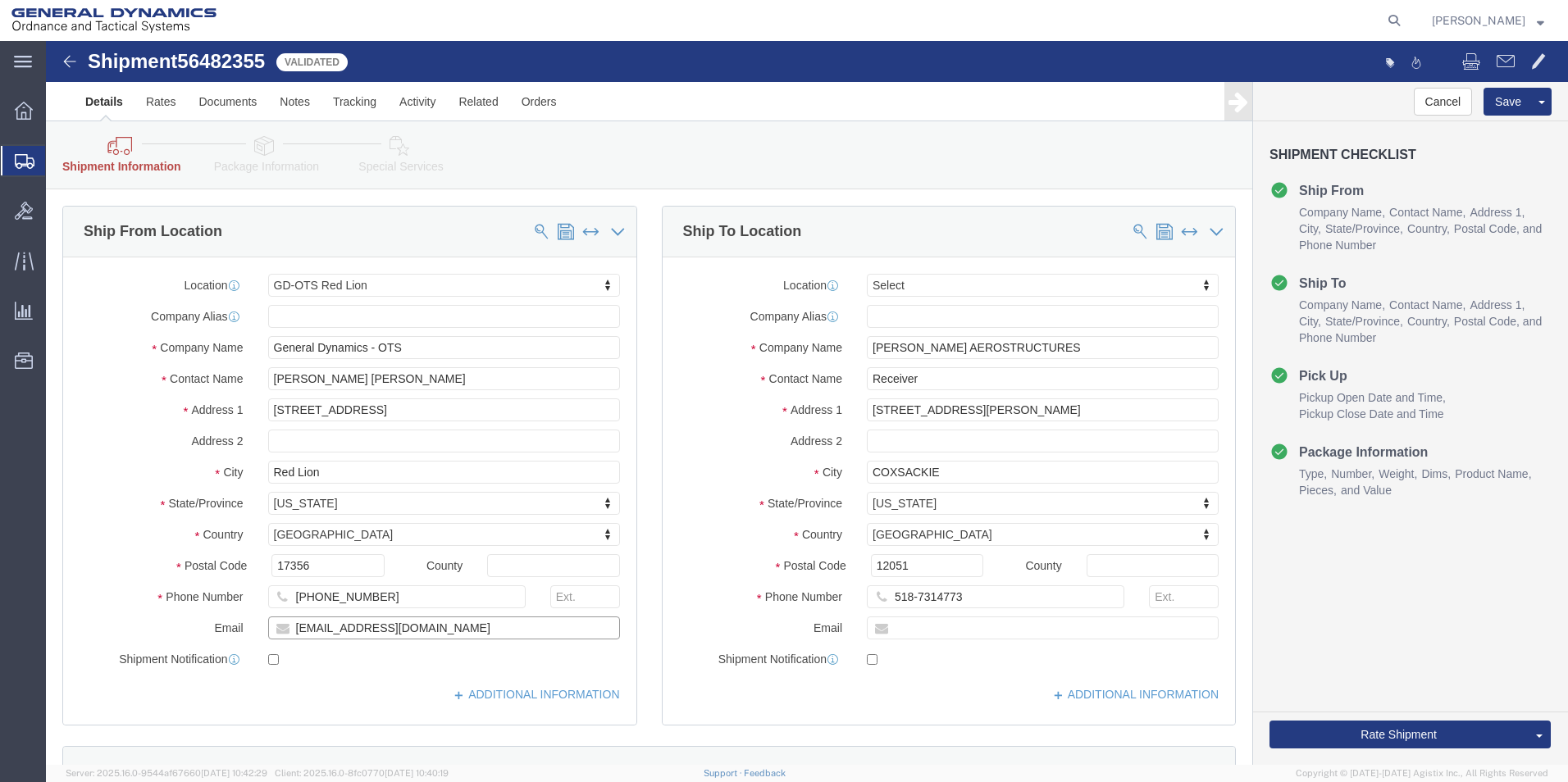
type input "[EMAIL_ADDRESS][DOMAIN_NAME]"
checkbox input "true"
click at [0, 0] on span "Create Shipment" at bounding box center [0, 0] width 0 height 0
